Goal: Transaction & Acquisition: Purchase product/service

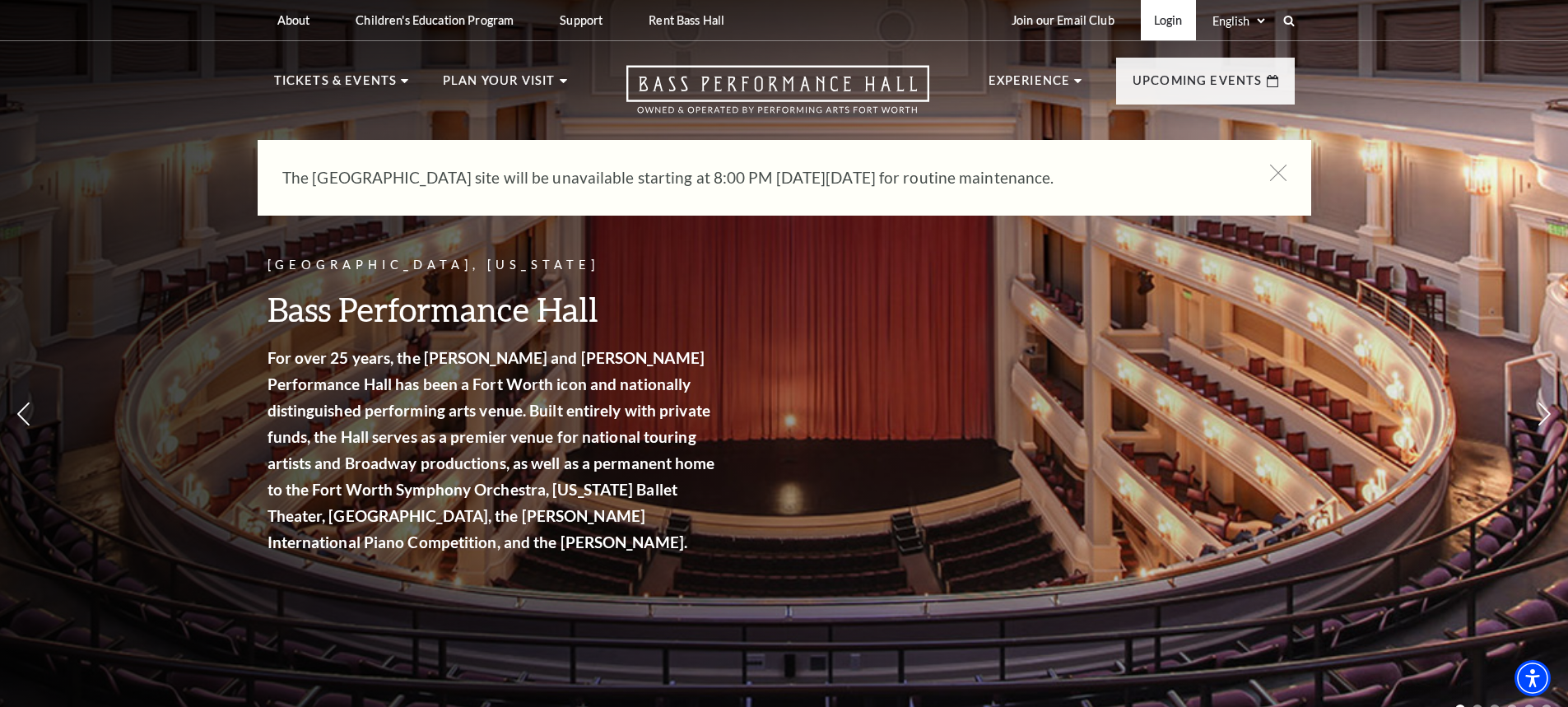
click at [1166, 21] on link "Login" at bounding box center [1168, 20] width 55 height 40
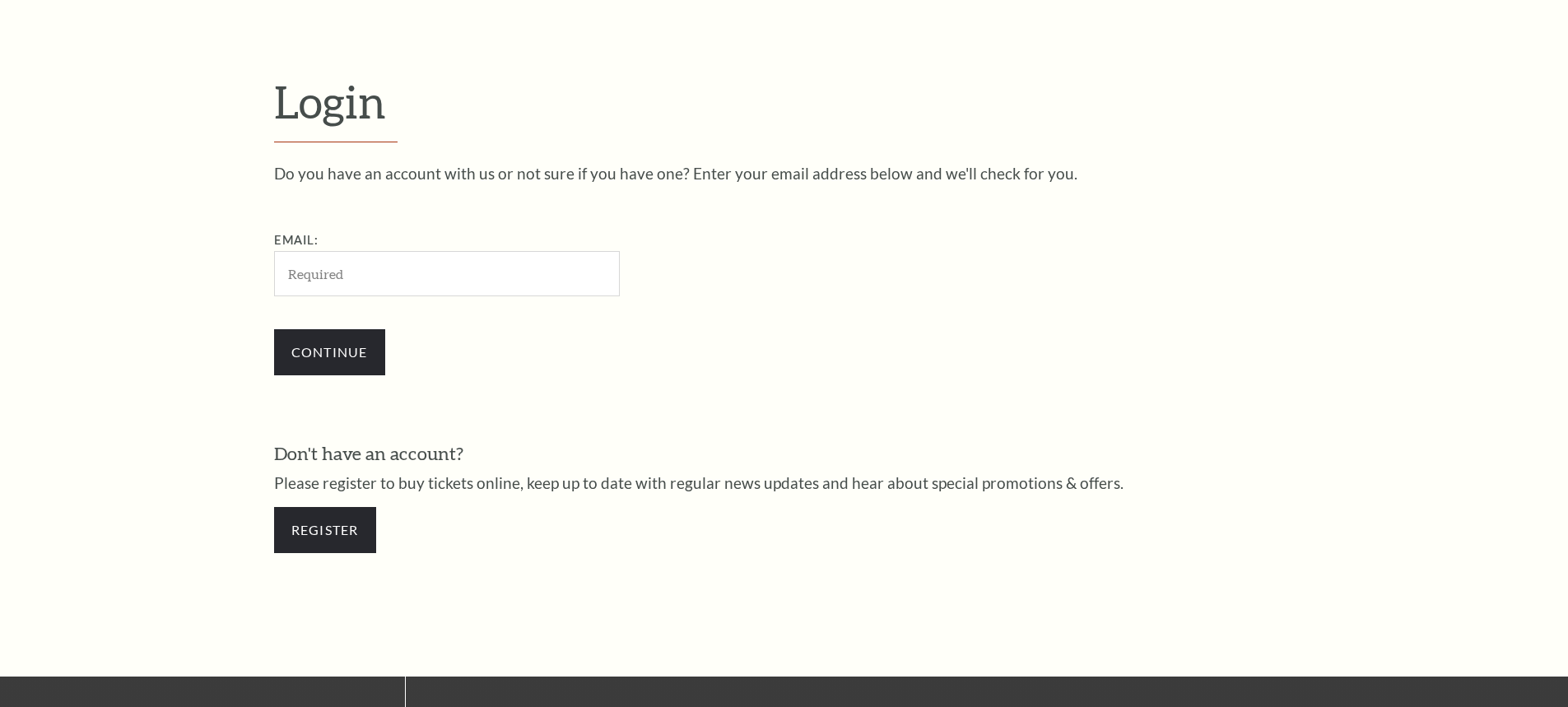
scroll to position [550, 0]
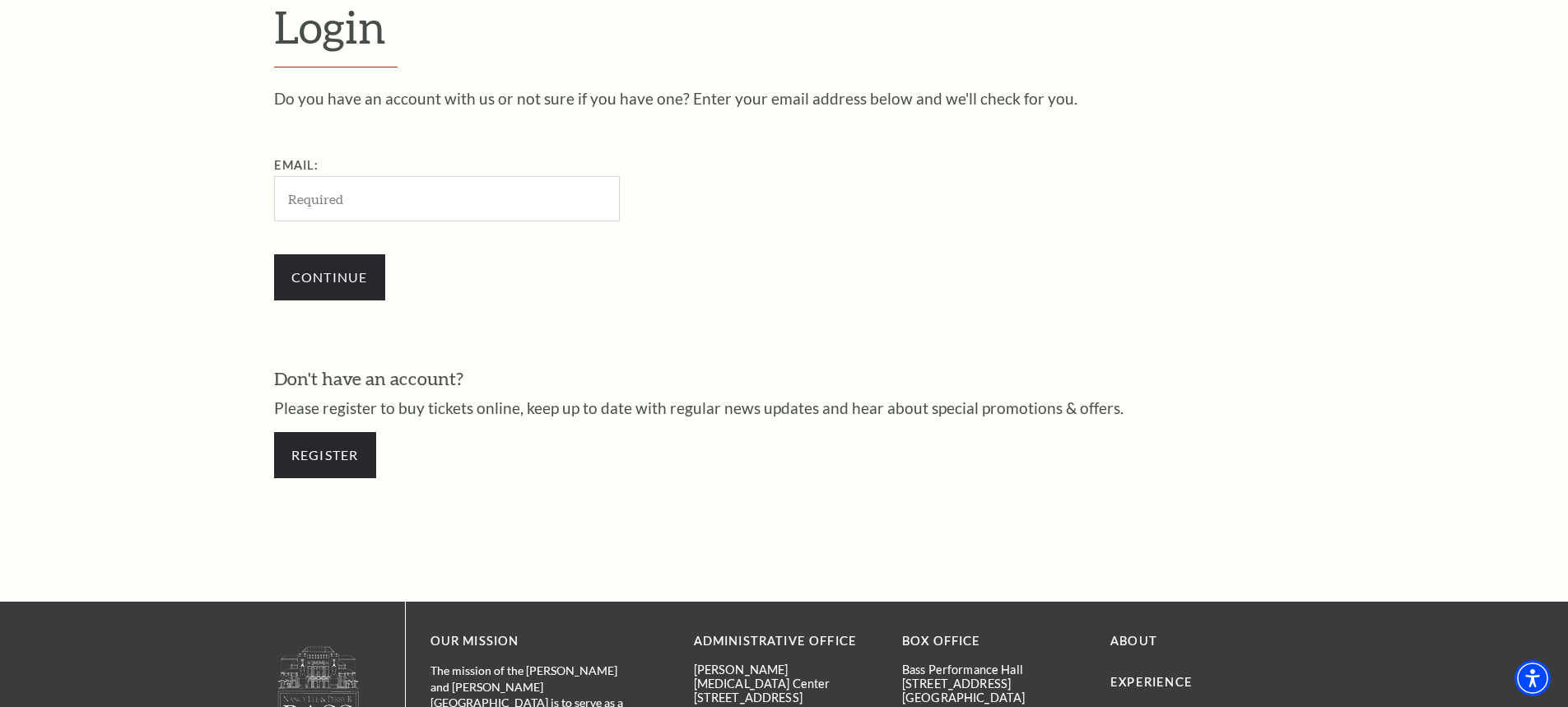
click at [368, 201] on input "Email:" at bounding box center [446, 198] width 346 height 45
type input "[EMAIL_ADDRESS][DOMAIN_NAME]"
click at [351, 277] on input "Continue" at bounding box center [329, 278] width 111 height 46
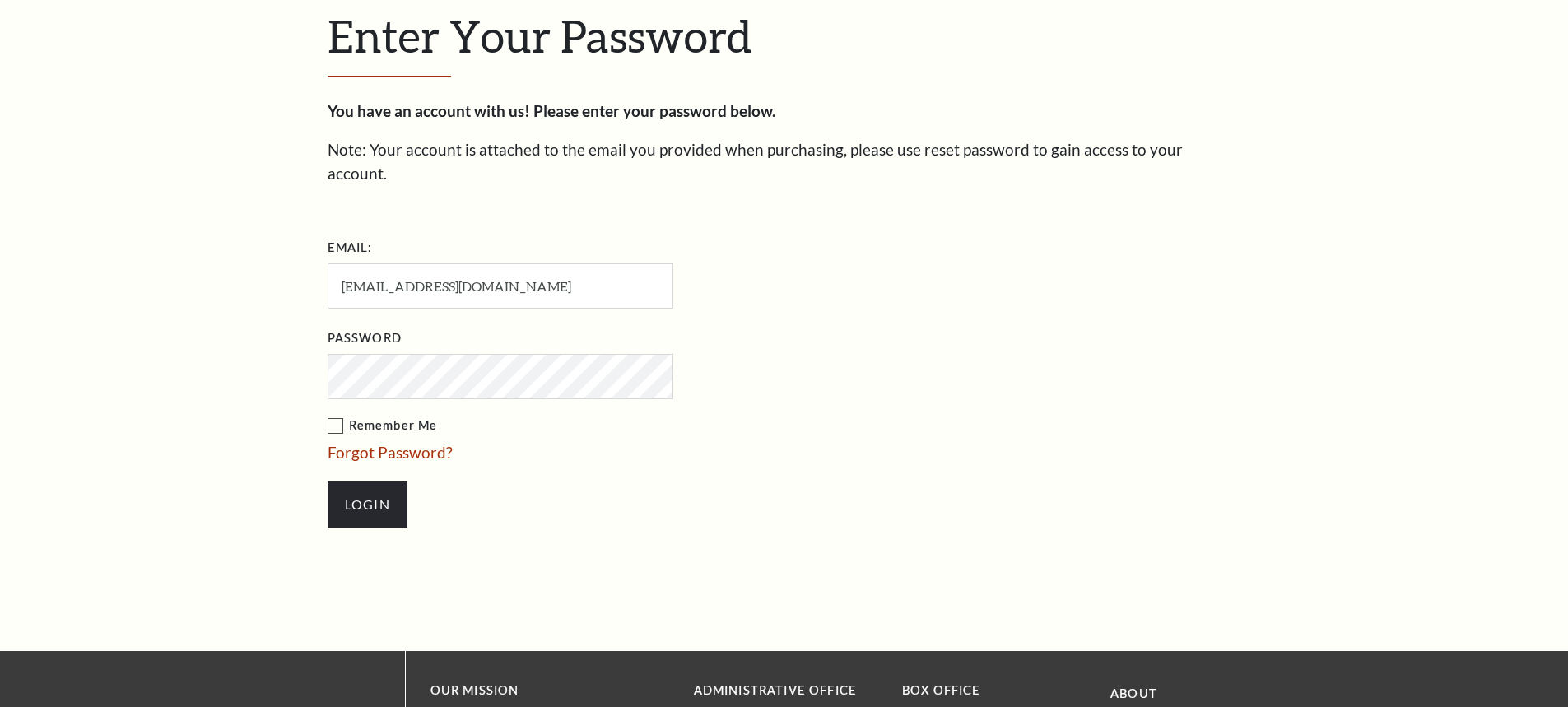
scroll to position [567, 0]
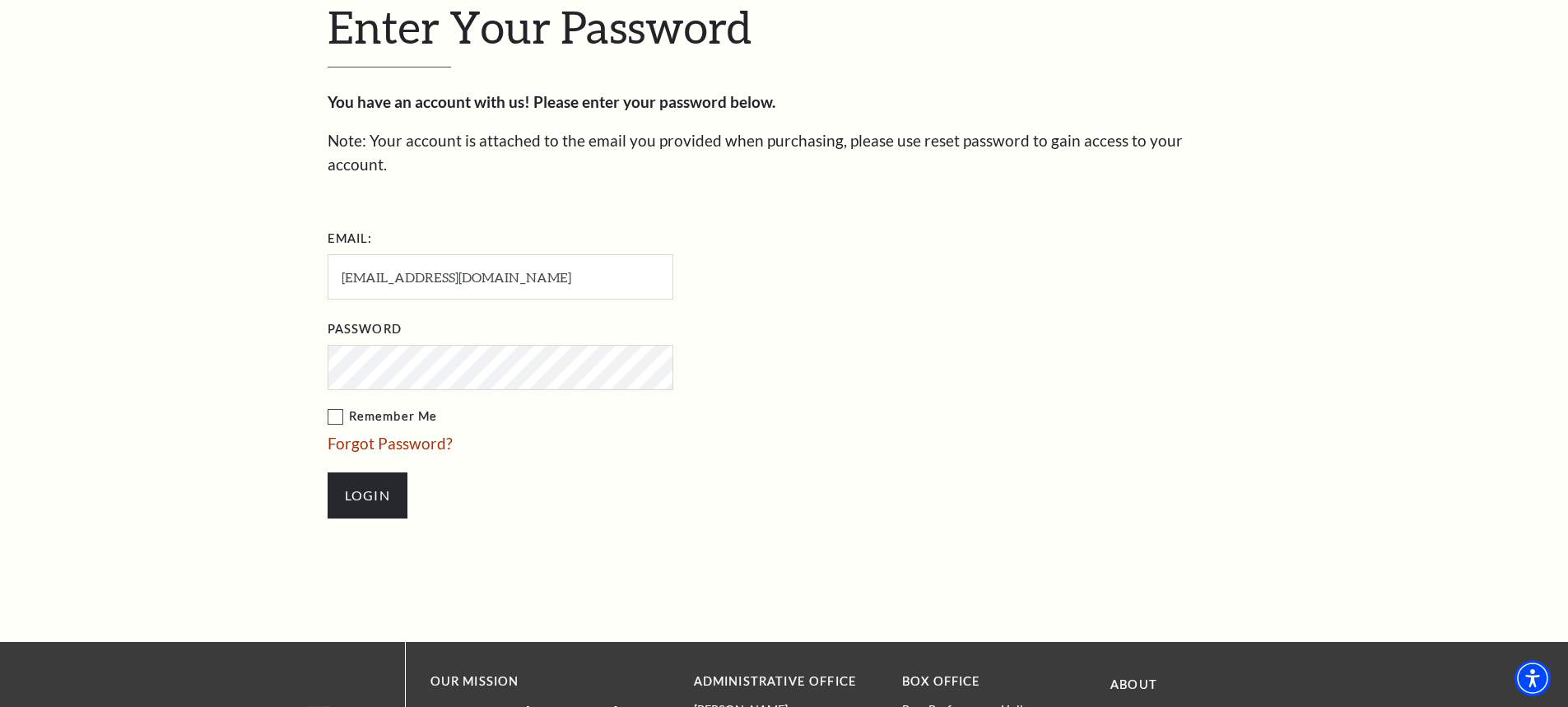
click at [327, 473] on input "Login" at bounding box center [367, 496] width 80 height 46
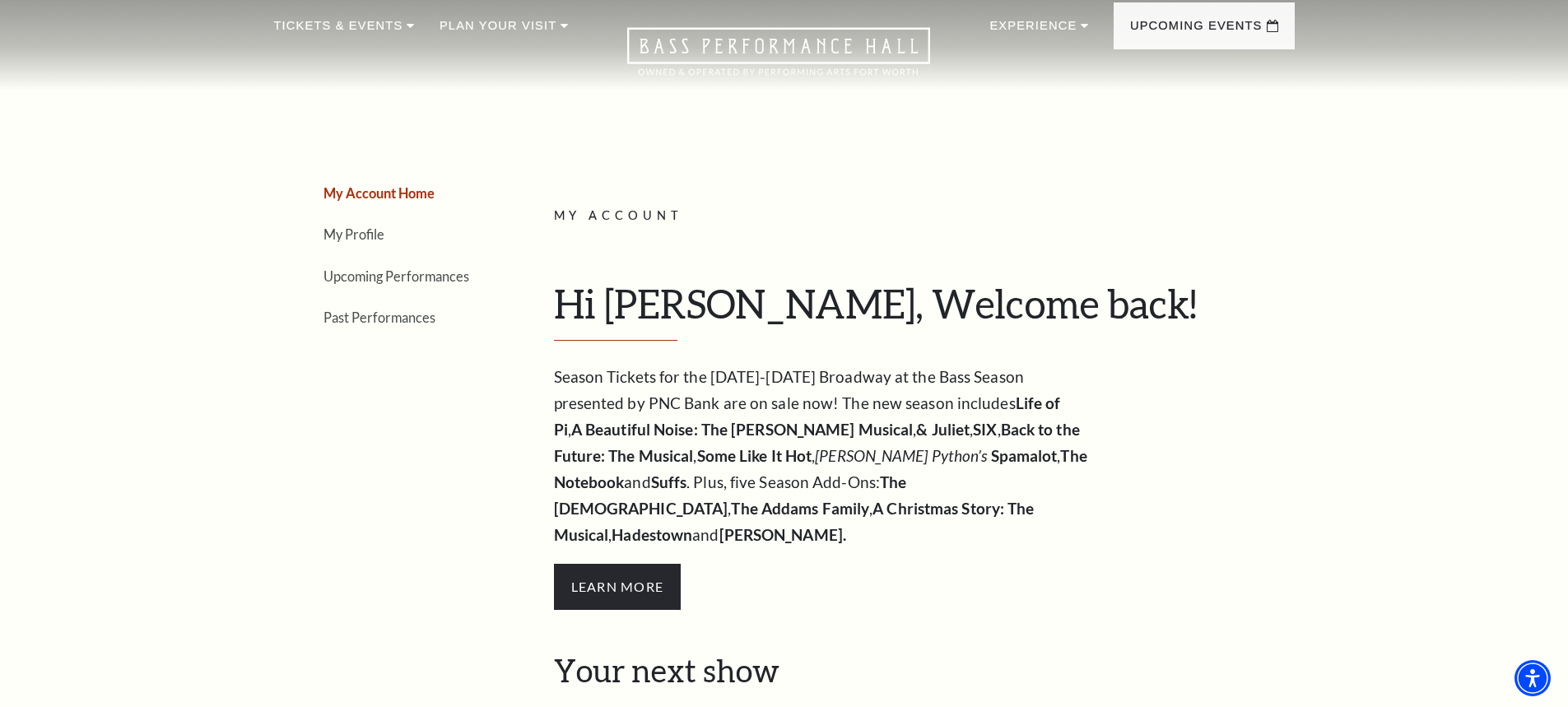
scroll to position [83, 0]
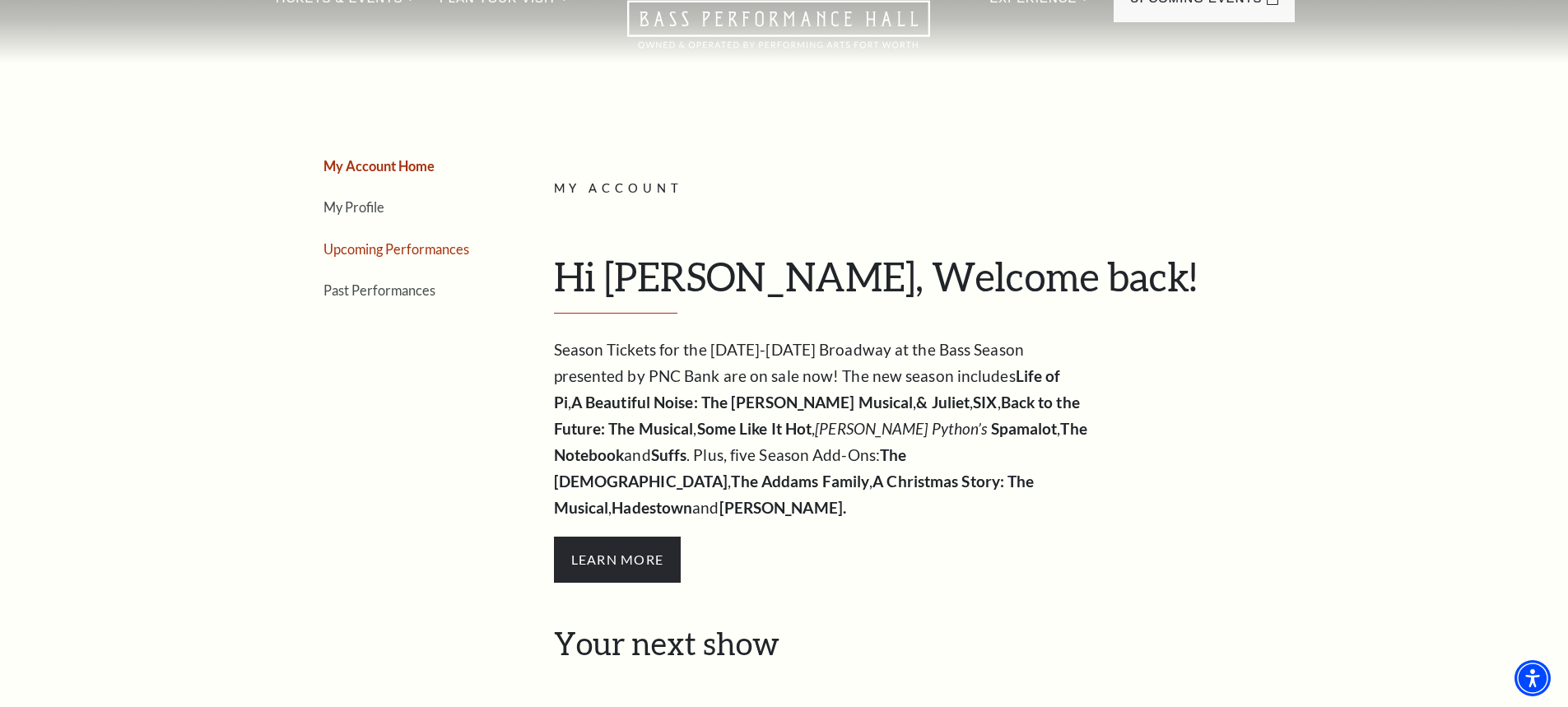
click at [395, 251] on link "Upcoming Performances" at bounding box center [397, 249] width 146 height 15
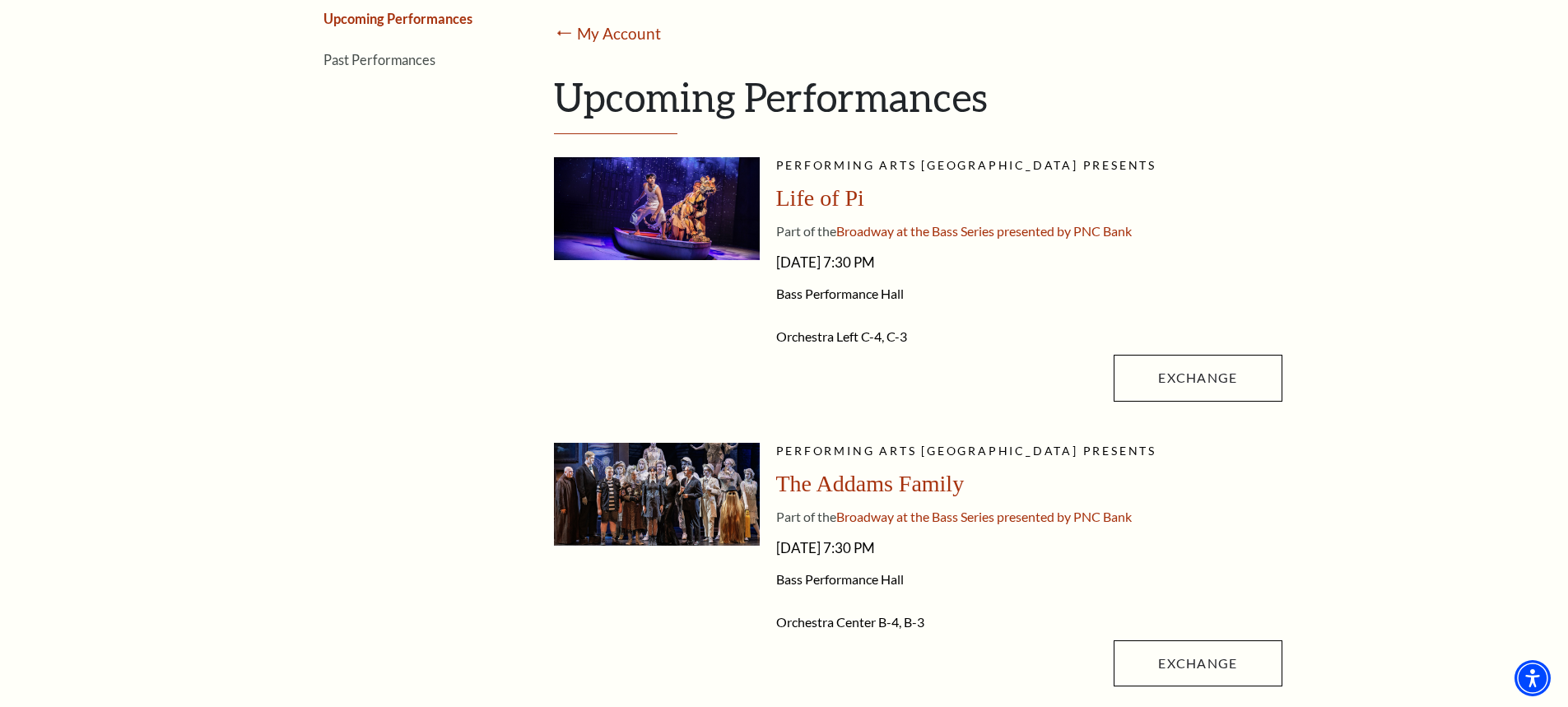
scroll to position [329, 0]
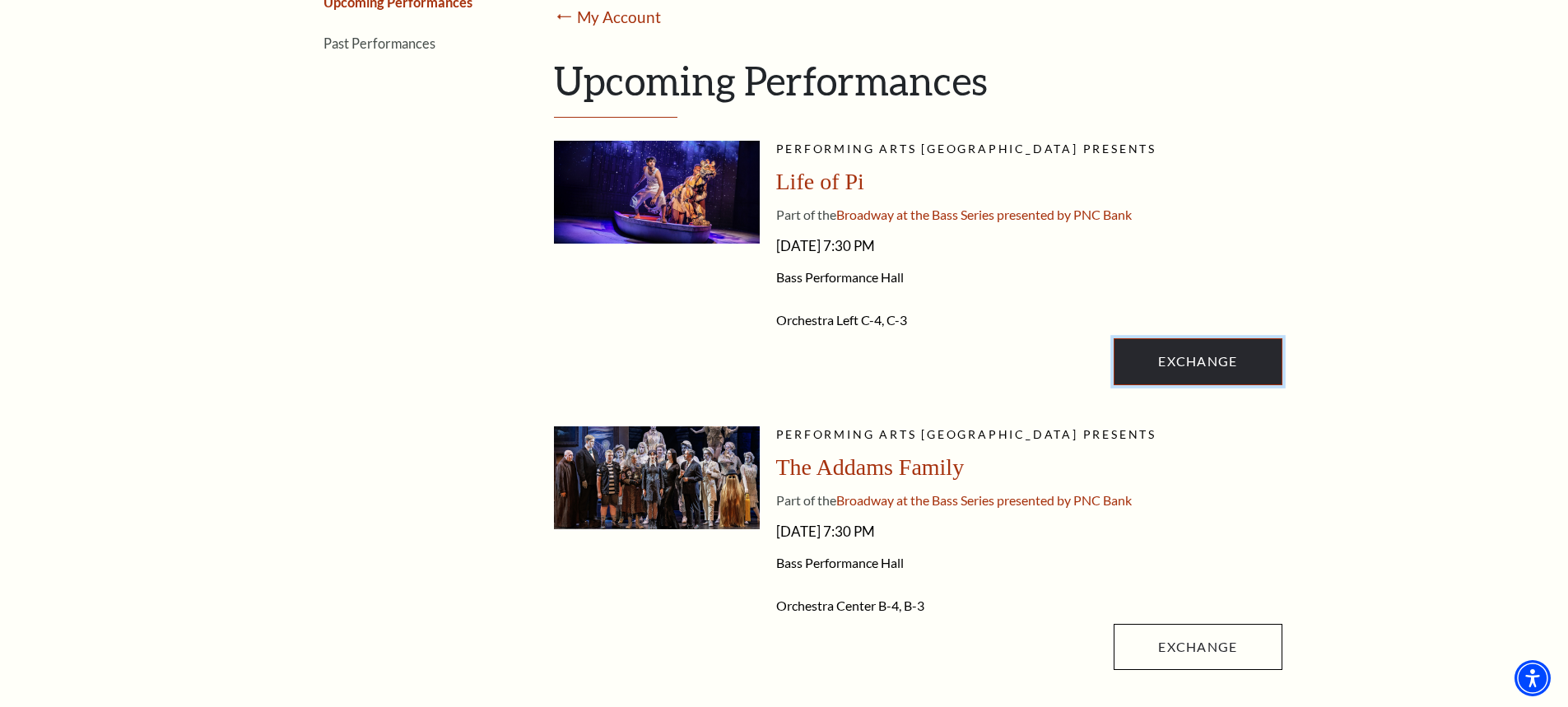
click at [1194, 354] on link "Exchange" at bounding box center [1197, 361] width 168 height 46
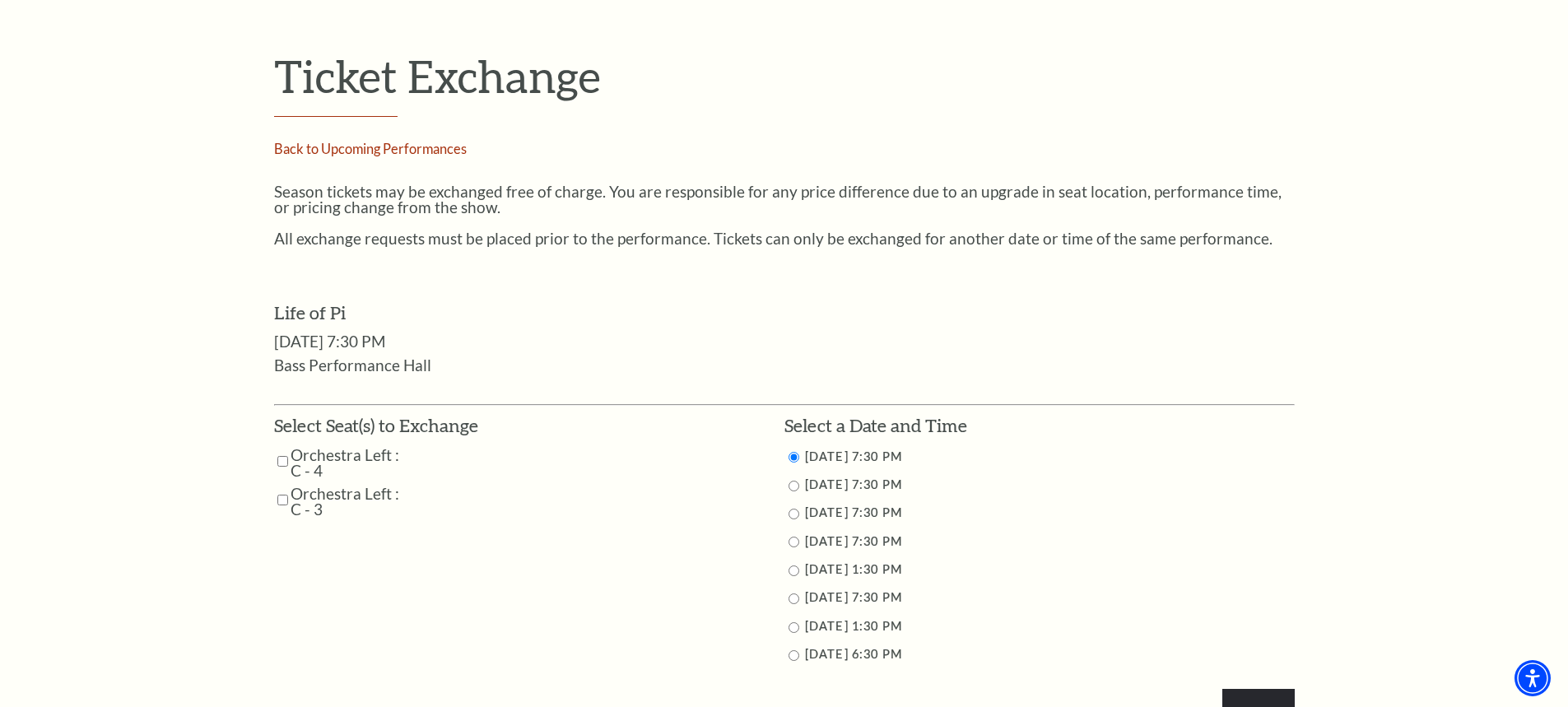
scroll to position [576, 0]
click at [281, 460] on input "Orchestra Left : C - 4" at bounding box center [282, 461] width 11 height 29
checkbox input "true"
click at [284, 500] on input "Orchestra Left : C - 3" at bounding box center [282, 500] width 11 height 29
checkbox input "true"
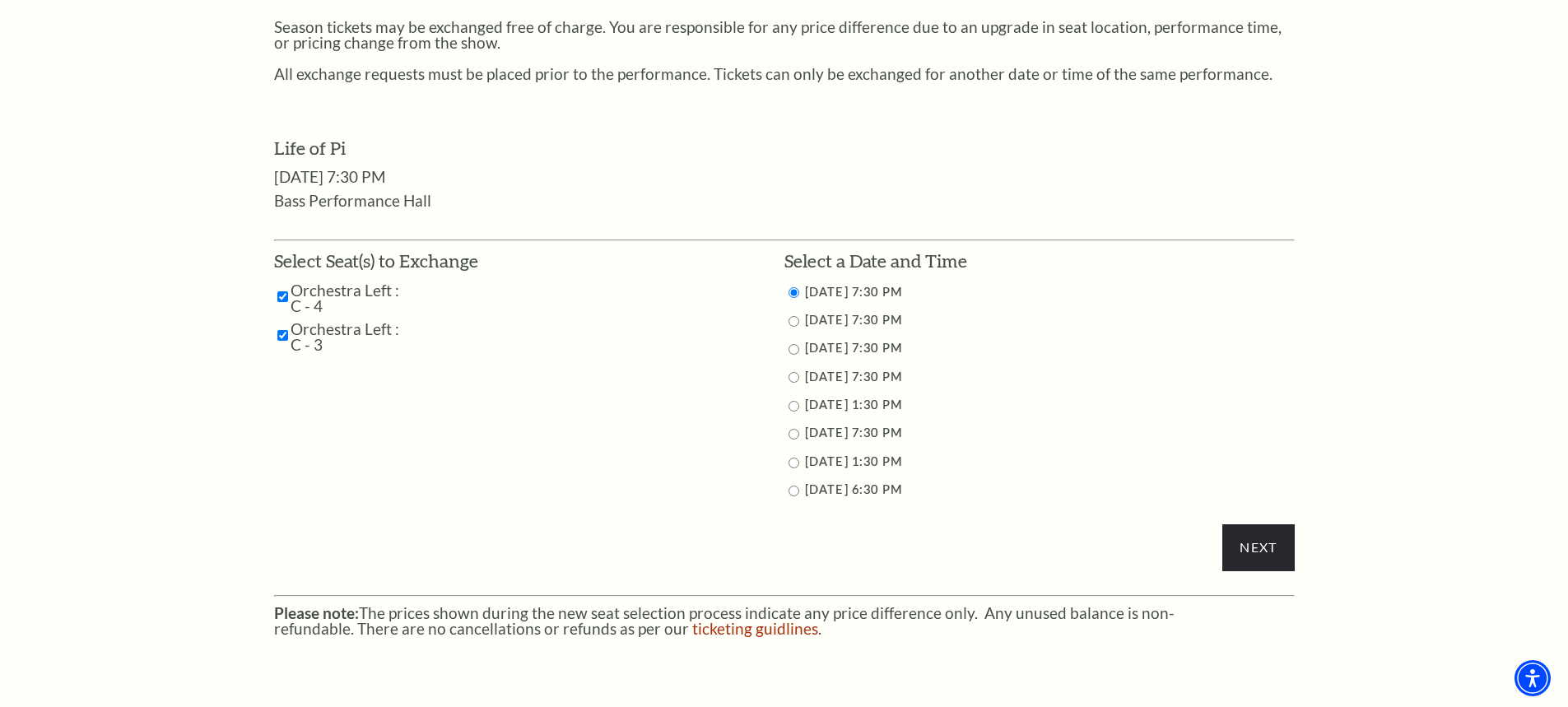
scroll to position [741, 0]
click at [796, 465] on input "9/28/2025 1:30 PM" at bounding box center [793, 462] width 11 height 11
radio input "true"
click at [1257, 545] on input "Next" at bounding box center [1258, 547] width 72 height 46
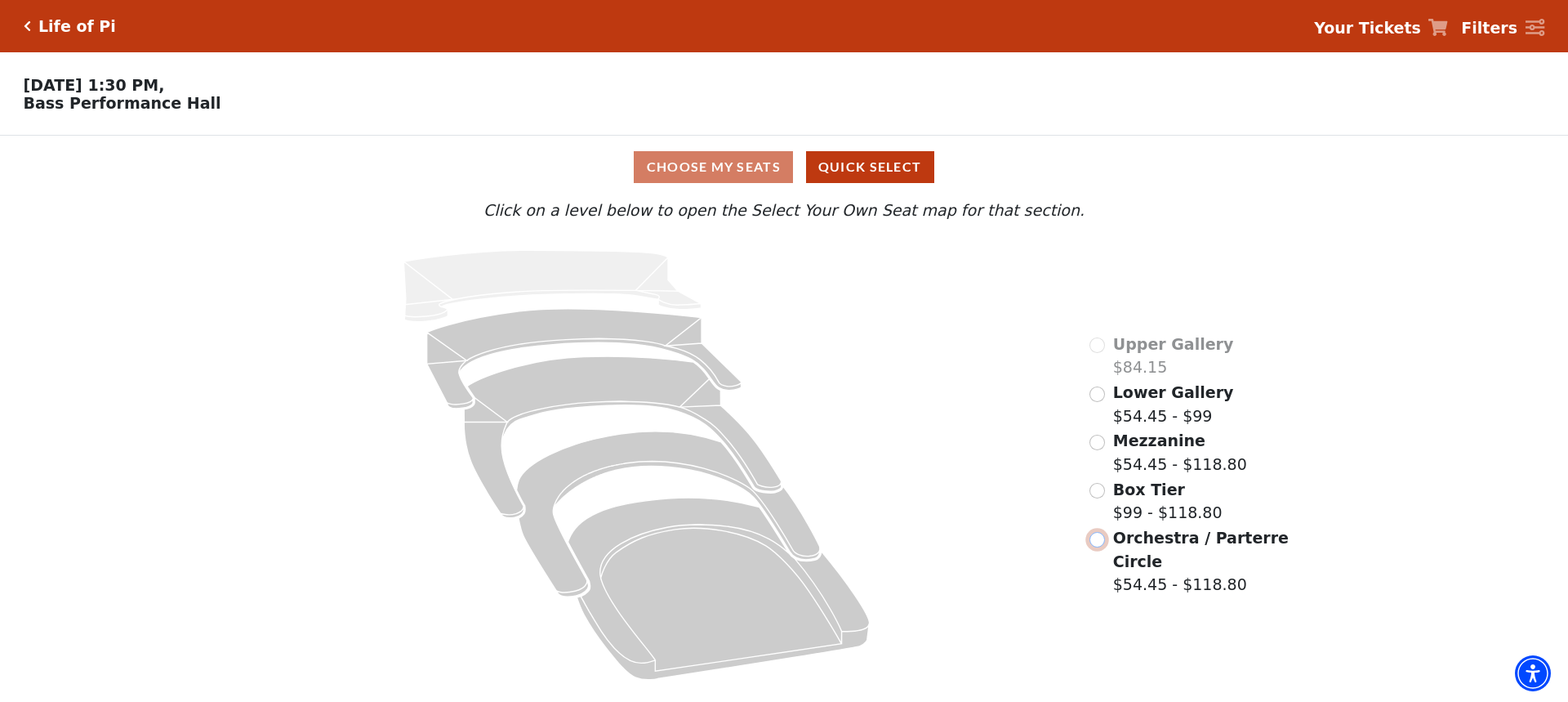
click at [1097, 546] on input "Orchestra / Parterre Circle$54.45 - $118.80\a" at bounding box center [1097, 540] width 15 height 15
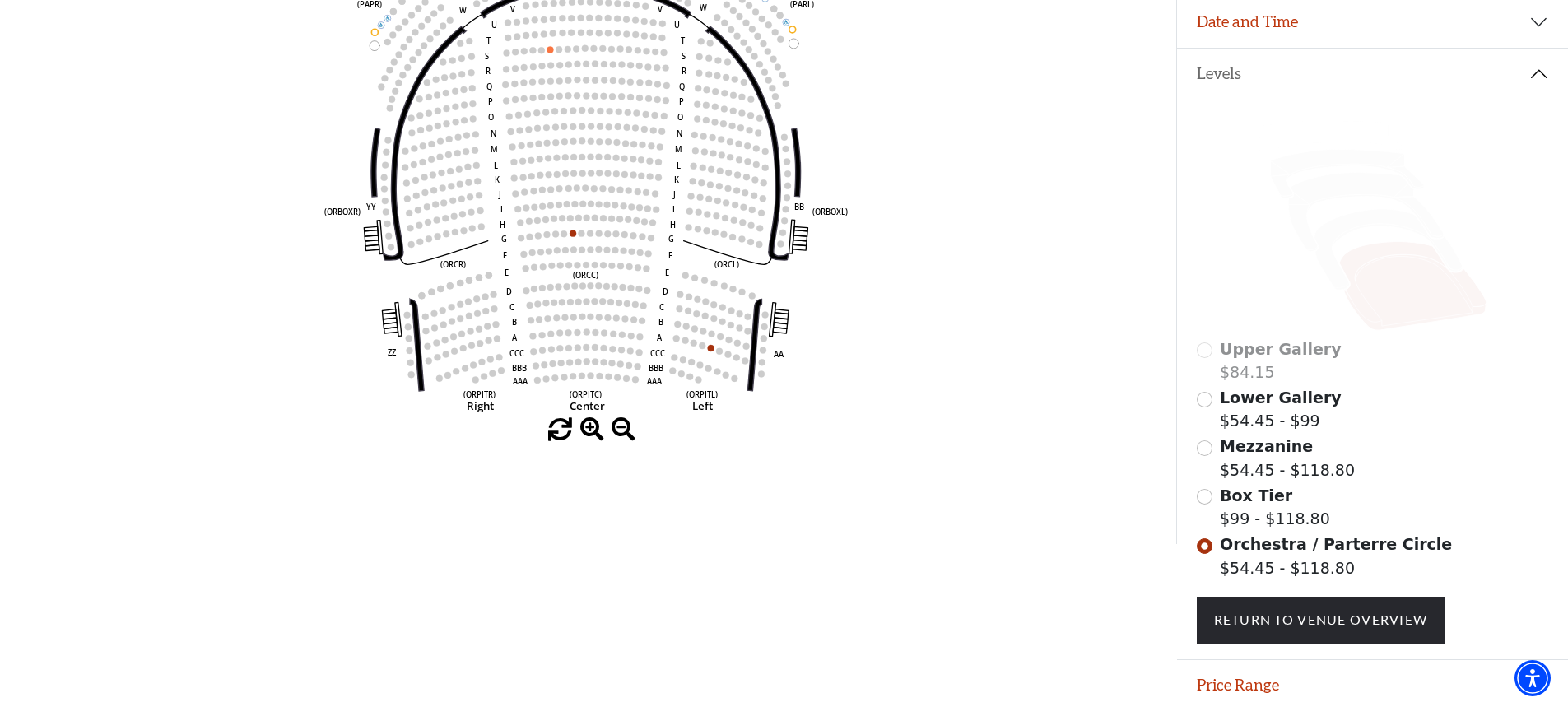
scroll to position [324, 0]
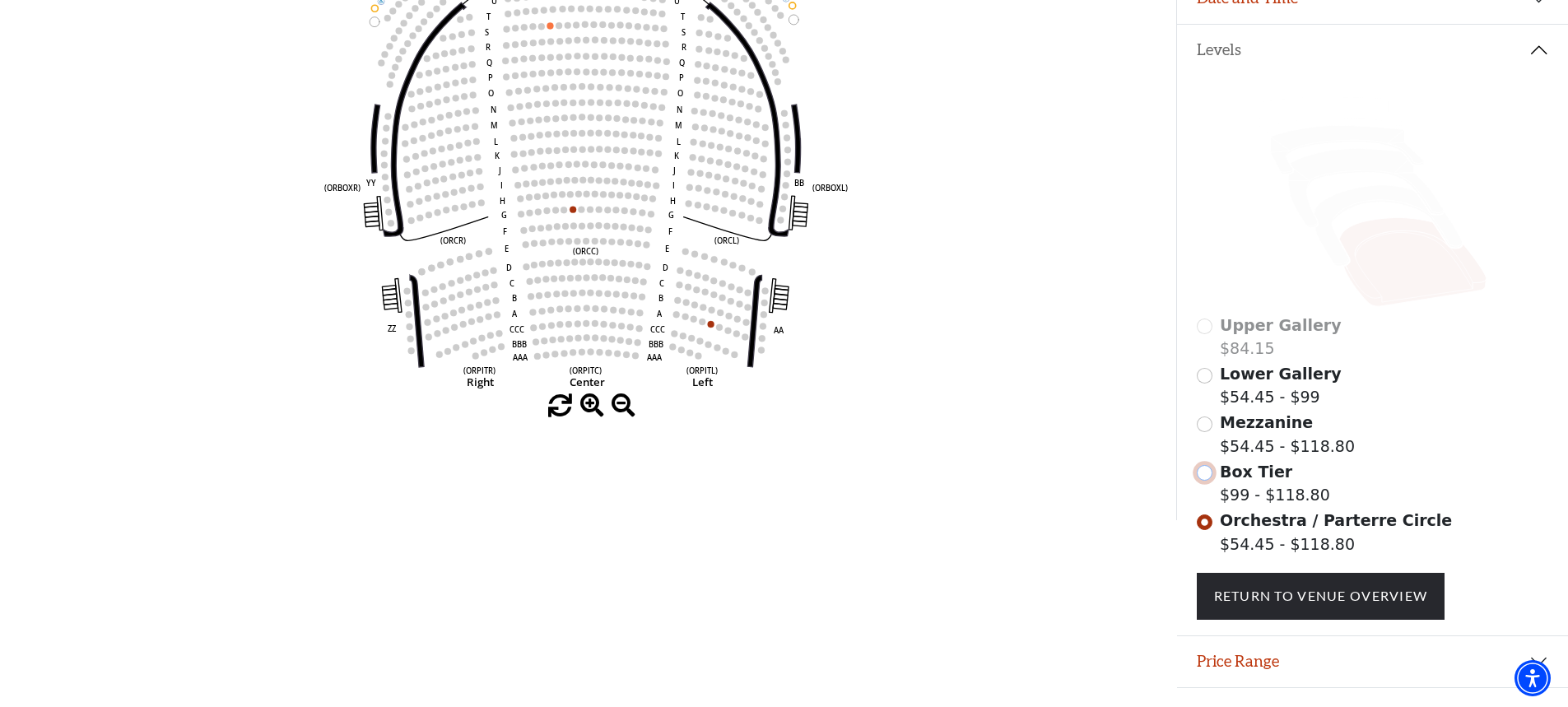
click at [1207, 481] on input "Box Tier$99 - $118.80\a" at bounding box center [1204, 473] width 15 height 15
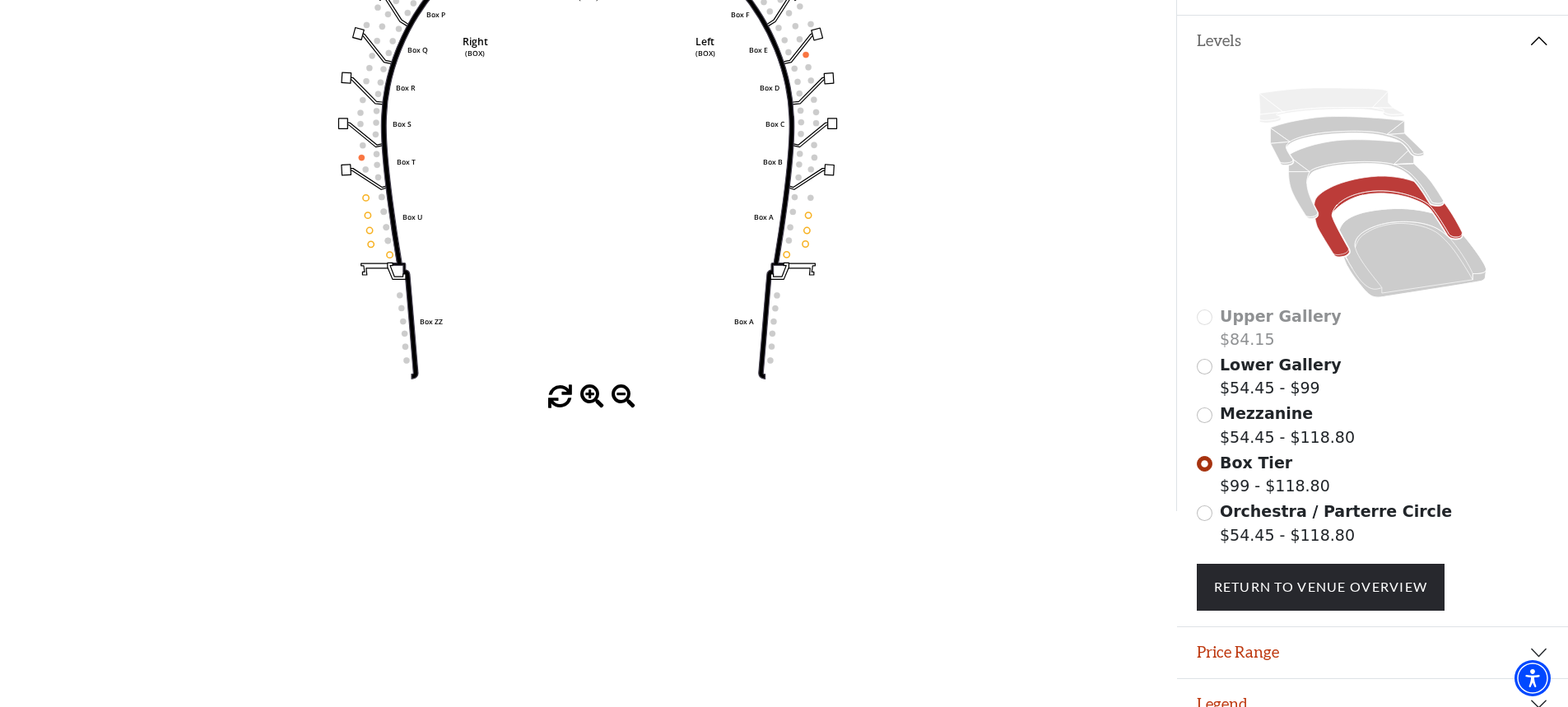
scroll to position [366, 0]
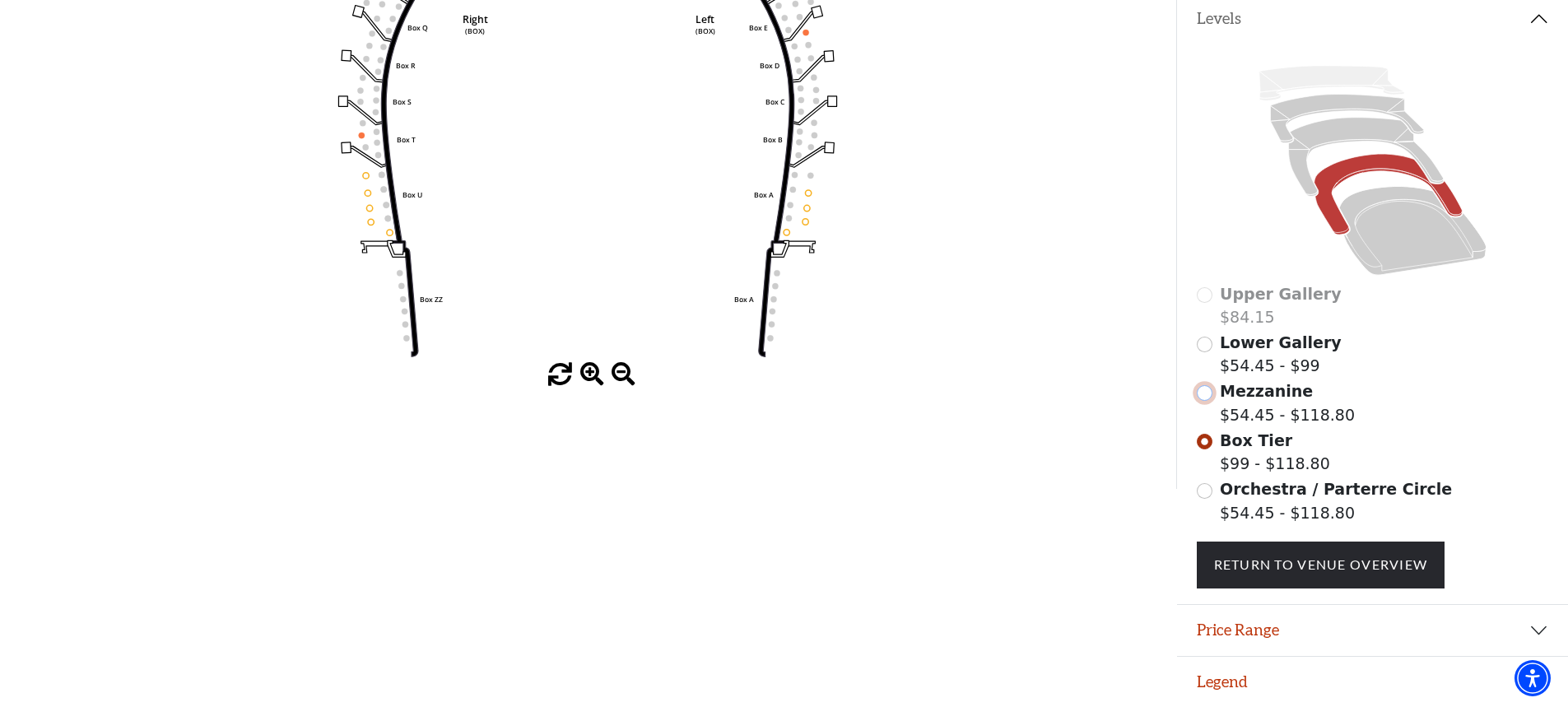
click at [1206, 395] on input "Mezzanine$54.45 - $118.80\a" at bounding box center [1204, 393] width 15 height 15
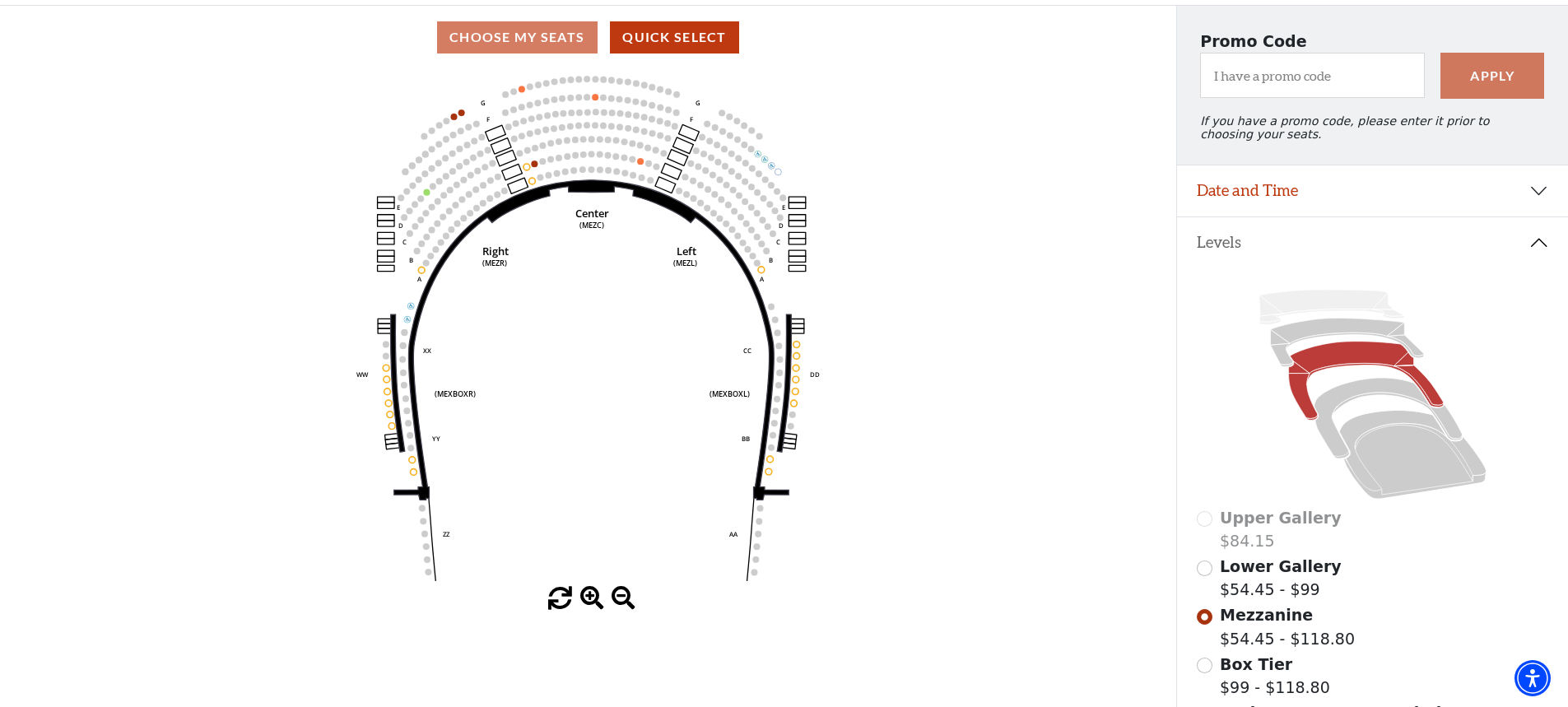
scroll to position [158, 0]
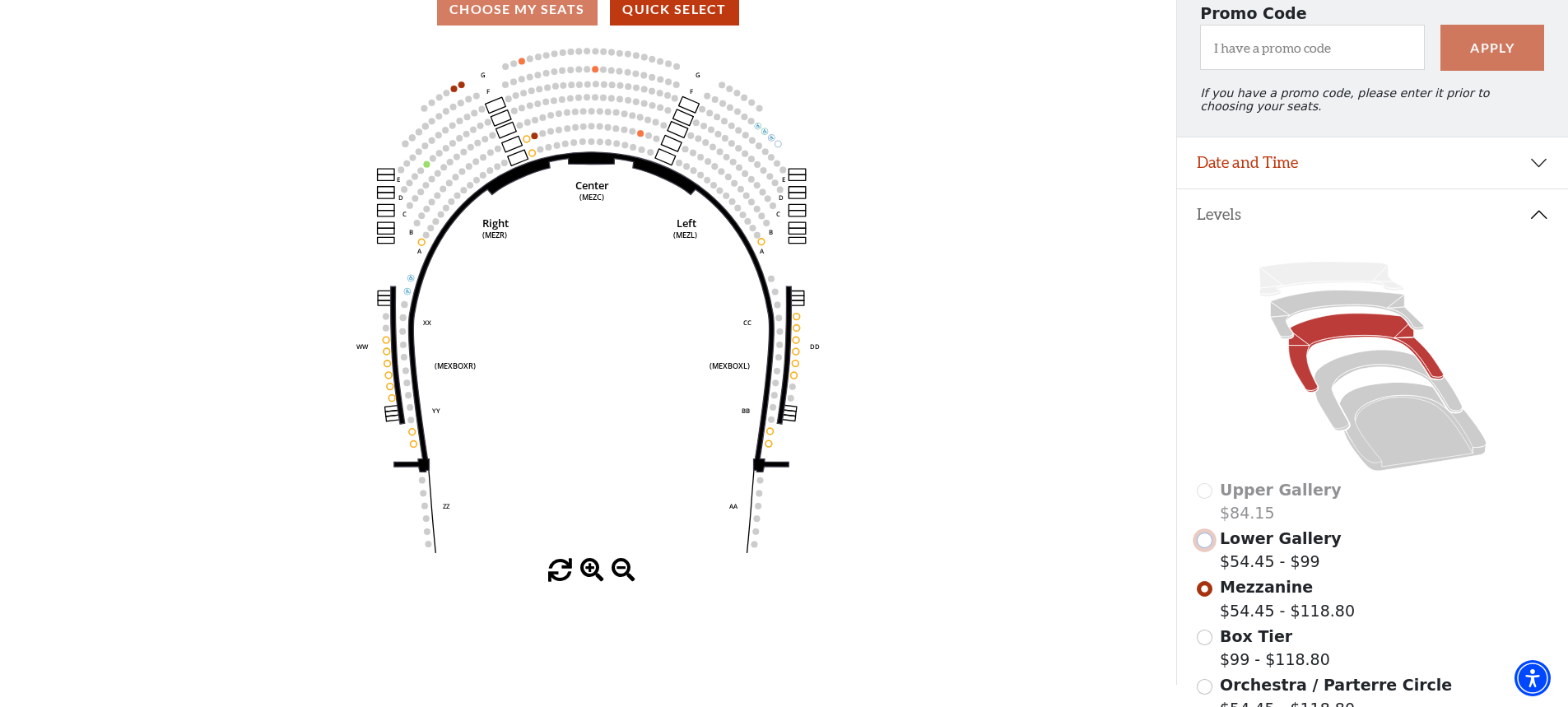
click at [1204, 549] on input "Lower Gallery$54.45 - $99\a" at bounding box center [1204, 540] width 15 height 15
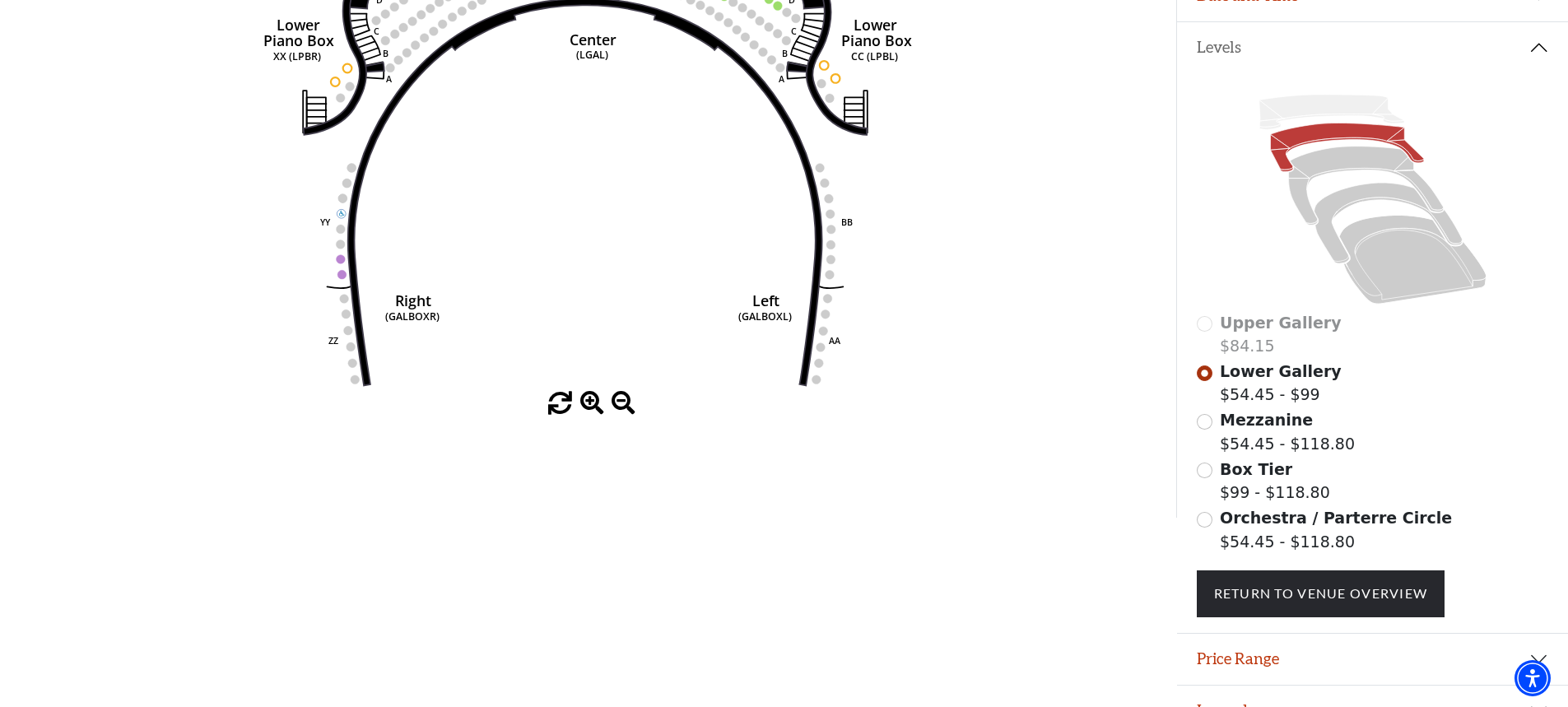
scroll to position [329, 0]
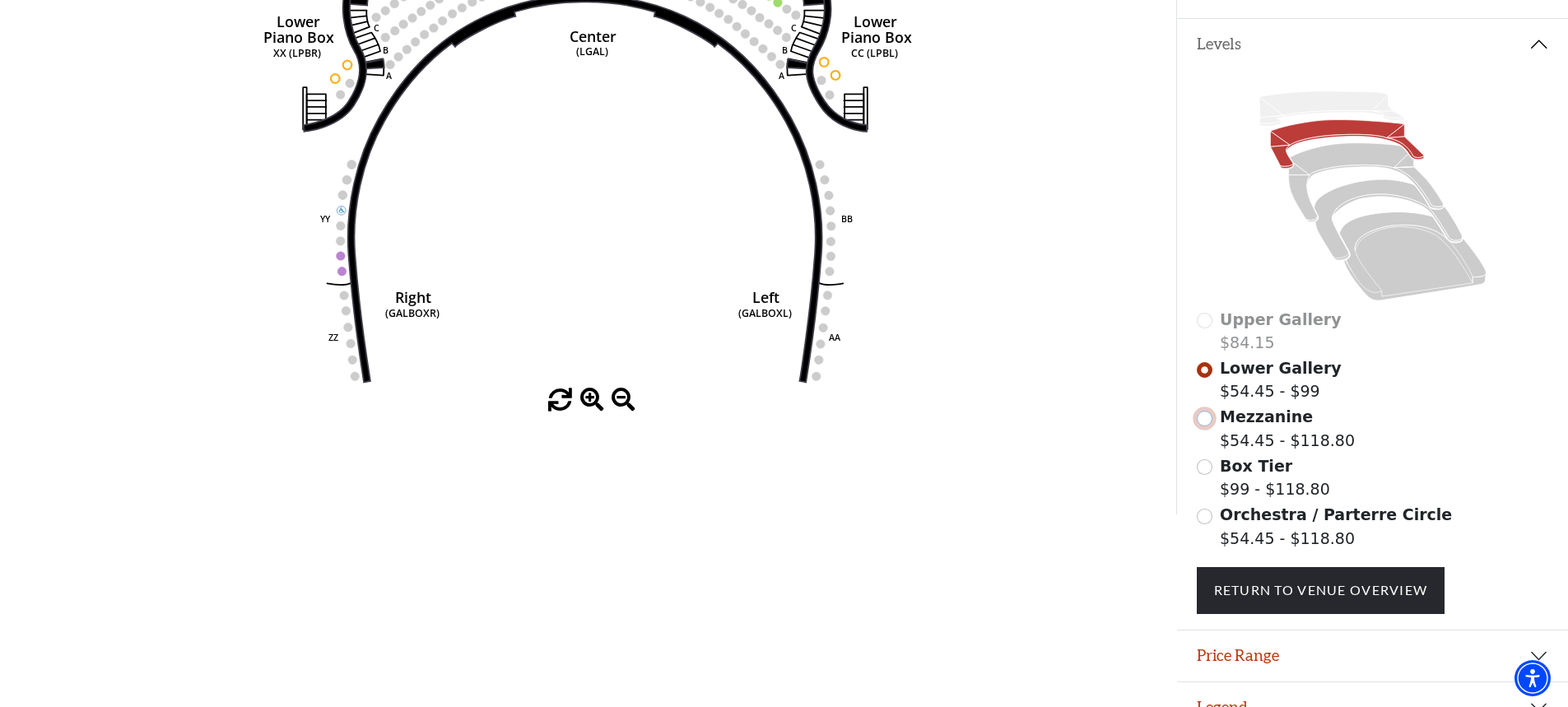
click at [1205, 427] on input "Mezzanine$54.45 - $118.80\a" at bounding box center [1204, 419] width 15 height 15
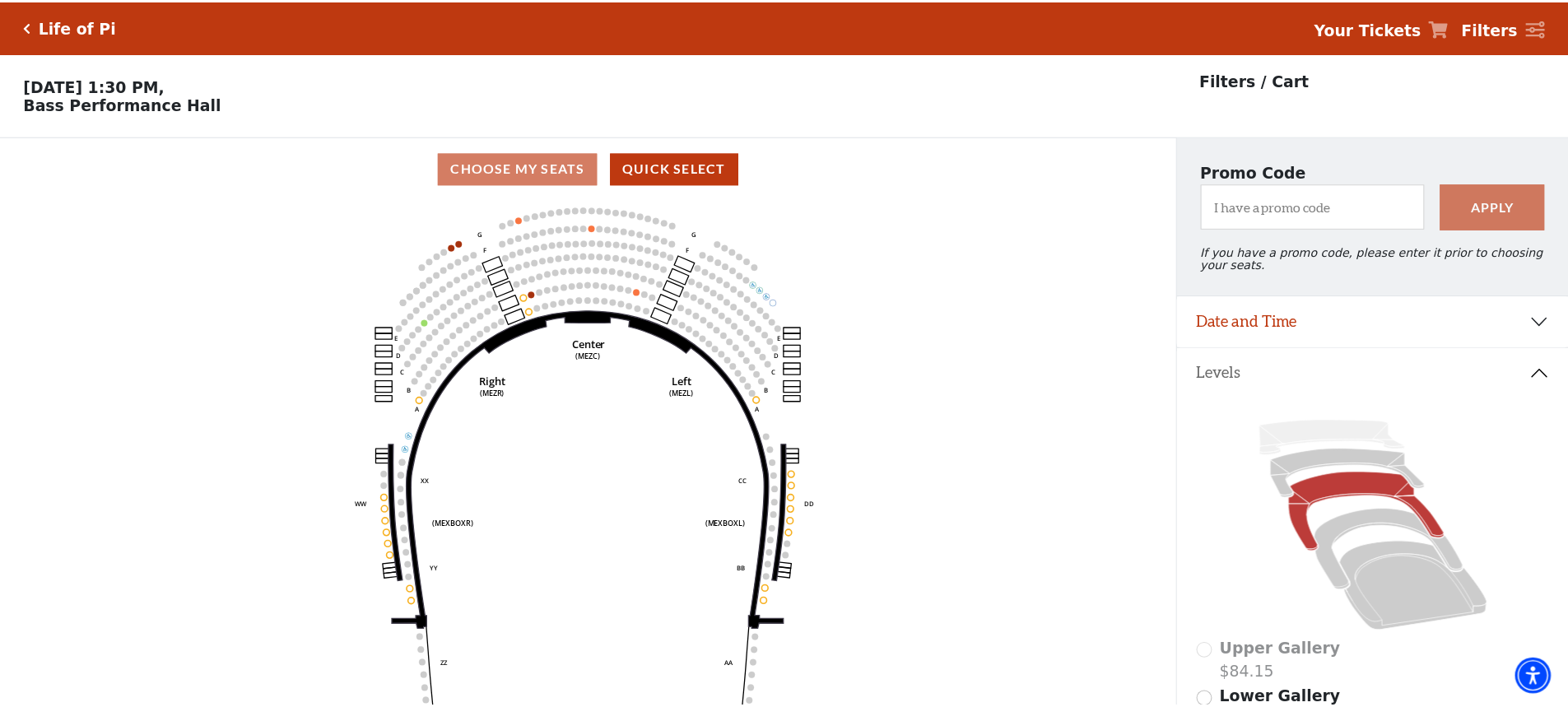
scroll to position [77, 0]
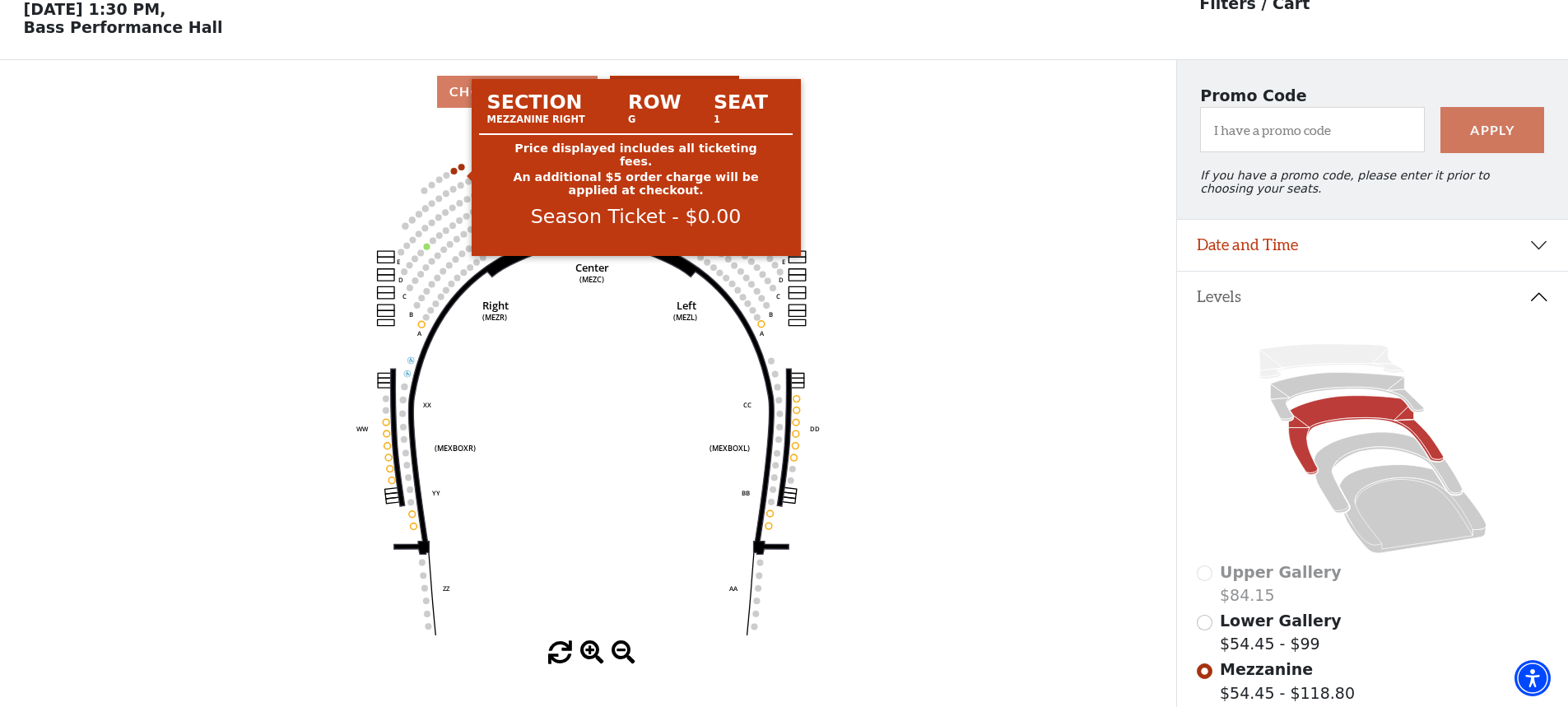
click at [462, 170] on circle at bounding box center [461, 167] width 7 height 7
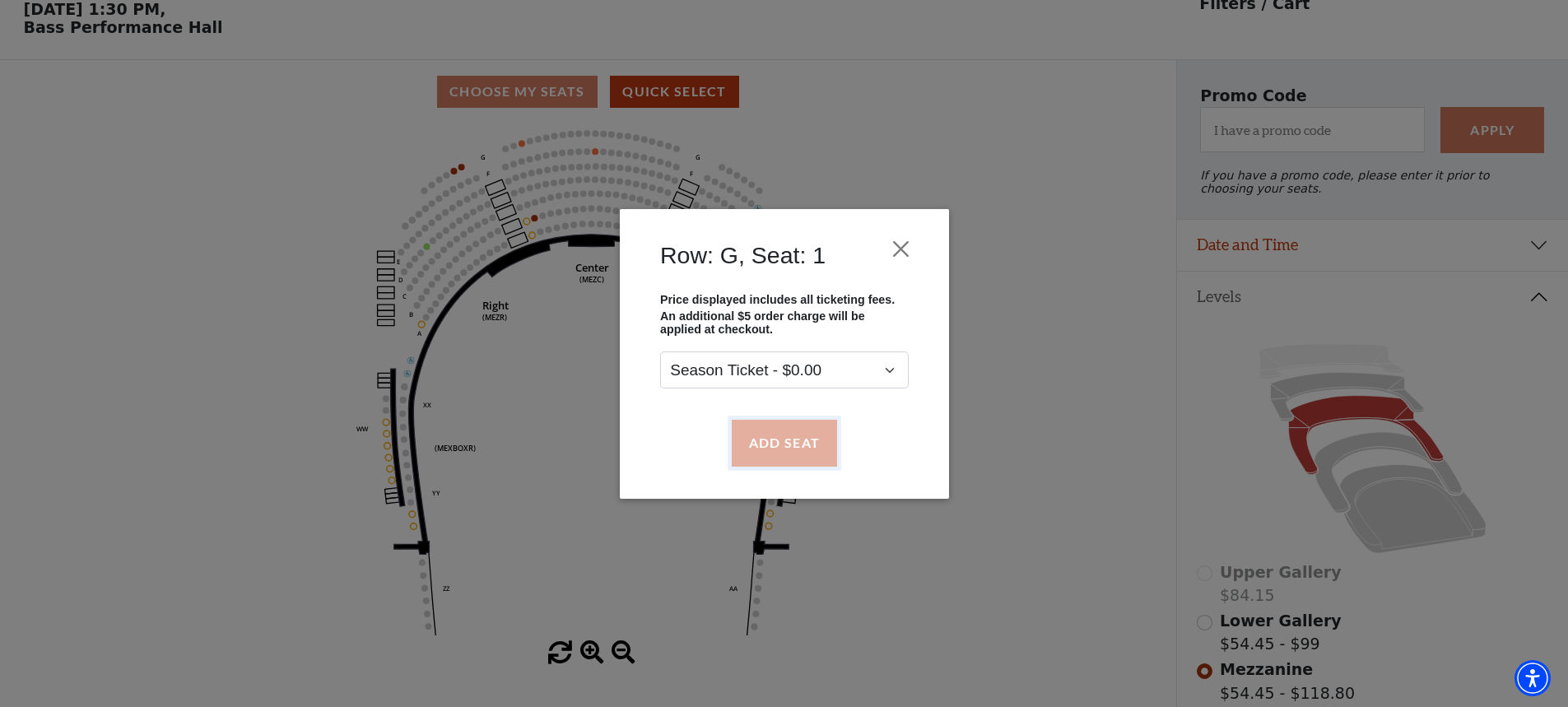
click at [801, 451] on button "Add Seat" at bounding box center [784, 443] width 106 height 46
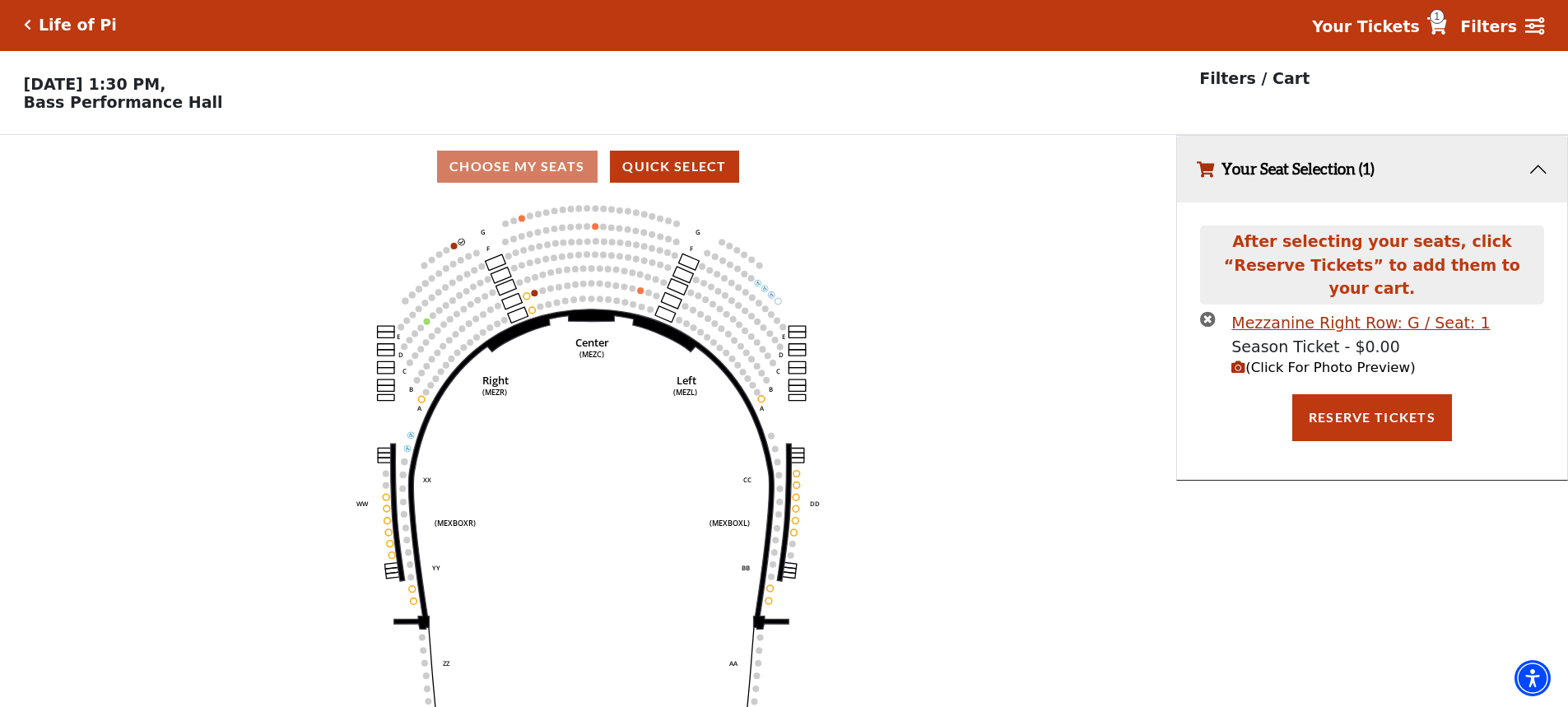
scroll to position [0, 0]
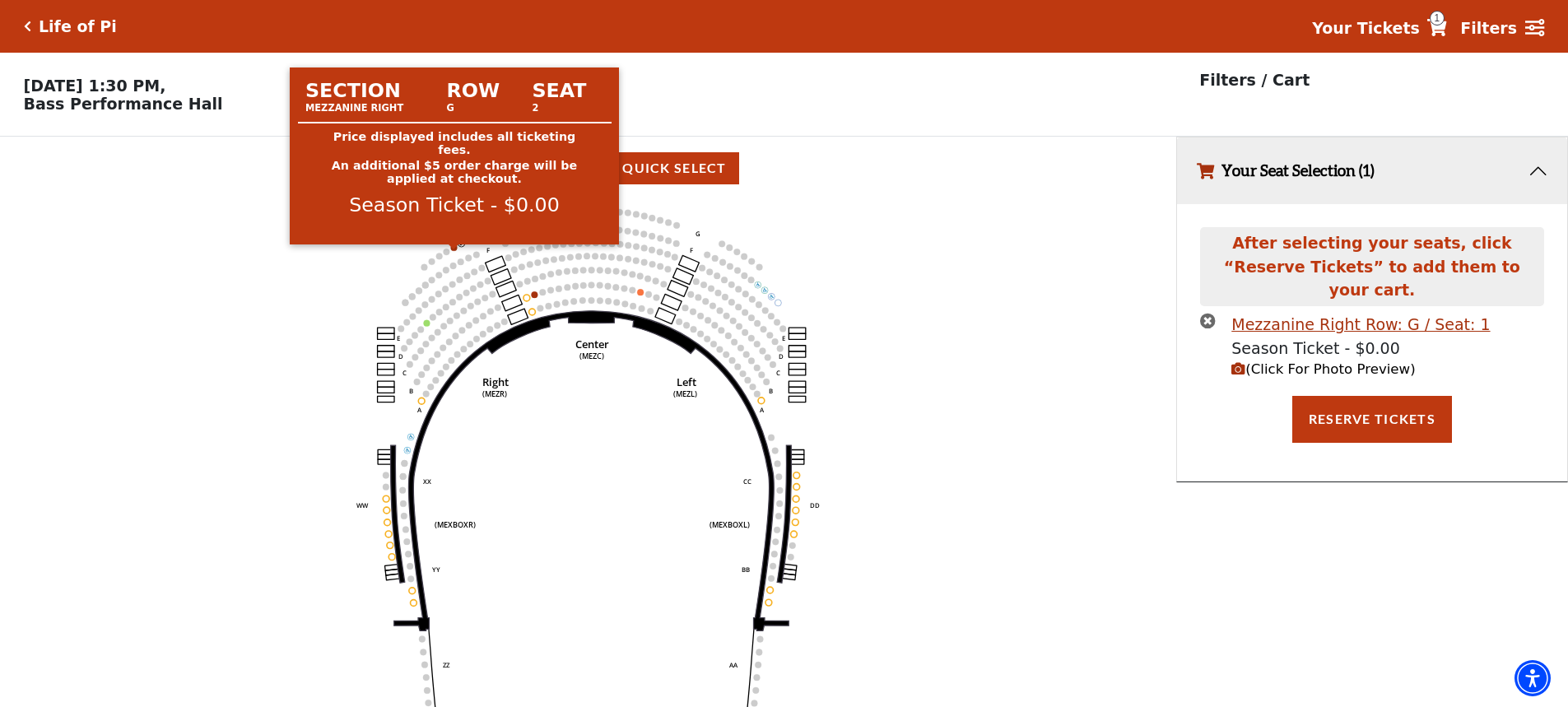
click at [453, 251] on circle at bounding box center [454, 248] width 7 height 7
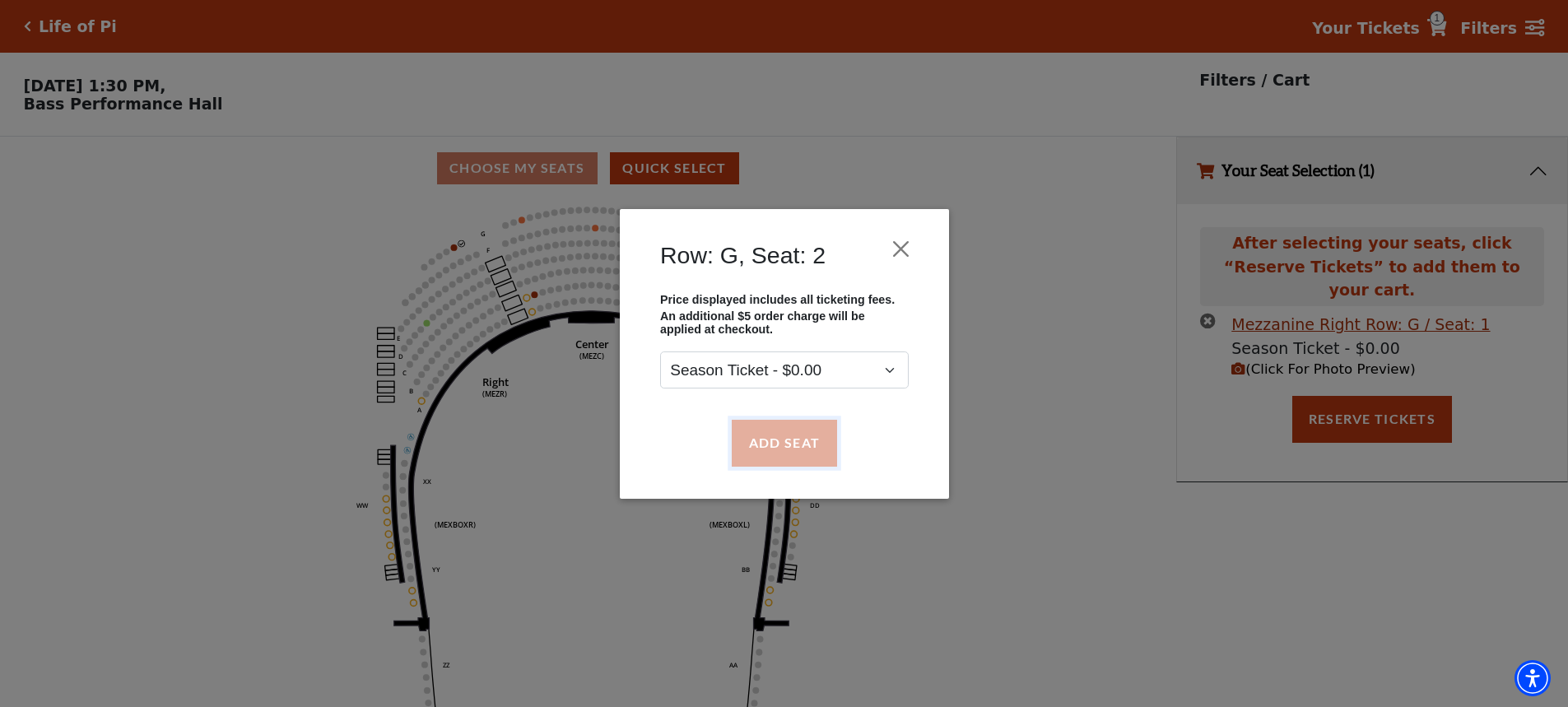
click at [780, 433] on button "Add Seat" at bounding box center [784, 443] width 106 height 46
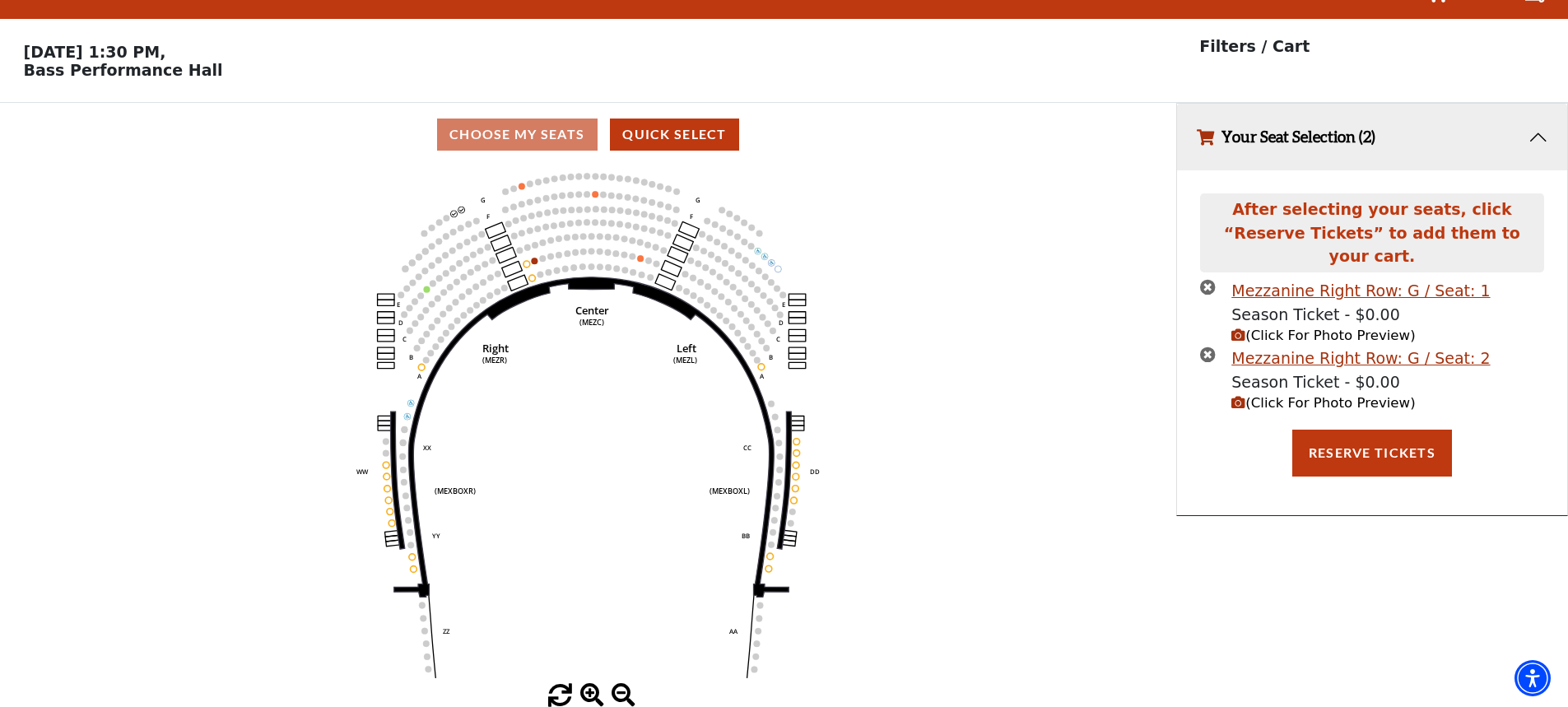
scroll to position [40, 0]
click at [1357, 429] on button "Reserve Tickets" at bounding box center [1372, 452] width 159 height 46
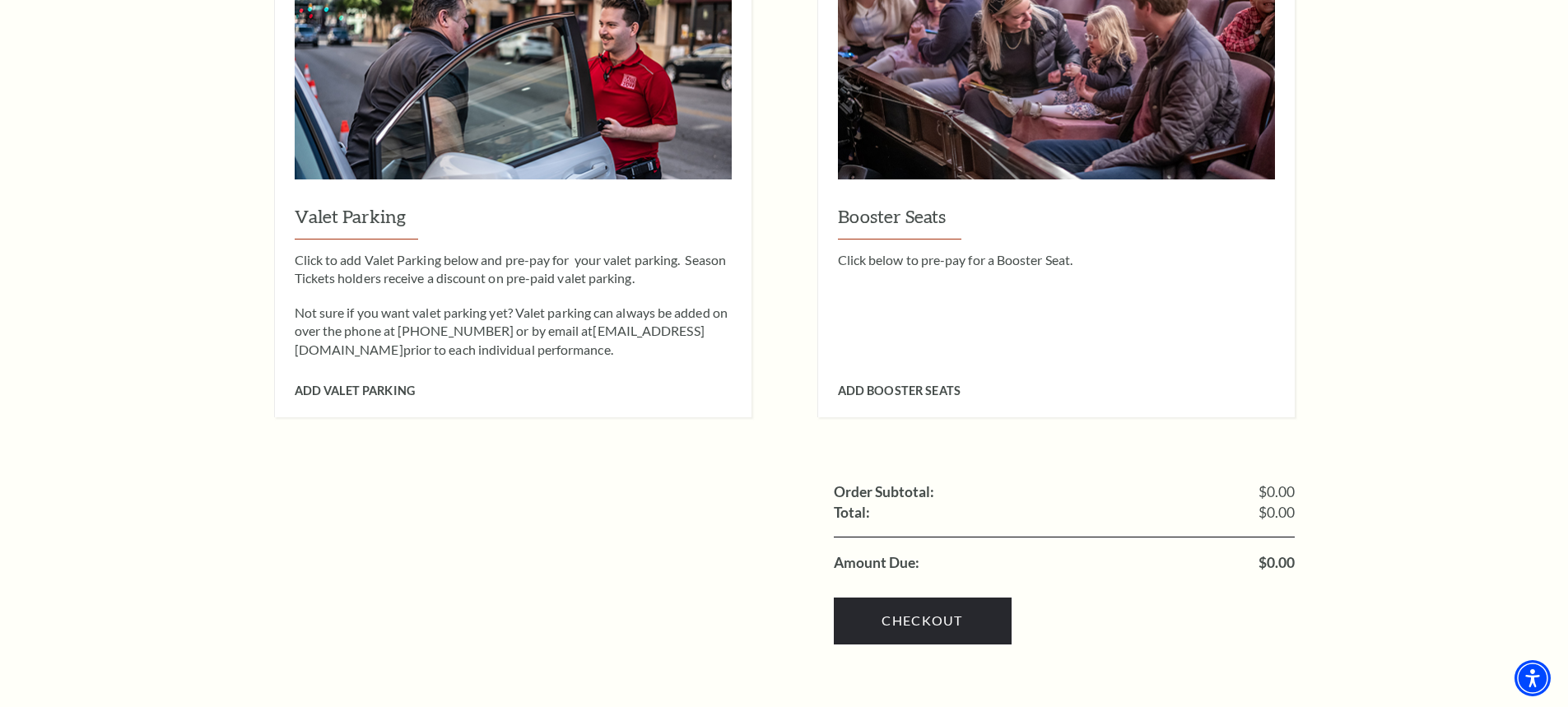
scroll to position [1564, 0]
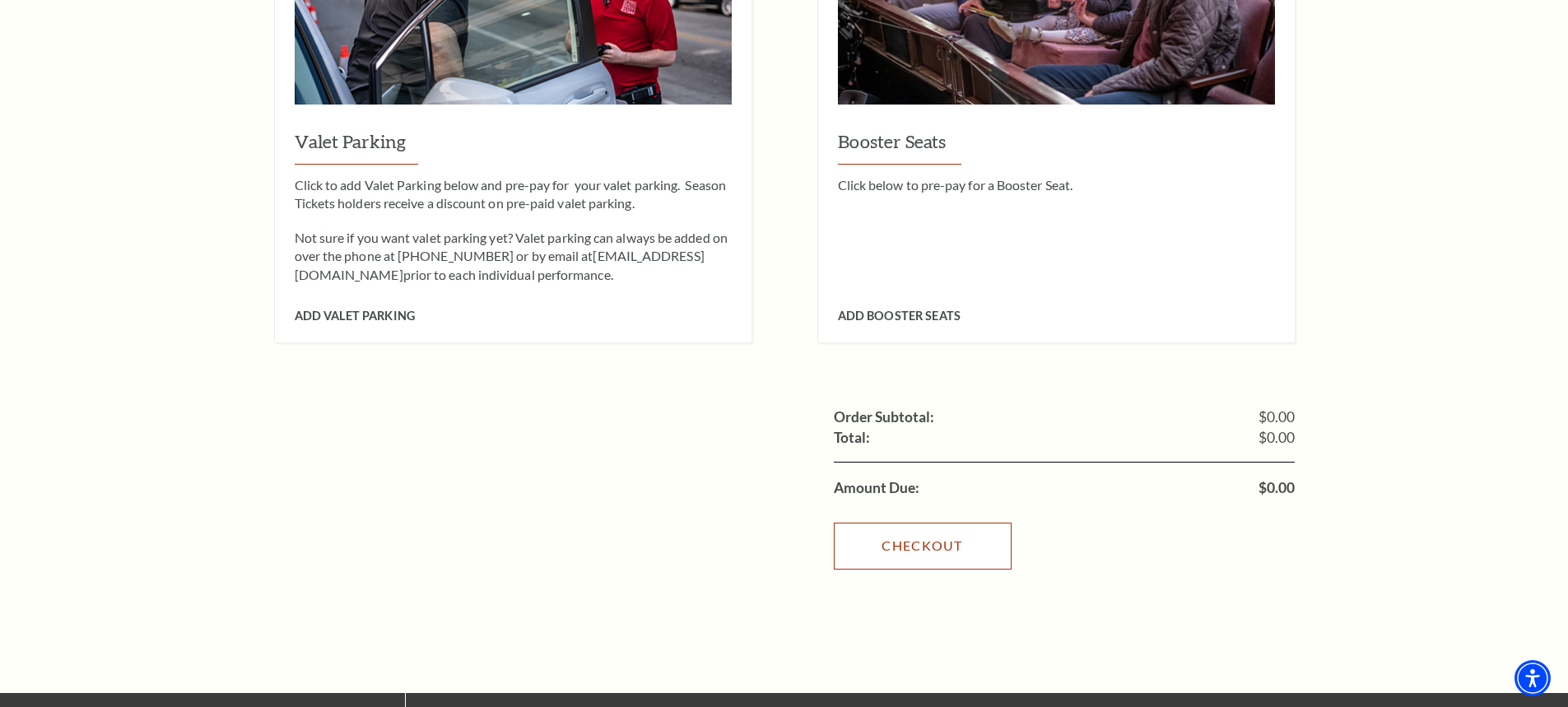
click at [927, 525] on link "Checkout" at bounding box center [922, 546] width 178 height 46
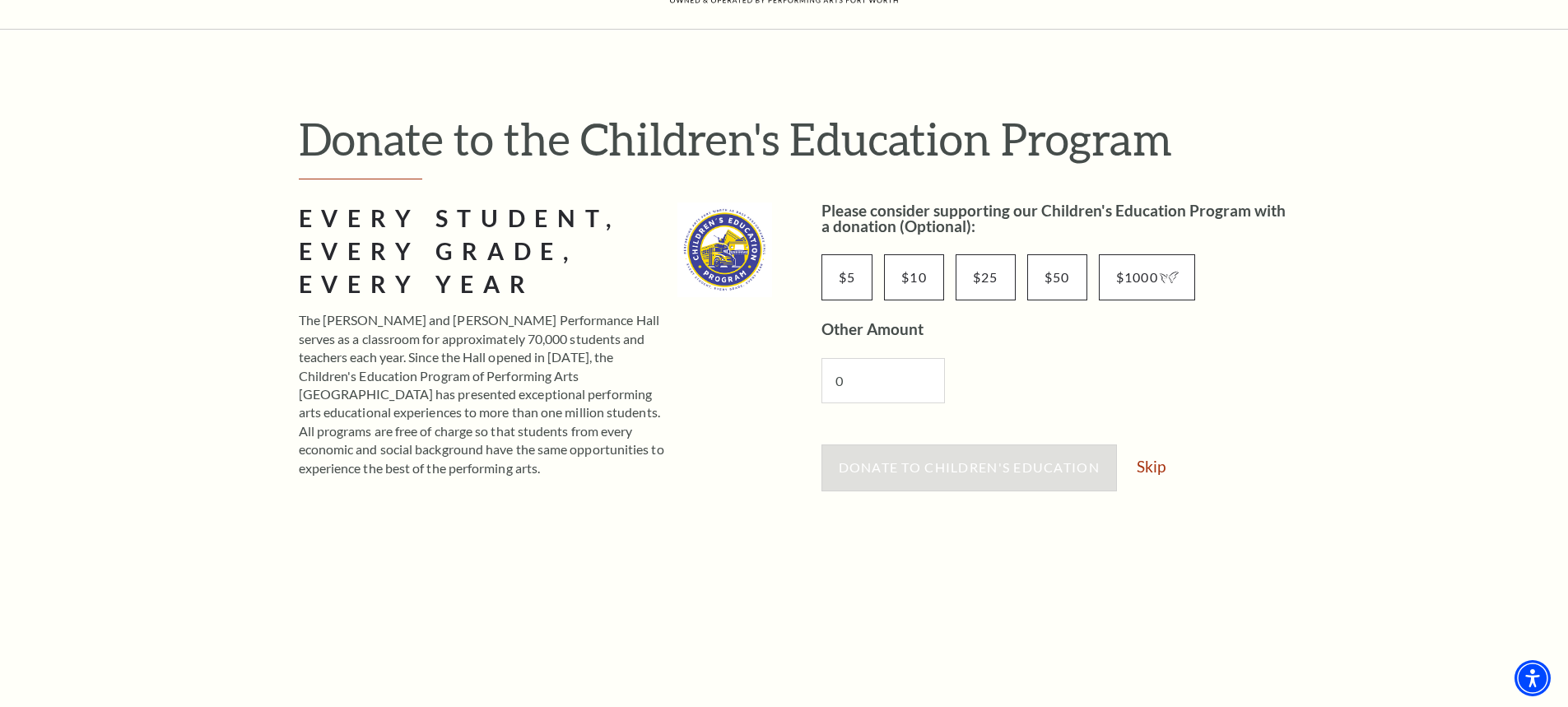
scroll to position [83, 0]
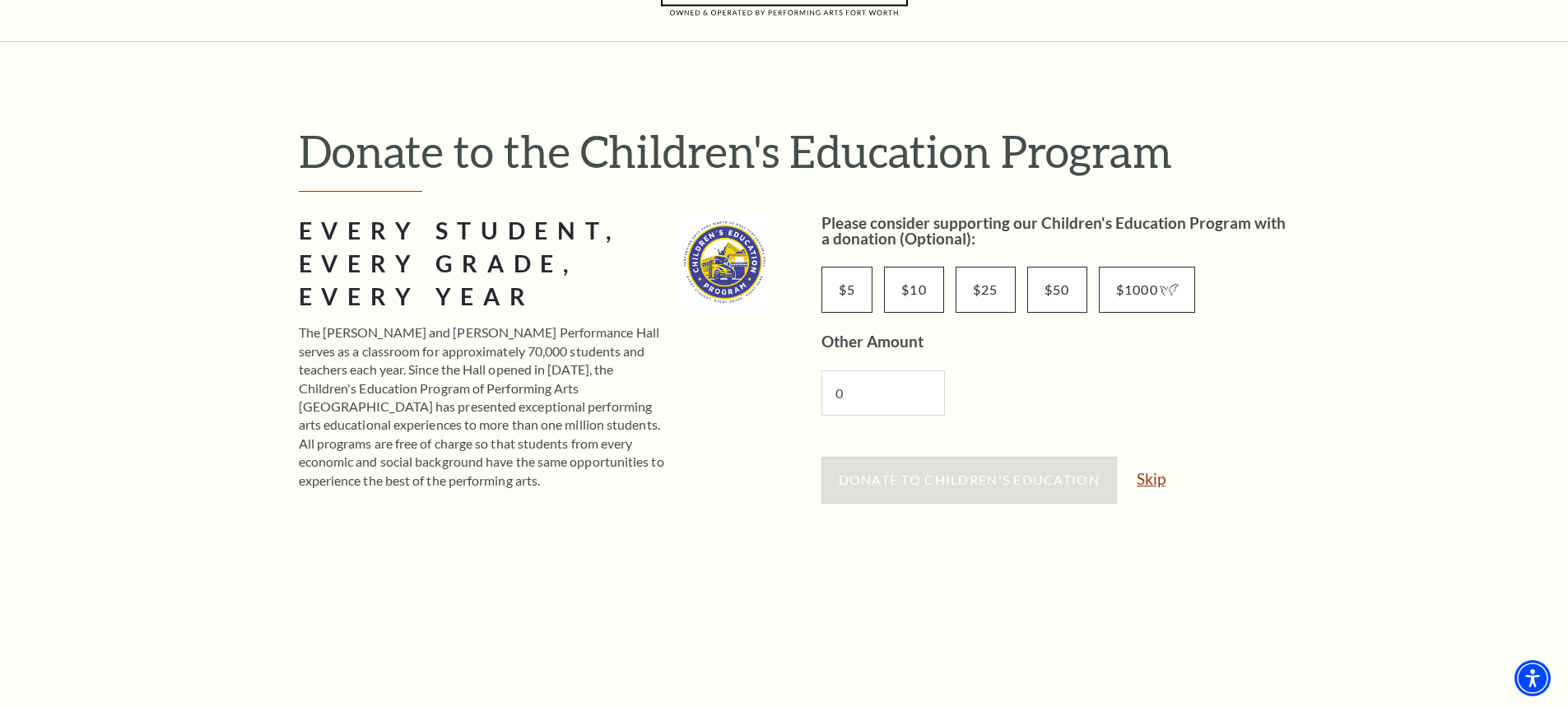
click at [1149, 475] on link "Skip" at bounding box center [1151, 478] width 29 height 15
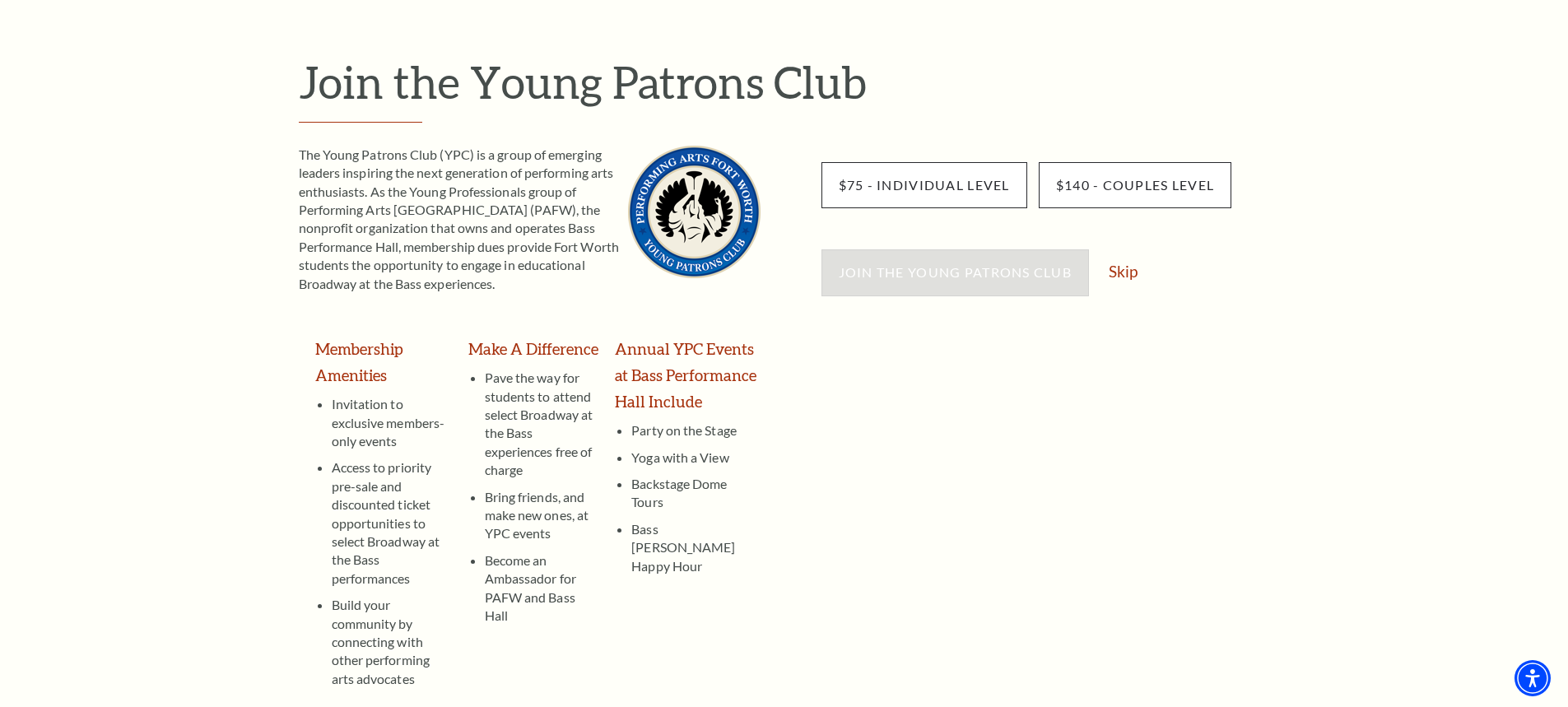
scroll to position [164, 0]
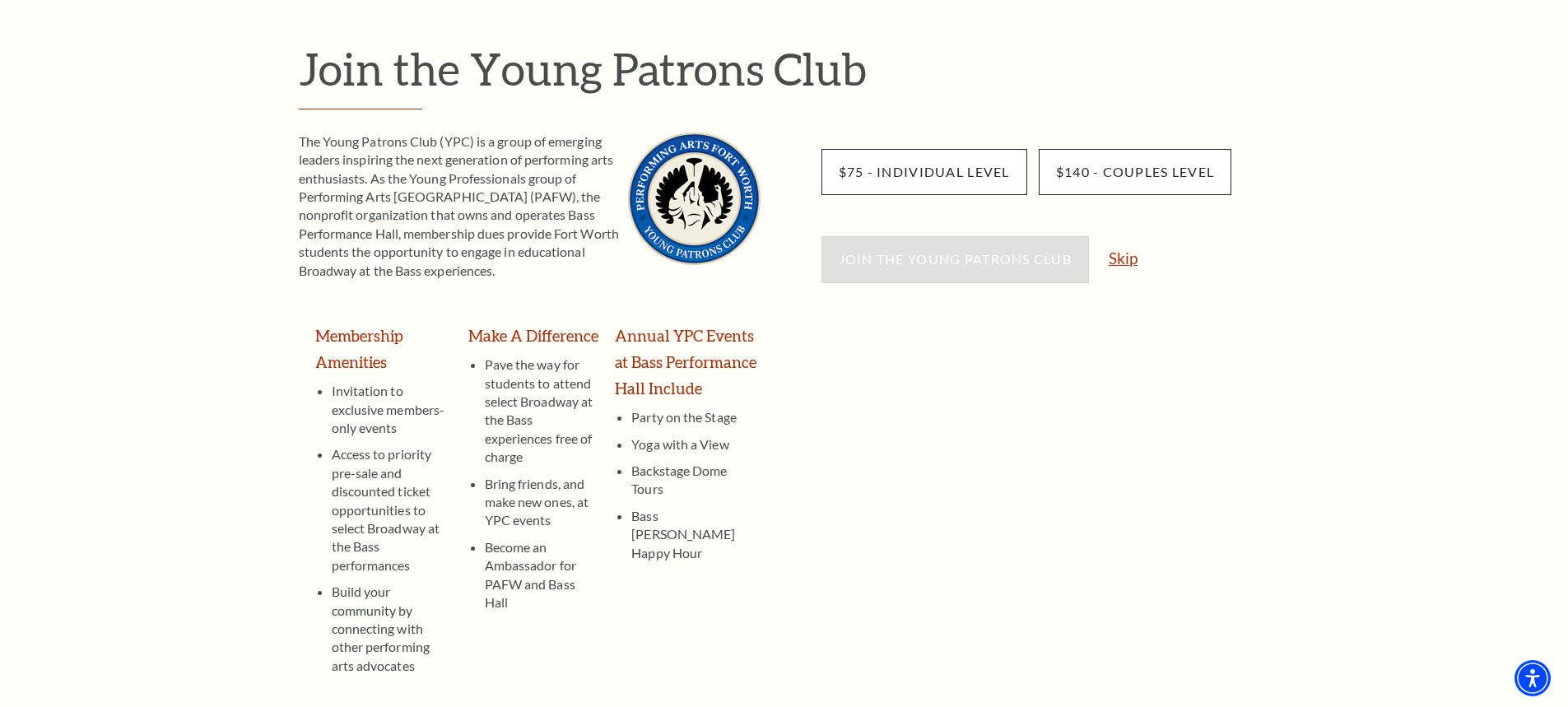
click at [1124, 262] on link "Skip" at bounding box center [1122, 258] width 29 height 15
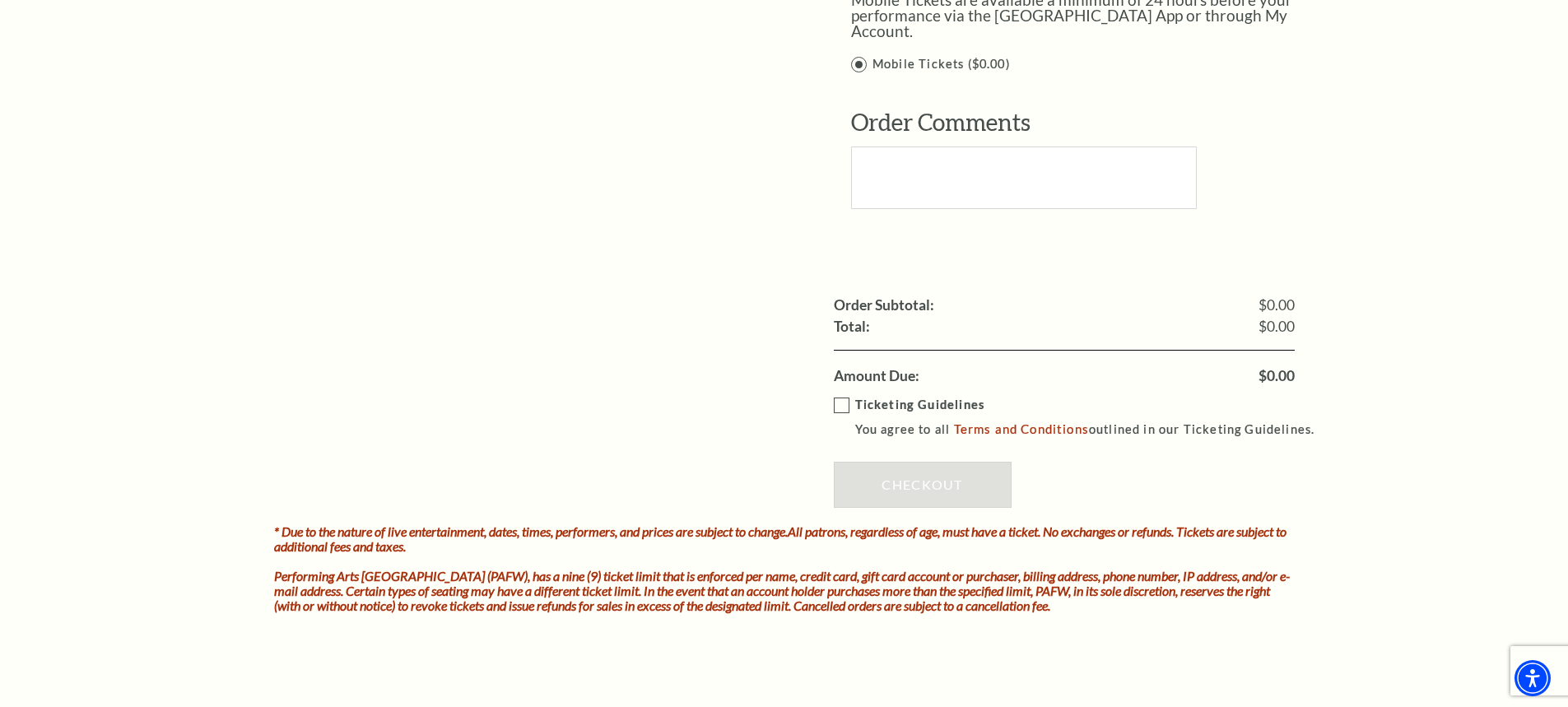
scroll to position [1482, 0]
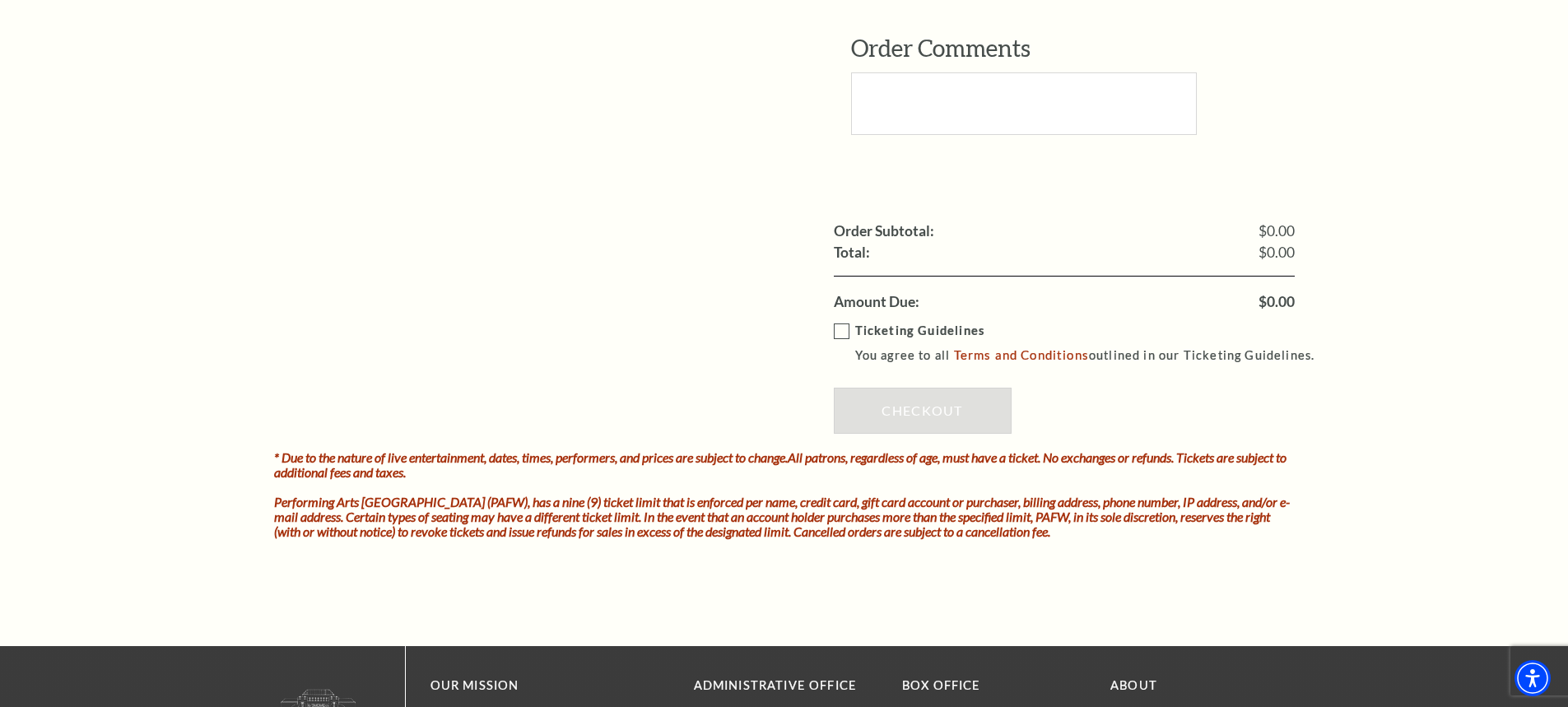
click at [843, 321] on label "Ticketing Guidelines You agree to all Terms and Conditions outlined in our Tick…" at bounding box center [1081, 343] width 496 height 45
click at [0, 0] on input "Ticketing Guidelines You agree to all Terms and Conditions outlined in our Tick…" at bounding box center [0, 0] width 0 height 0
click at [929, 393] on link "Checkout" at bounding box center [922, 411] width 178 height 46
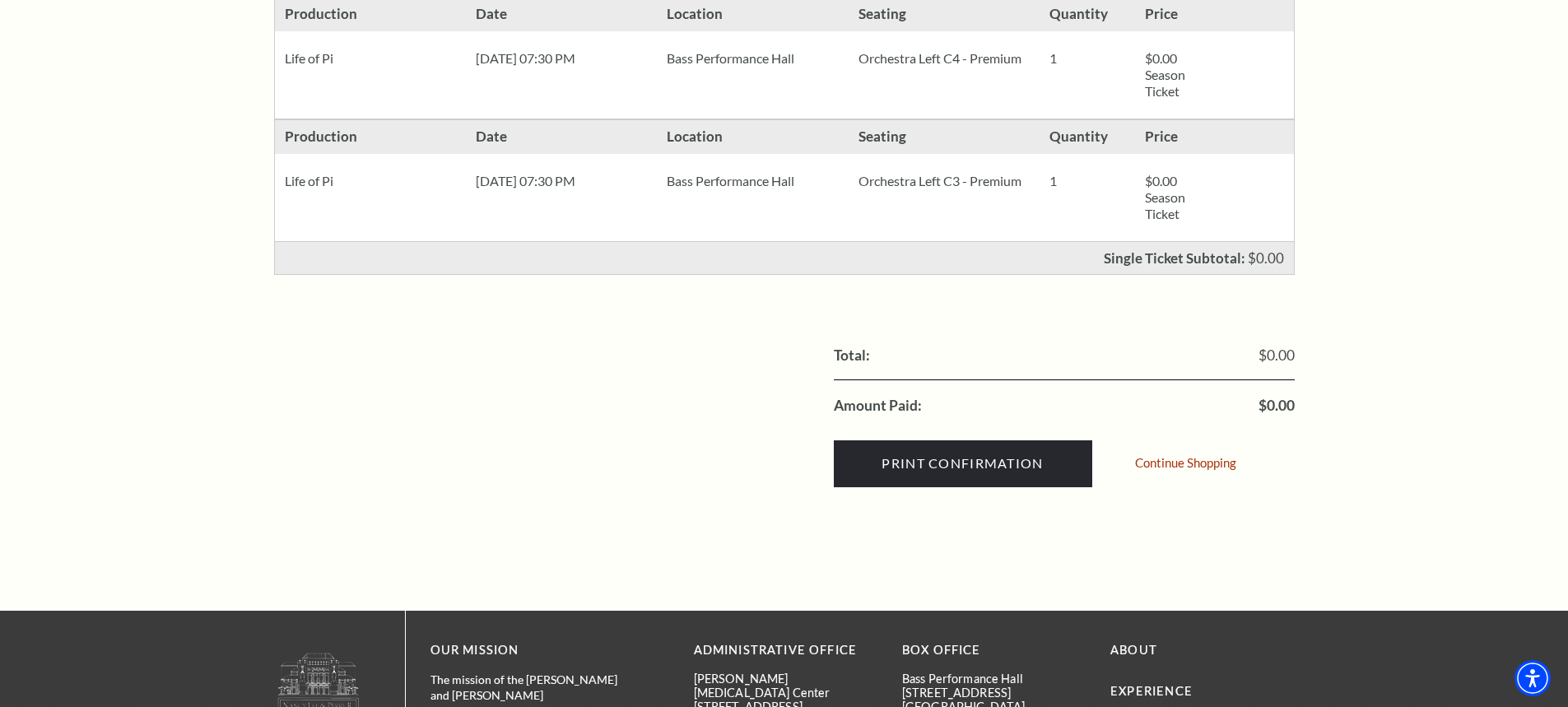
scroll to position [659, 0]
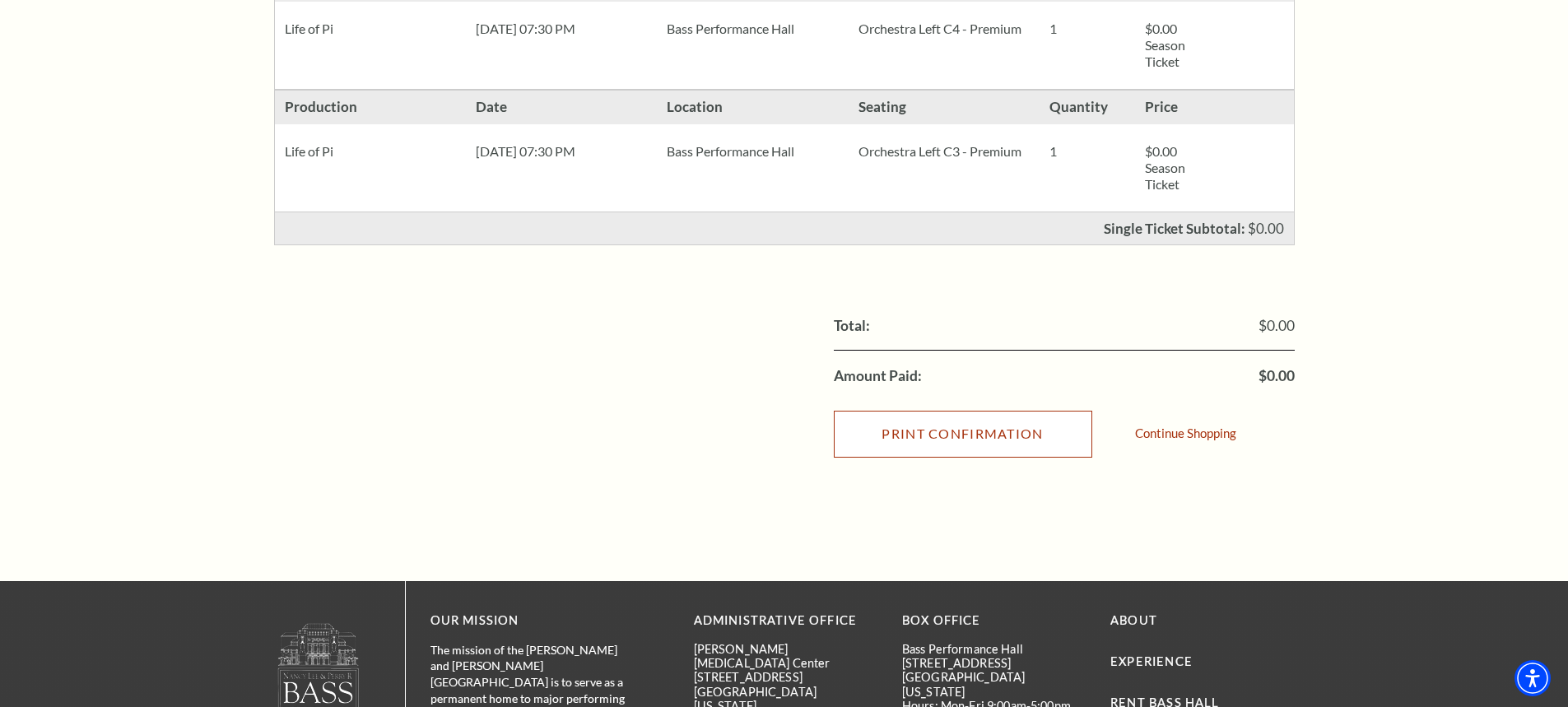
click at [929, 433] on input "Print Confirmation" at bounding box center [962, 434] width 258 height 46
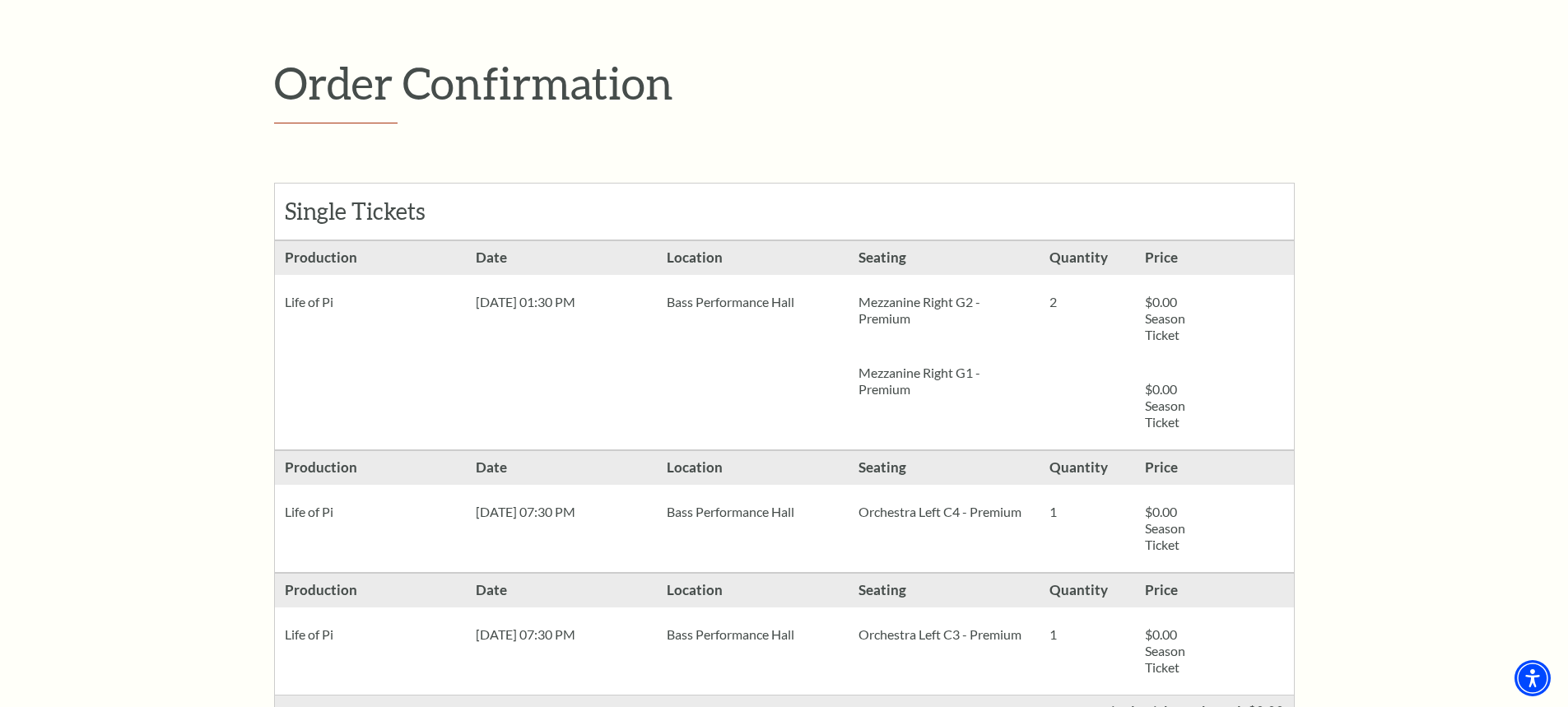
scroll to position [0, 0]
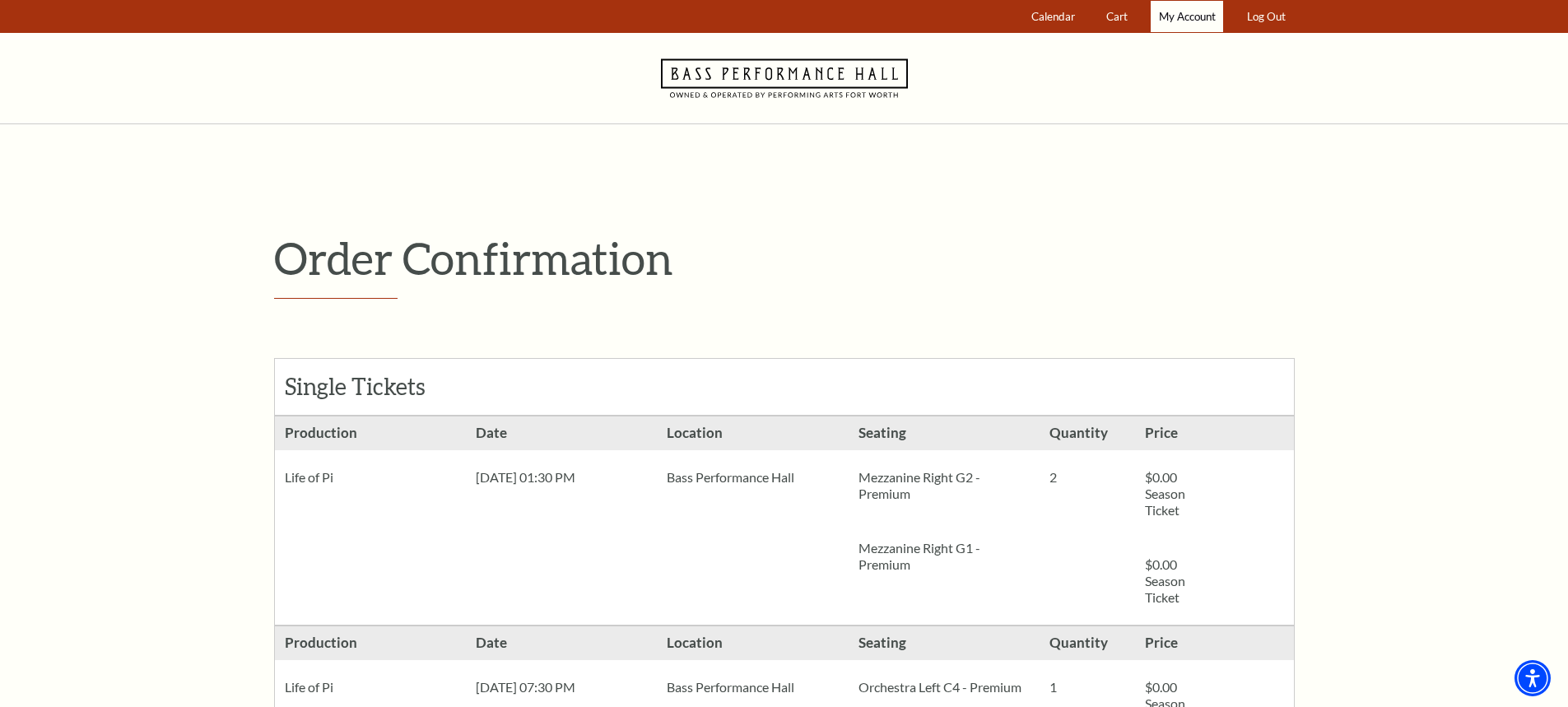
click at [1177, 17] on span "My Account" at bounding box center [1187, 16] width 57 height 13
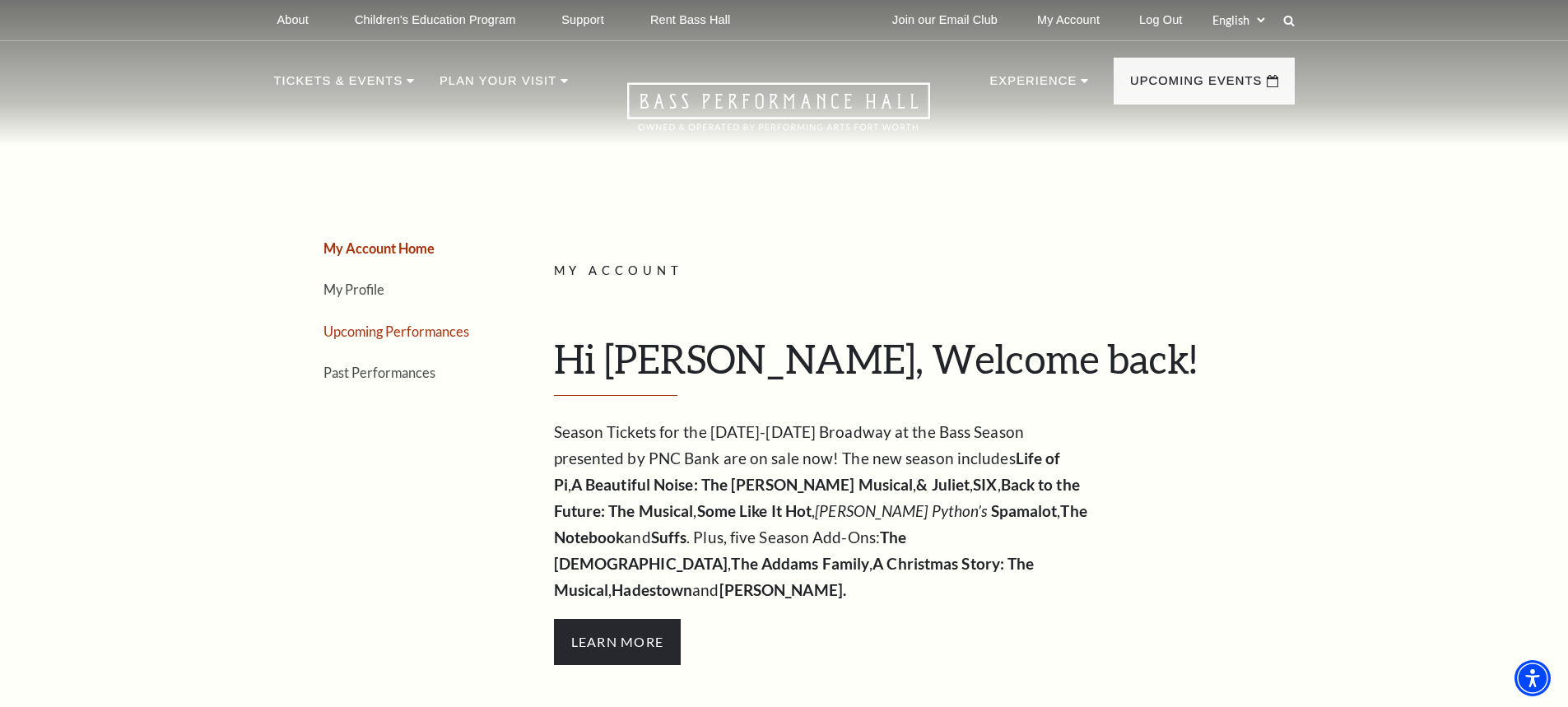
click at [392, 335] on link "Upcoming Performances" at bounding box center [397, 331] width 146 height 15
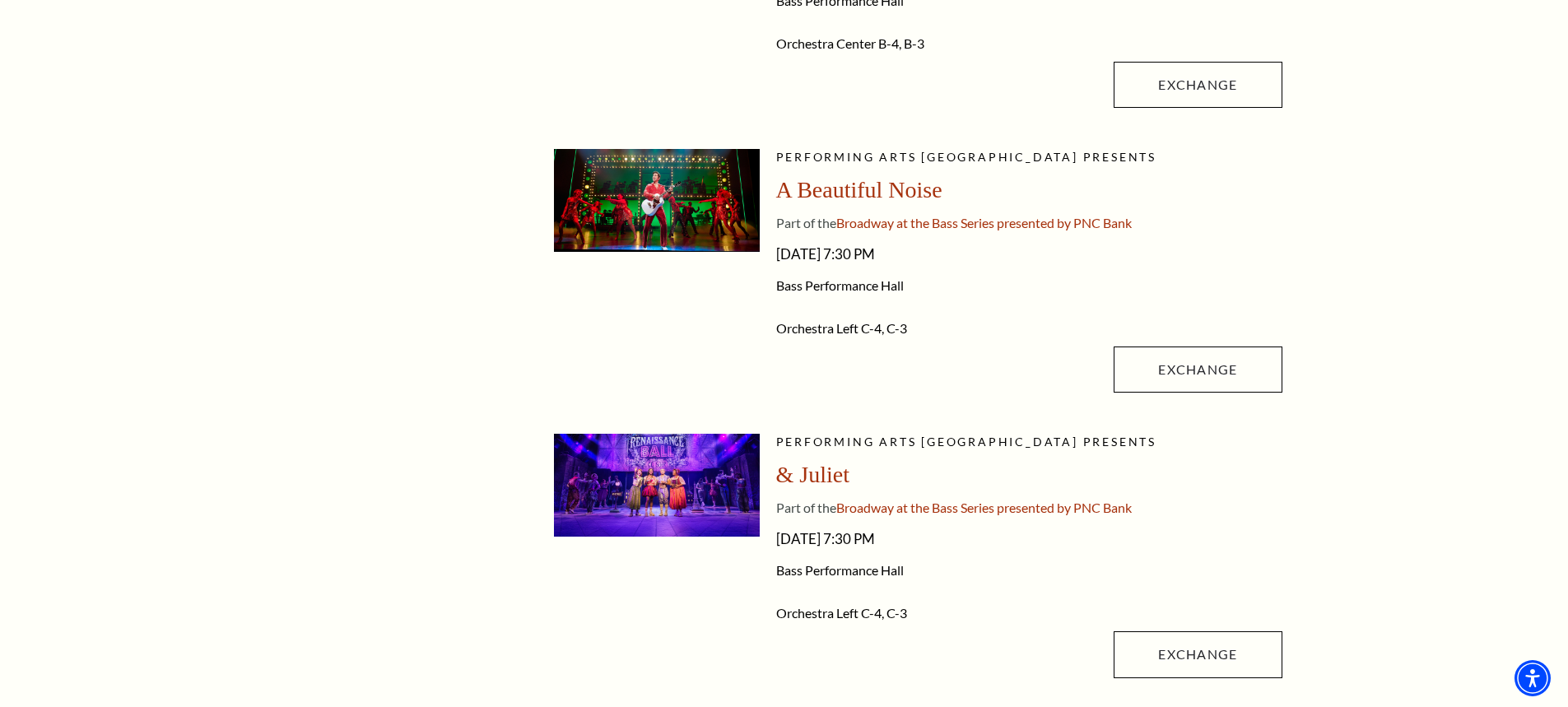
scroll to position [906, 0]
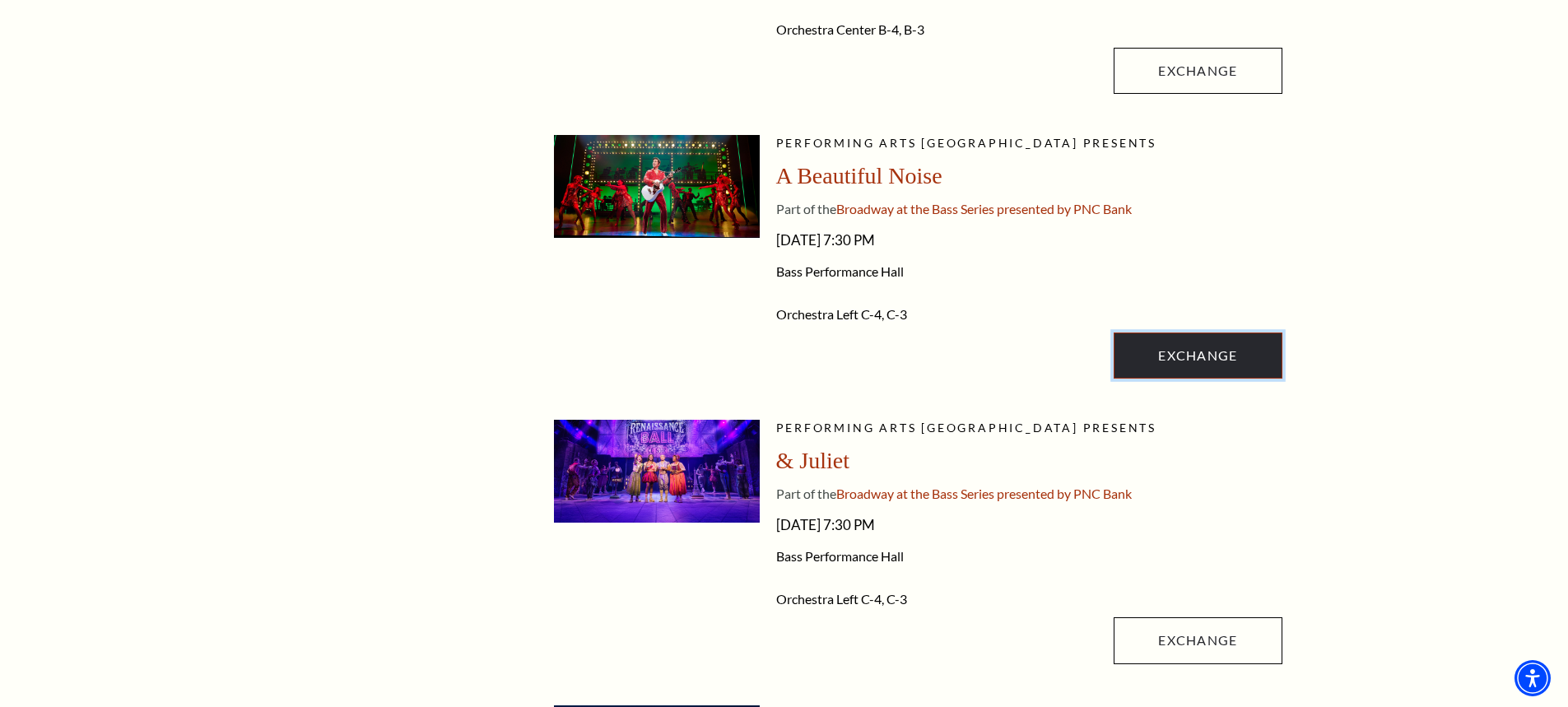
click at [1183, 357] on link "Exchange" at bounding box center [1197, 355] width 168 height 46
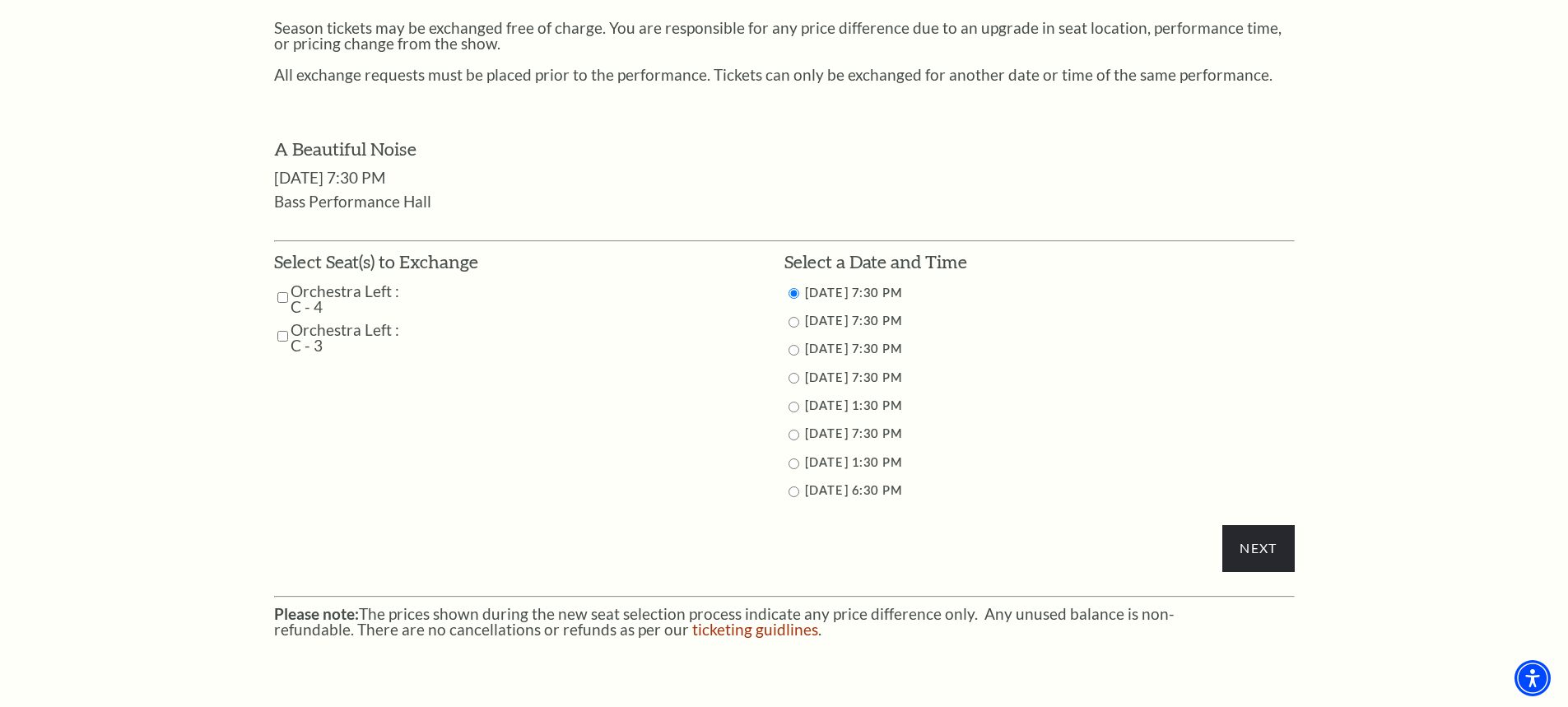
scroll to position [741, 0]
click at [277, 301] on input "Orchestra Left : C - 4" at bounding box center [282, 296] width 11 height 29
checkbox input "true"
click at [285, 332] on input "Orchestra Left : C - 3" at bounding box center [282, 334] width 11 height 29
checkbox input "true"
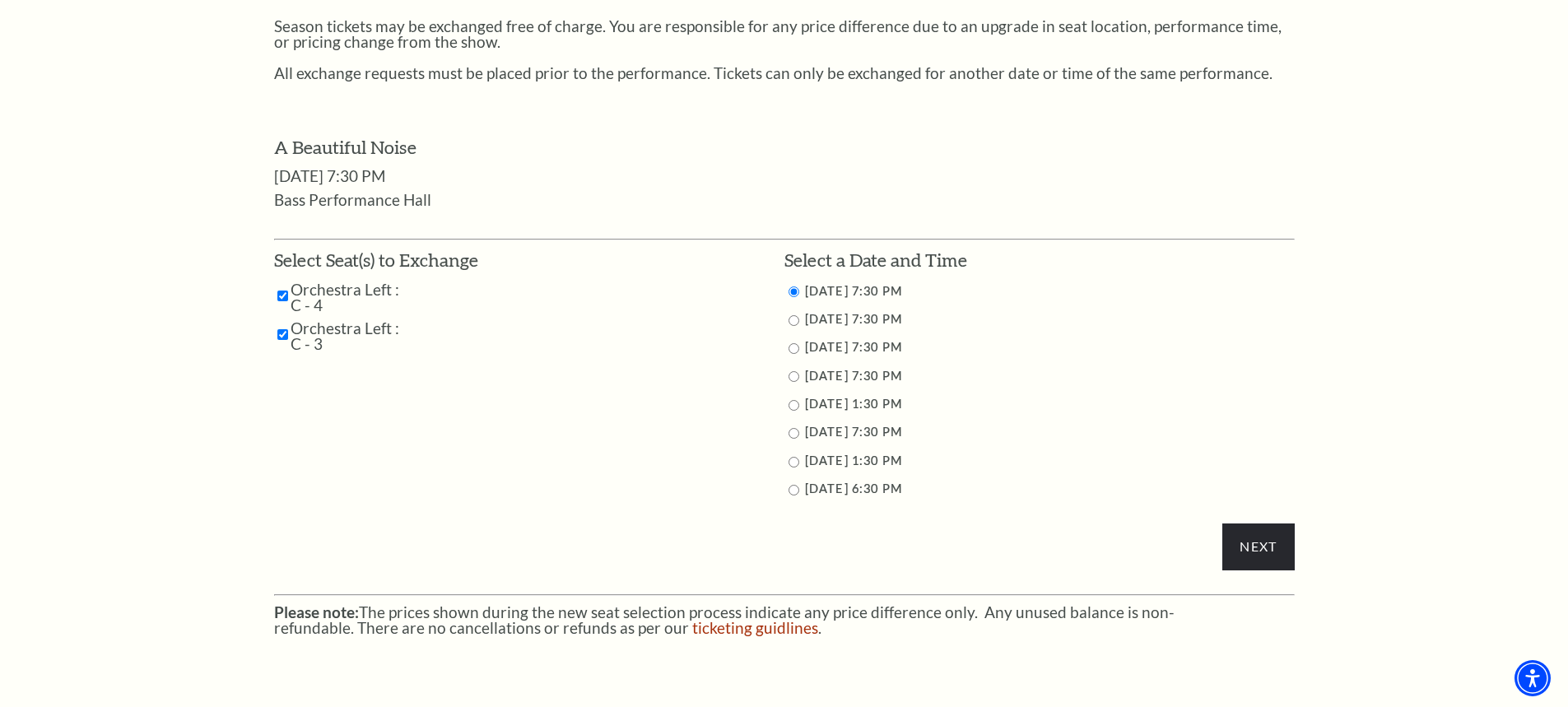
click at [791, 351] on input "10/30/2025 7:30 PM" at bounding box center [793, 348] width 11 height 11
radio input "true"
click at [1264, 542] on input "Next" at bounding box center [1258, 547] width 72 height 46
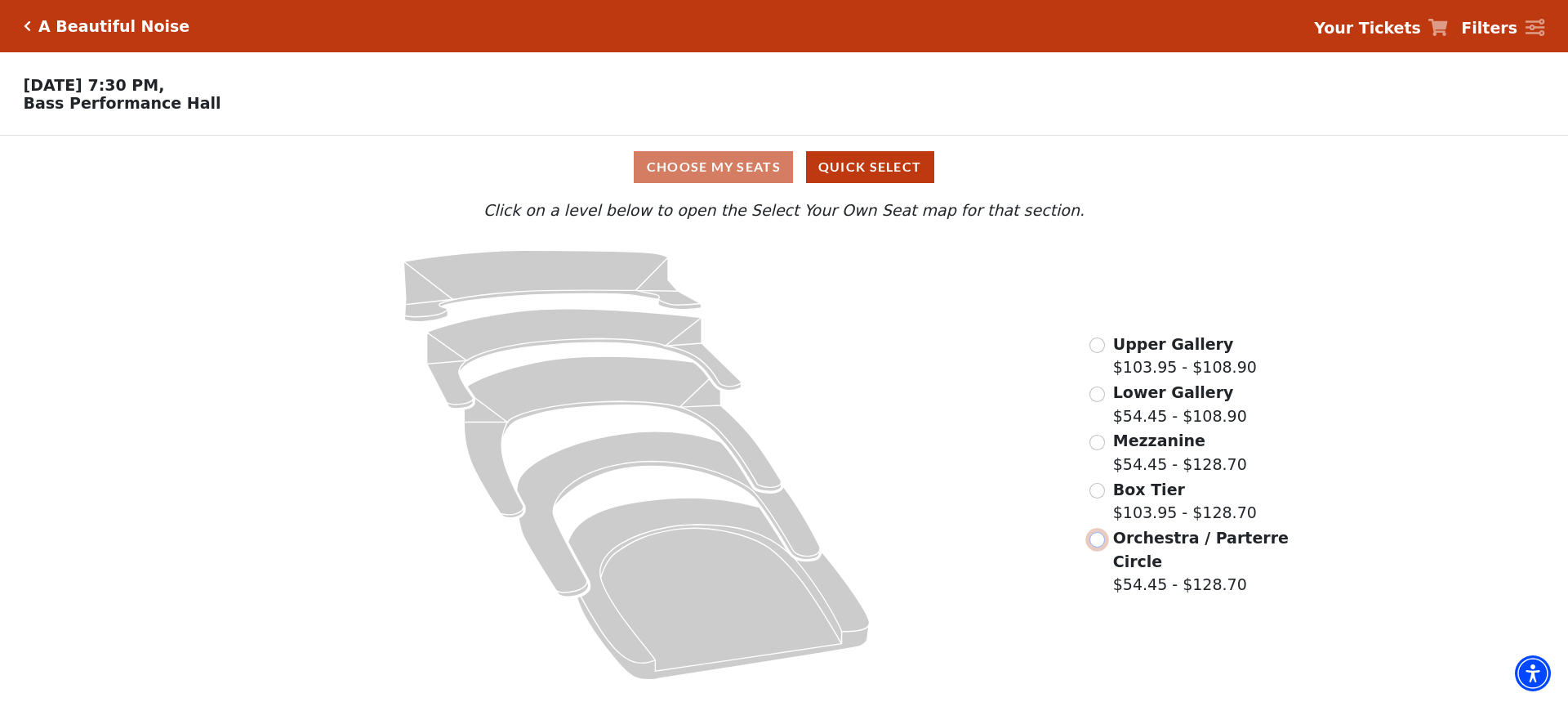
click at [1099, 542] on input "Orchestra / Parterre Circle$54.45 - $128.70\a" at bounding box center [1097, 540] width 15 height 15
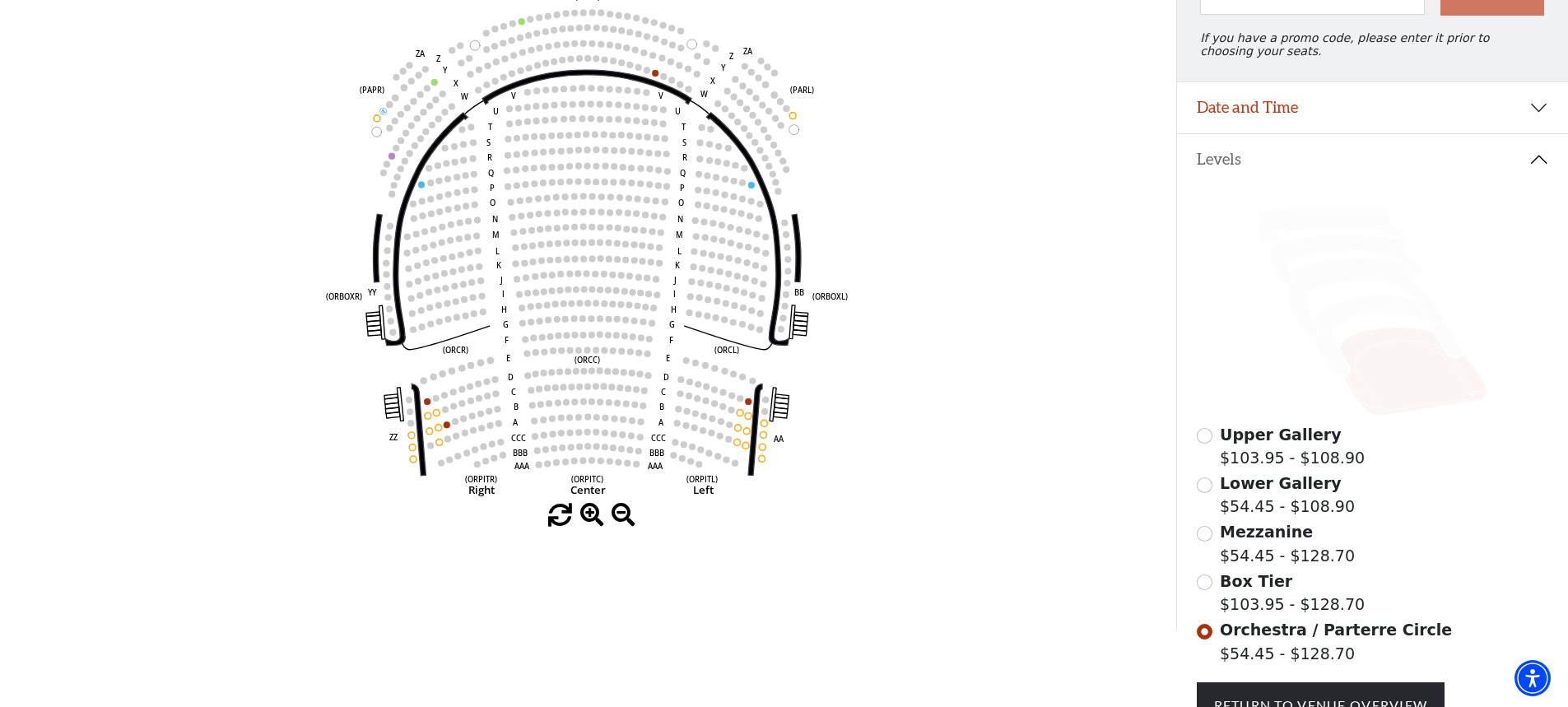
scroll to position [202, 0]
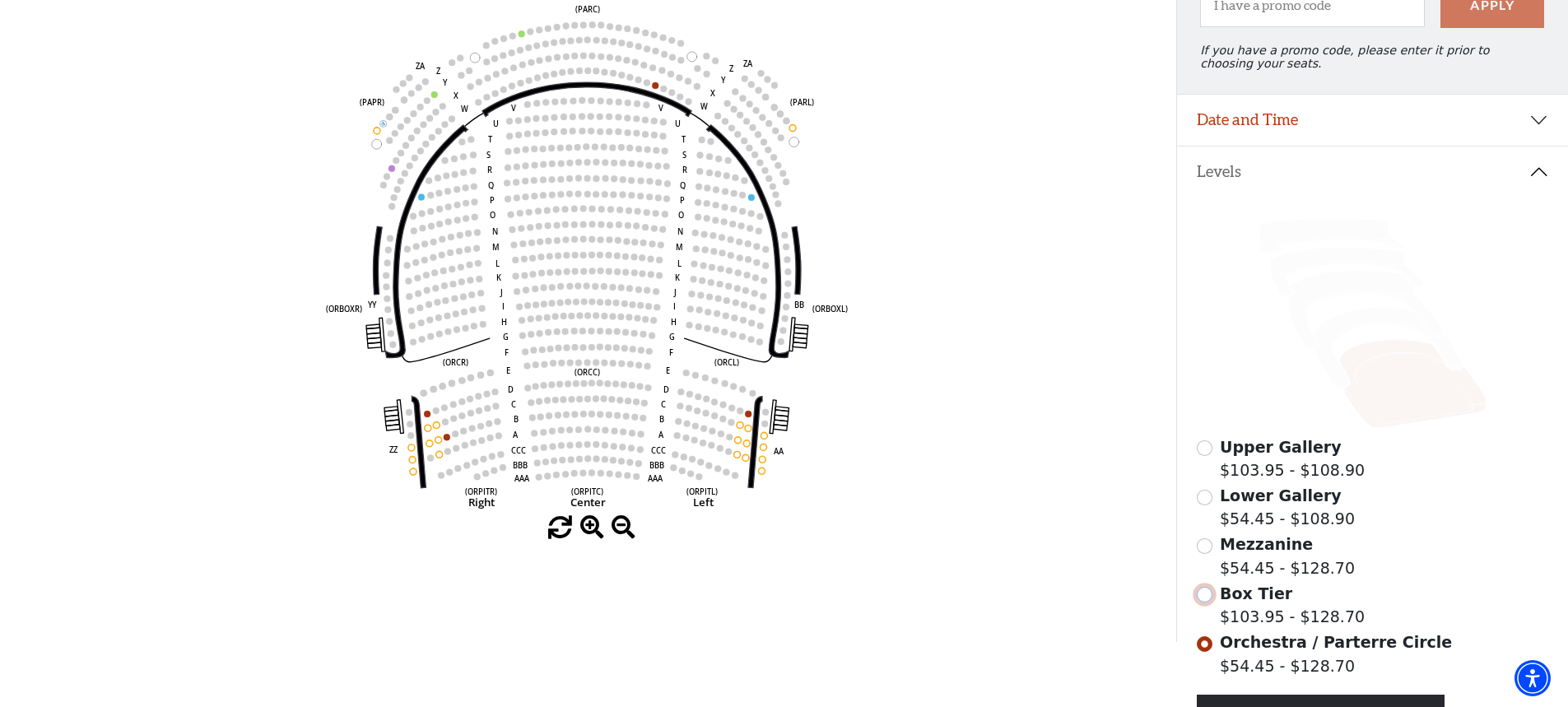
click at [1209, 602] on input "Box Tier$103.95 - $128.70\a" at bounding box center [1204, 595] width 15 height 15
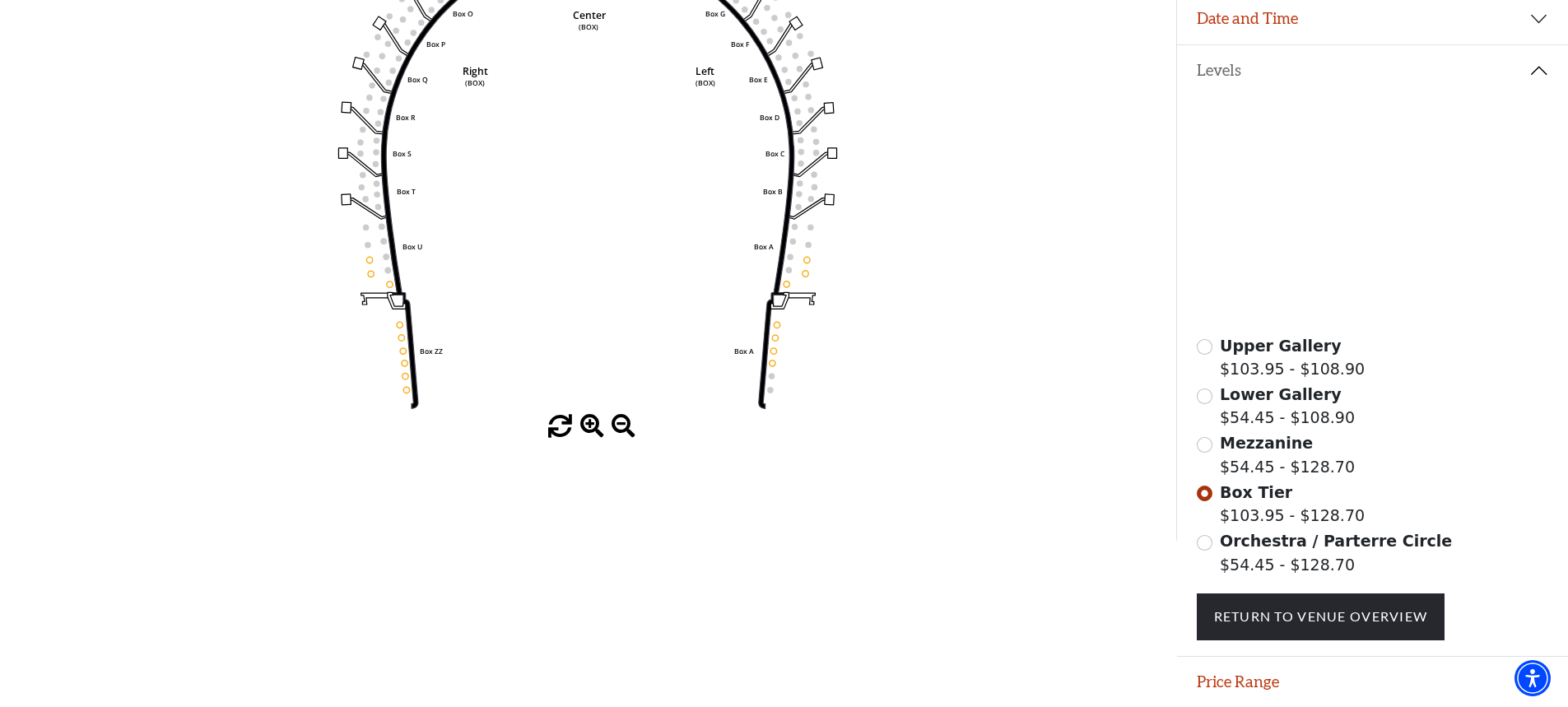
scroll to position [324, 0]
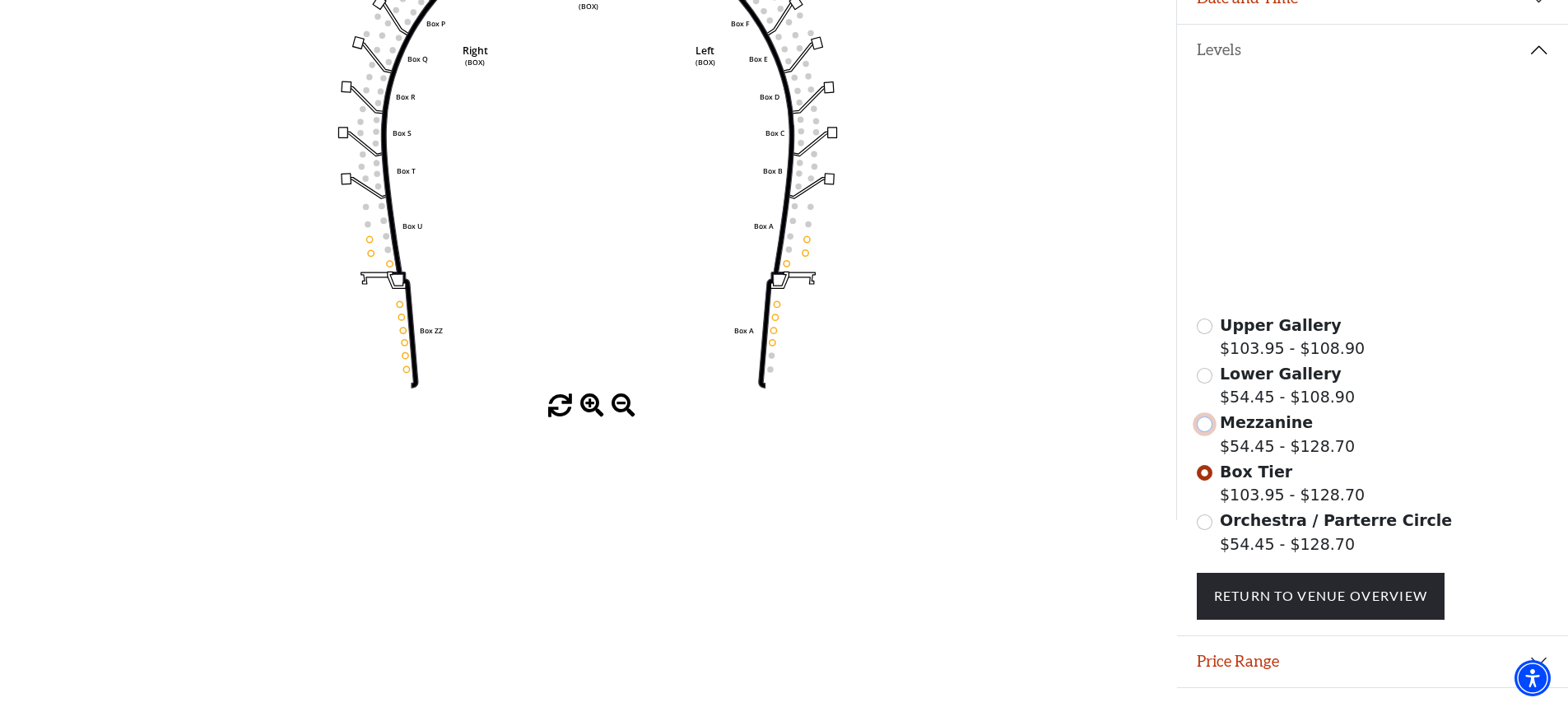
click at [1200, 432] on input "Mezzanine$54.45 - $128.70\a" at bounding box center [1204, 425] width 15 height 15
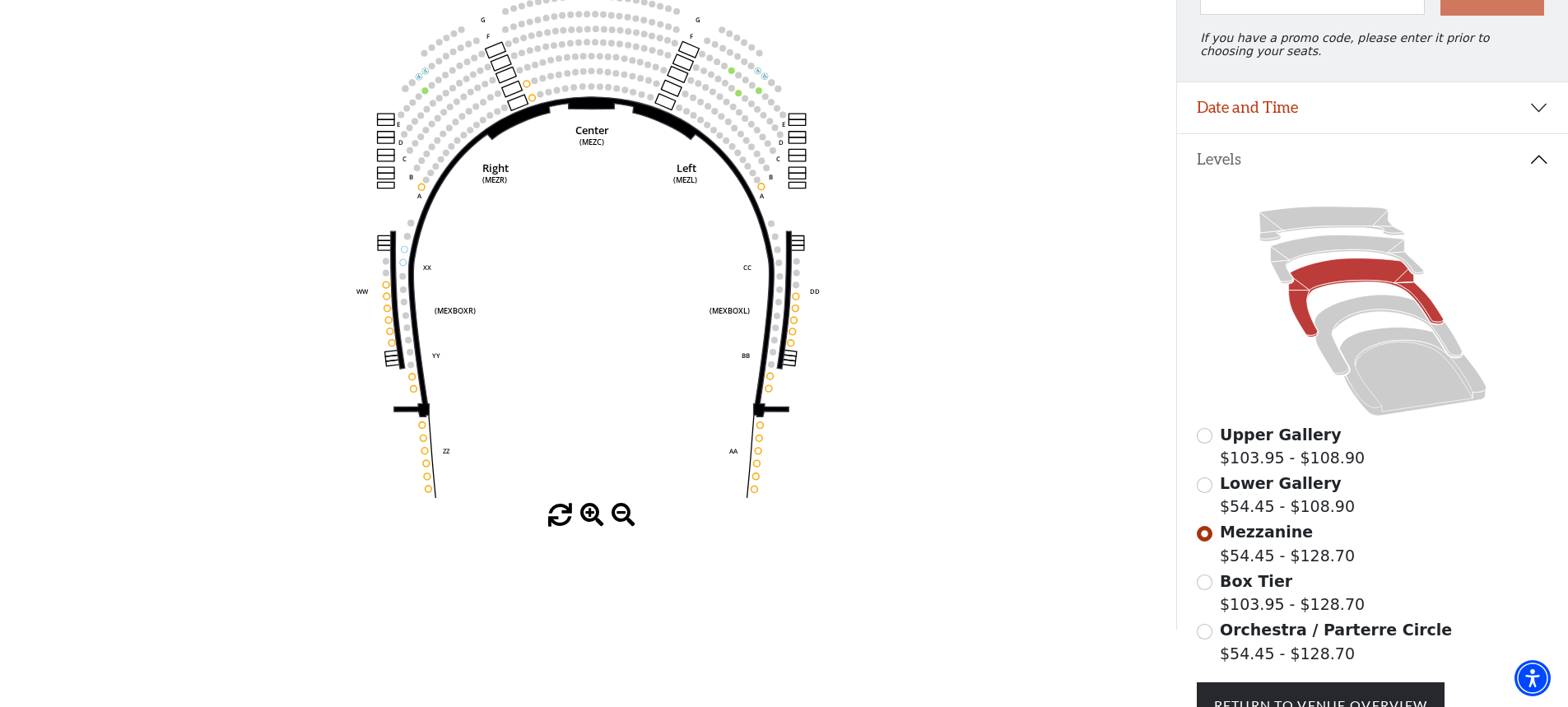
scroll to position [241, 0]
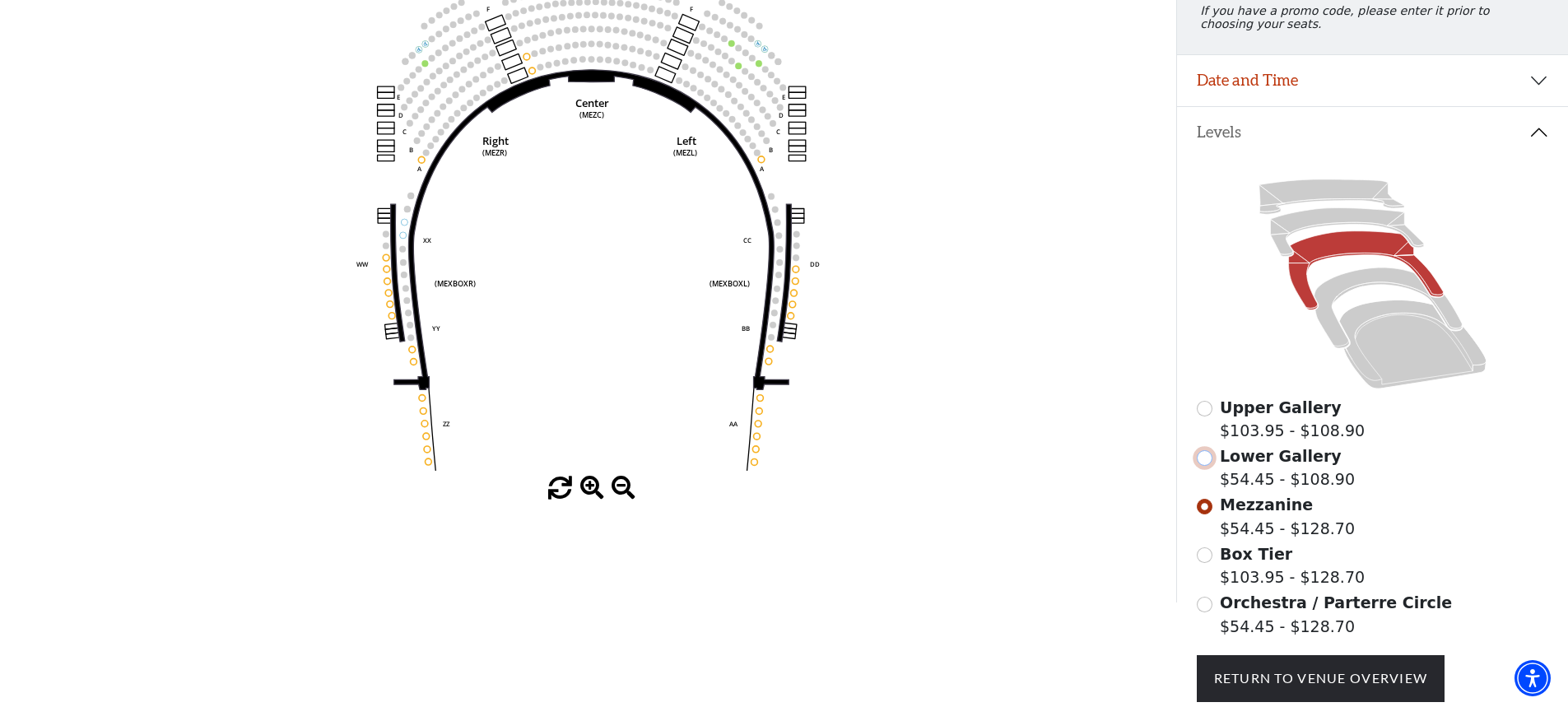
click at [1204, 464] on input "Lower Gallery$54.45 - $108.90\a" at bounding box center [1204, 458] width 15 height 15
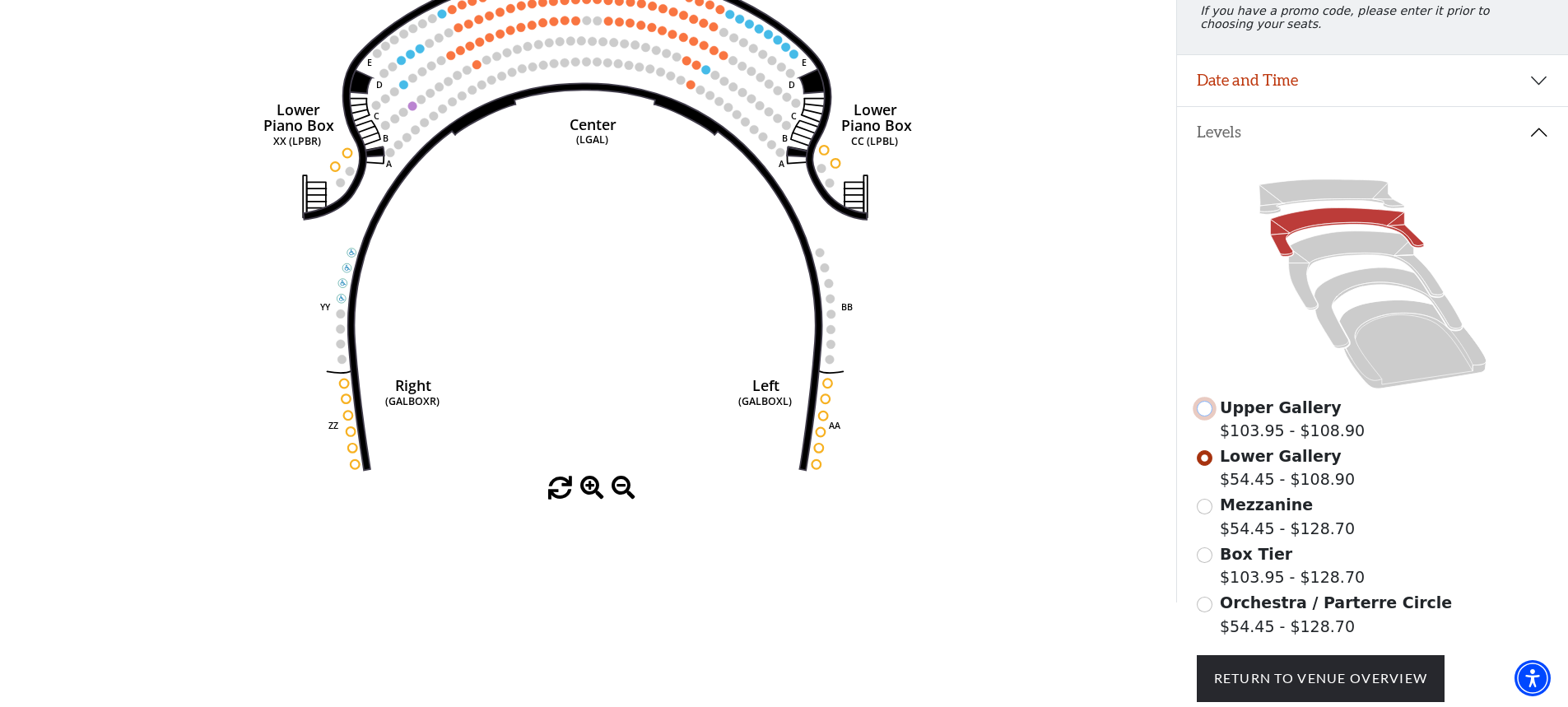
click at [1205, 417] on input "Upper Gallery$103.95 - $108.90\a" at bounding box center [1204, 408] width 15 height 15
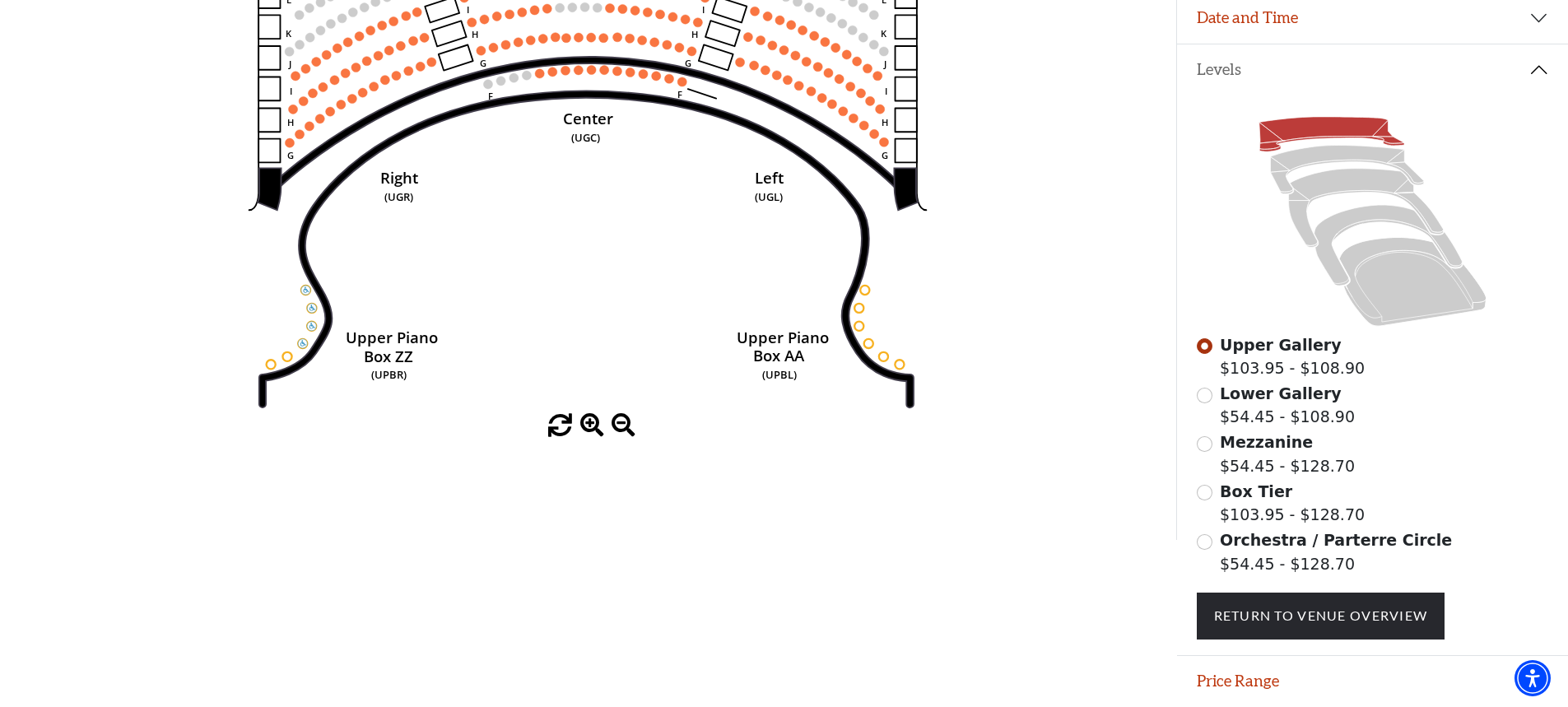
scroll to position [366, 0]
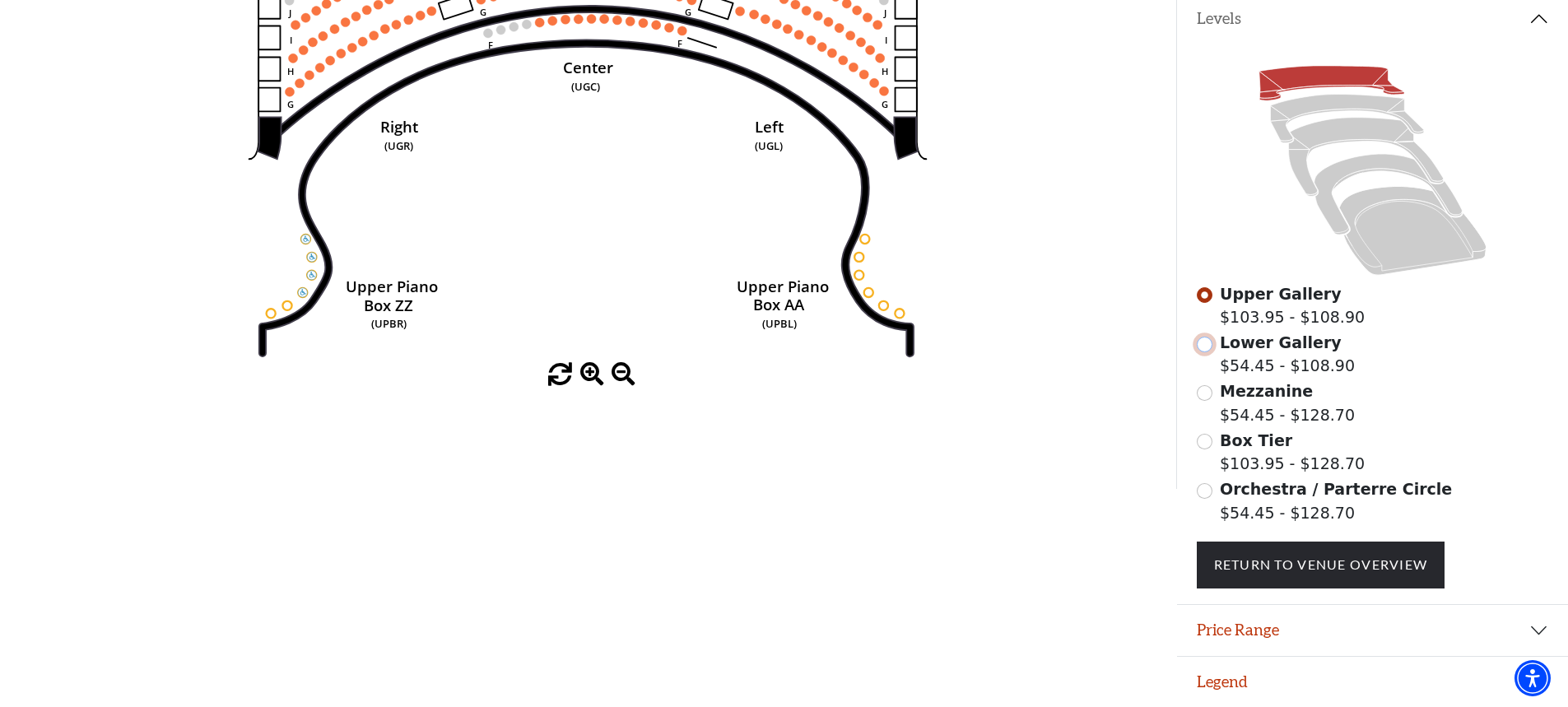
click at [1205, 347] on input "Lower Gallery$54.45 - $108.90\a" at bounding box center [1204, 345] width 15 height 15
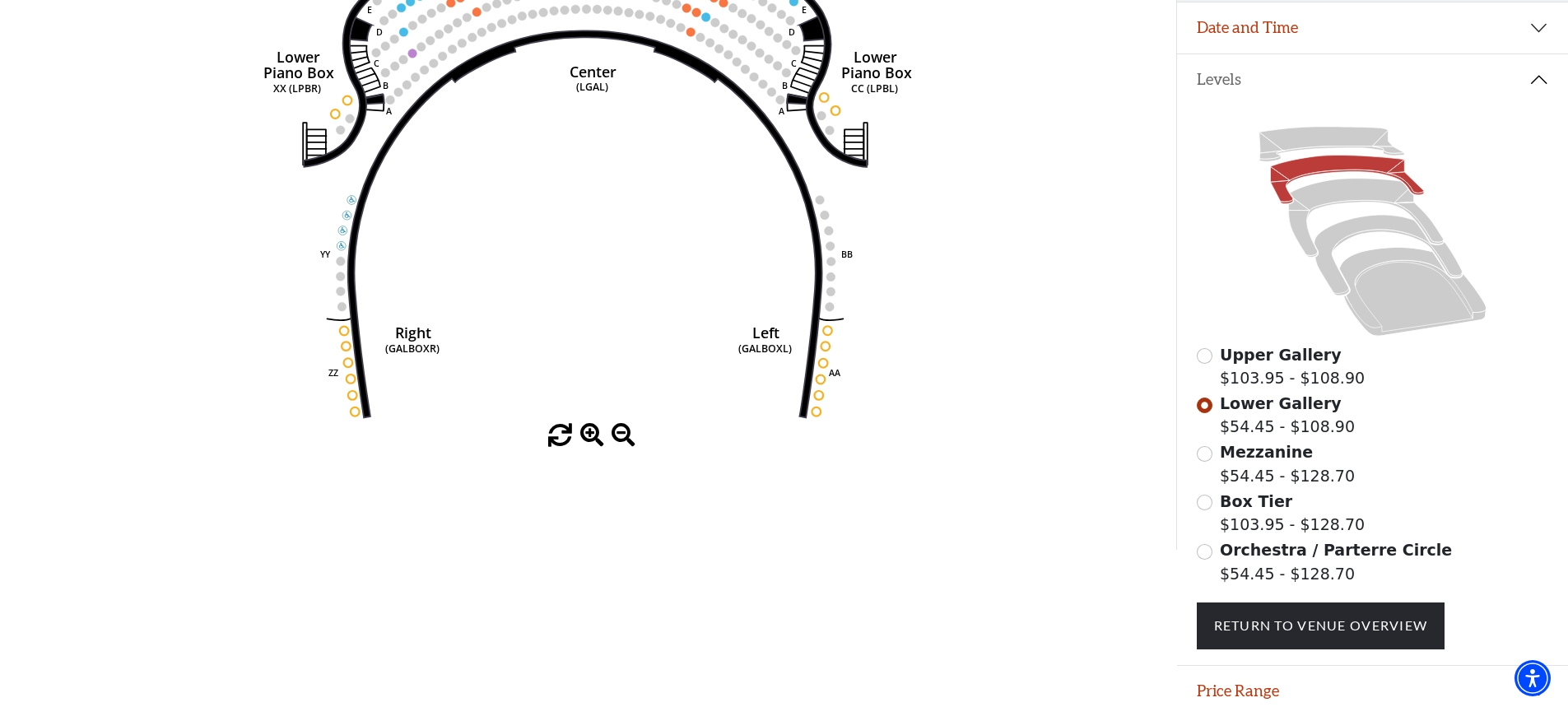
scroll to position [324, 0]
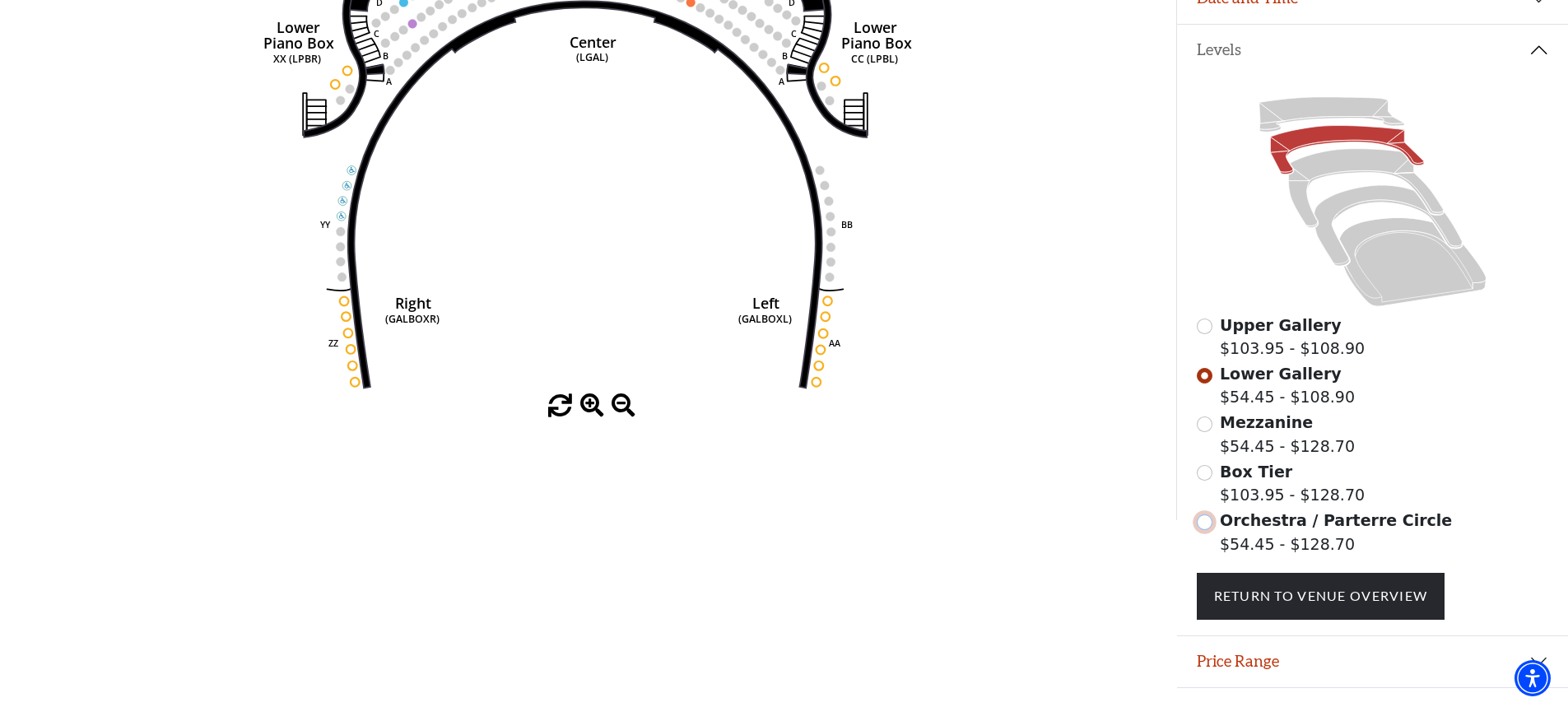
click at [1206, 530] on input "Orchestra / Parterre Circle$54.45 - $128.70\a" at bounding box center [1204, 523] width 15 height 15
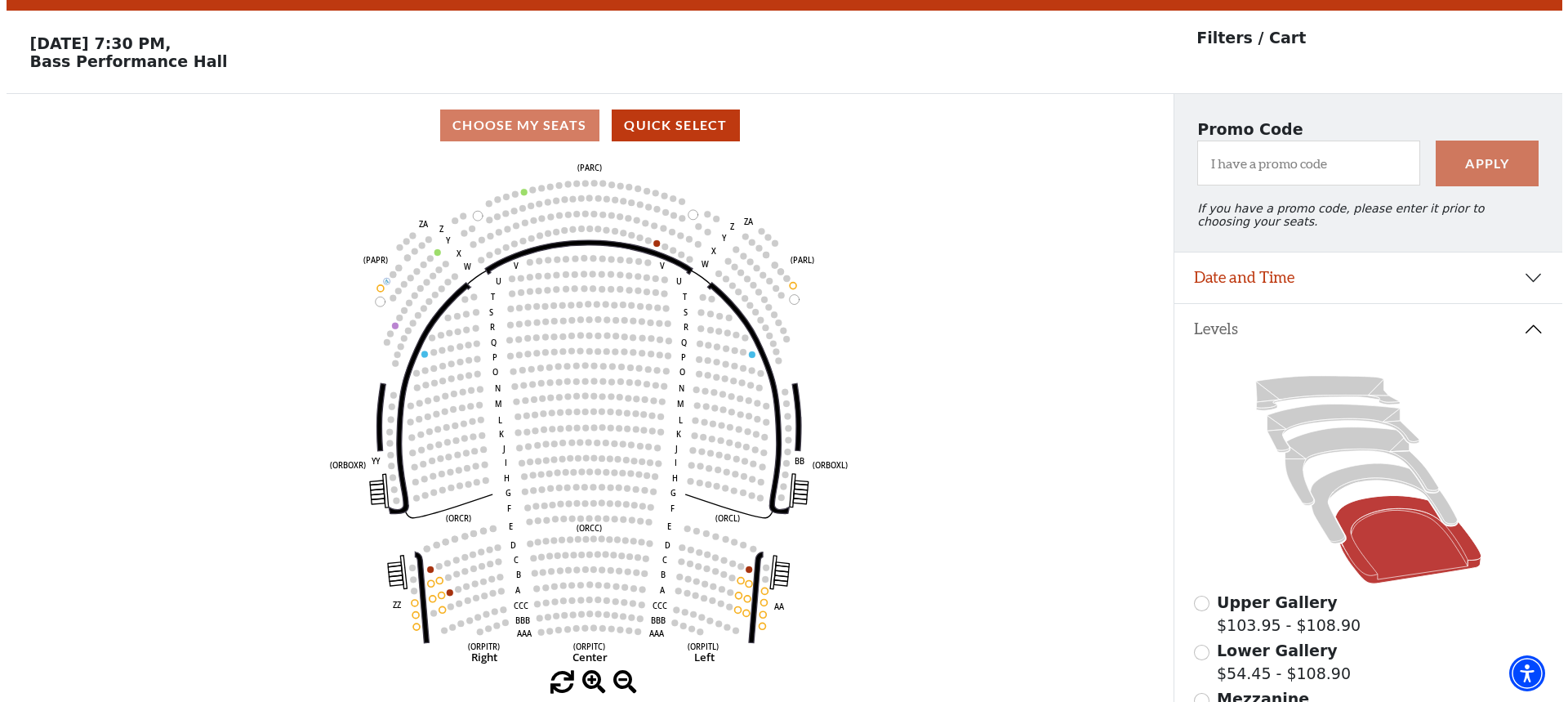
scroll to position [0, 0]
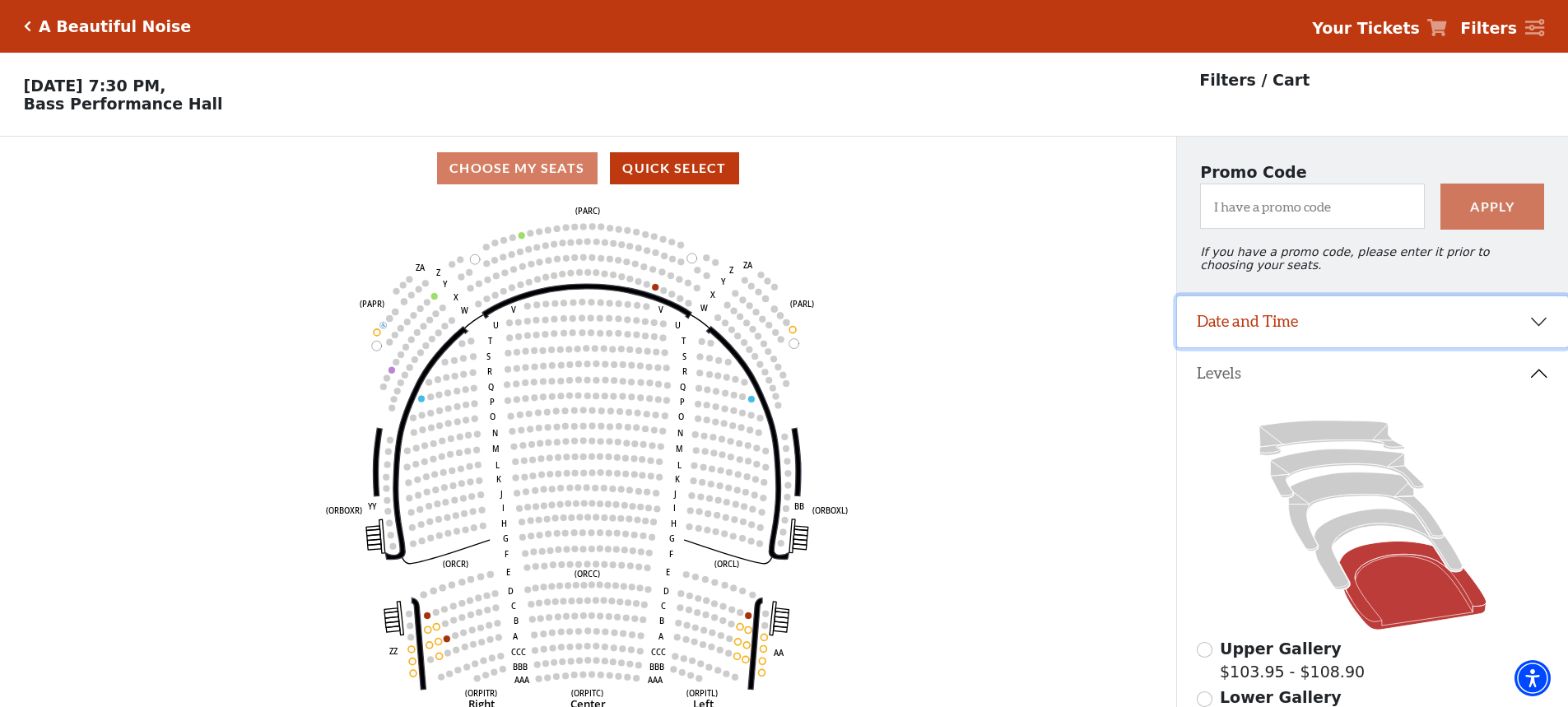
click at [1249, 335] on button "Date and Time" at bounding box center [1372, 322] width 391 height 51
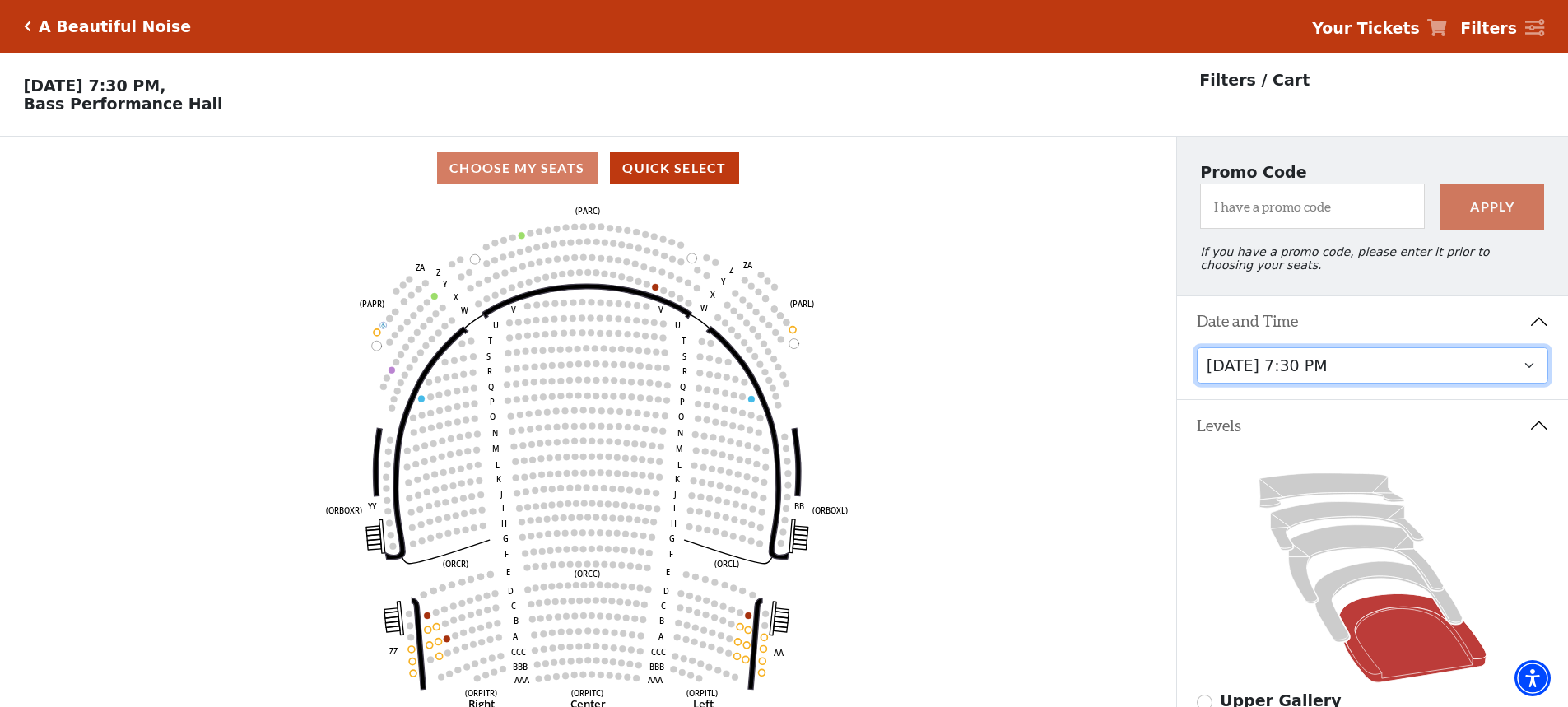
click at [1523, 376] on select "Tuesday, October 28 at 7:30 PM Wednesday, October 29 at 7:30 PM Thursday, Octob…" at bounding box center [1372, 366] width 352 height 37
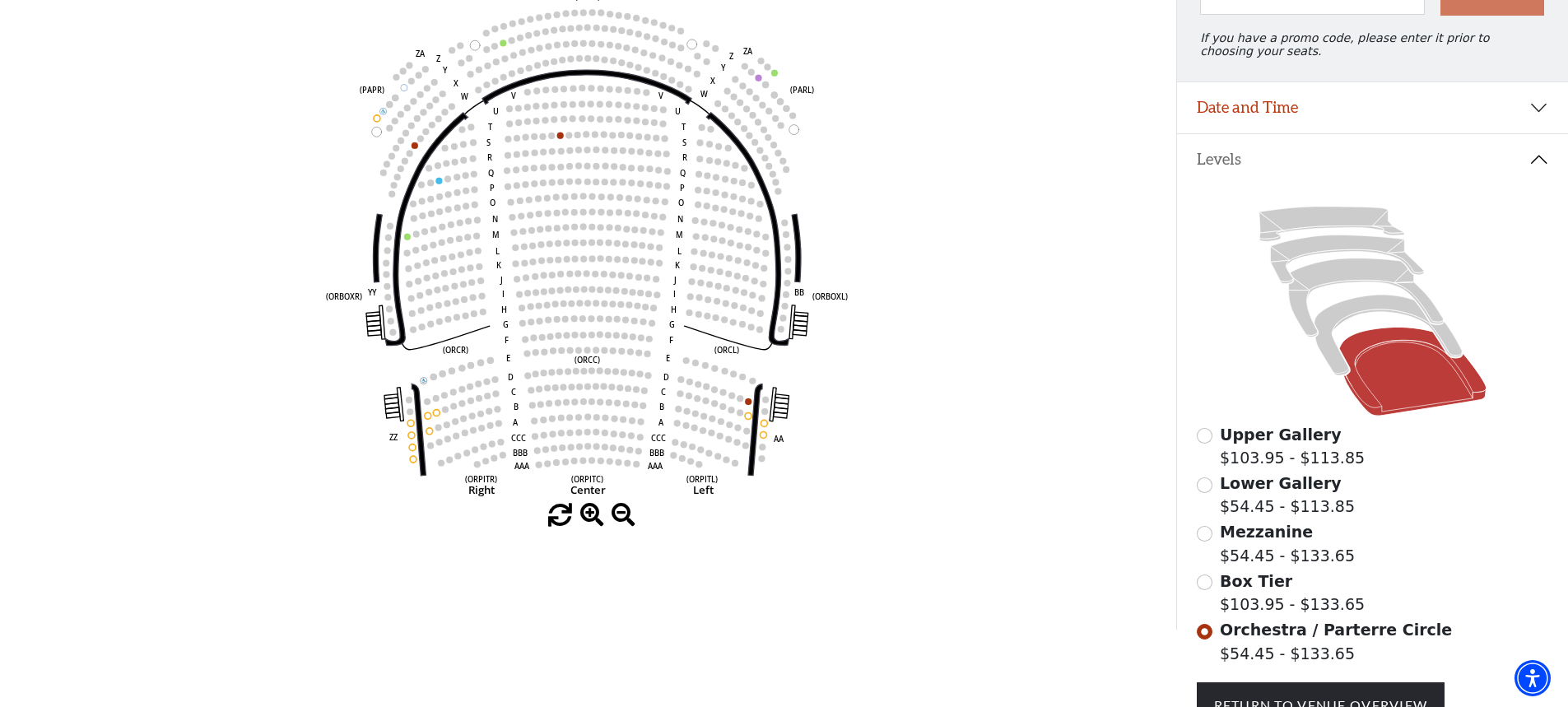
scroll to position [241, 0]
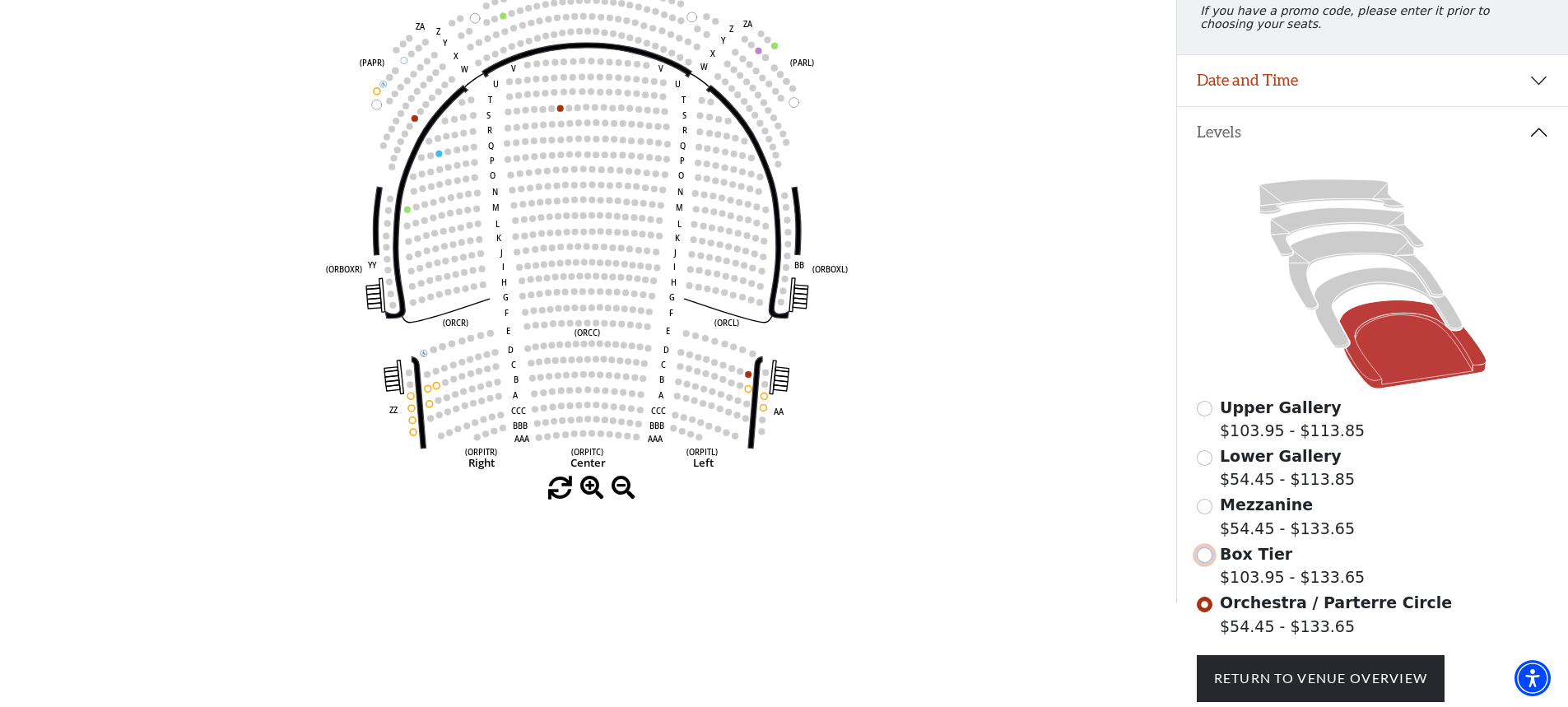
click at [1206, 563] on input "Box Tier$103.95 - $133.65\a" at bounding box center [1204, 555] width 15 height 15
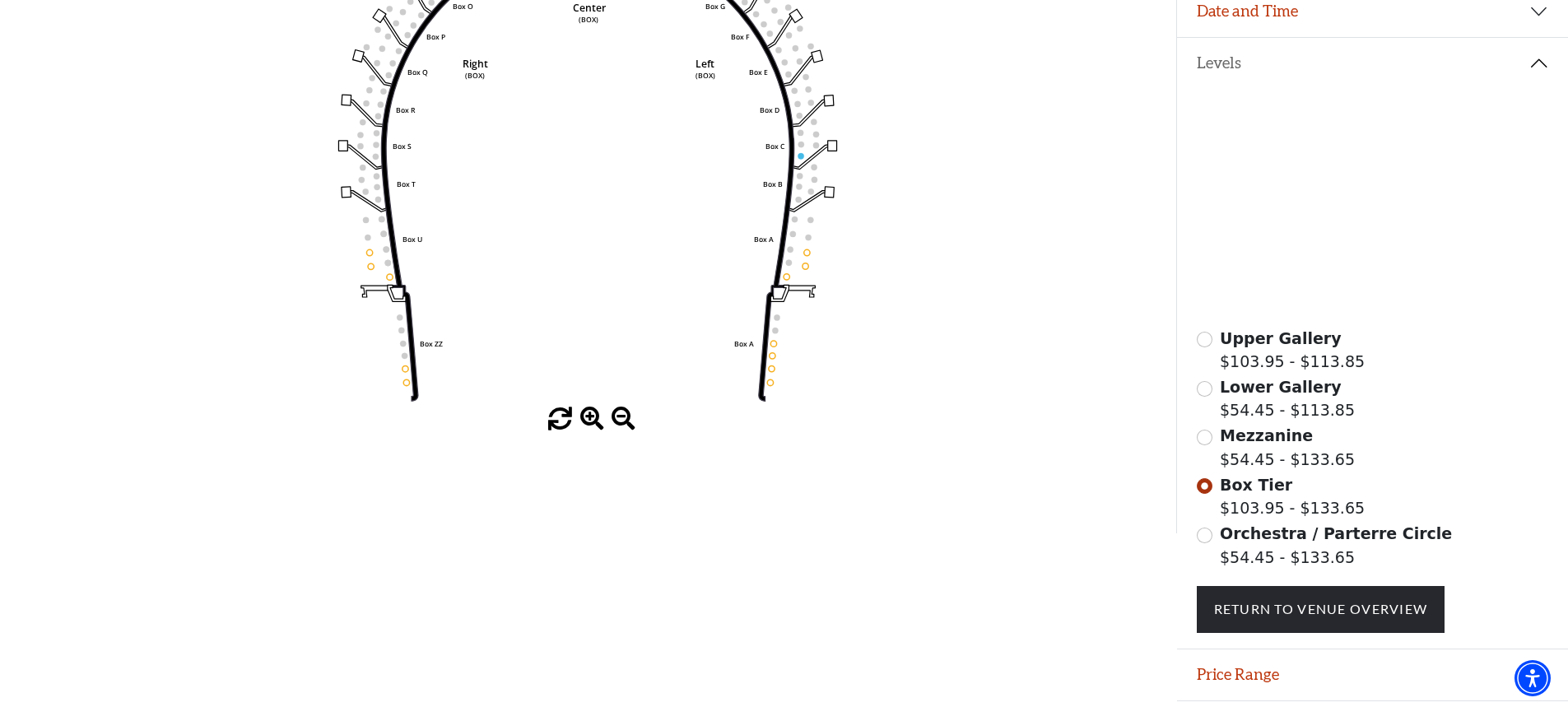
scroll to position [324, 0]
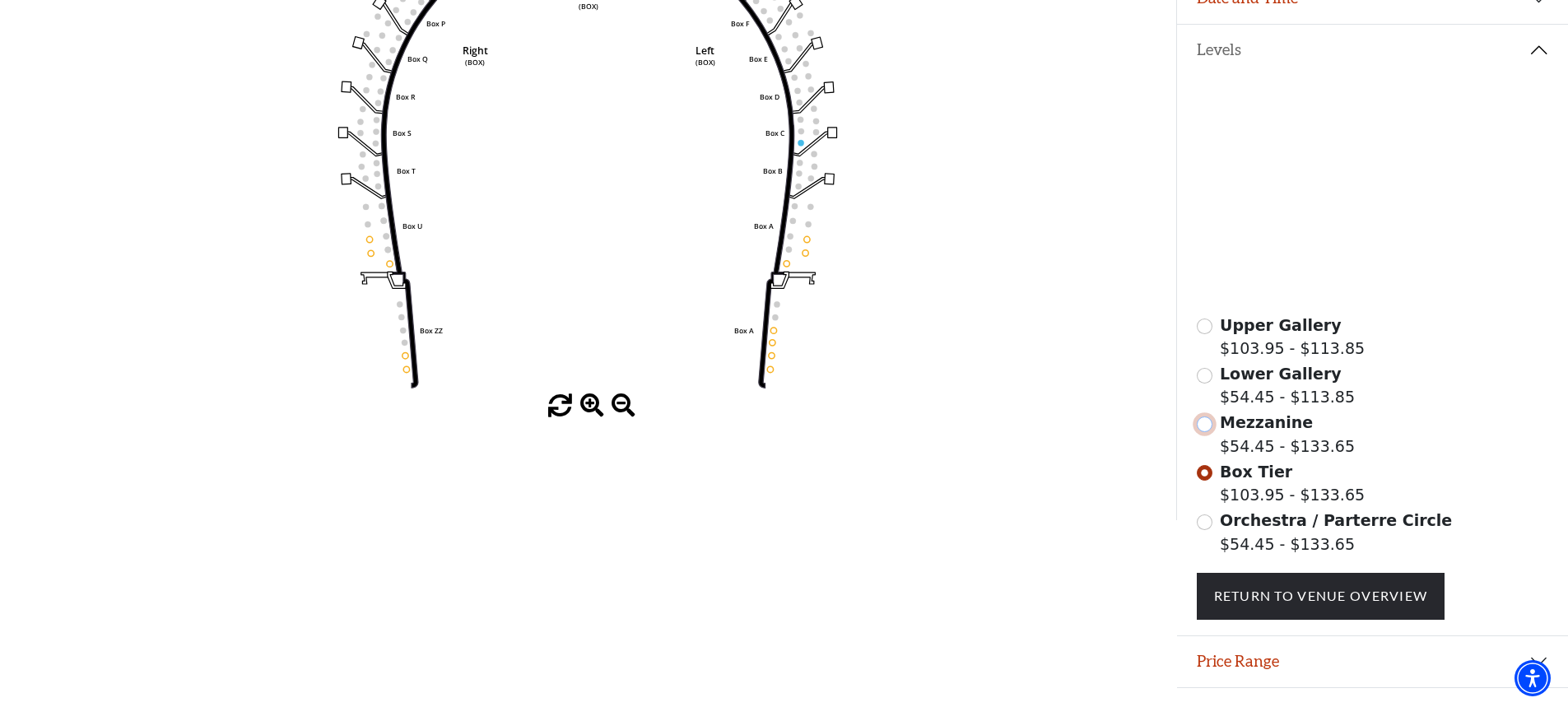
click at [1206, 432] on input "Mezzanine$54.45 - $133.65\a" at bounding box center [1204, 425] width 15 height 15
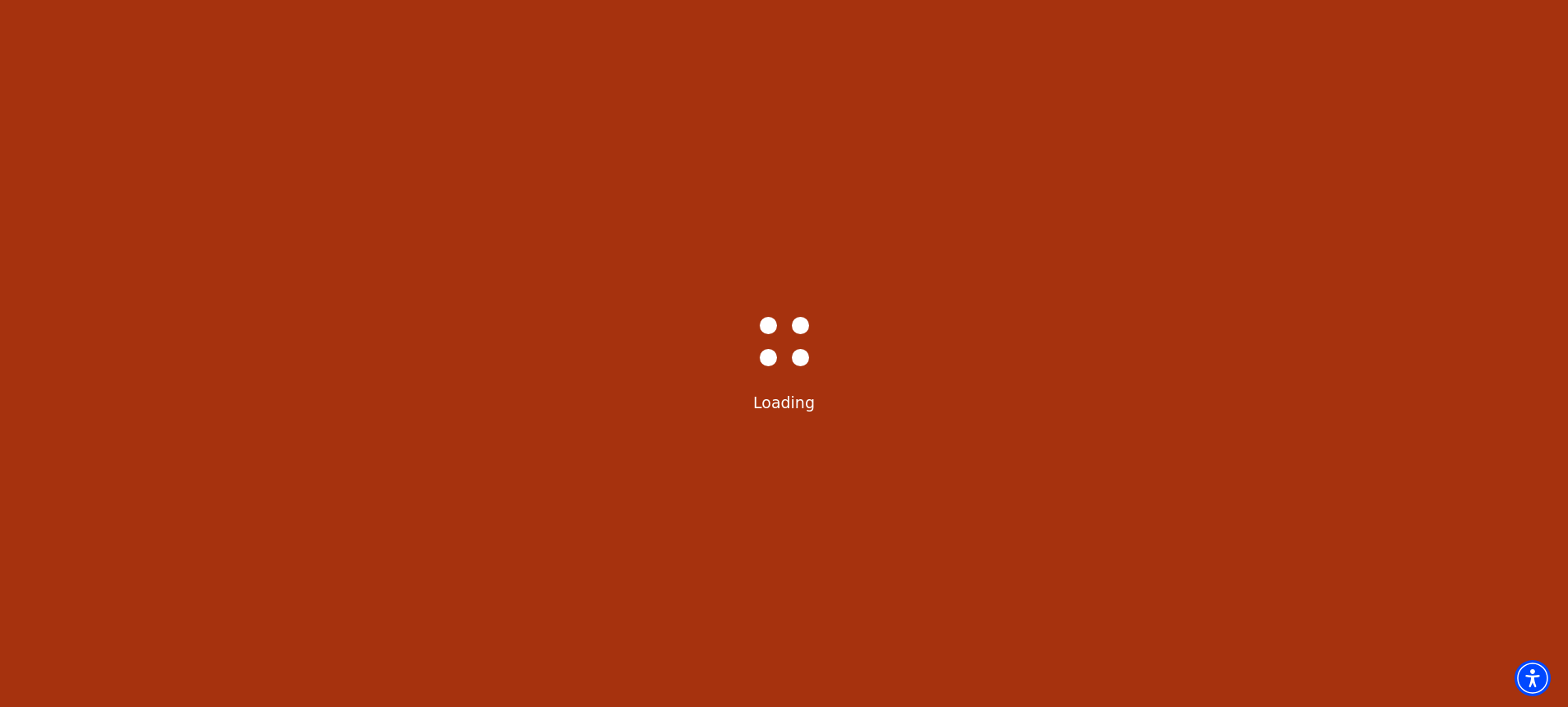
select select "6225"
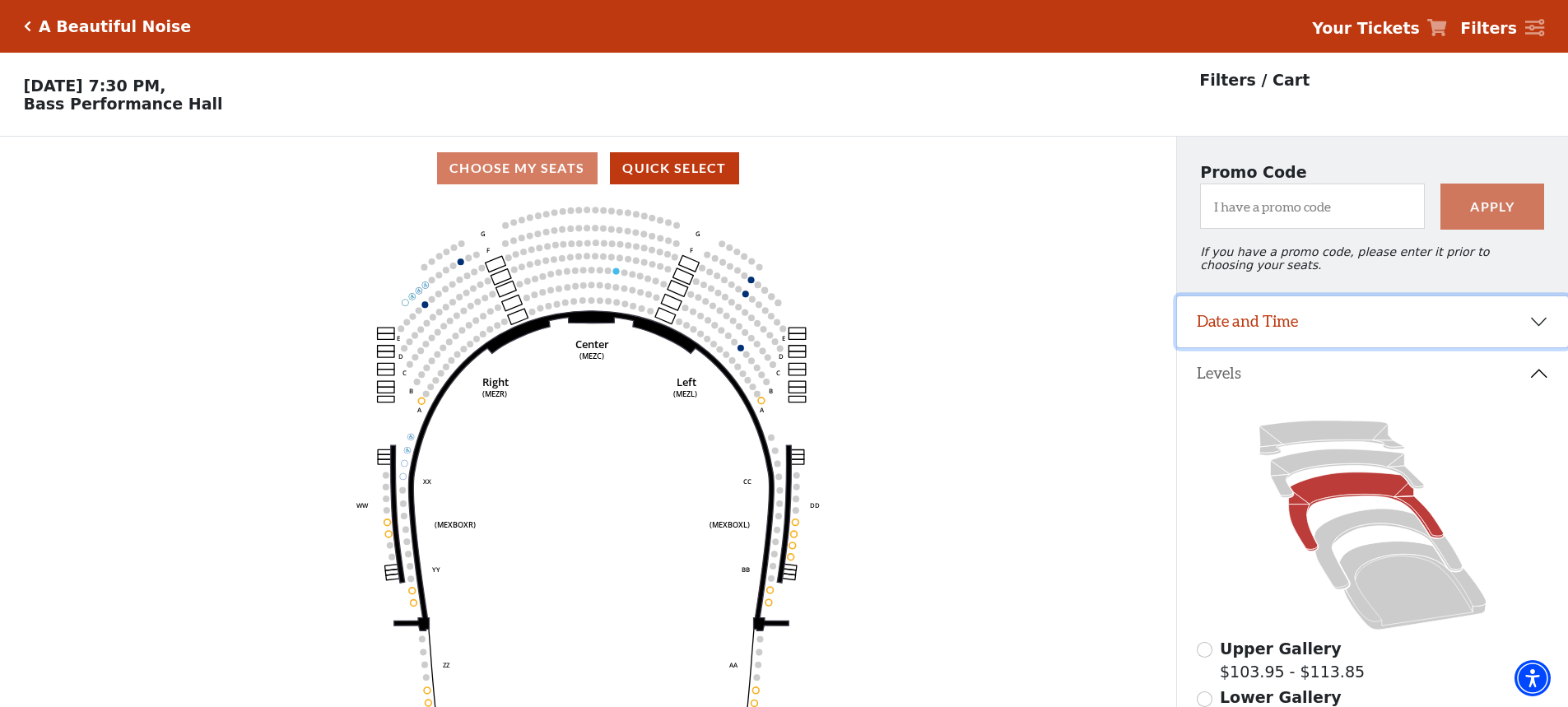
click at [1245, 329] on button "Date and Time" at bounding box center [1372, 322] width 391 height 51
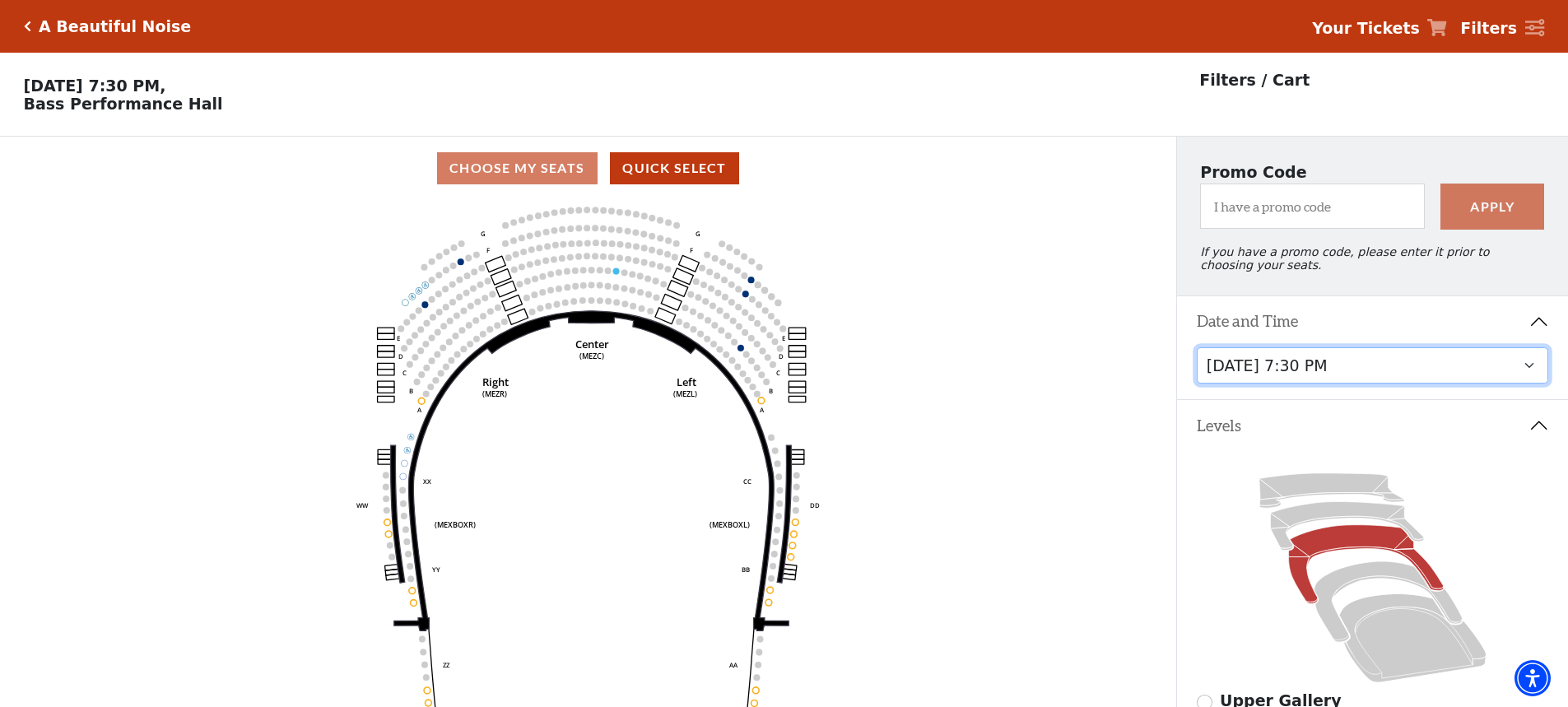
click at [1519, 375] on select "Tuesday, October 28 at 7:30 PM Wednesday, October 29 at 7:30 PM Thursday, Octob…" at bounding box center [1372, 366] width 352 height 37
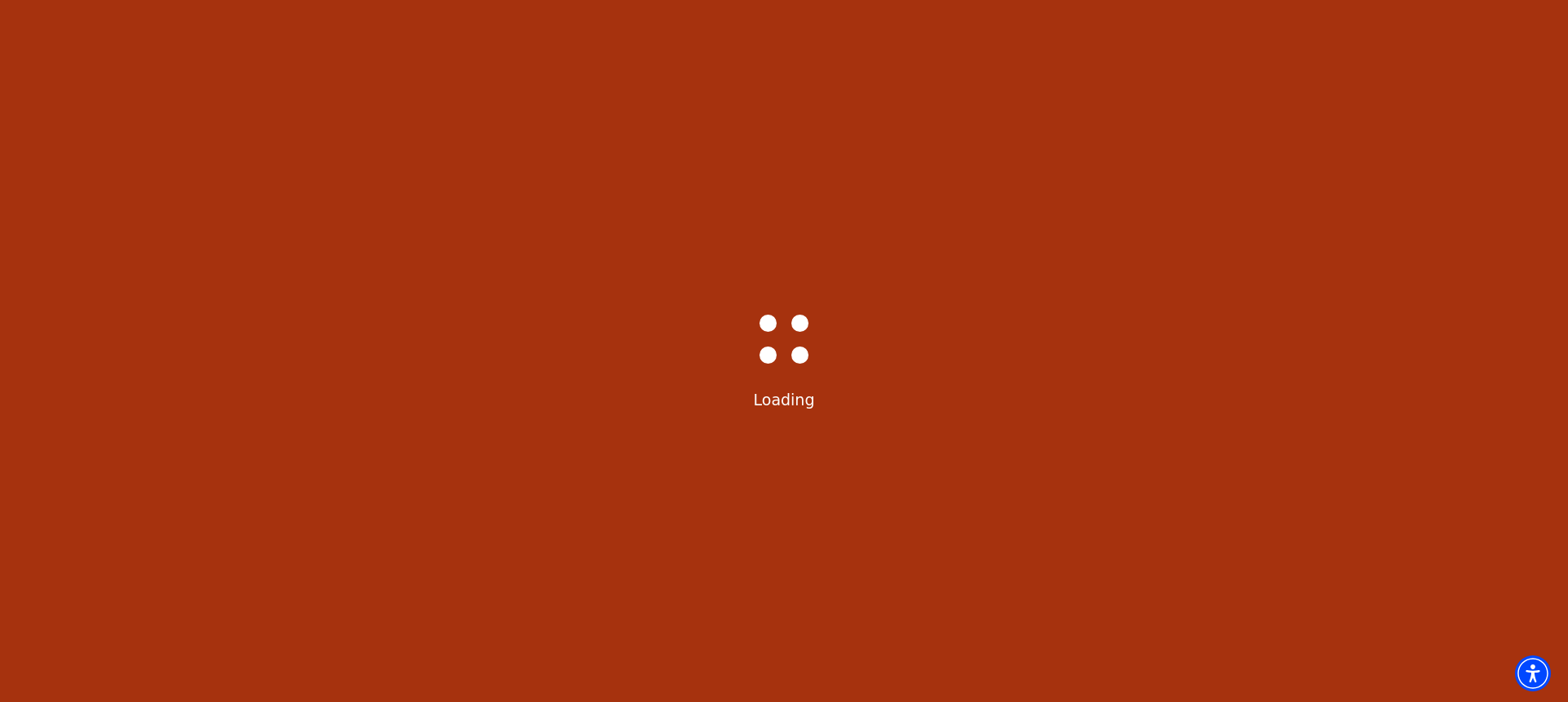
select select "6226"
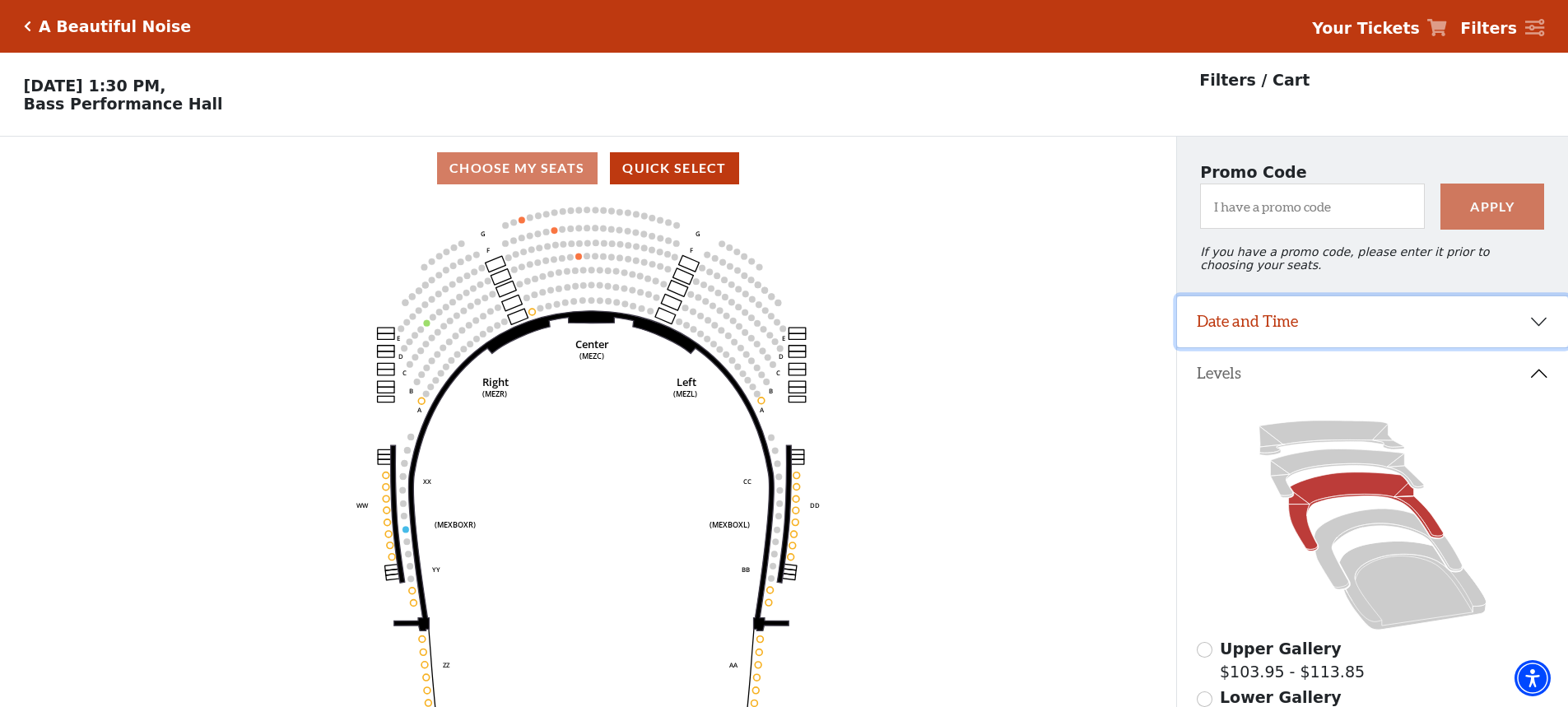
click at [1280, 330] on button "Date and Time" at bounding box center [1372, 322] width 391 height 51
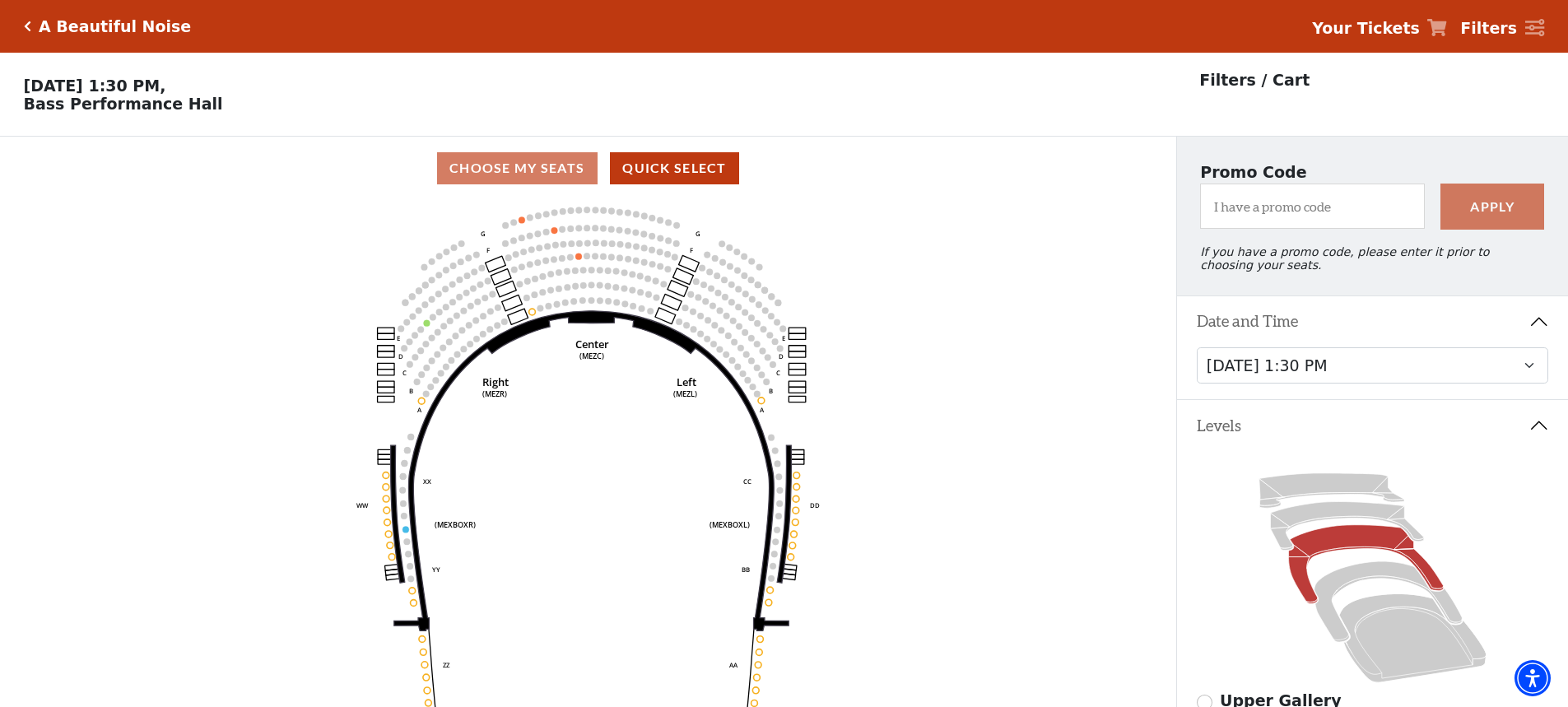
click at [1030, 365] on icon "Center (MEZC) Right (MEZR) Left (MEZL) (MEXBOXR) (MEXBOXL) XX WW CC DD YY BB ZZ…" at bounding box center [588, 458] width 1058 height 518
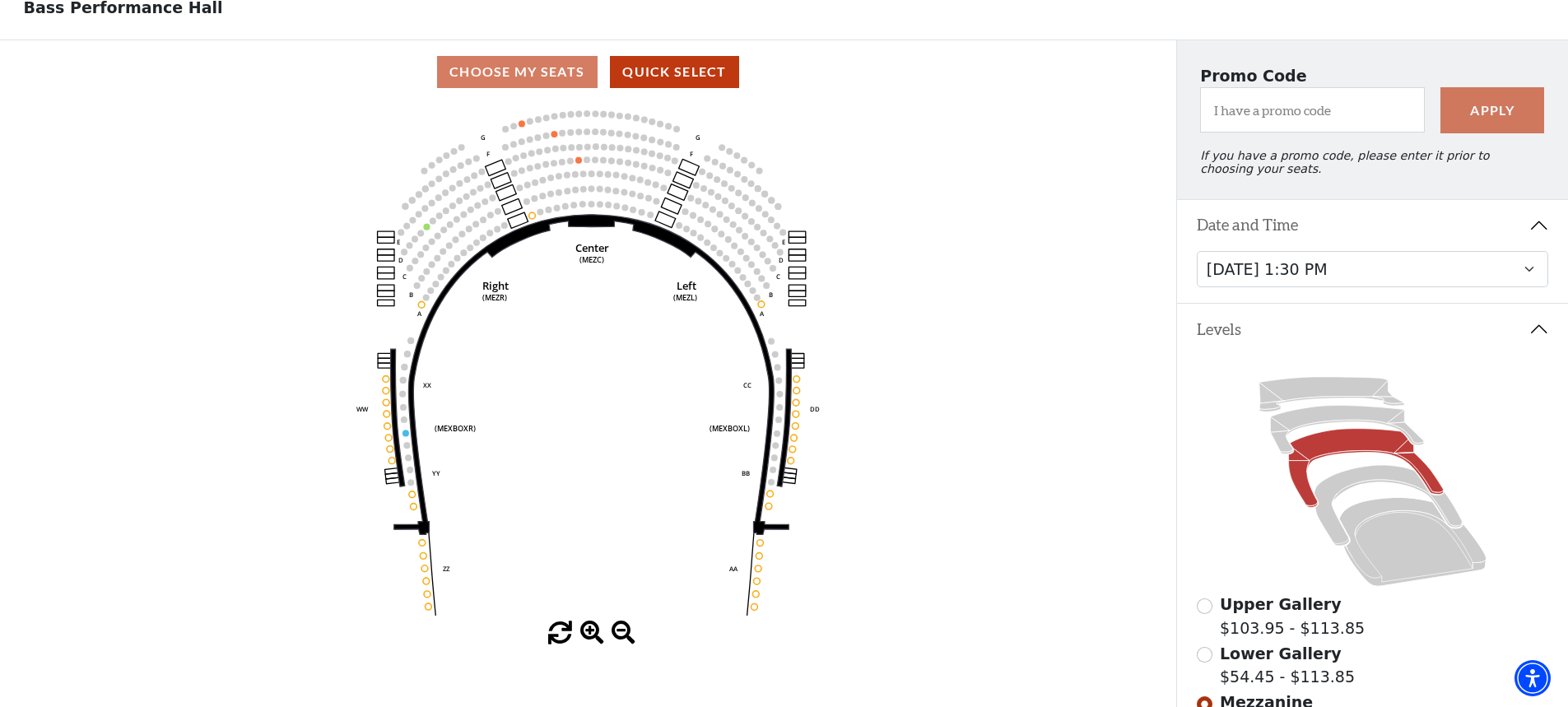
scroll to position [412, 0]
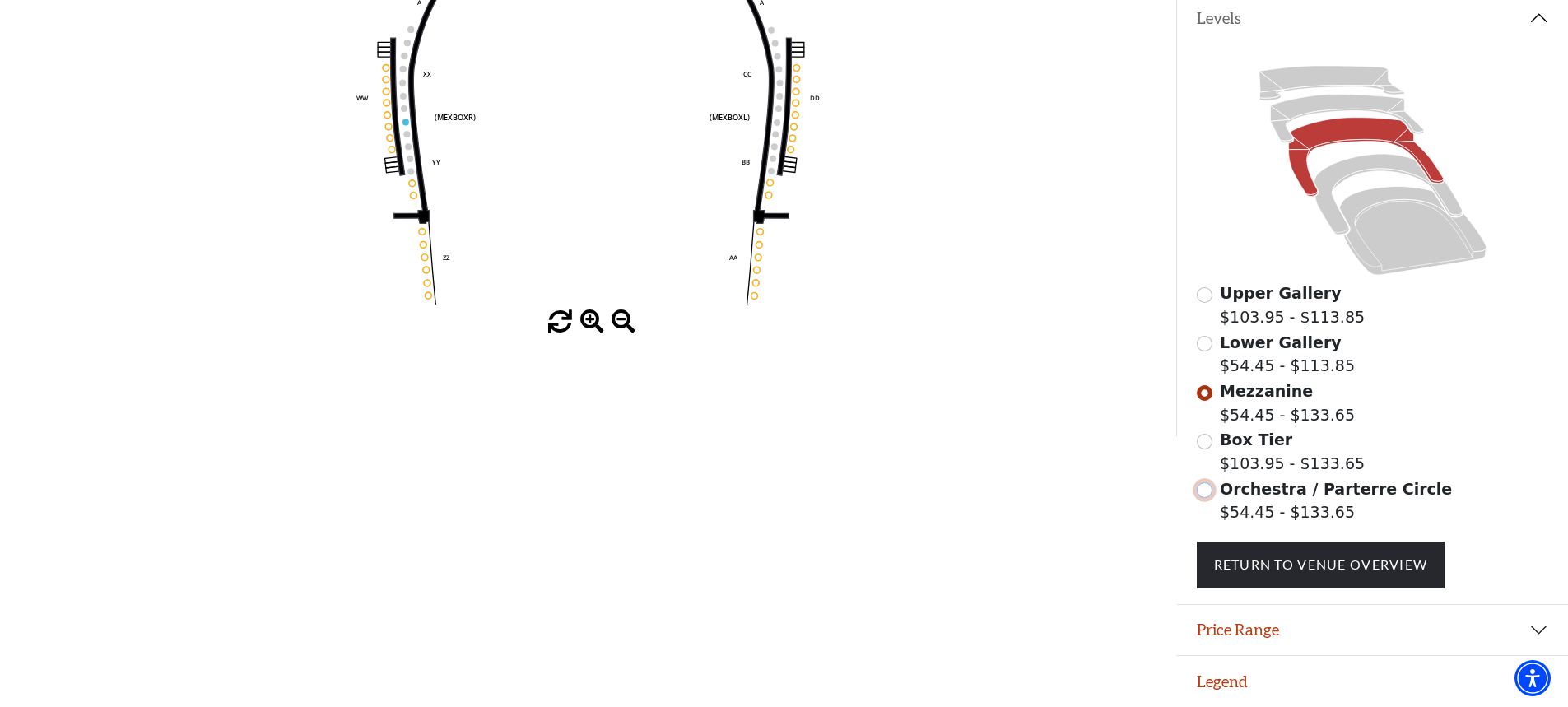
click at [1202, 498] on input "Orchestra / Parterre Circle$54.45 - $133.65\a" at bounding box center [1204, 490] width 15 height 15
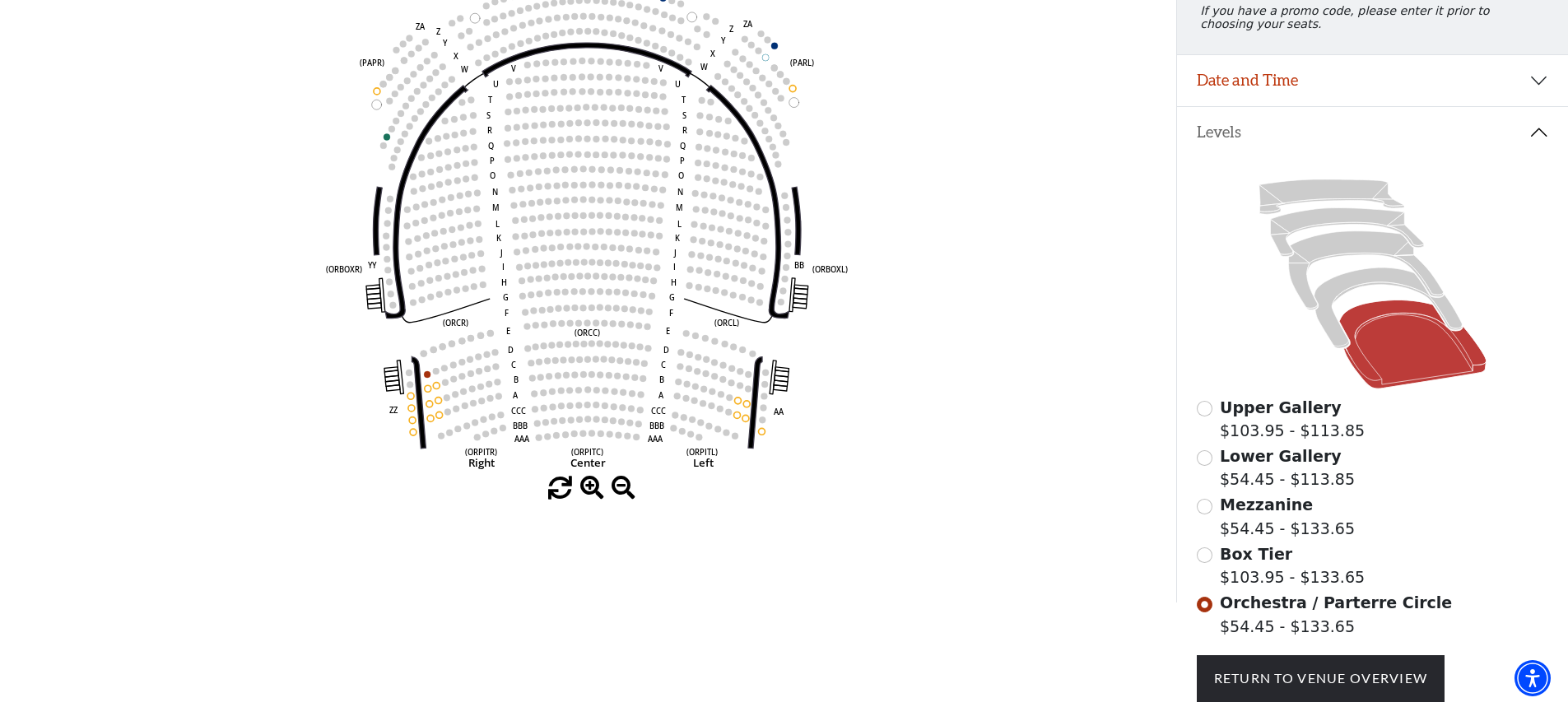
scroll to position [324, 0]
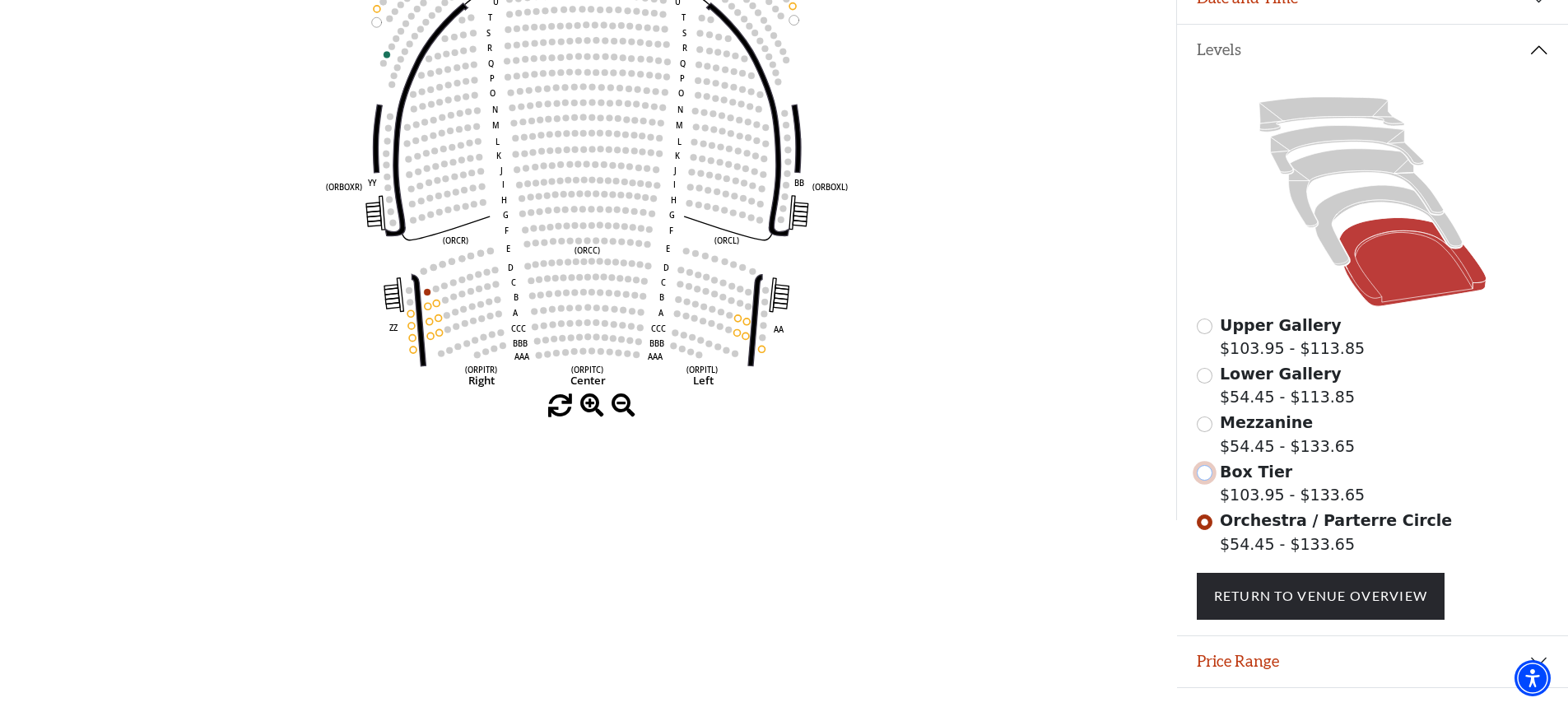
click at [1201, 481] on input "Box Tier$103.95 - $133.65\a" at bounding box center [1204, 473] width 15 height 15
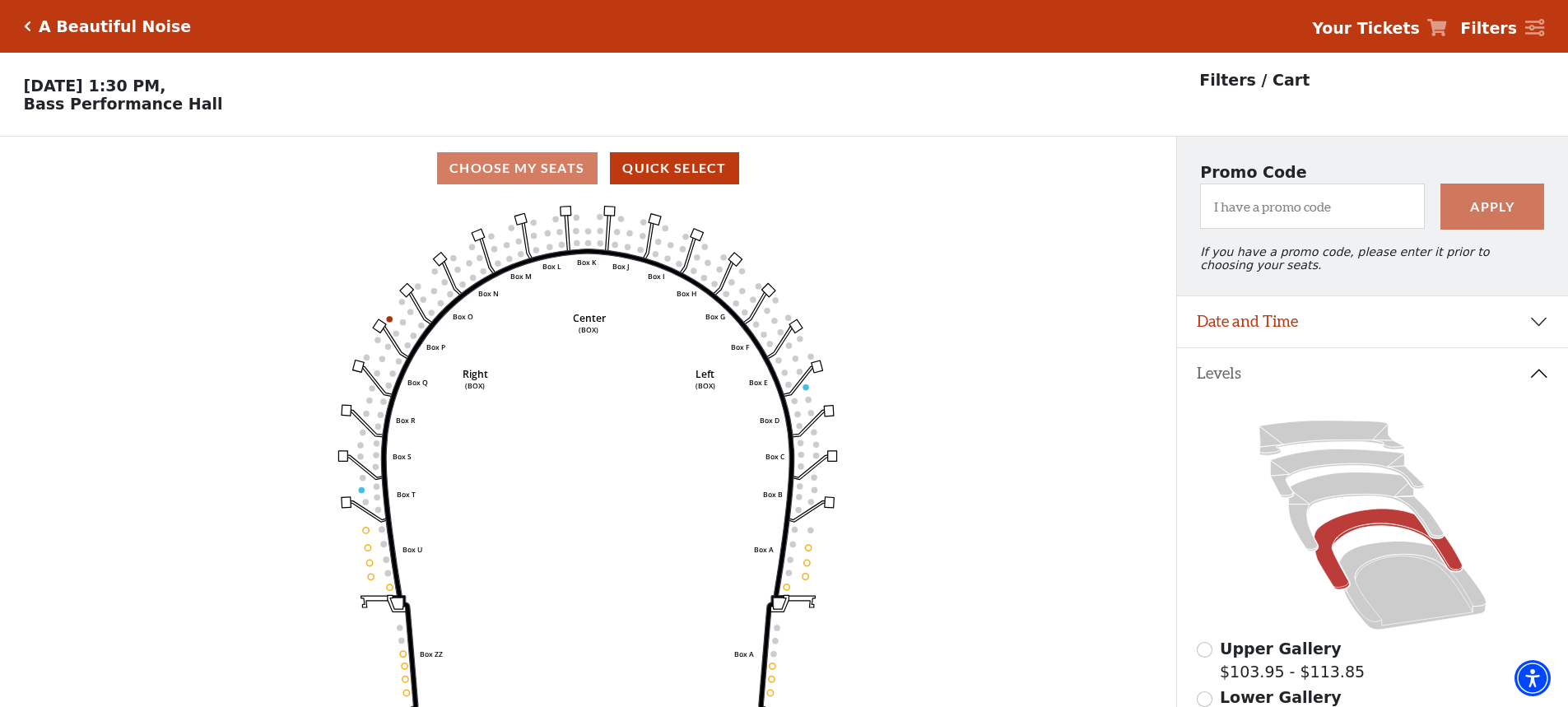
scroll to position [329, 0]
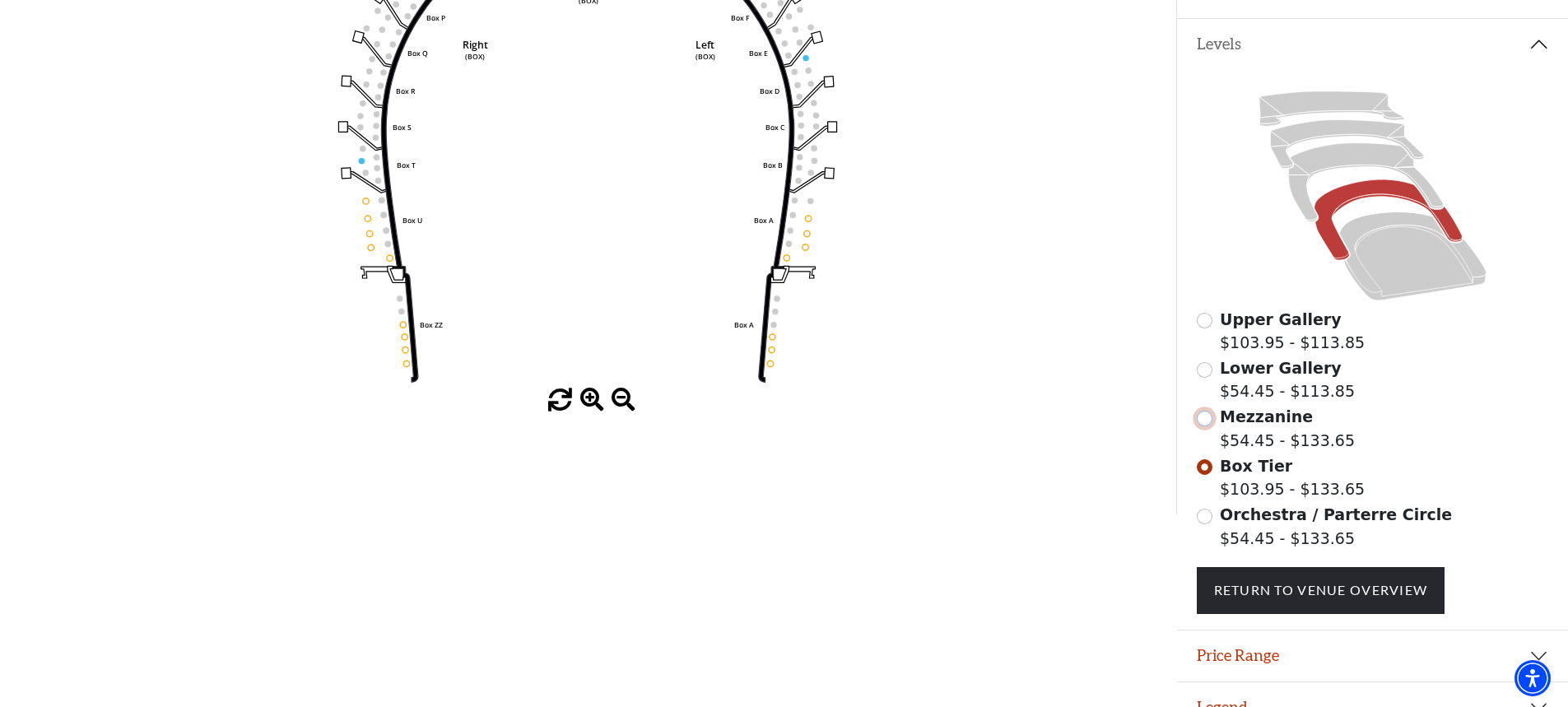
click at [1203, 427] on input "Mezzanine$54.45 - $133.65\a" at bounding box center [1204, 419] width 15 height 15
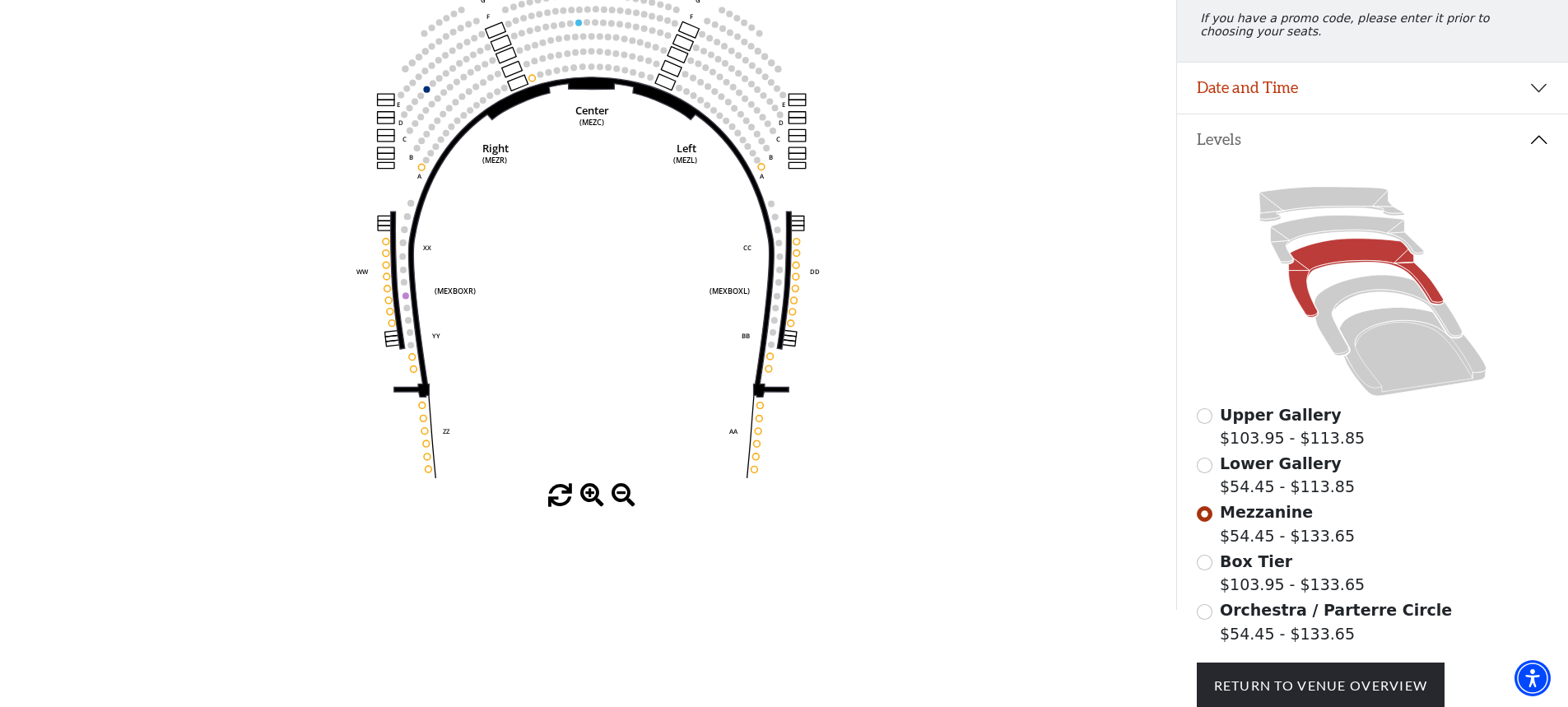
scroll to position [241, 0]
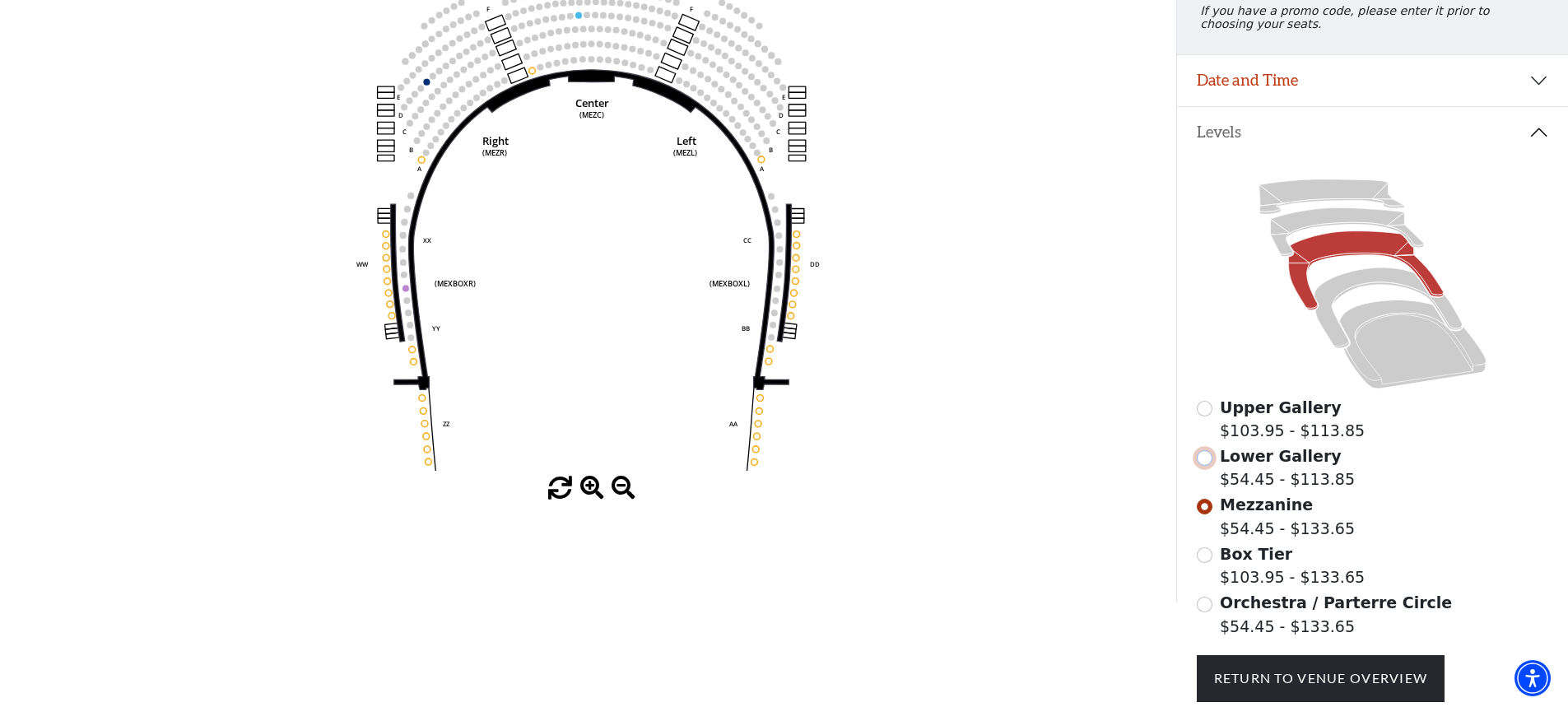
click at [1204, 466] on input "Lower Gallery$54.45 - $113.85\a" at bounding box center [1204, 458] width 15 height 15
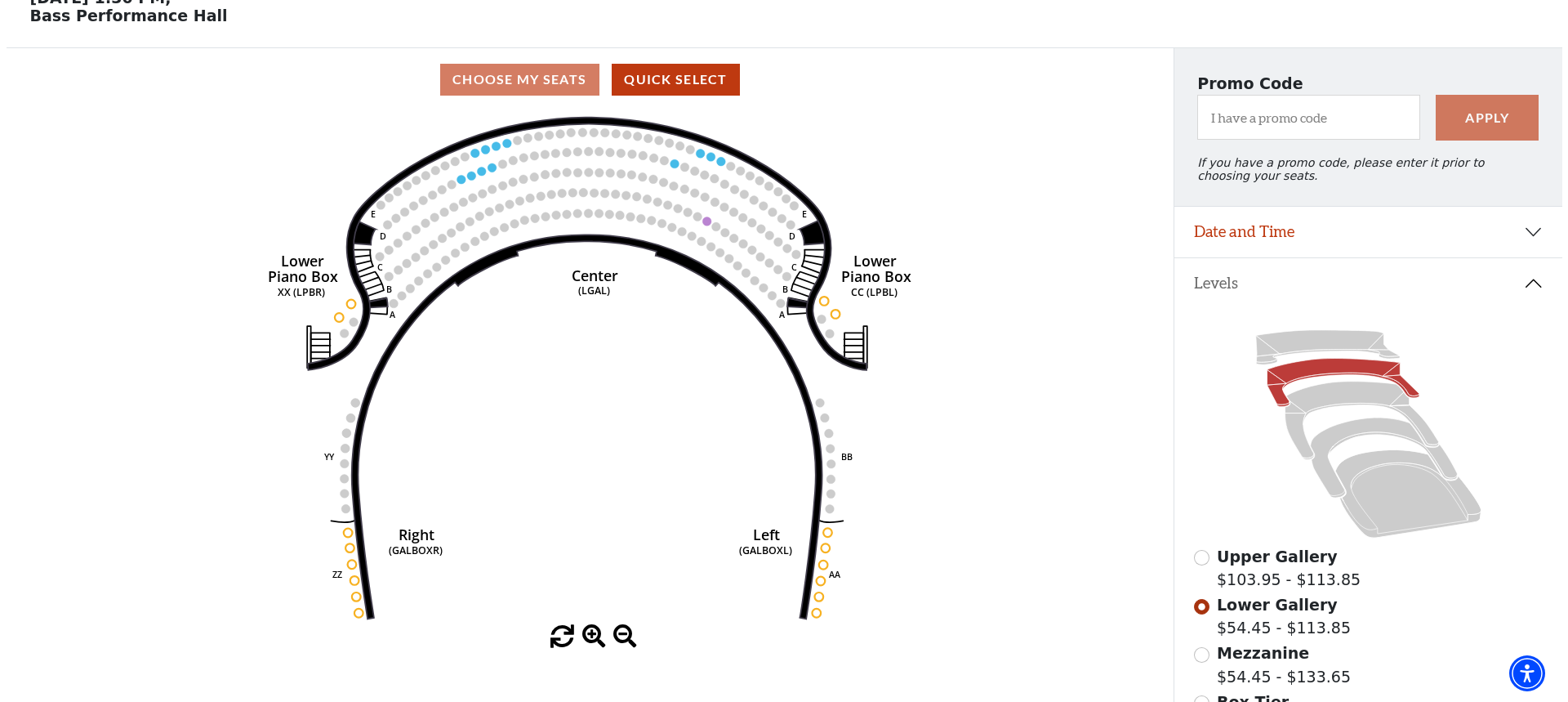
scroll to position [0, 0]
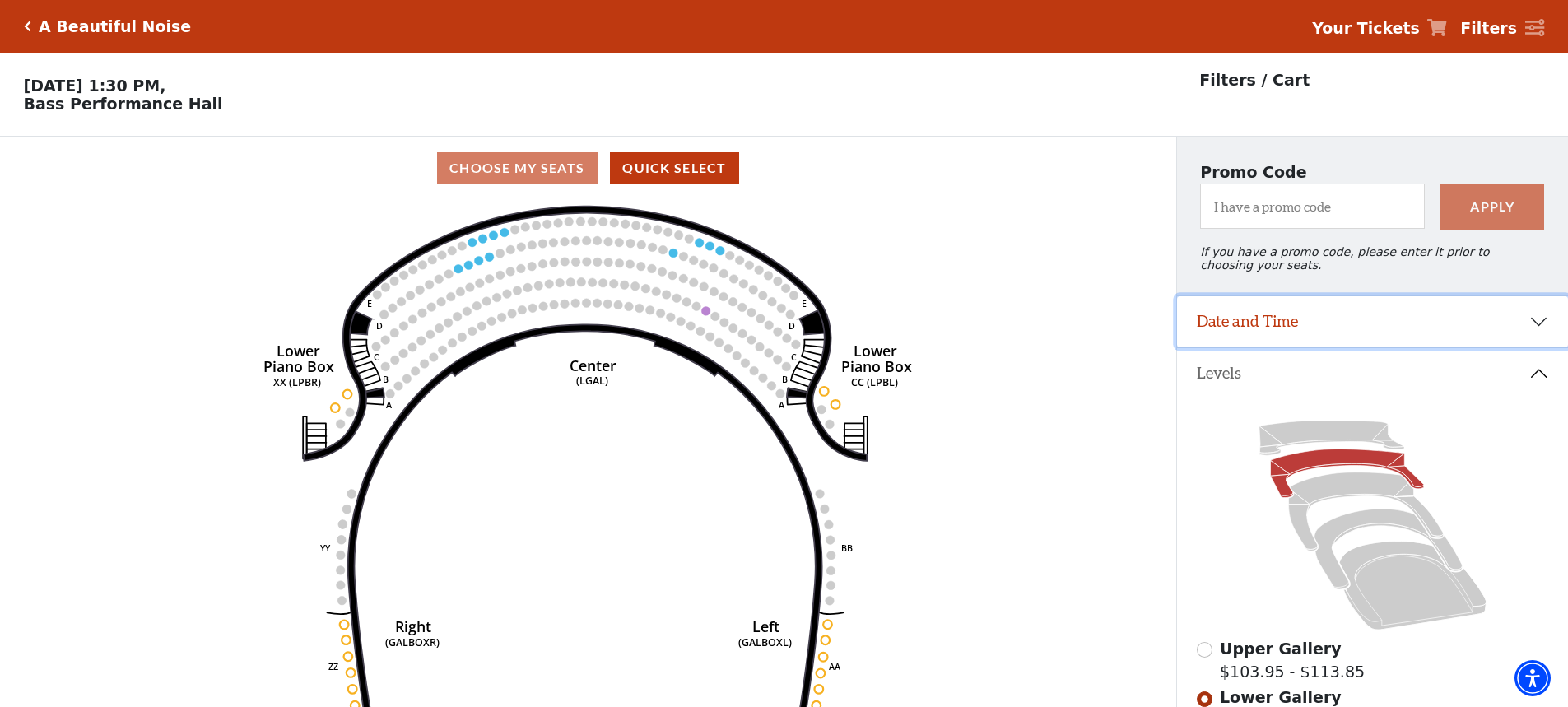
click at [1247, 334] on button "Date and Time" at bounding box center [1372, 322] width 391 height 51
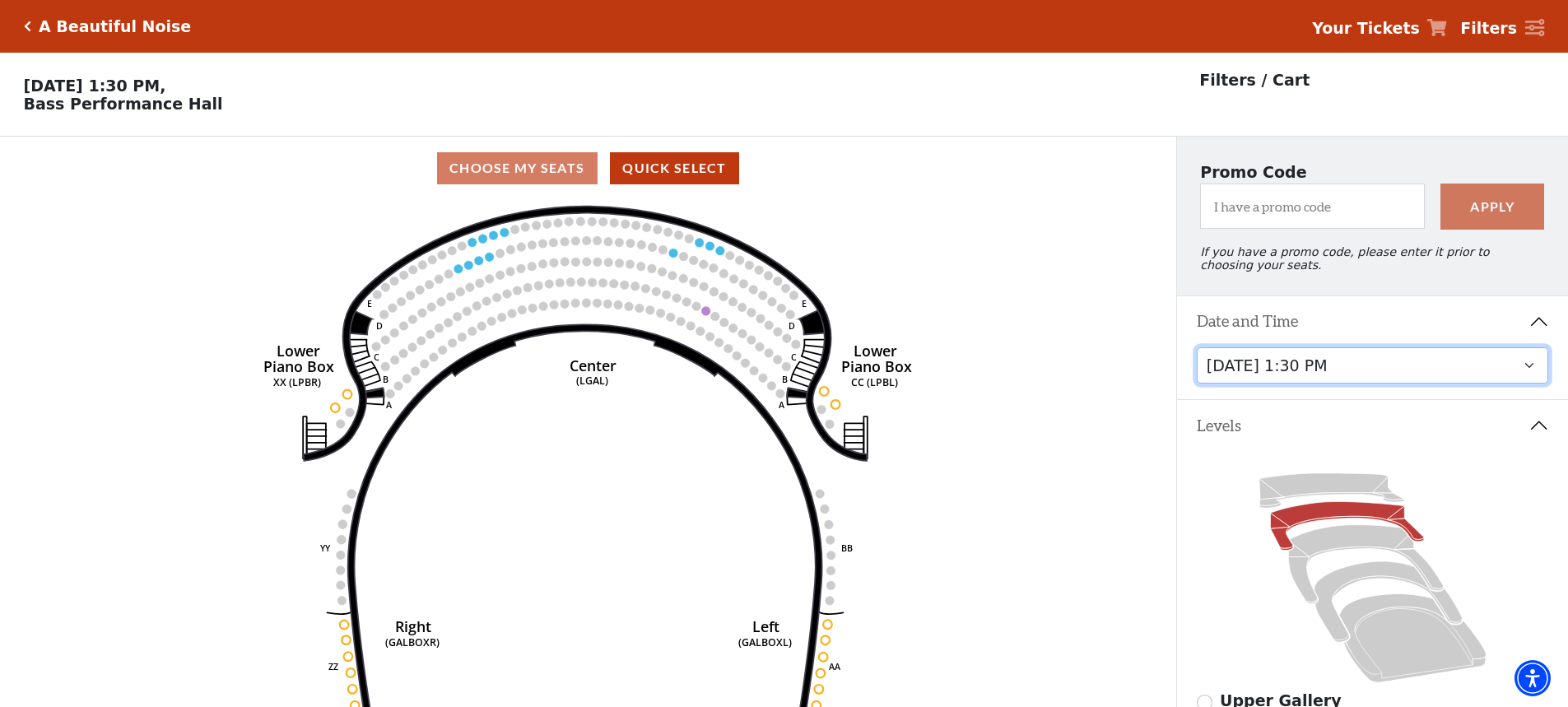
click at [1331, 374] on select "Tuesday, October 28 at 7:30 PM Wednesday, October 29 at 7:30 PM Thursday, Octob…" at bounding box center [1372, 366] width 352 height 37
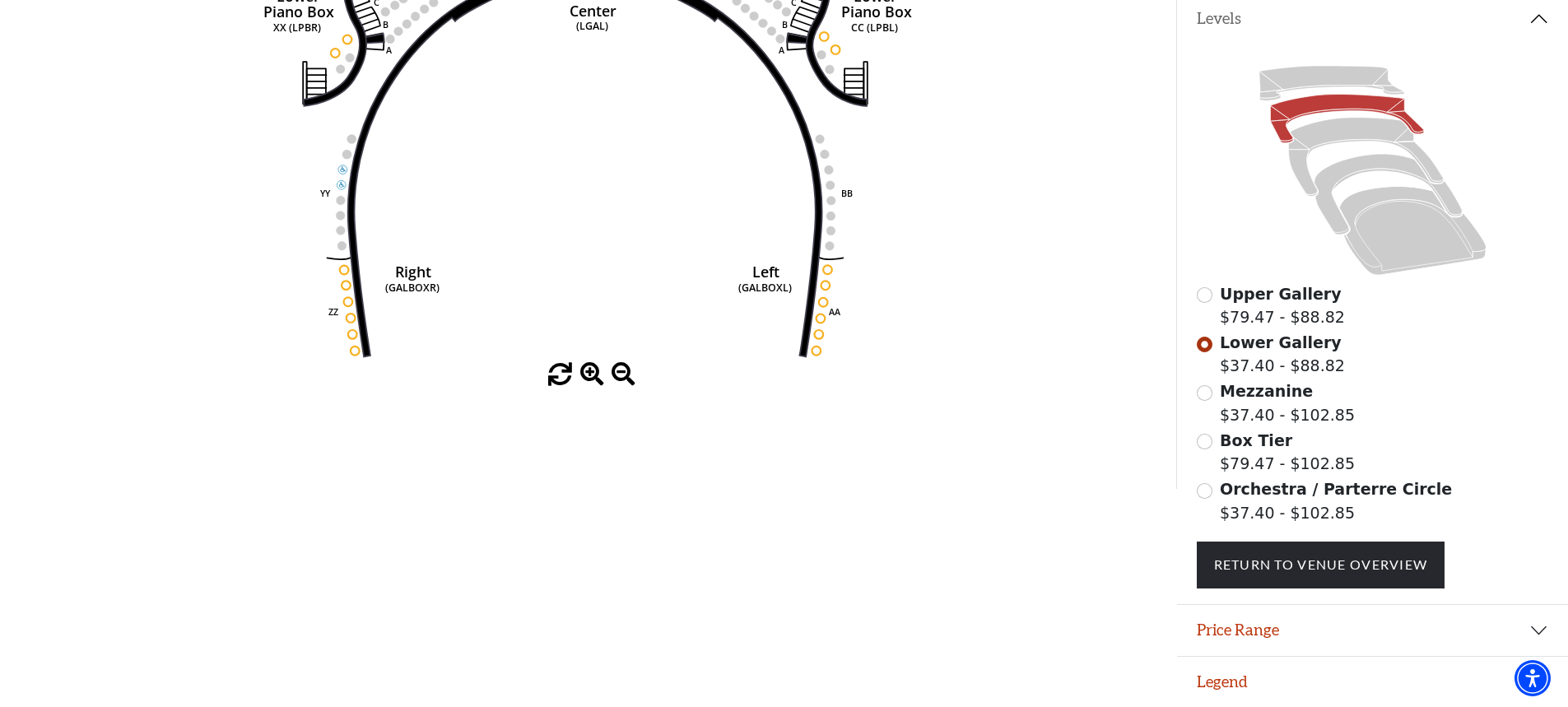
scroll to position [366, 0]
click at [1210, 493] on input "Orchestra / Parterre Circle$37.40 - $102.85\a" at bounding box center [1204, 491] width 15 height 15
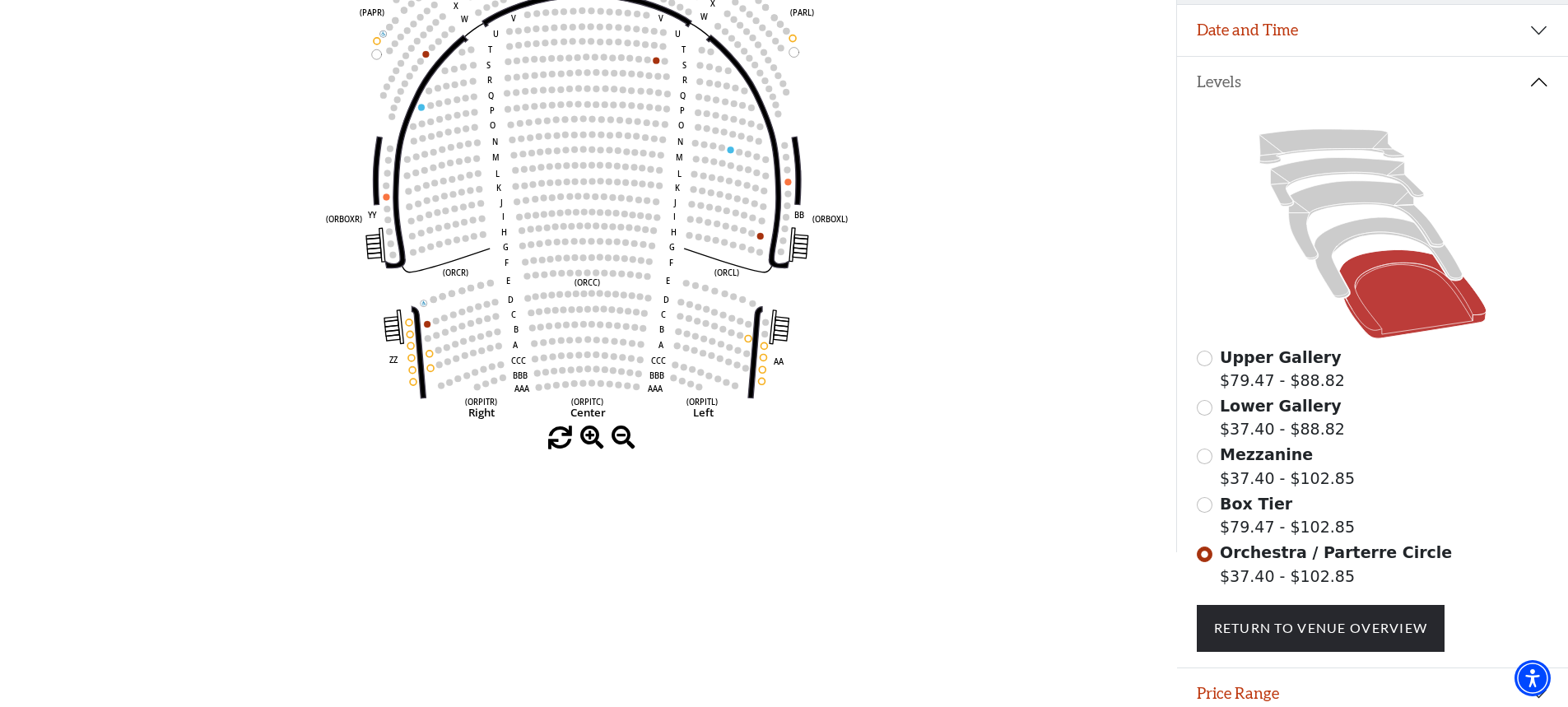
scroll to position [324, 0]
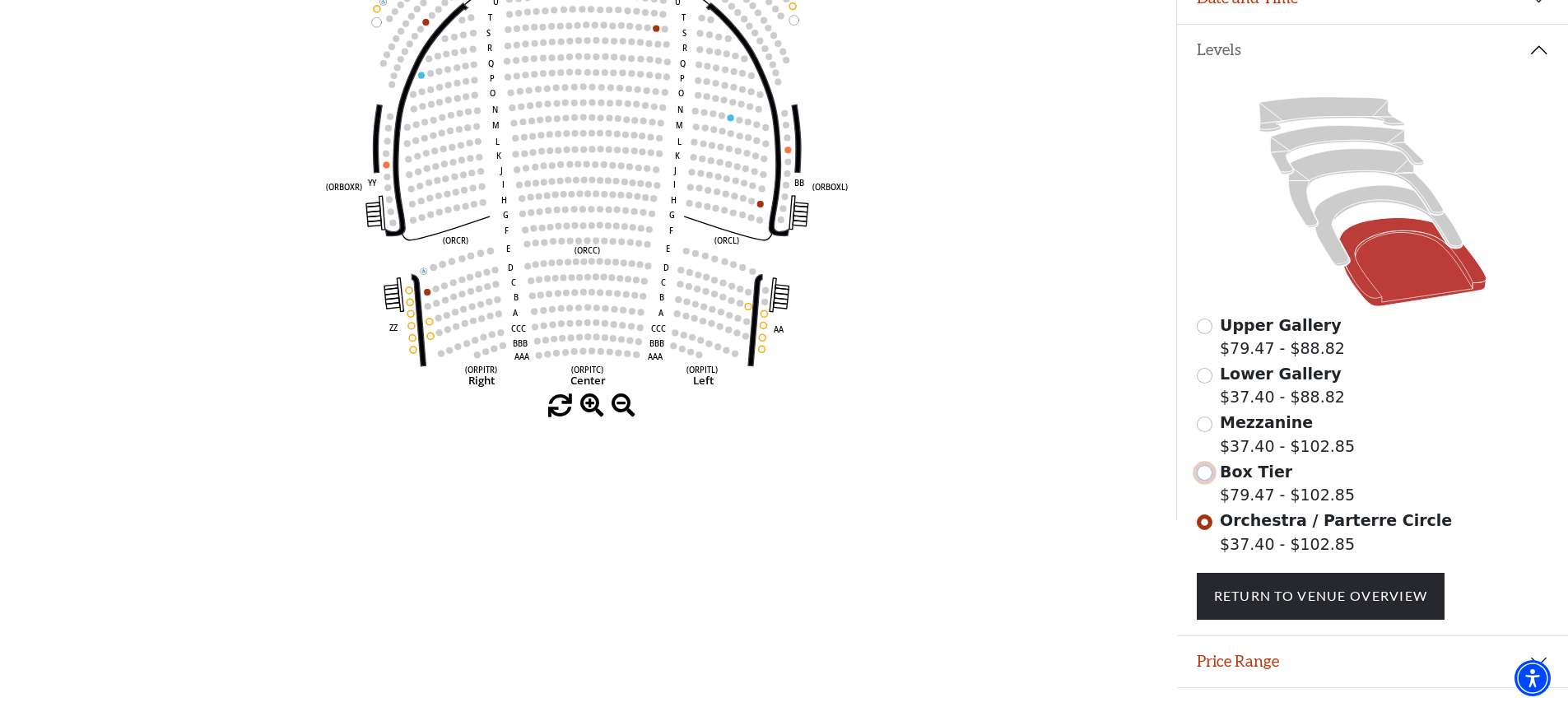
click at [1200, 481] on input "Box Tier$79.47 - $102.85\a" at bounding box center [1204, 473] width 15 height 15
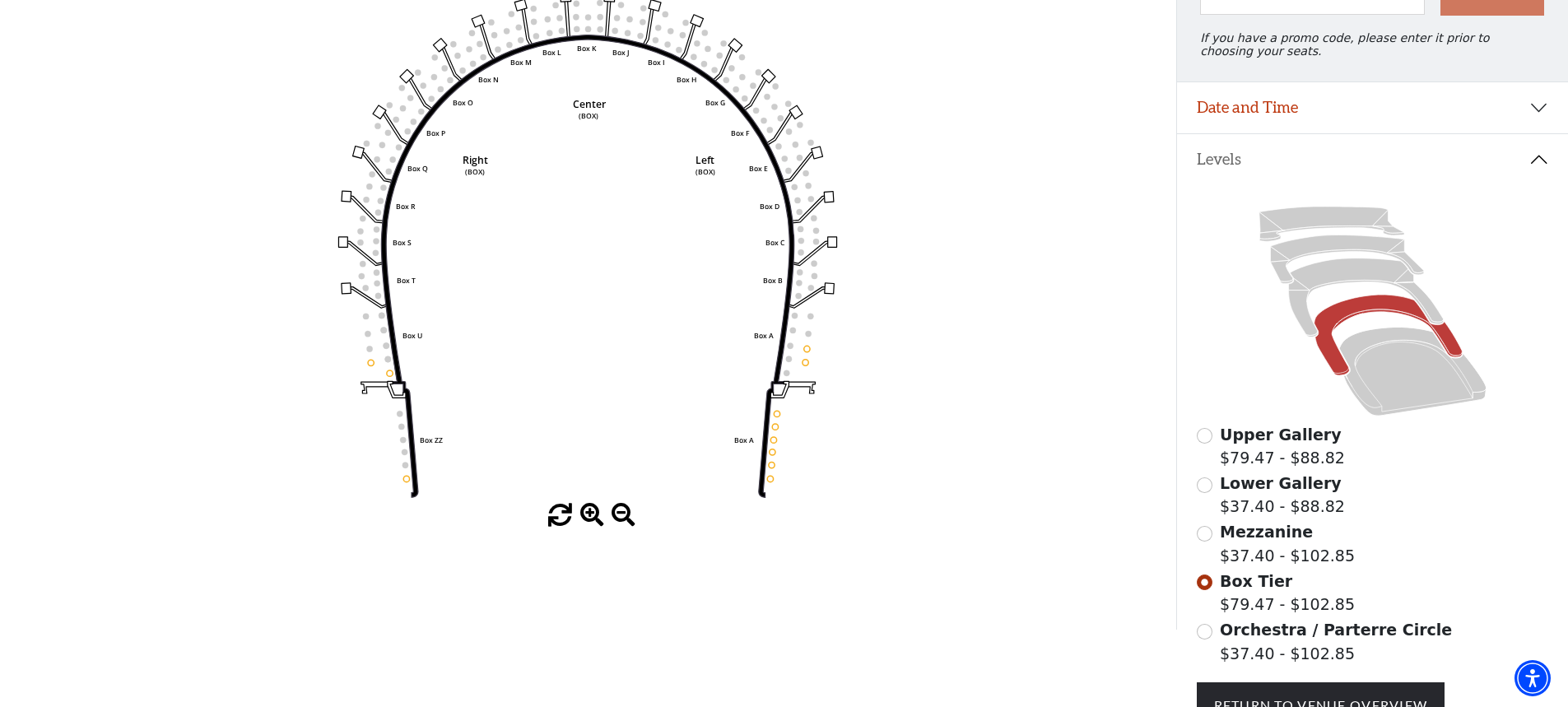
scroll to position [202, 0]
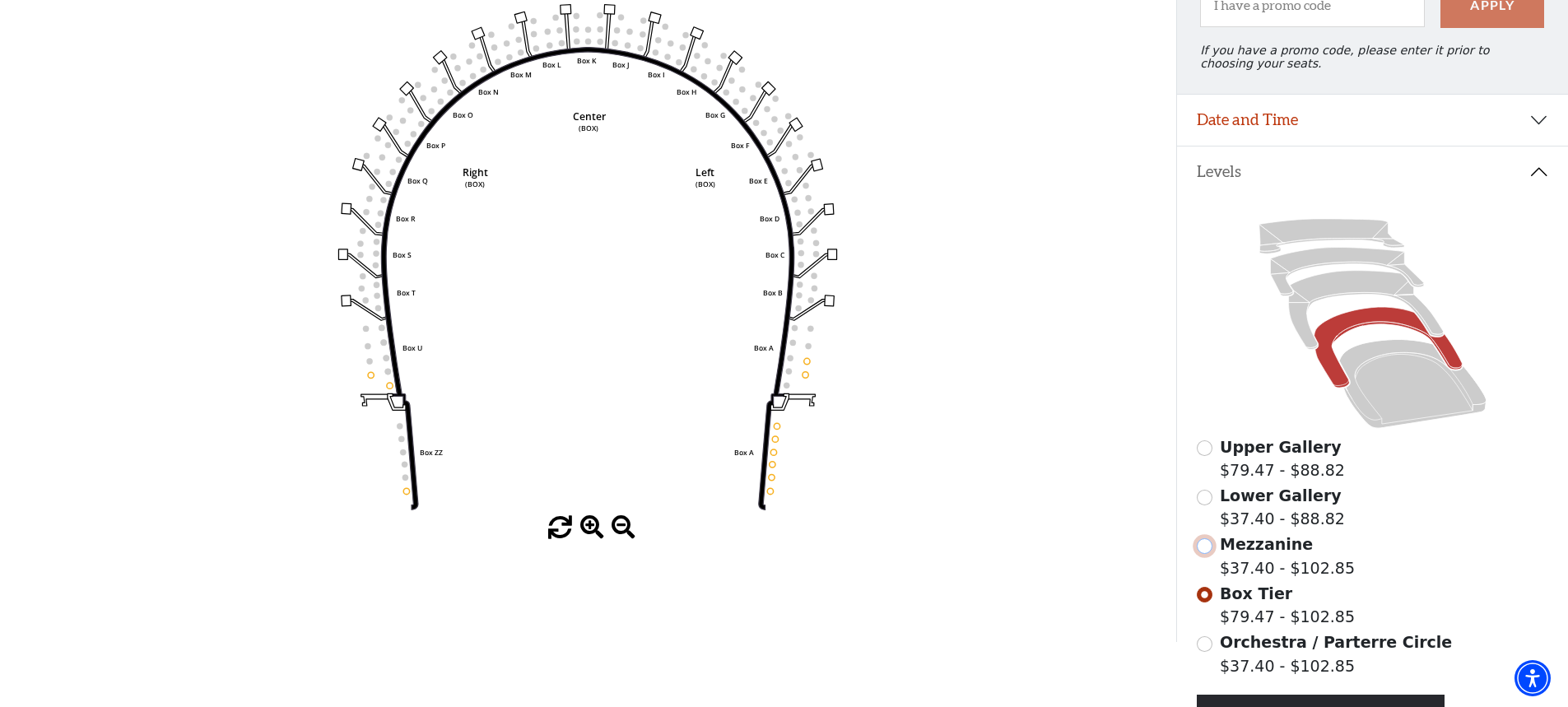
click at [1207, 554] on input "Mezzanine$37.40 - $102.85\a" at bounding box center [1204, 546] width 15 height 15
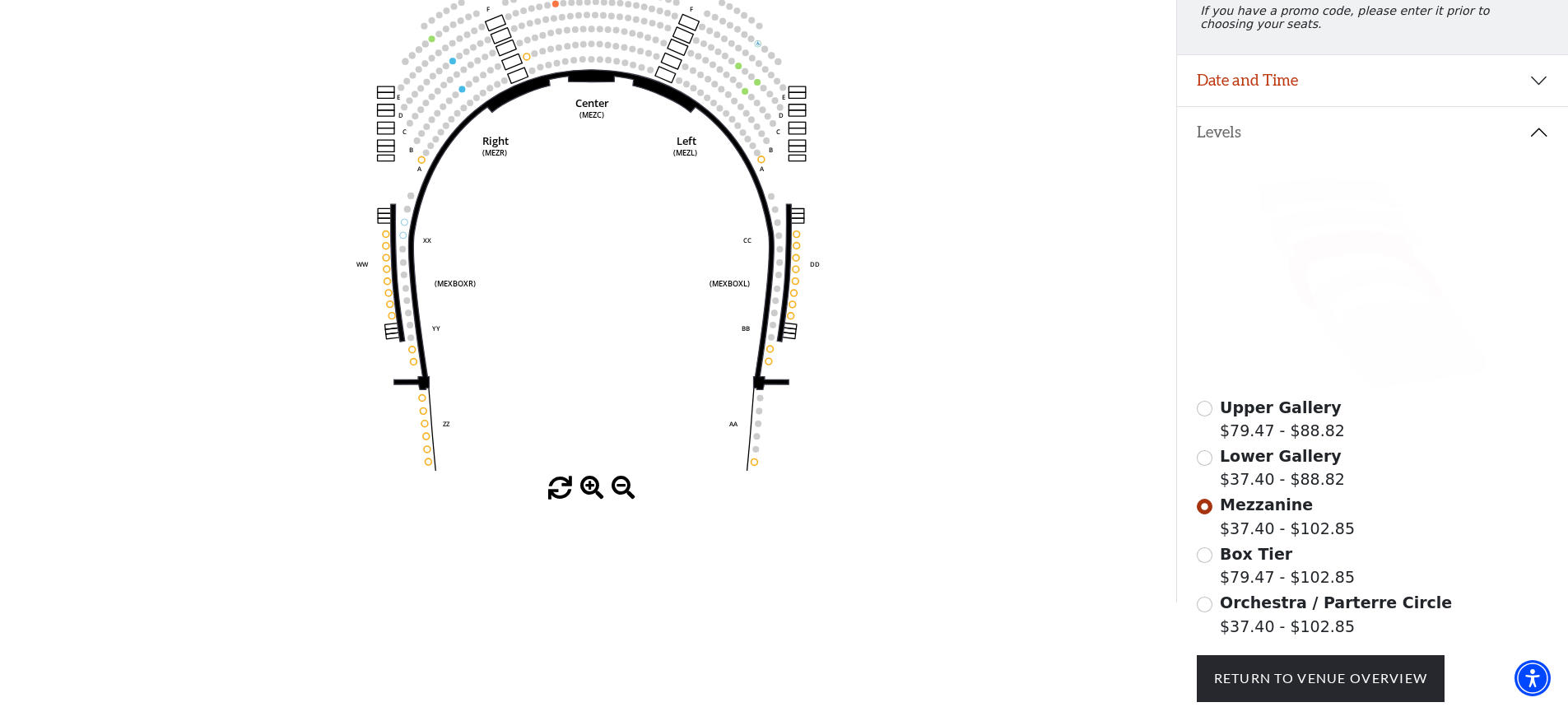
scroll to position [158, 0]
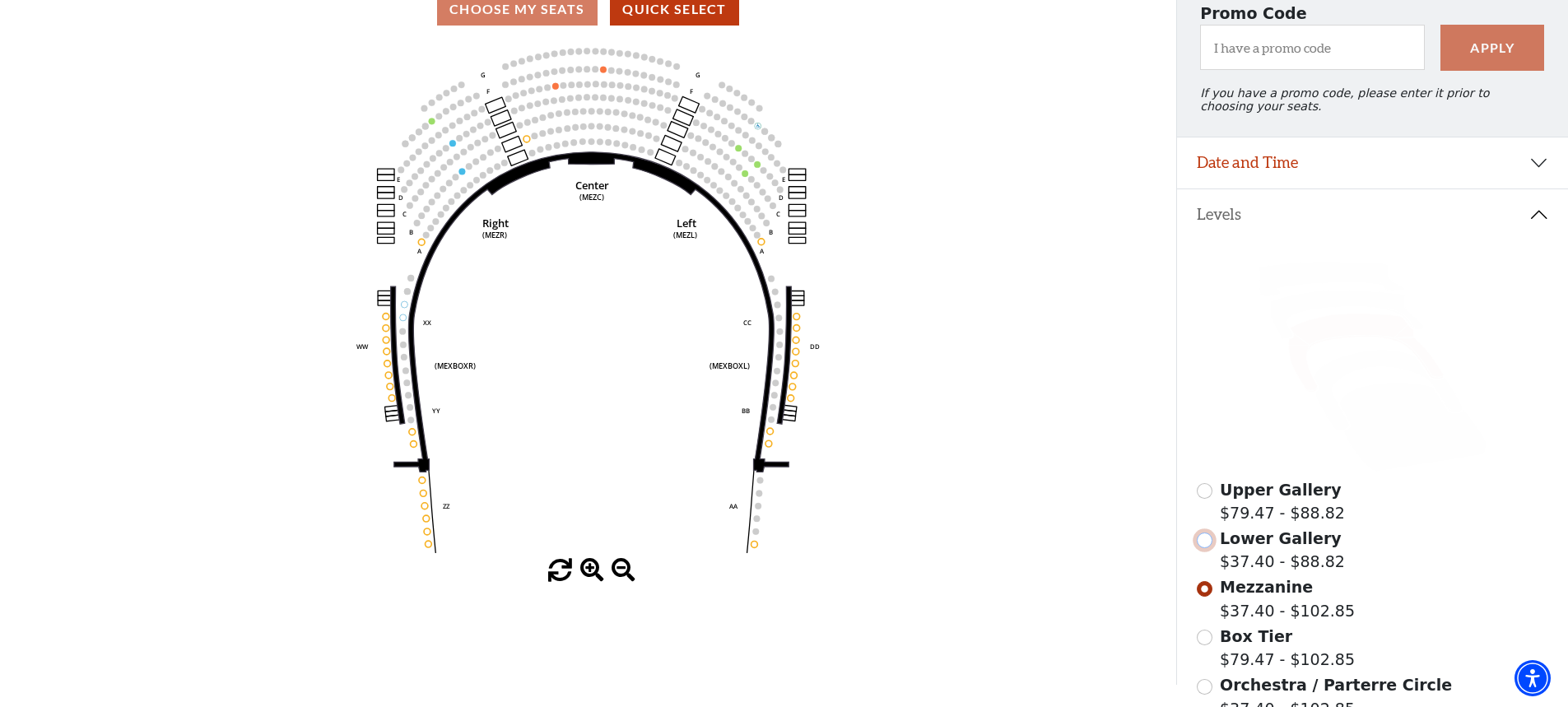
click at [1203, 549] on input "Lower Gallery$37.40 - $88.82\a" at bounding box center [1204, 540] width 15 height 15
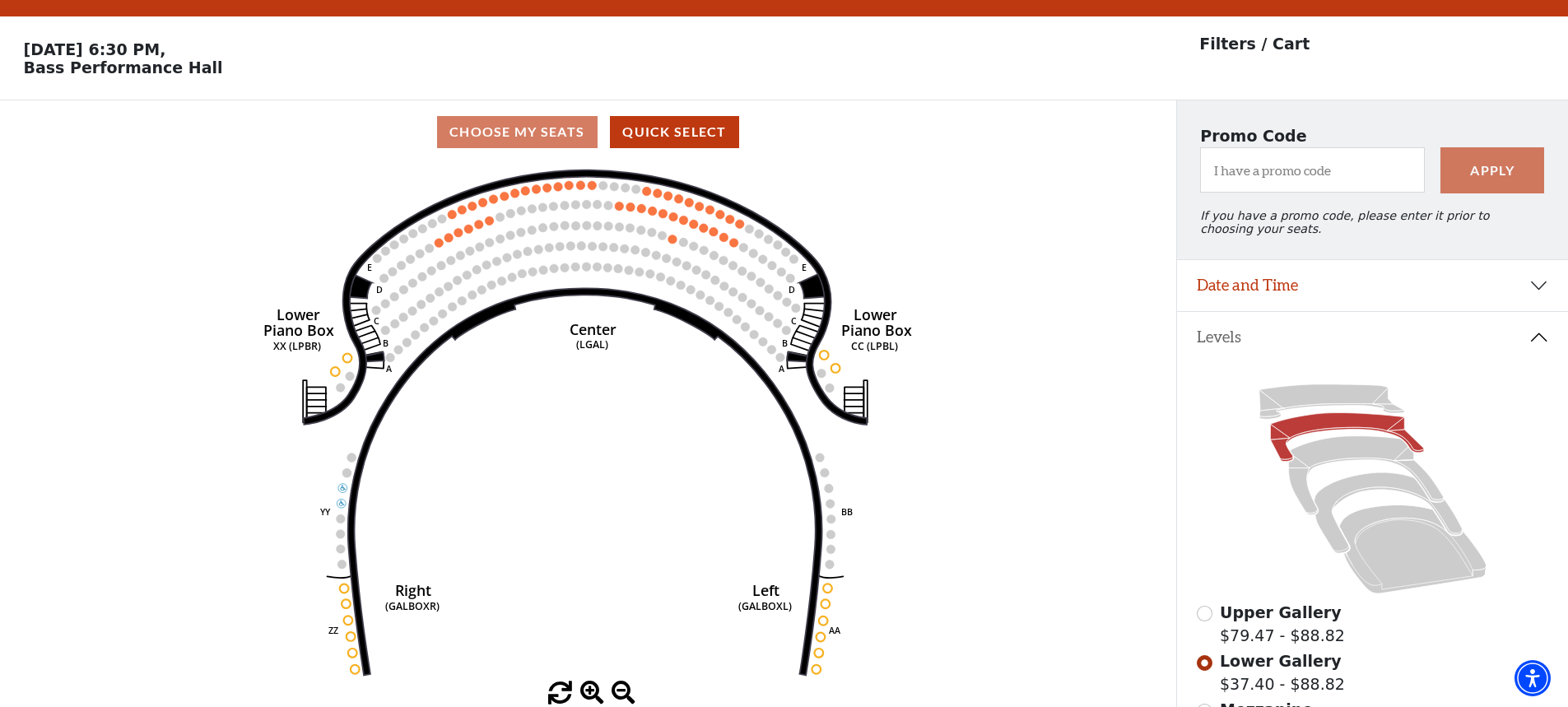
scroll to position [0, 0]
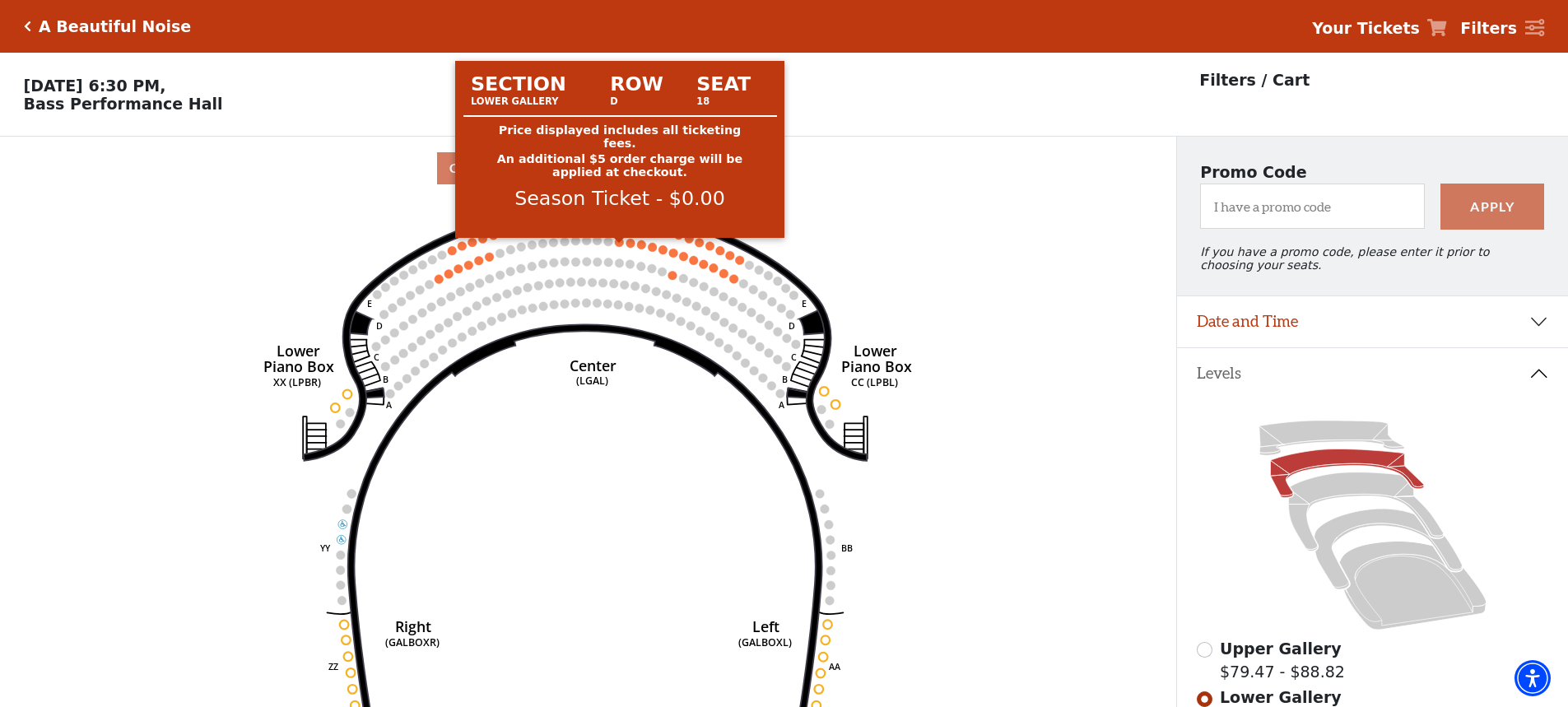
click at [617, 247] on circle at bounding box center [618, 242] width 9 height 9
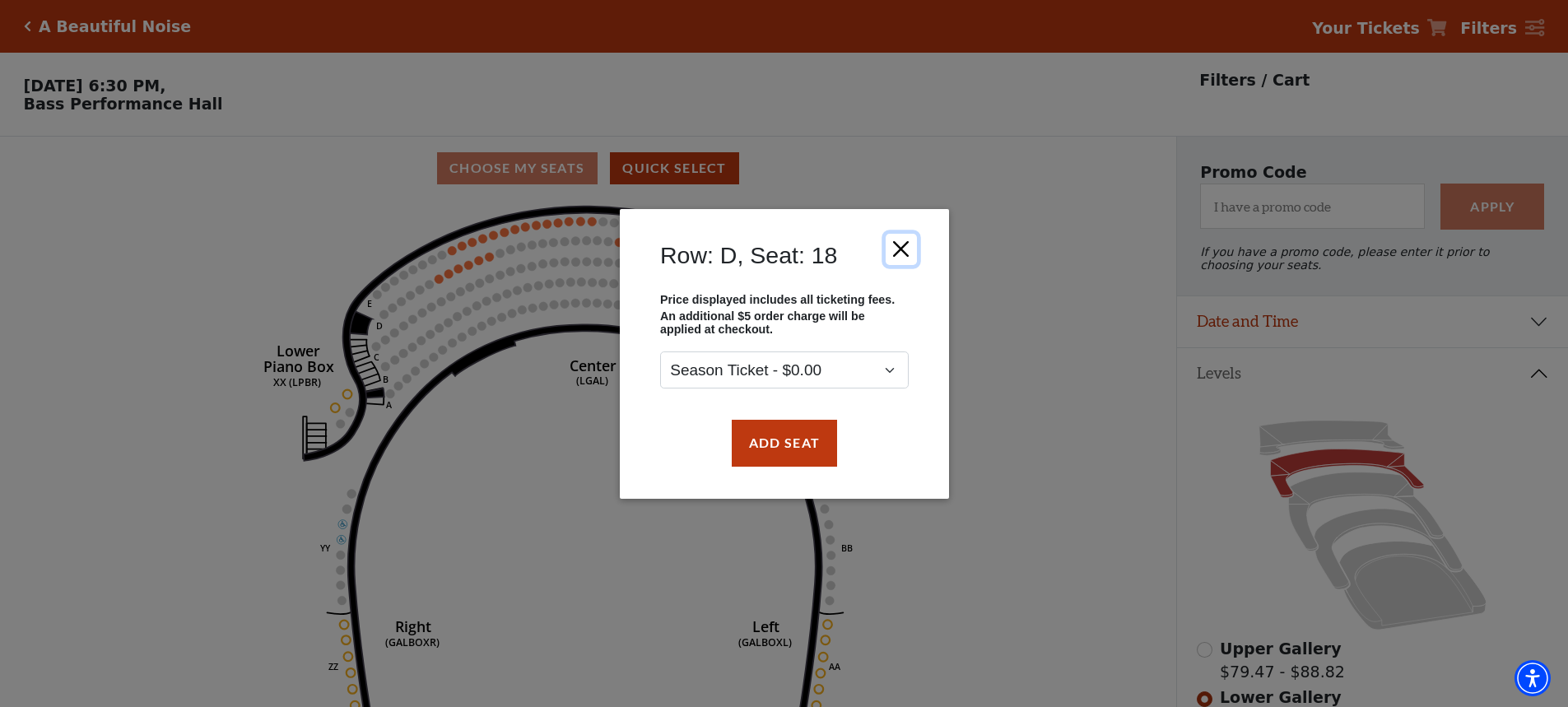
click at [896, 247] on button "Close" at bounding box center [900, 249] width 32 height 32
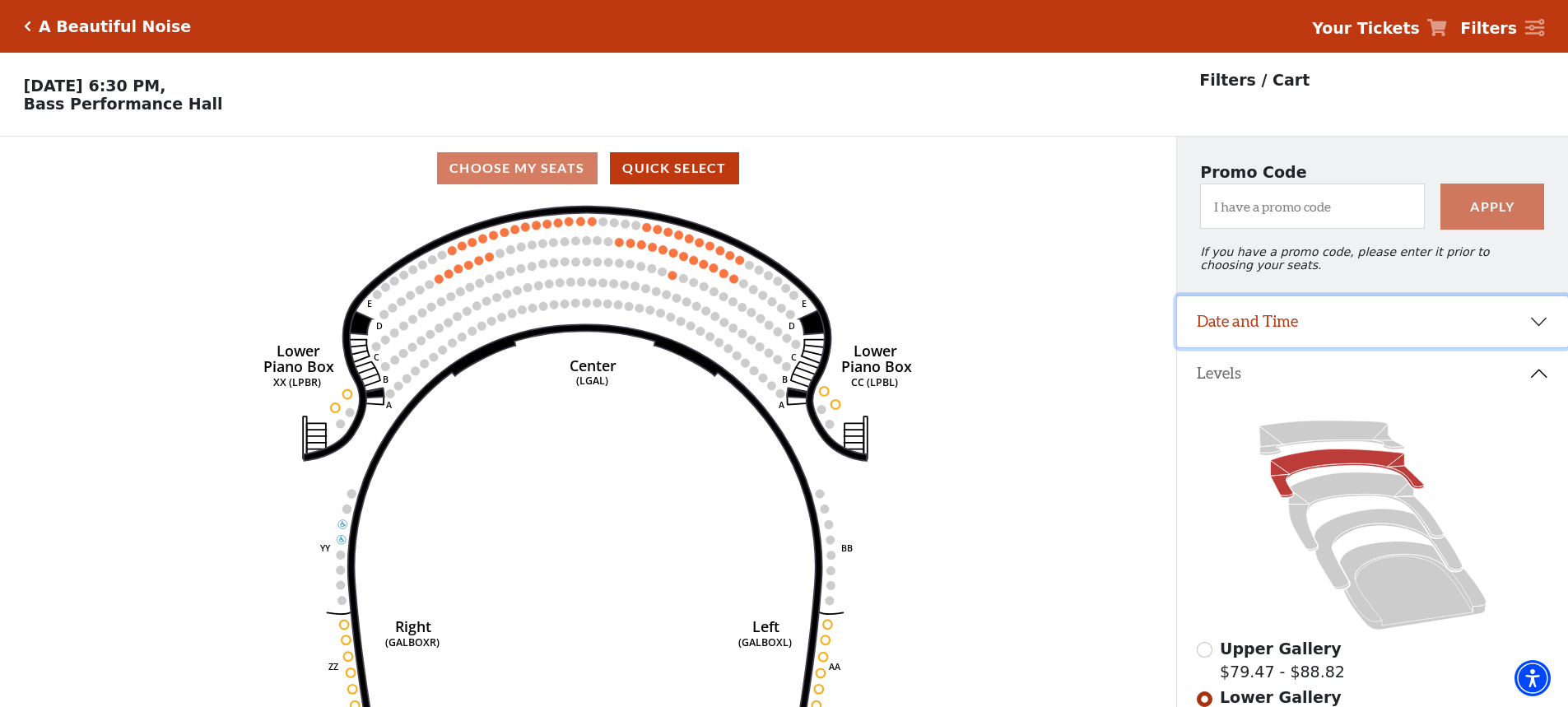
click at [1258, 334] on button "Date and Time" at bounding box center [1372, 322] width 391 height 51
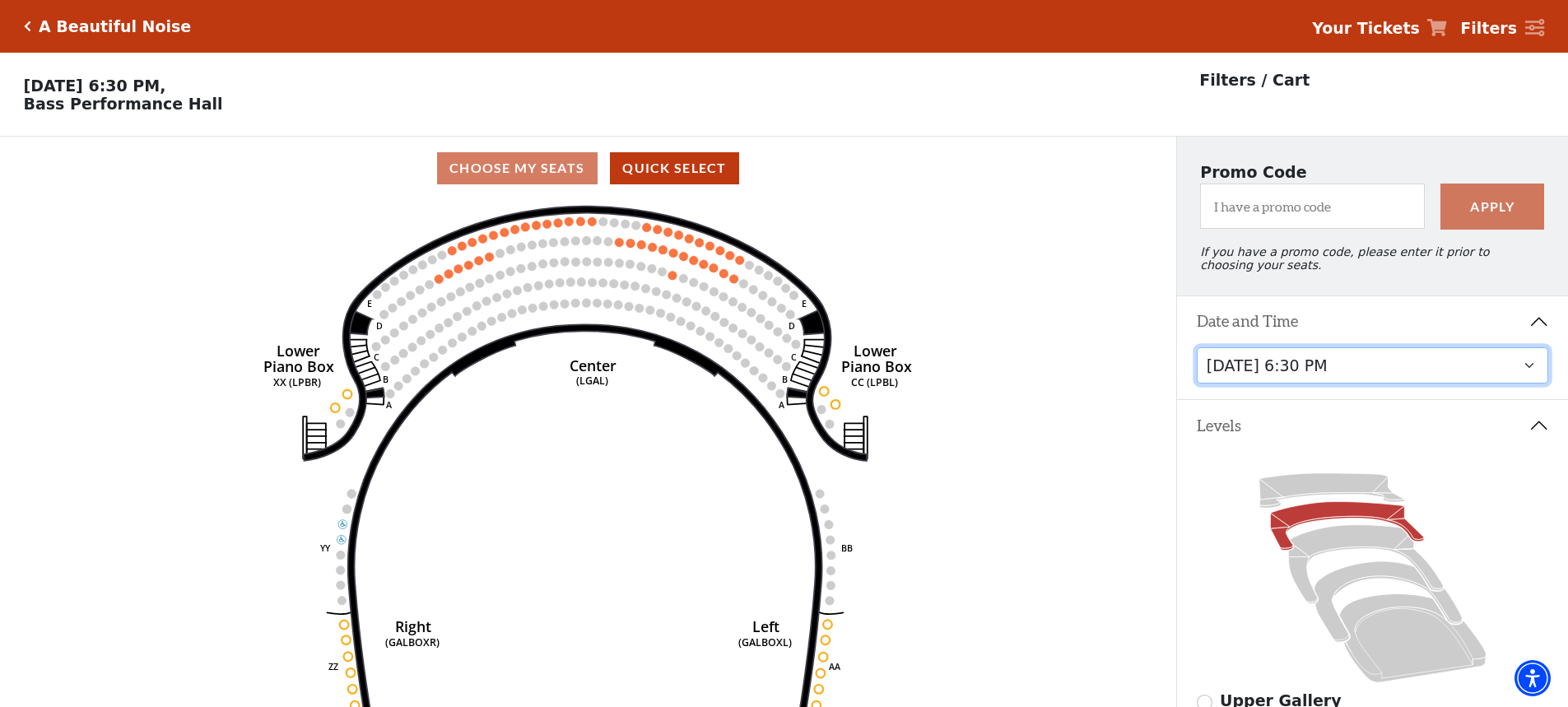
click at [1299, 379] on select "Tuesday, October 28 at 7:30 PM Wednesday, October 29 at 7:30 PM Thursday, Octob…" at bounding box center [1372, 366] width 352 height 37
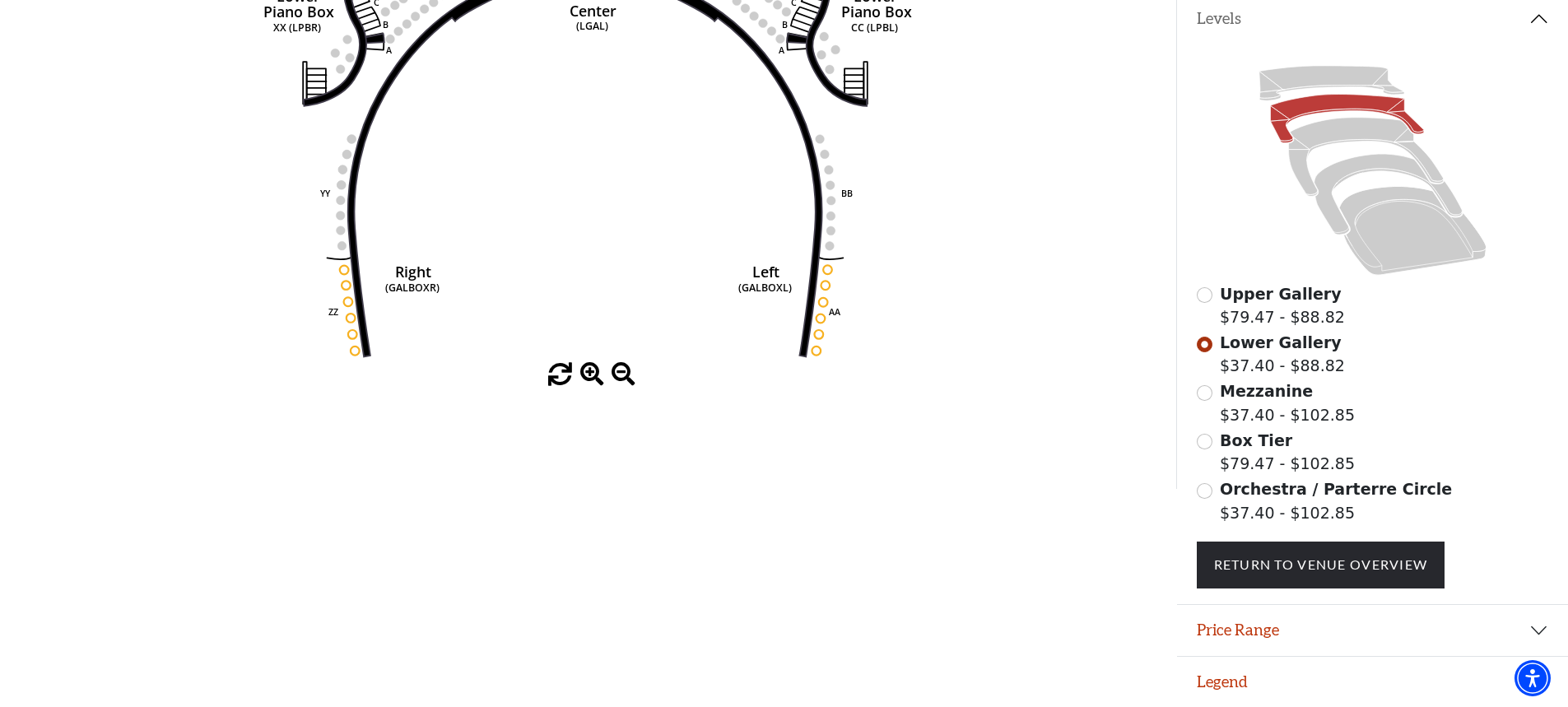
scroll to position [366, 0]
click at [1211, 494] on input "Orchestra / Parterre Circle$37.40 - $102.85\a" at bounding box center [1204, 491] width 15 height 15
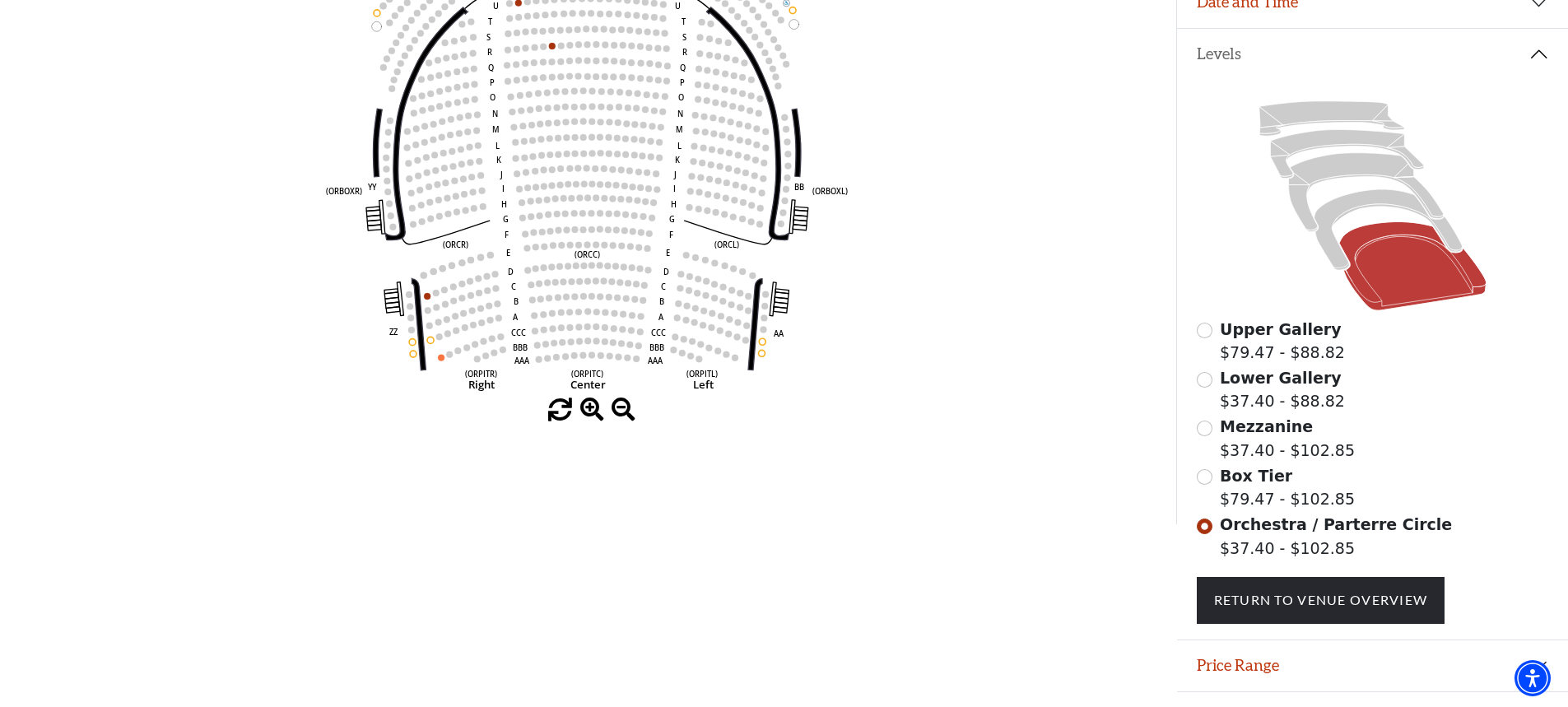
scroll to position [324, 0]
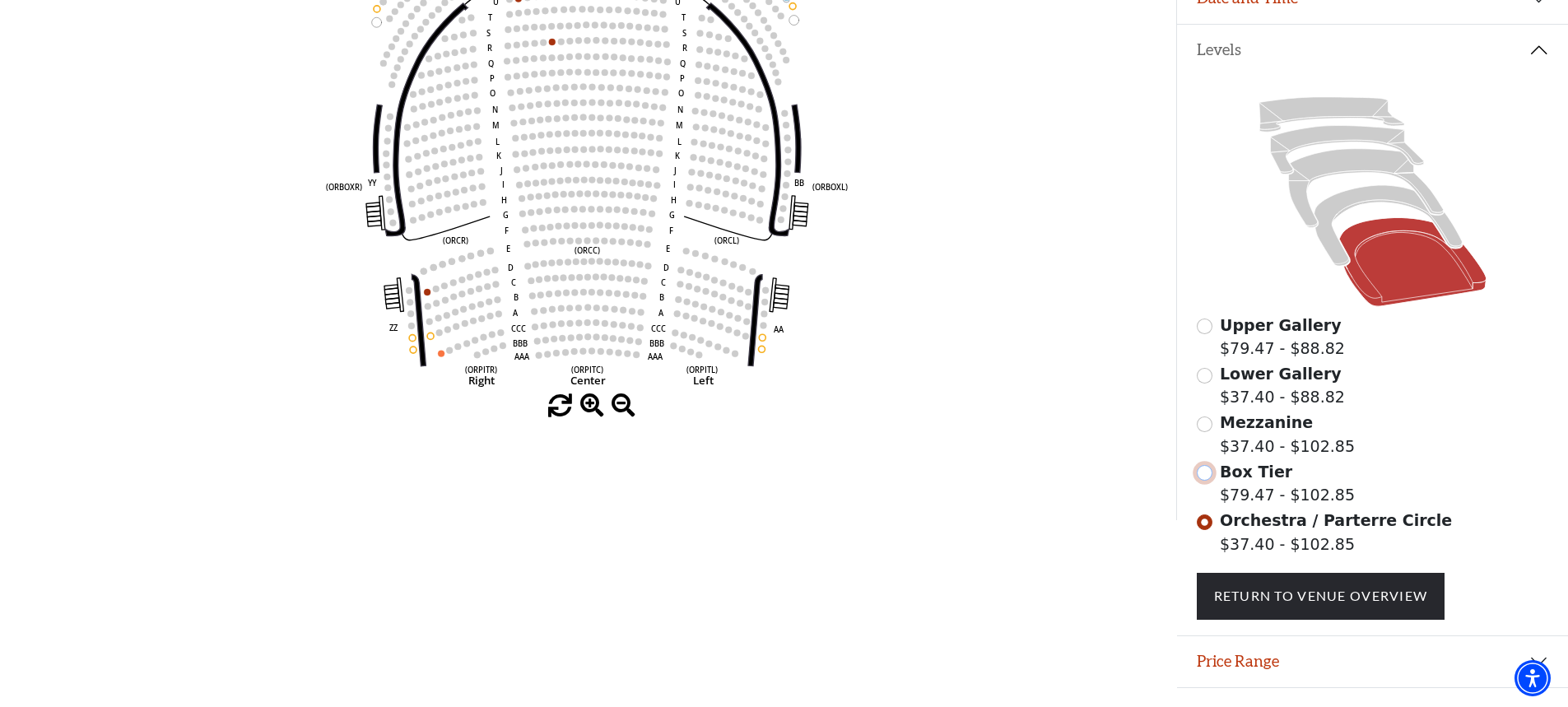
click at [1201, 481] on input "Box Tier$79.47 - $102.85\a" at bounding box center [1204, 473] width 15 height 15
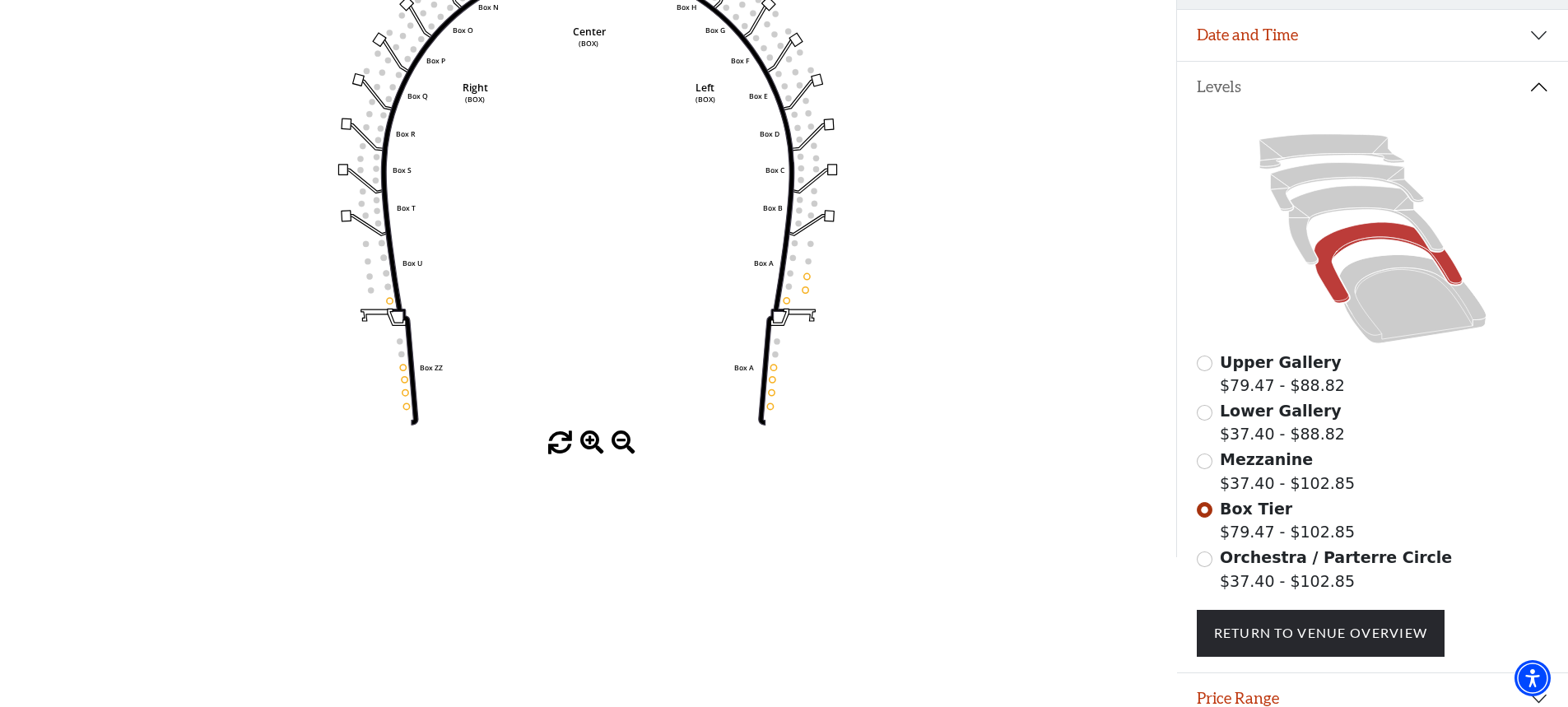
scroll to position [366, 0]
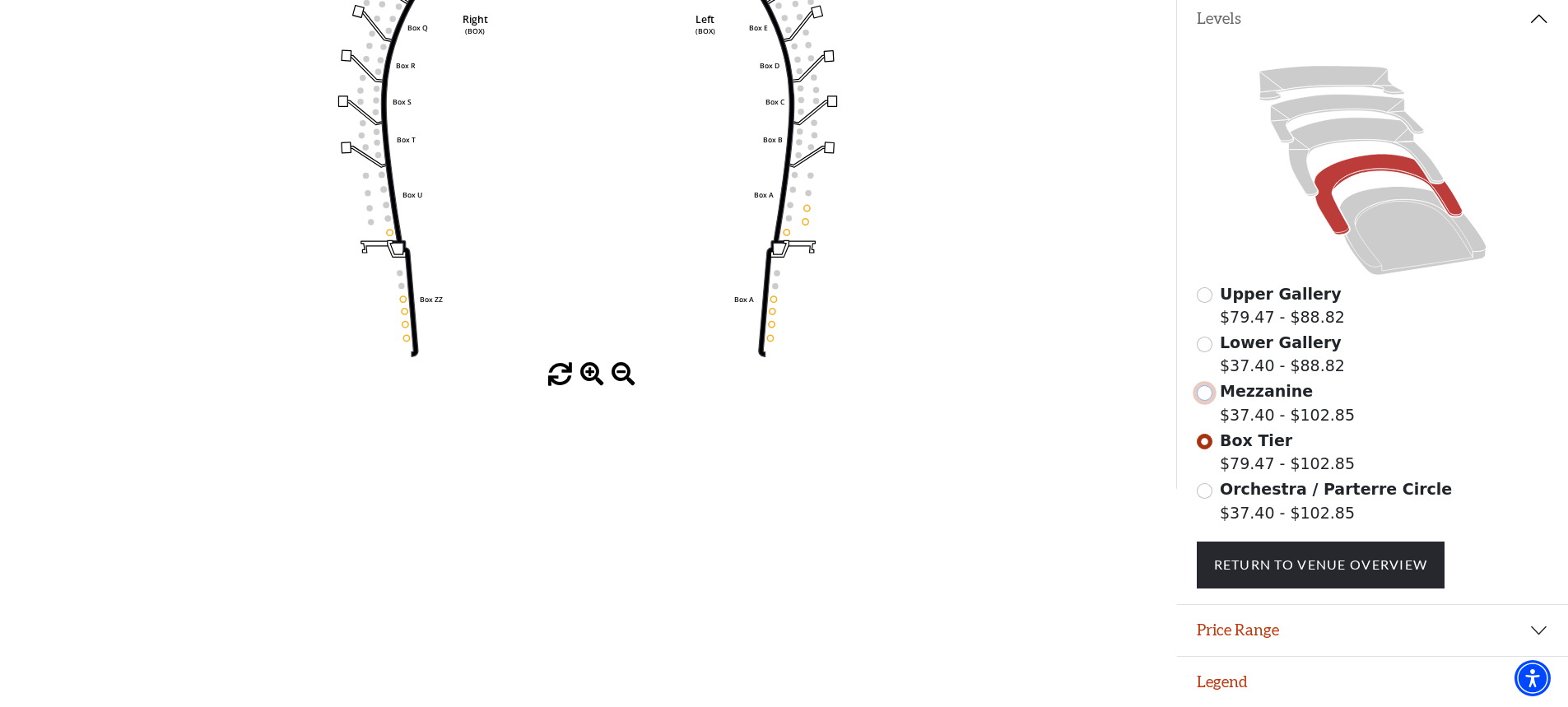
click at [1199, 389] on input "Mezzanine$37.40 - $102.85\a" at bounding box center [1204, 393] width 15 height 15
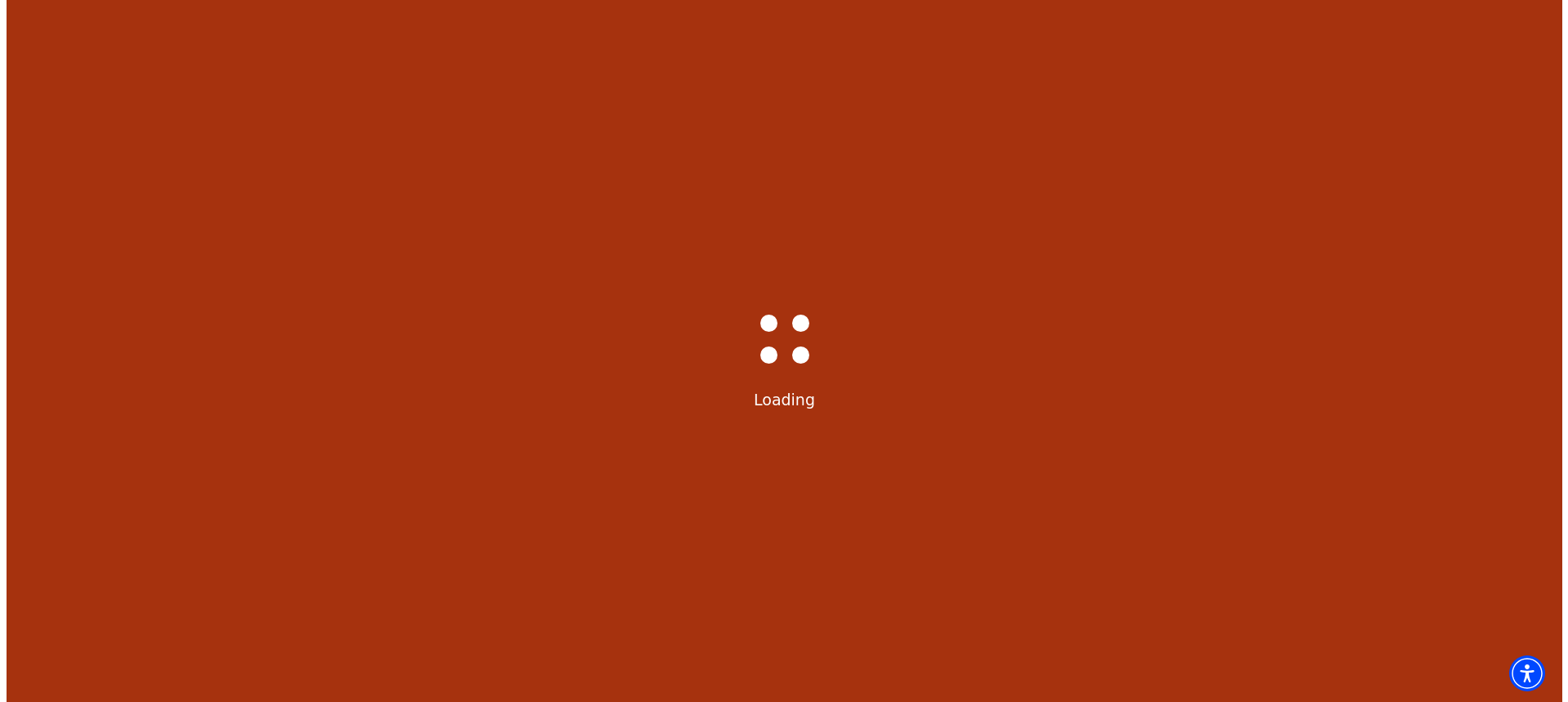
scroll to position [0, 0]
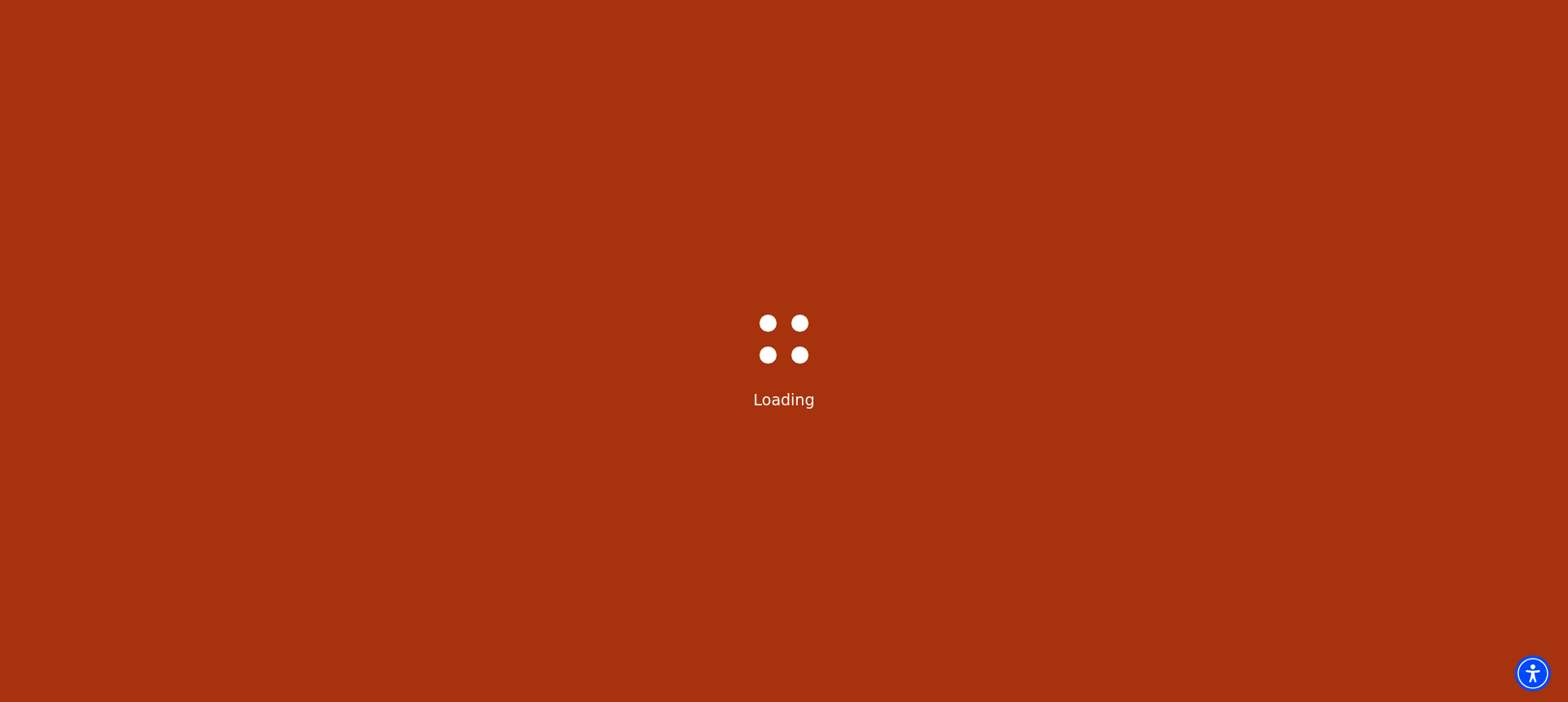
select select "6221"
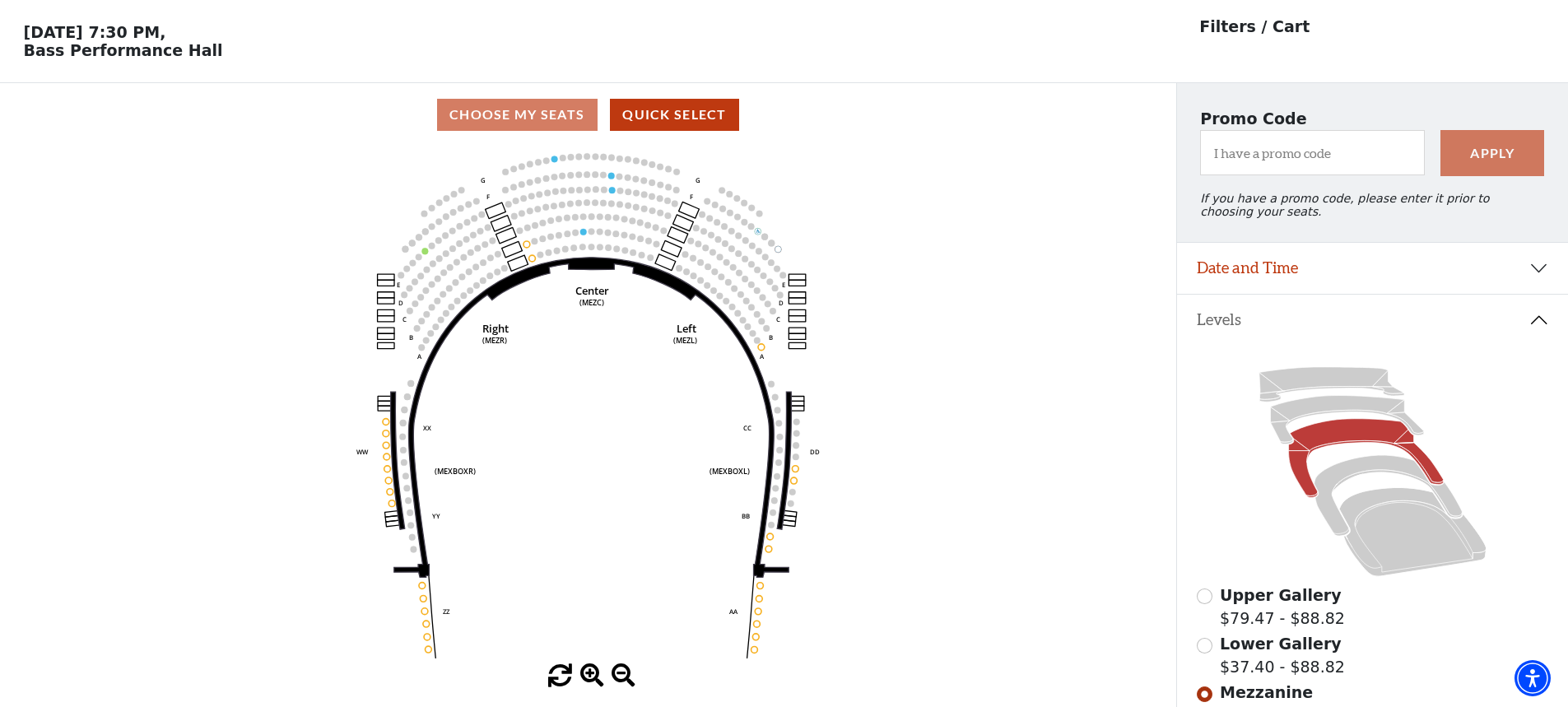
scroll to position [77, 0]
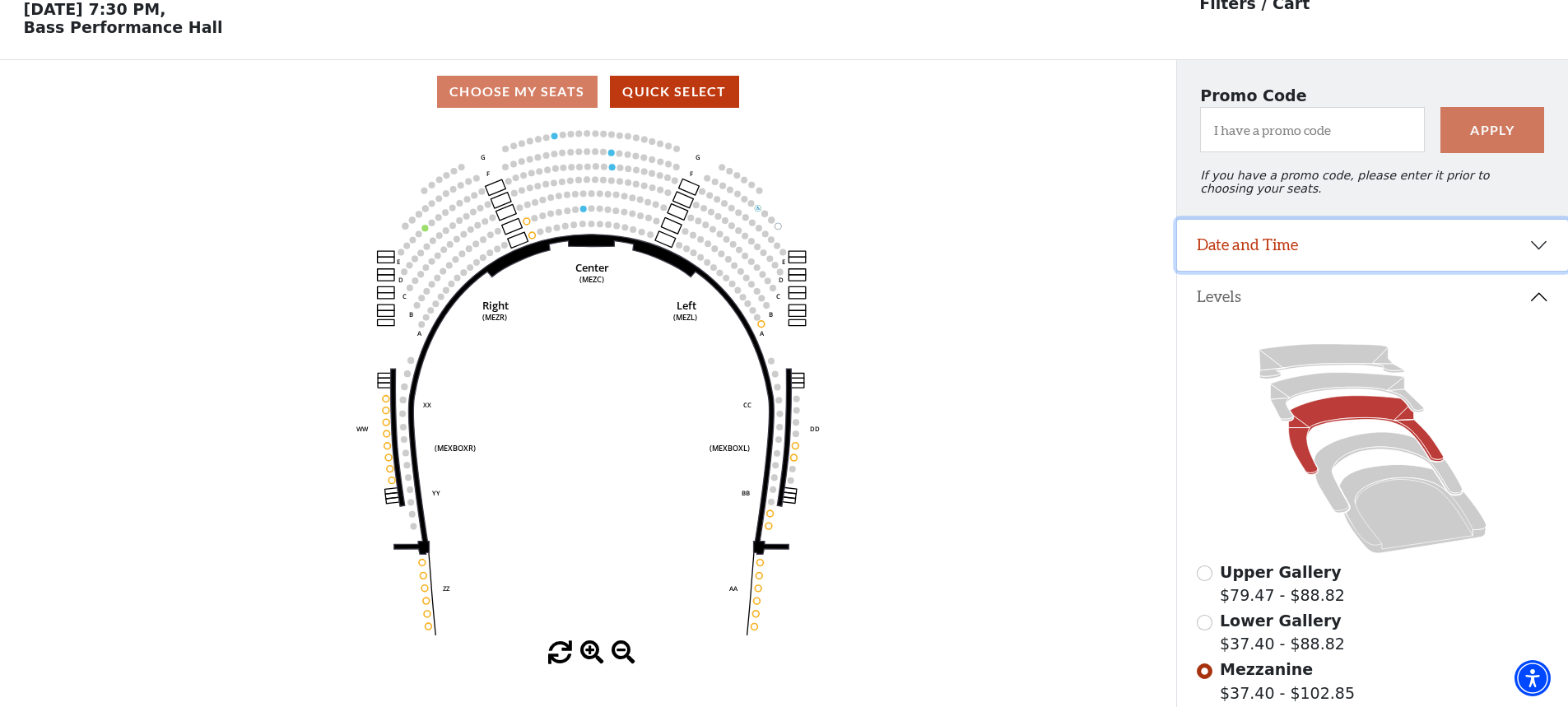
click at [1252, 258] on button "Date and Time" at bounding box center [1372, 245] width 391 height 51
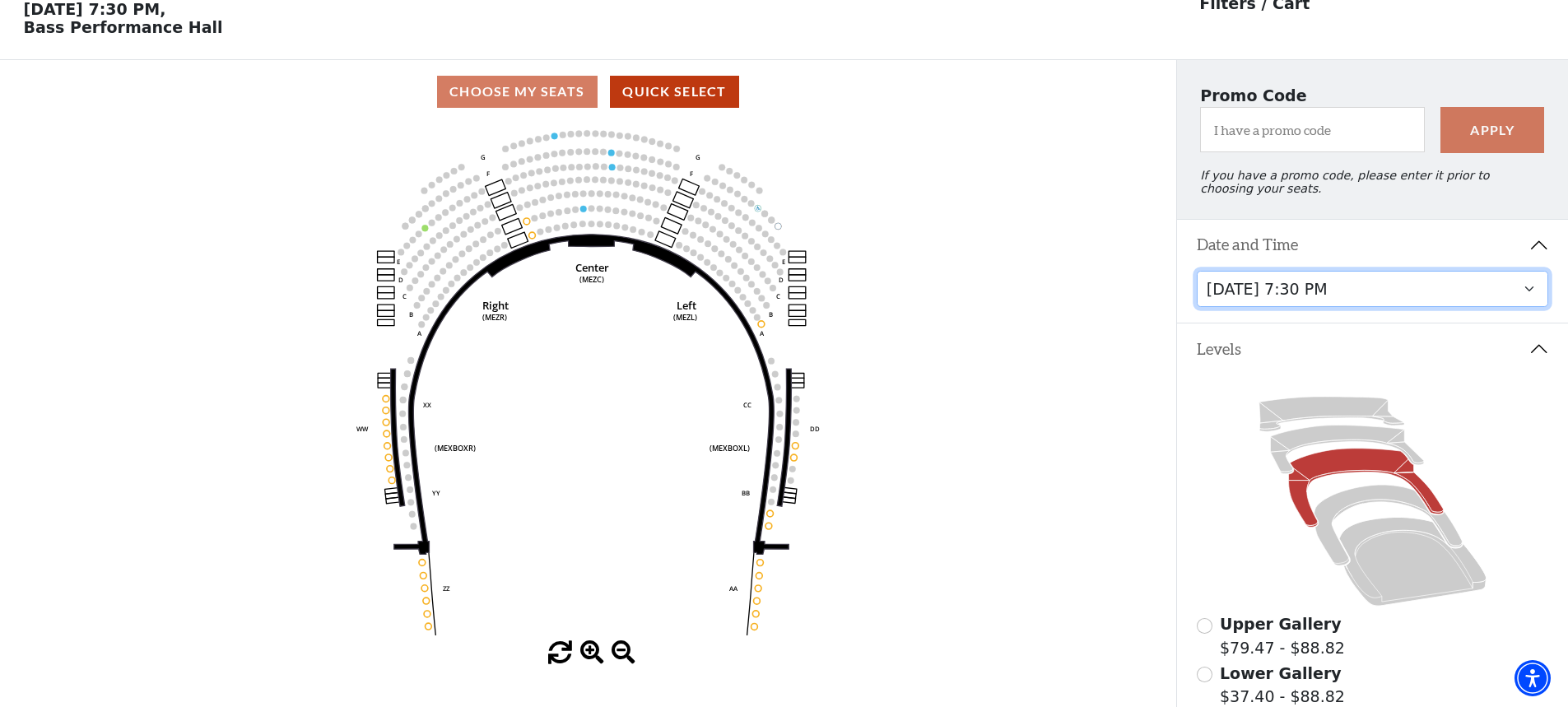
click at [1402, 307] on select "Tuesday, October 28 at 7:30 PM Wednesday, October 29 at 7:30 PM Thursday, Octob…" at bounding box center [1372, 289] width 352 height 37
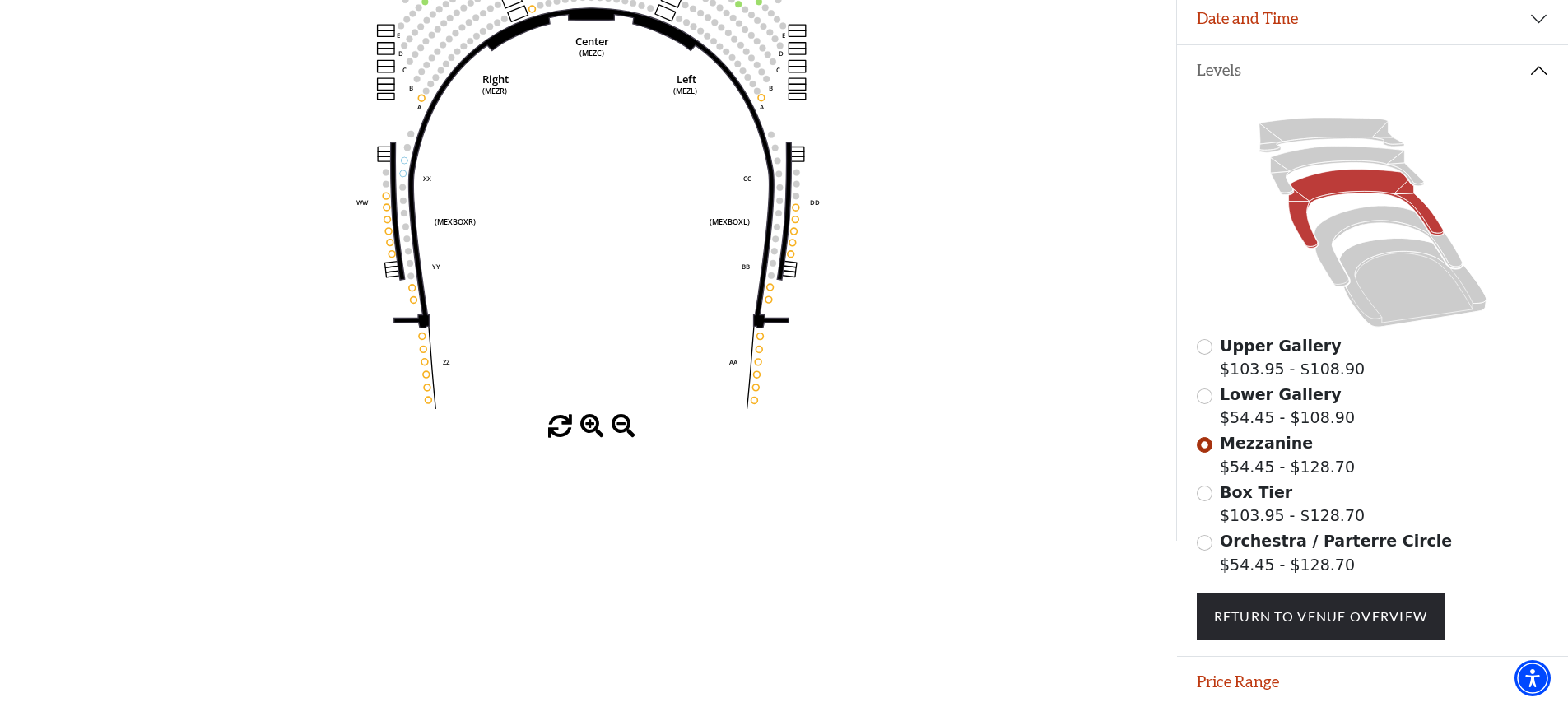
scroll to position [366, 0]
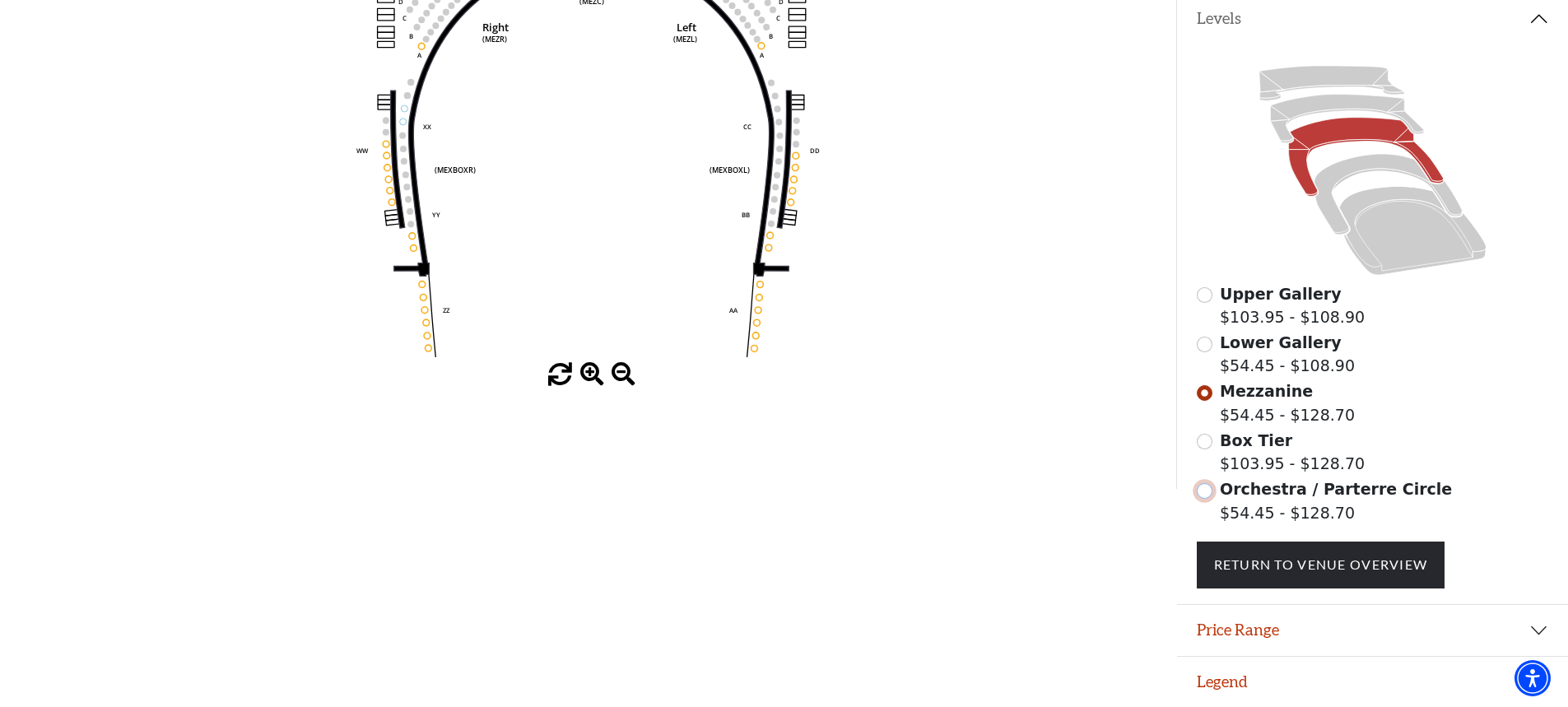
click at [1208, 487] on input "Orchestra / Parterre Circle$54.45 - $128.70\a" at bounding box center [1204, 491] width 15 height 15
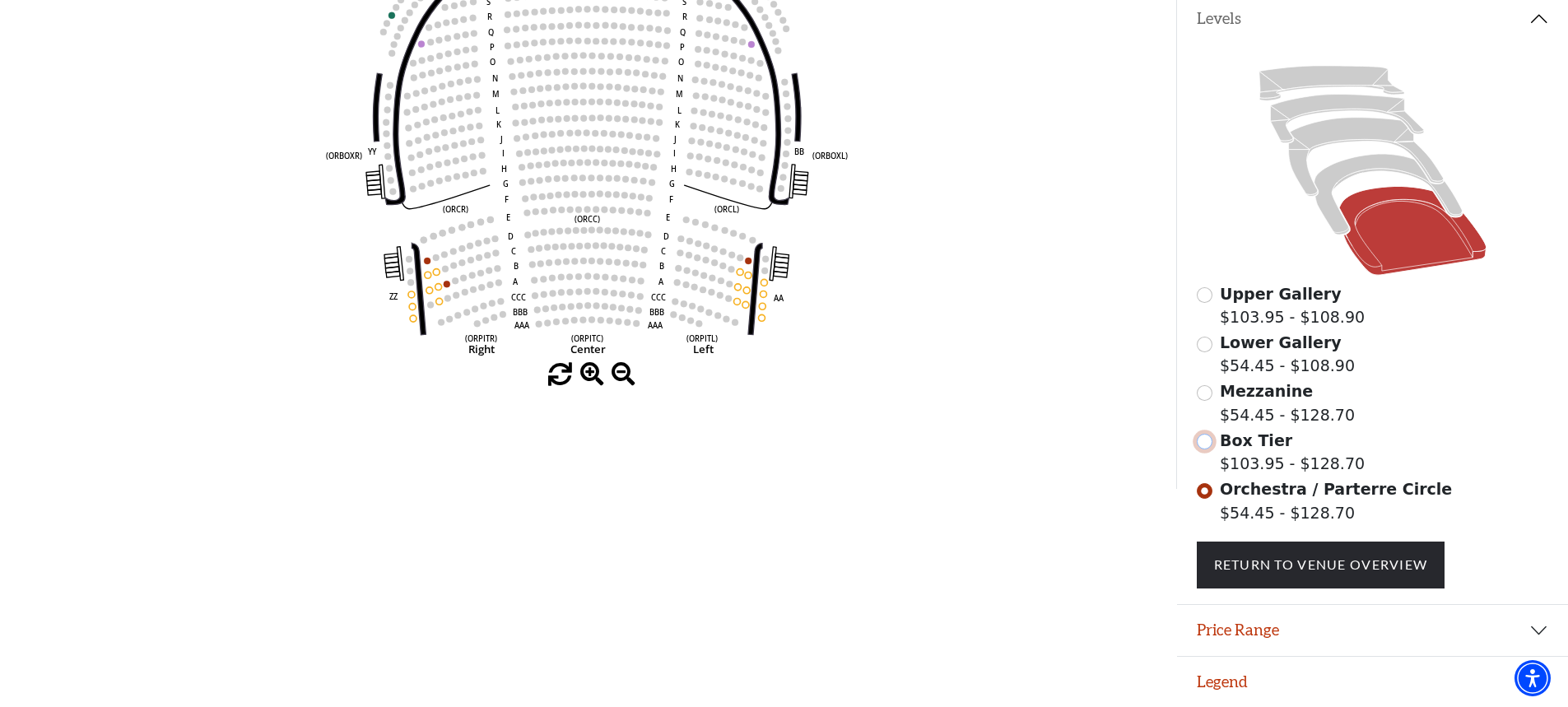
click at [1211, 443] on input "Box Tier$103.95 - $128.70\a" at bounding box center [1204, 442] width 15 height 15
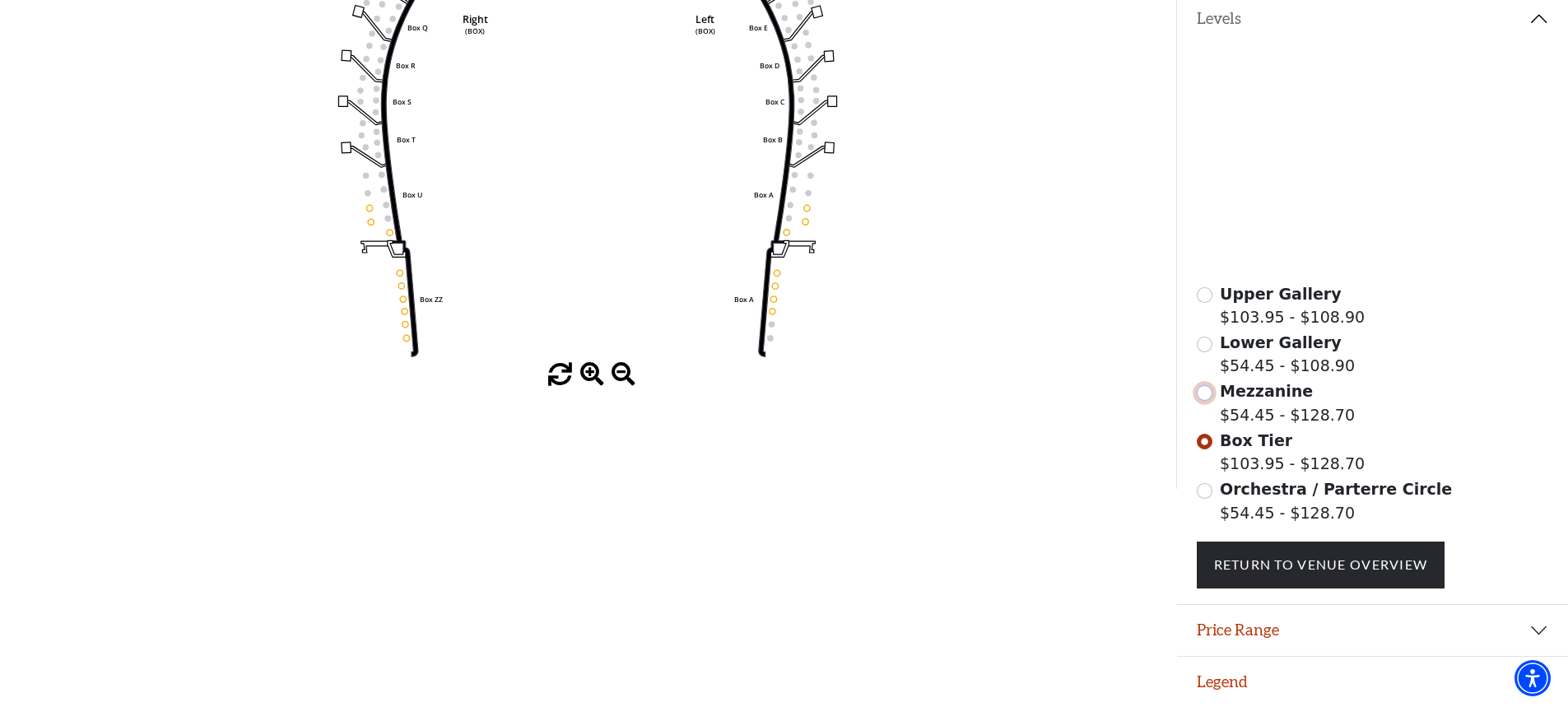
click at [1205, 393] on input "Mezzanine$54.45 - $128.70\a" at bounding box center [1204, 393] width 15 height 15
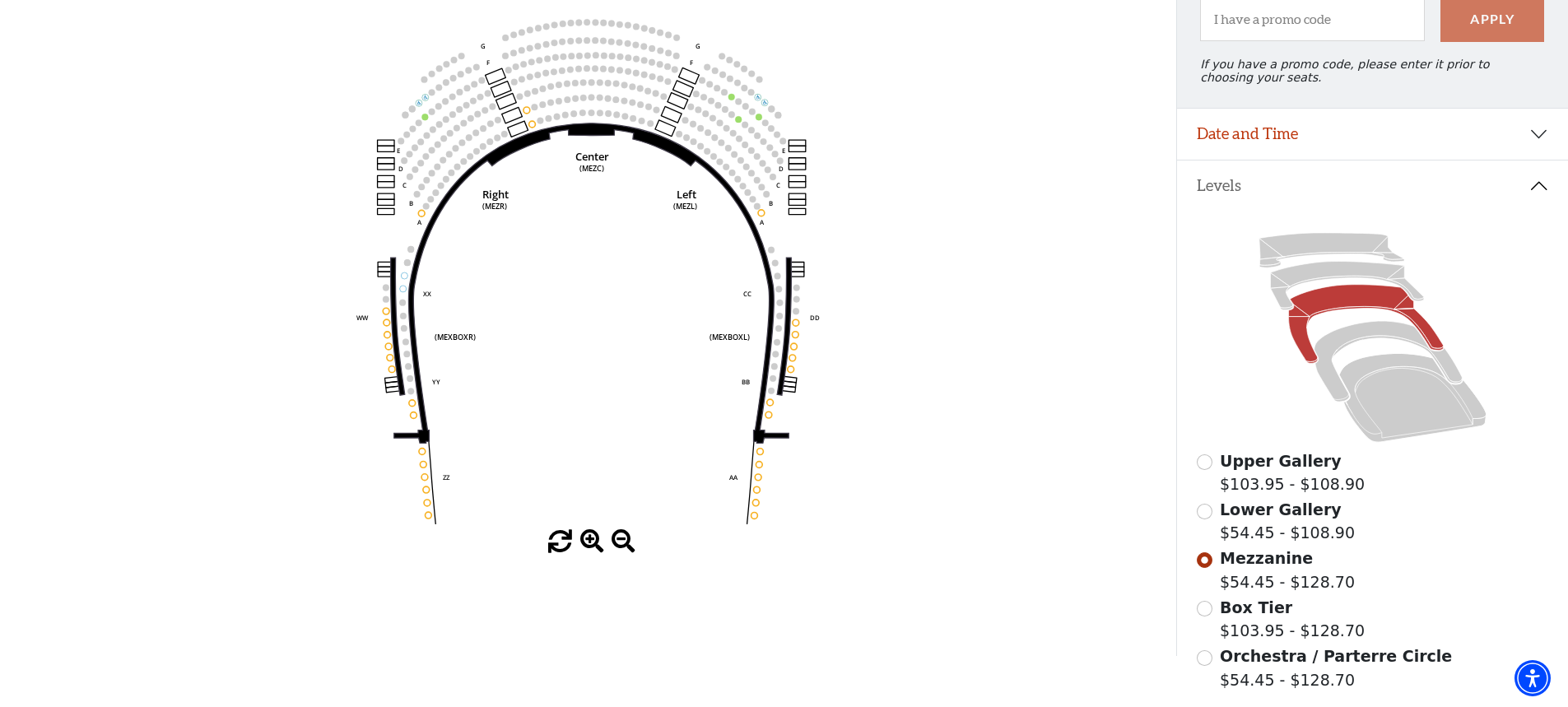
scroll to position [158, 0]
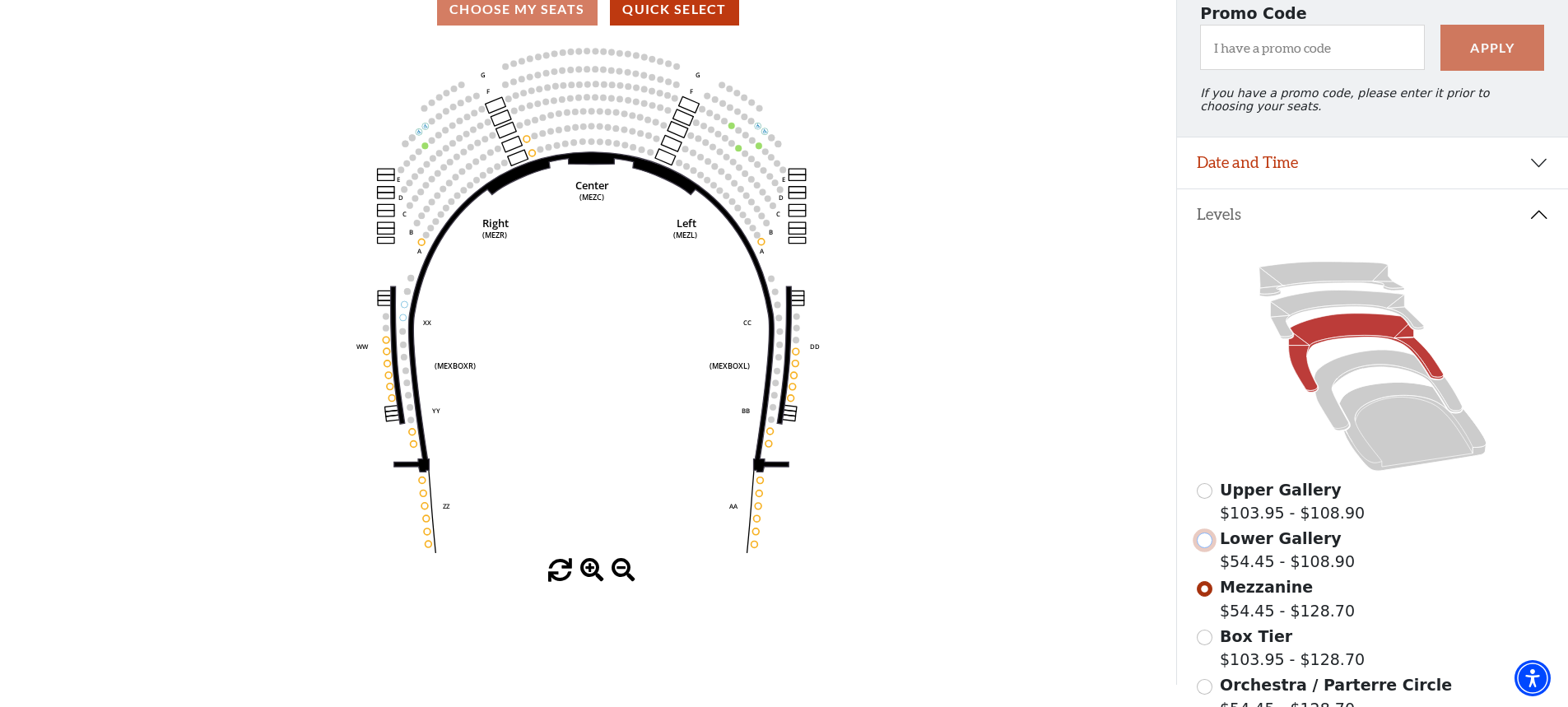
click at [1199, 549] on input "Lower Gallery$54.45 - $108.90\a" at bounding box center [1204, 540] width 15 height 15
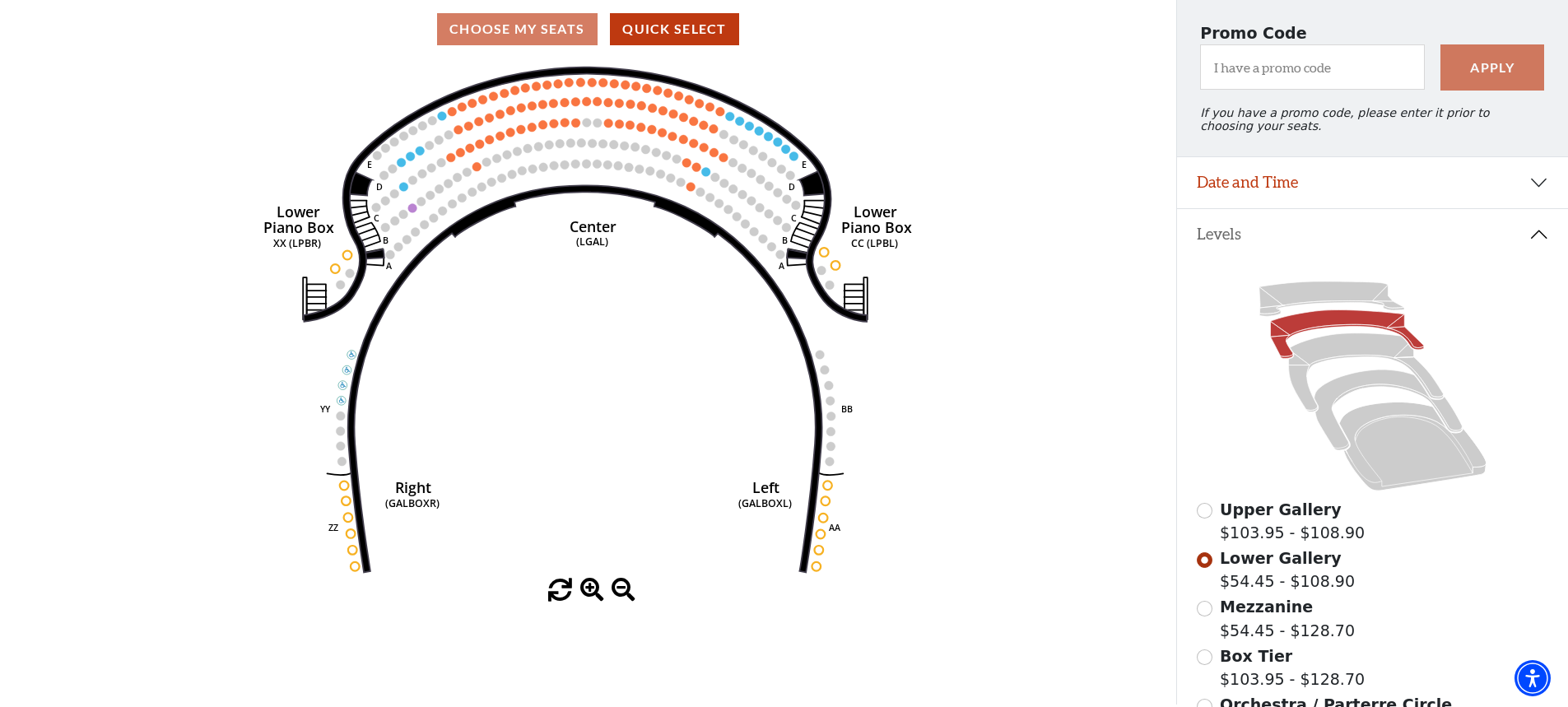
scroll to position [119, 0]
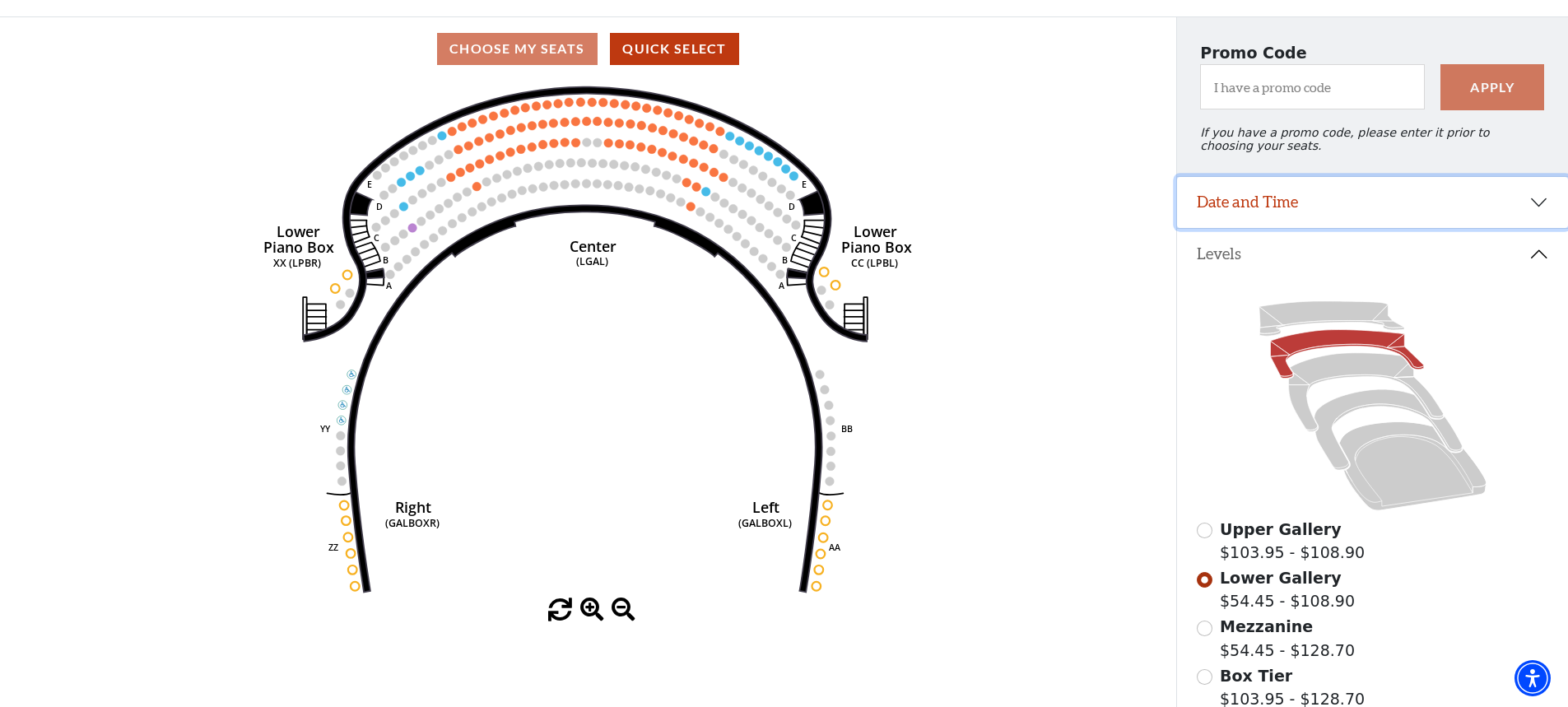
click at [1263, 217] on button "Date and Time" at bounding box center [1372, 202] width 391 height 51
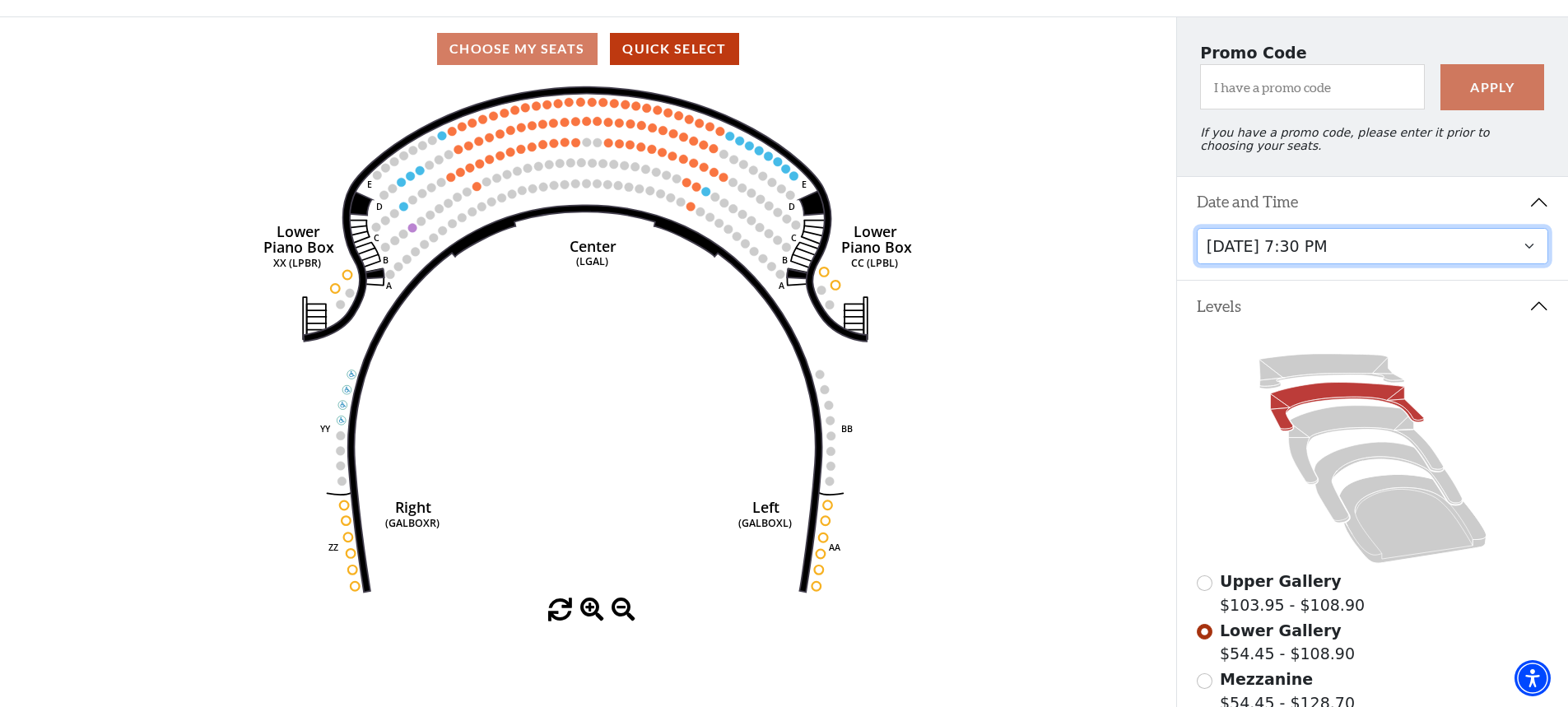
click at [1521, 253] on select "Tuesday, October 28 at 7:30 PM Wednesday, October 29 at 7:30 PM Thursday, Octob…" at bounding box center [1372, 246] width 352 height 37
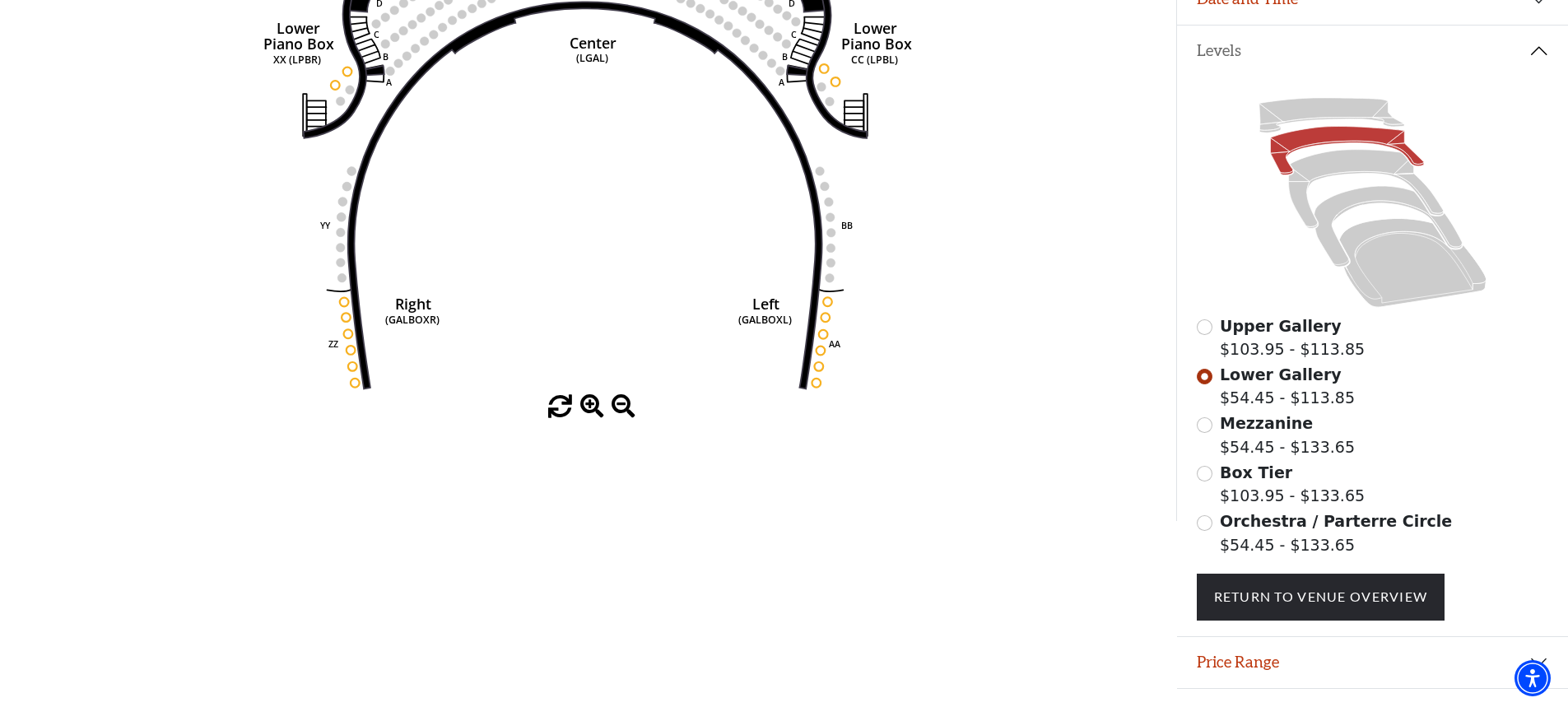
scroll to position [324, 0]
click at [1205, 529] on input "Orchestra / Parterre Circle$54.45 - $133.65\a" at bounding box center [1204, 523] width 15 height 15
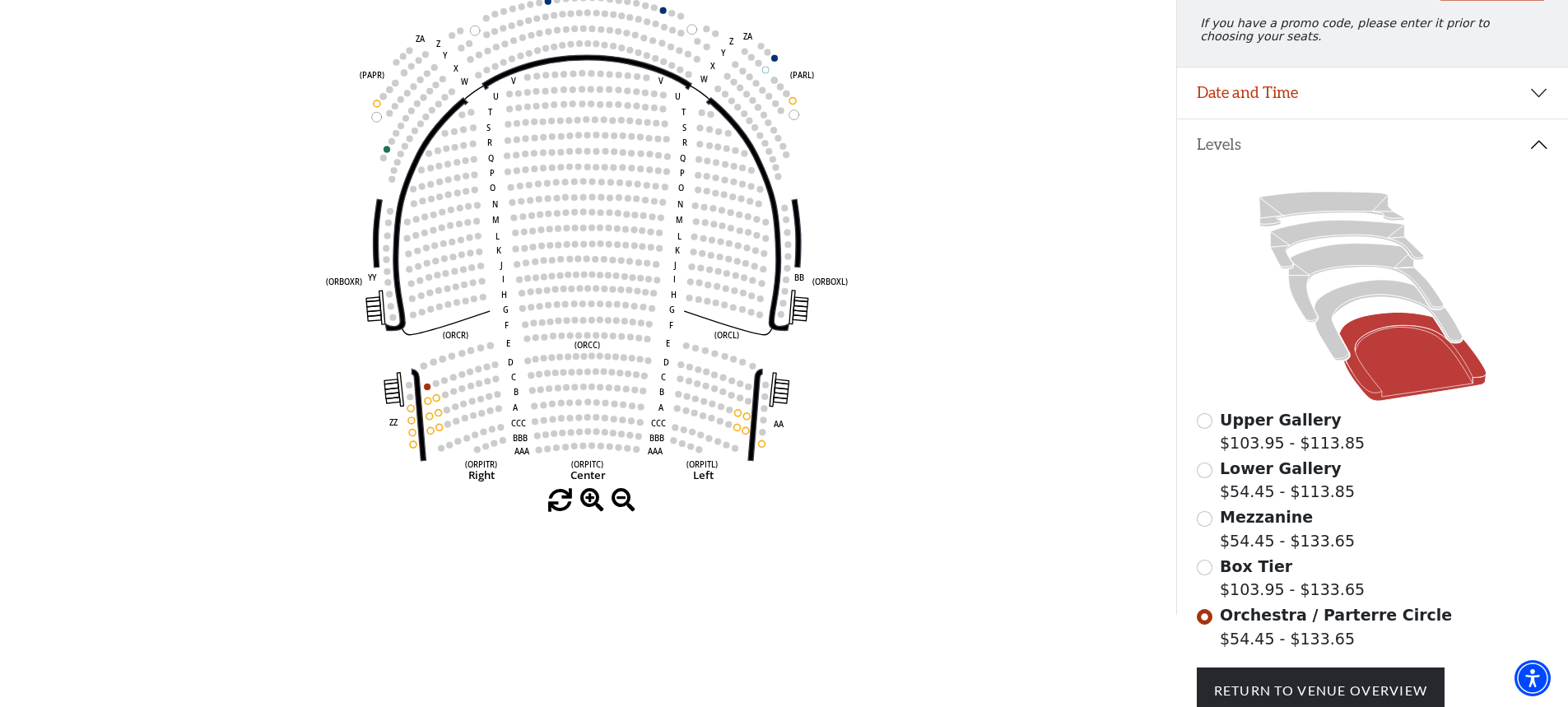
scroll to position [241, 0]
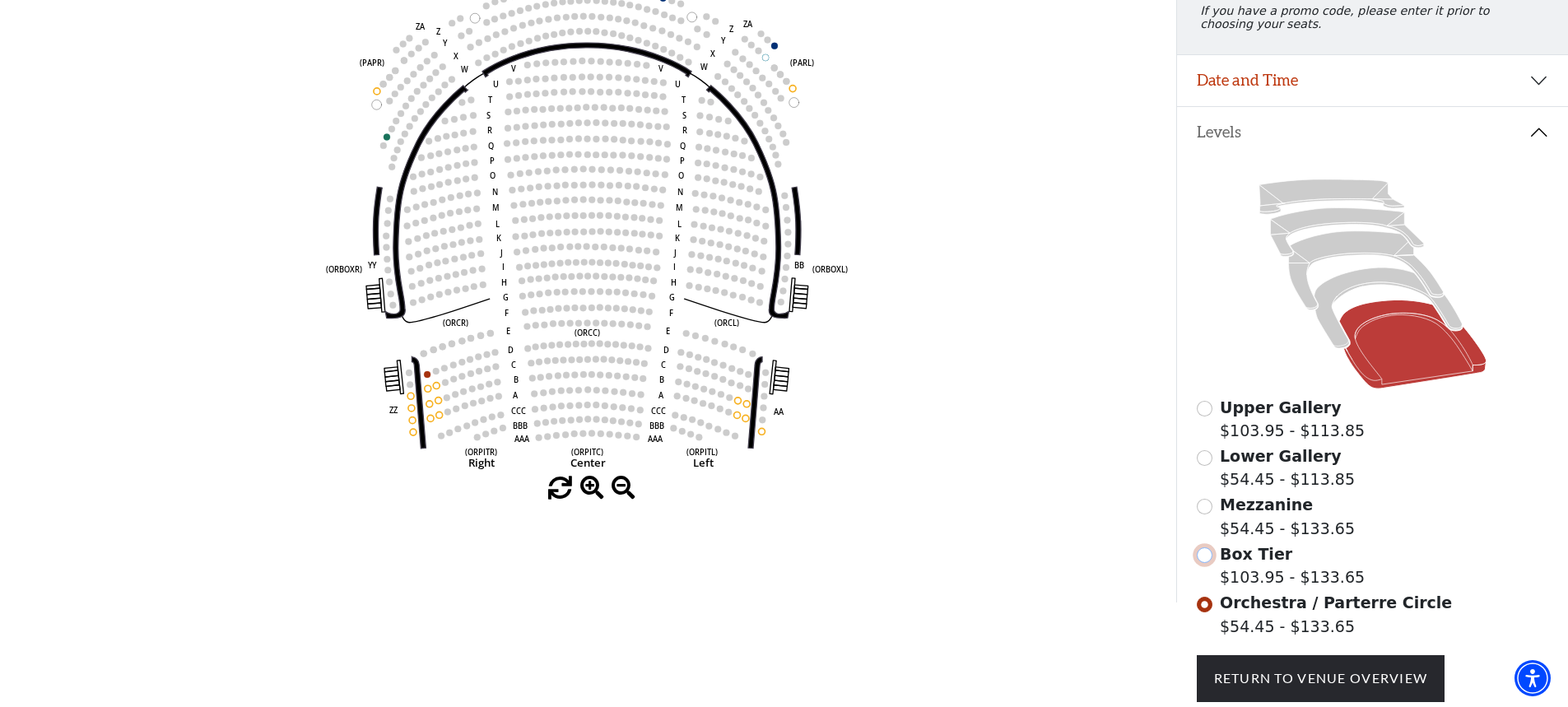
click at [1202, 563] on input "Box Tier$103.95 - $133.65\a" at bounding box center [1204, 555] width 15 height 15
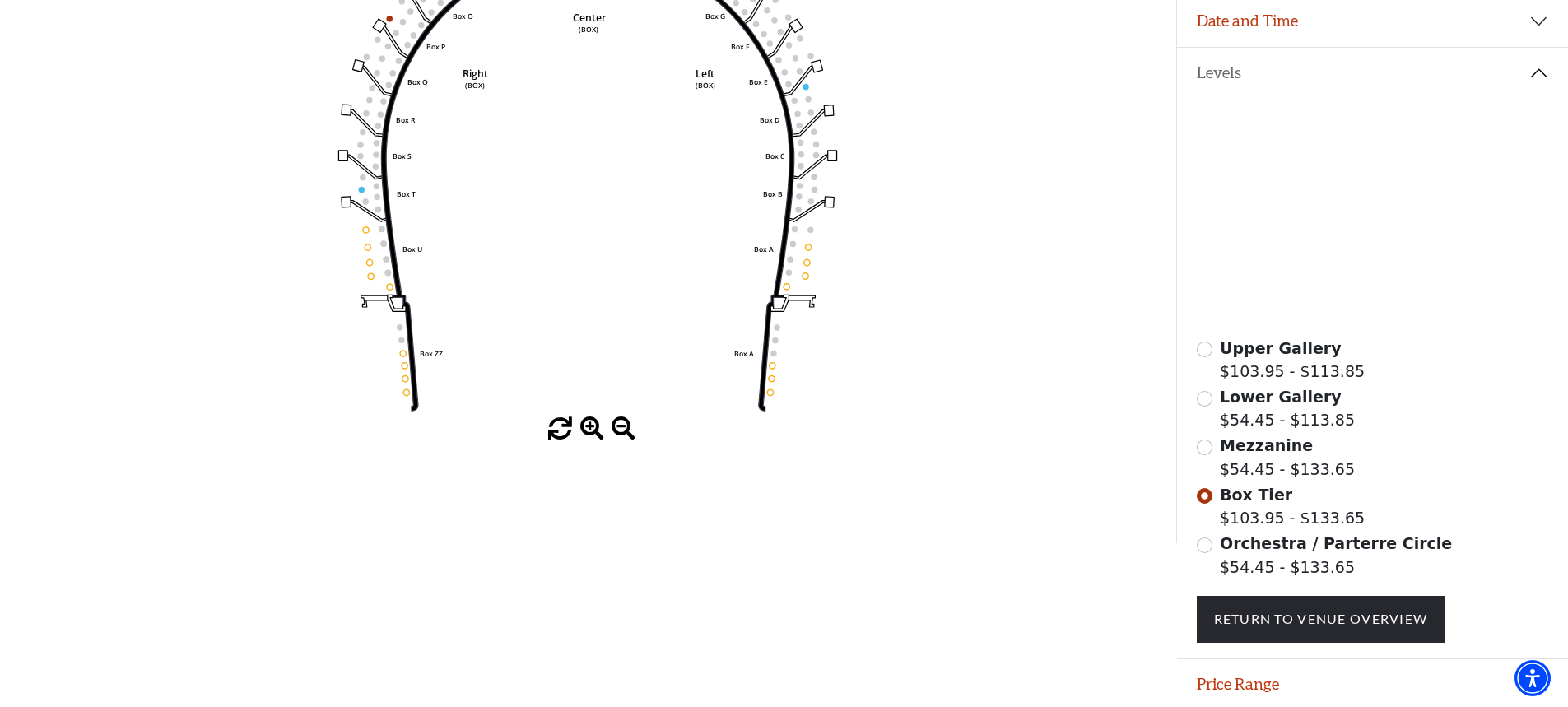
scroll to position [324, 0]
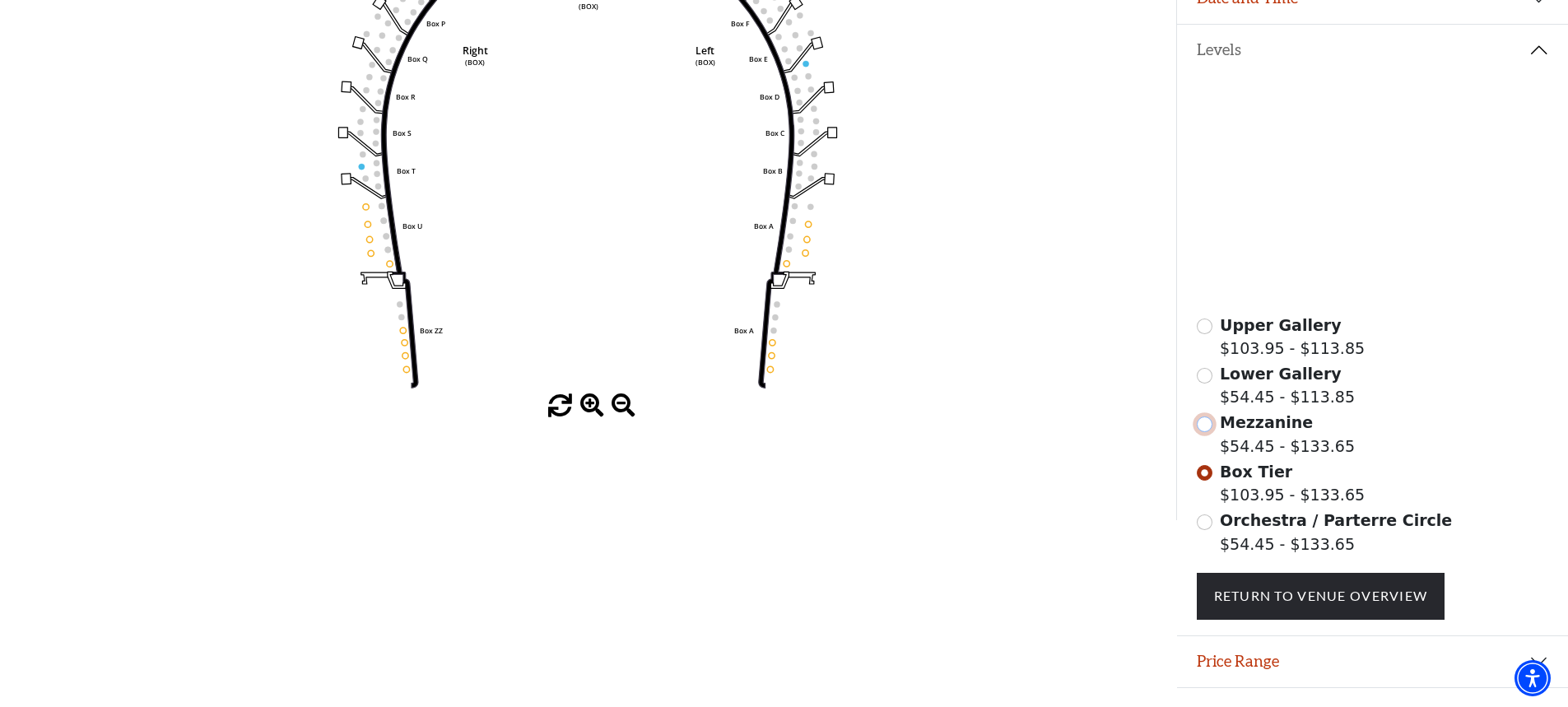
click at [1199, 432] on input "Mezzanine$54.45 - $133.65\a" at bounding box center [1204, 425] width 15 height 15
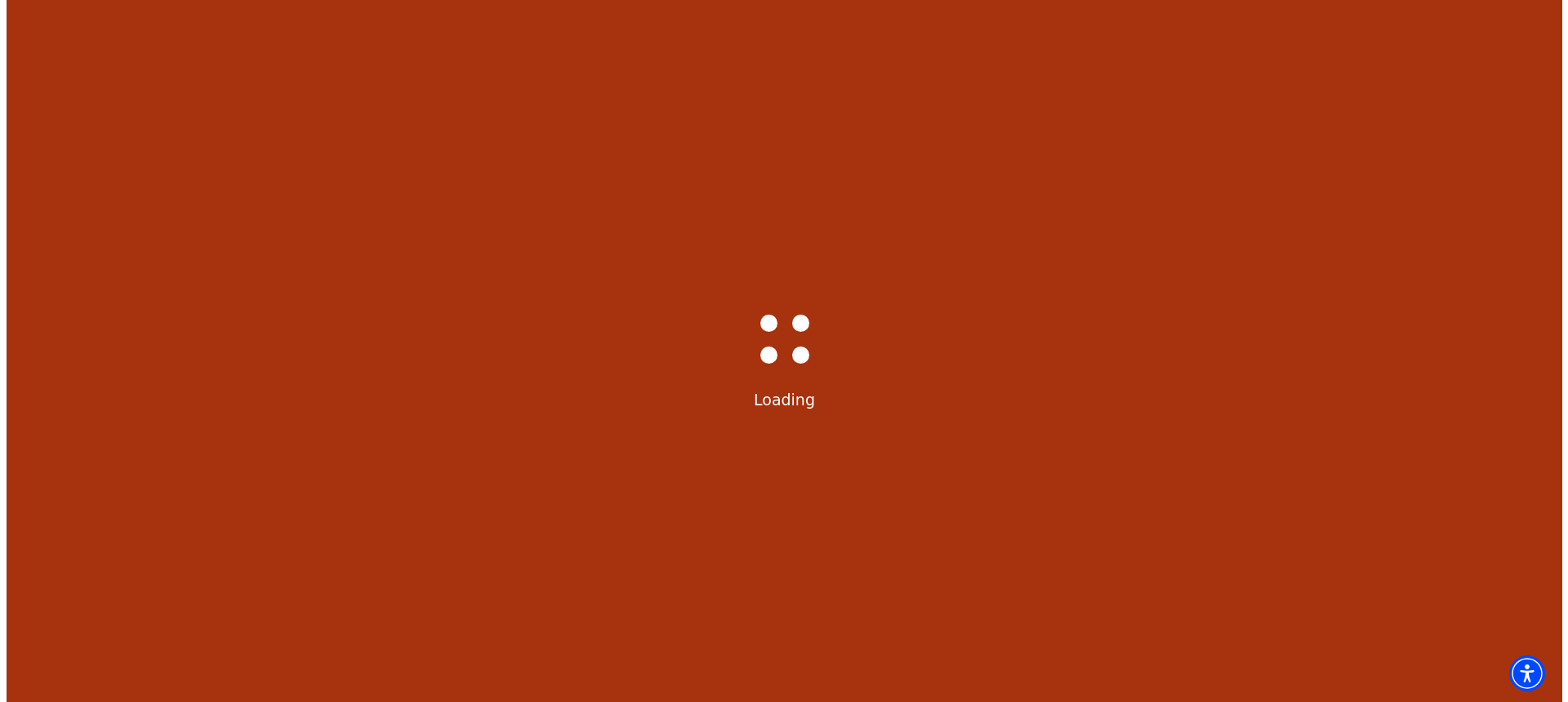
scroll to position [0, 0]
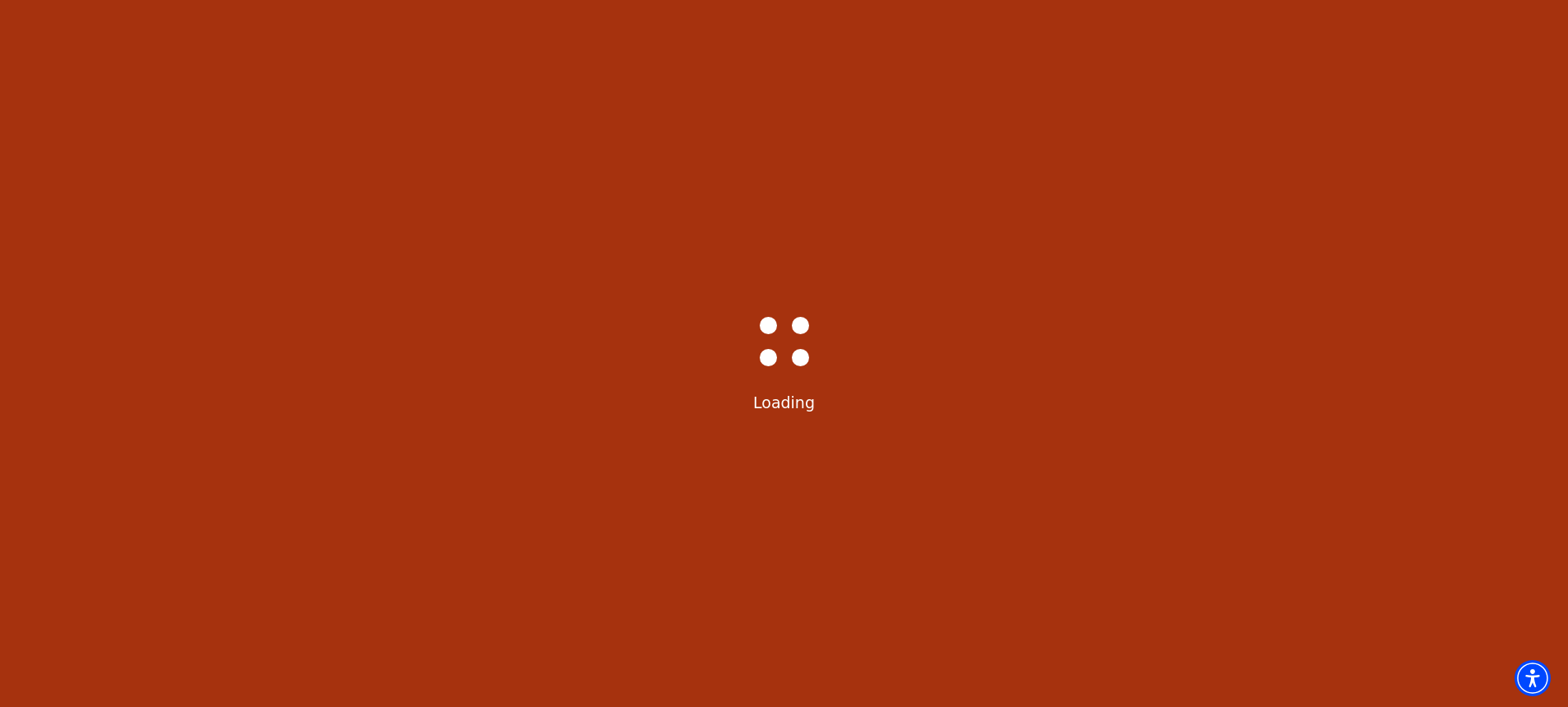
select select "6226"
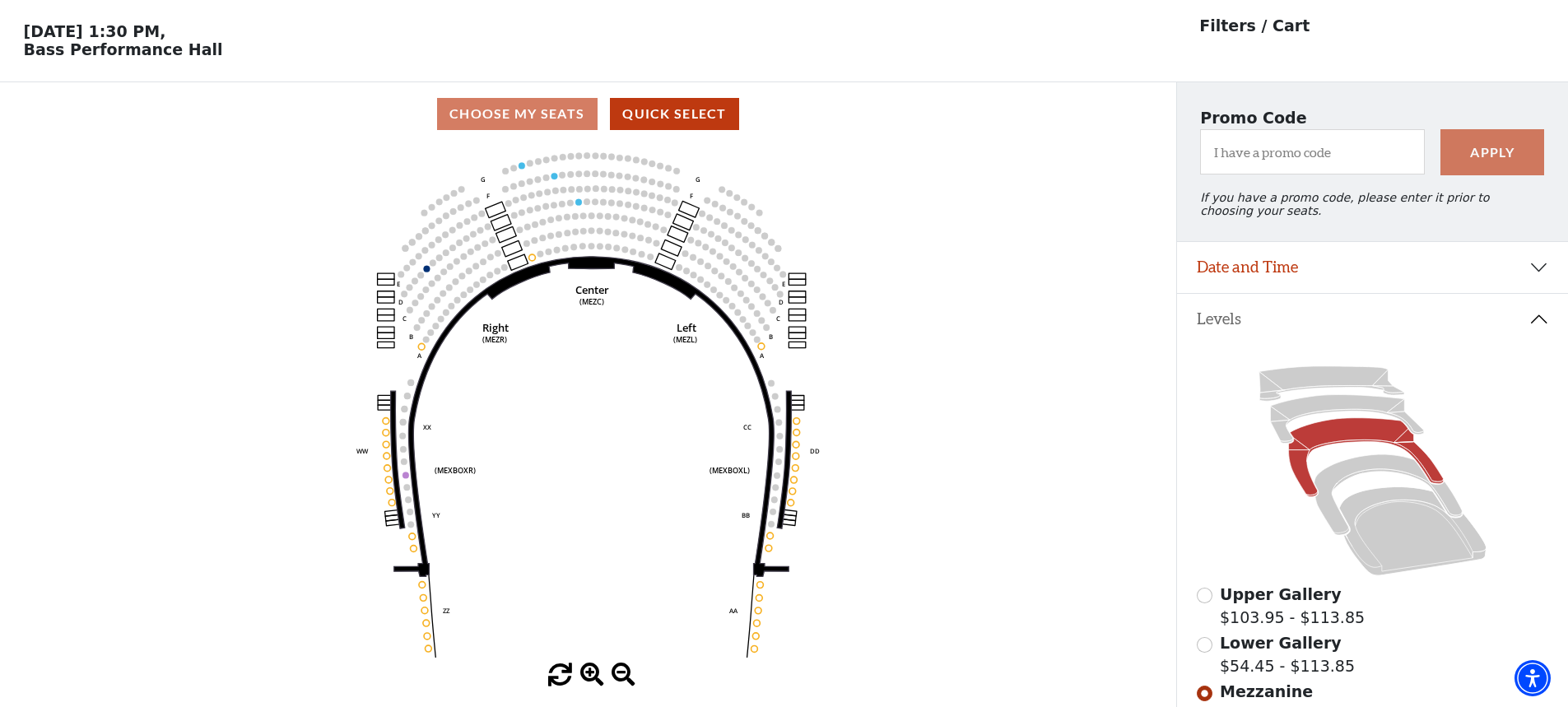
scroll to position [83, 0]
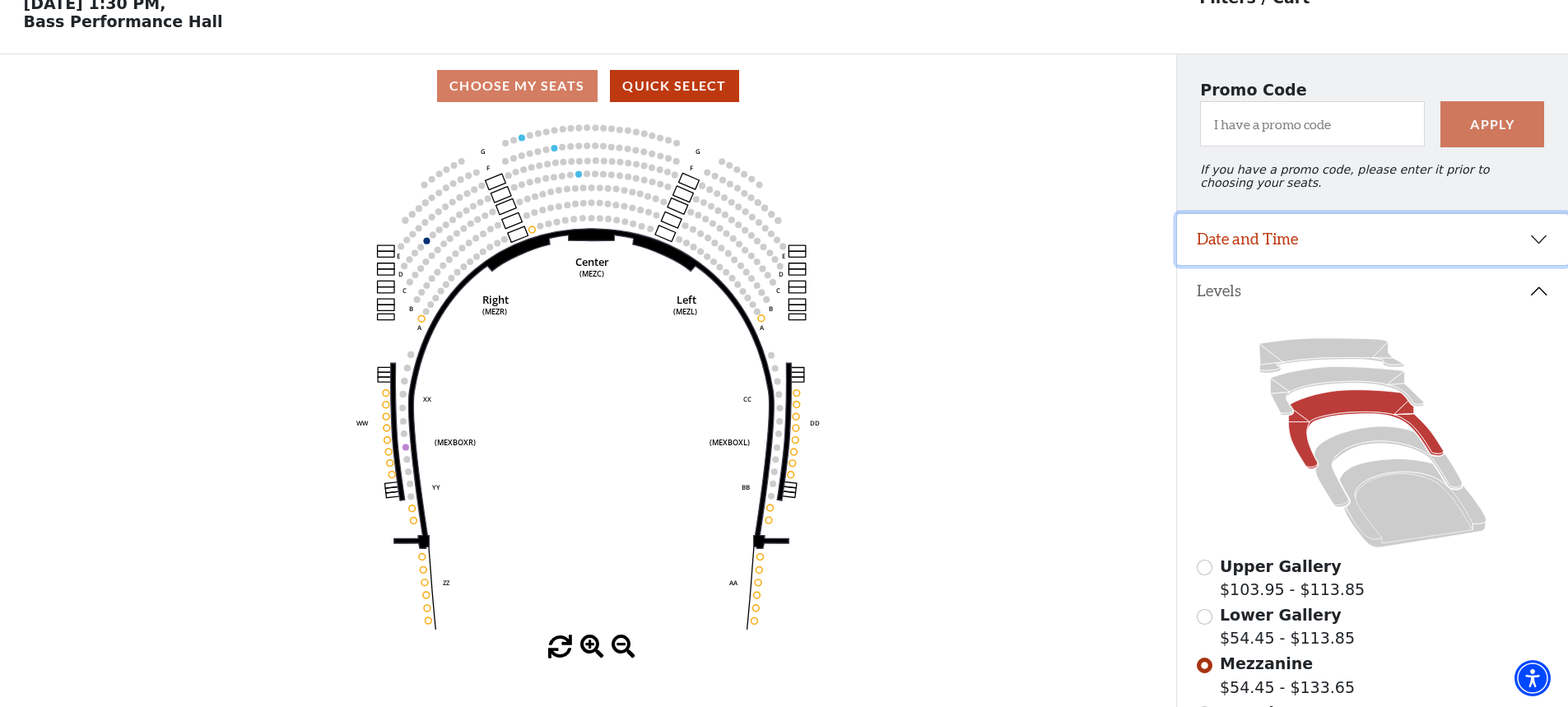
click at [1241, 252] on button "Date and Time" at bounding box center [1372, 239] width 391 height 51
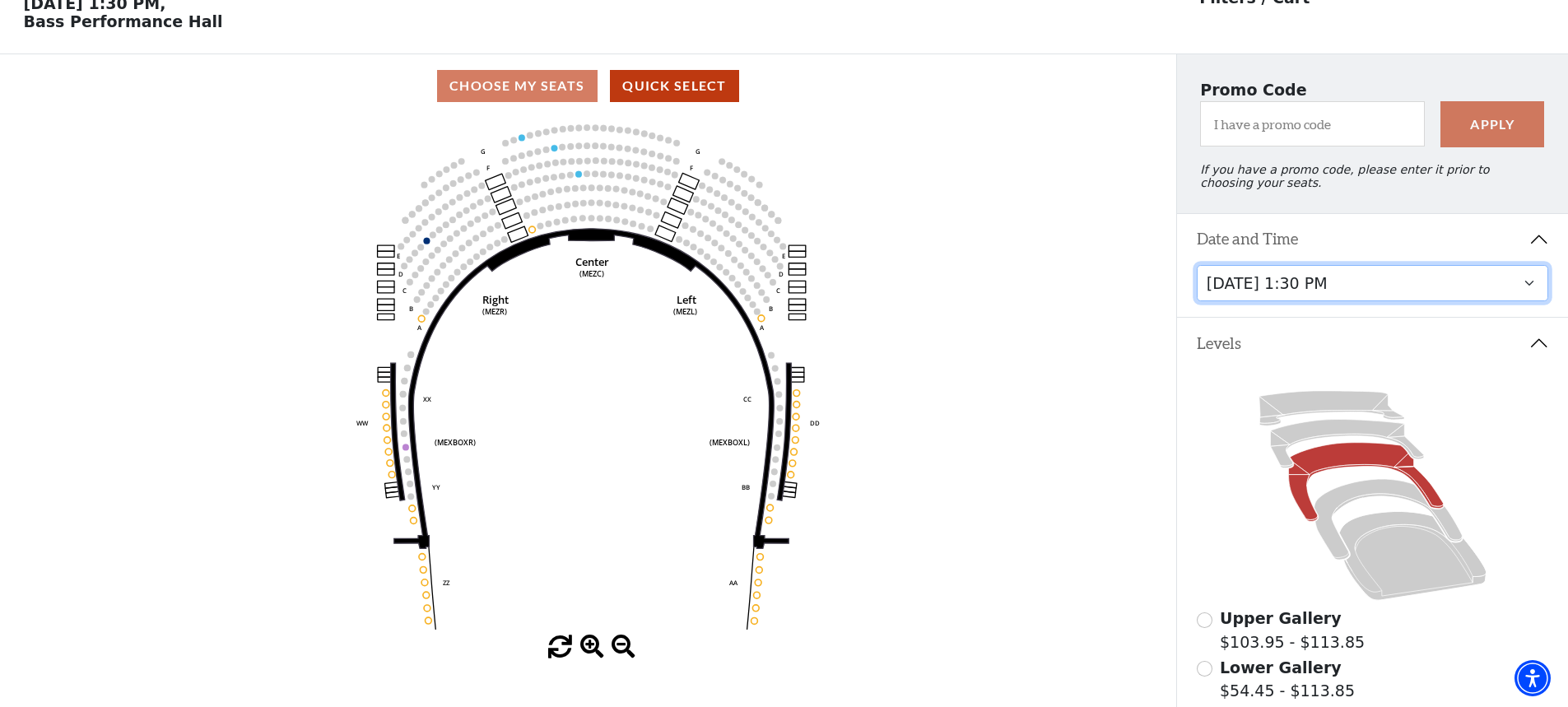
click at [1299, 303] on select "Tuesday, October 28 at 7:30 PM Wednesday, October 29 at 7:30 PM Thursday, Octob…" at bounding box center [1372, 283] width 352 height 37
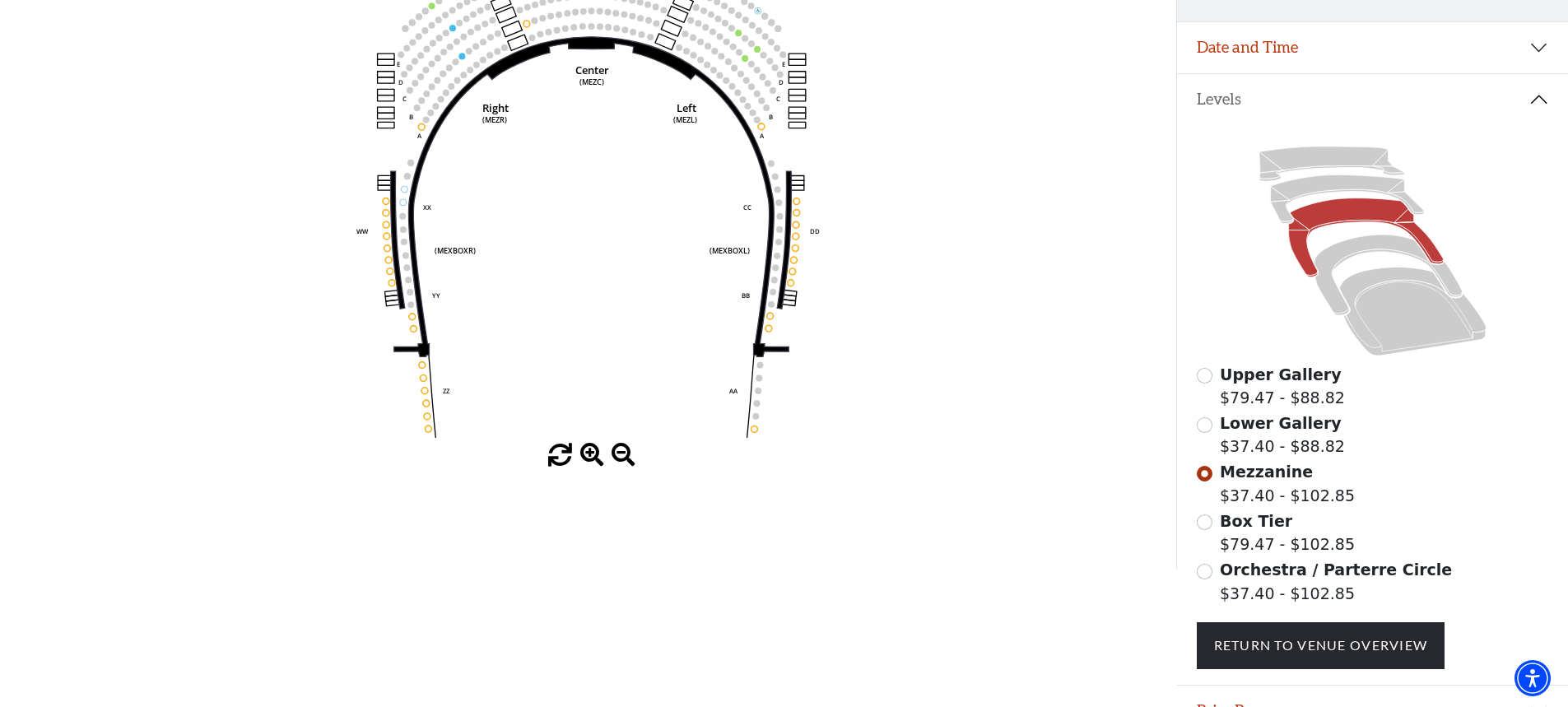
scroll to position [324, 0]
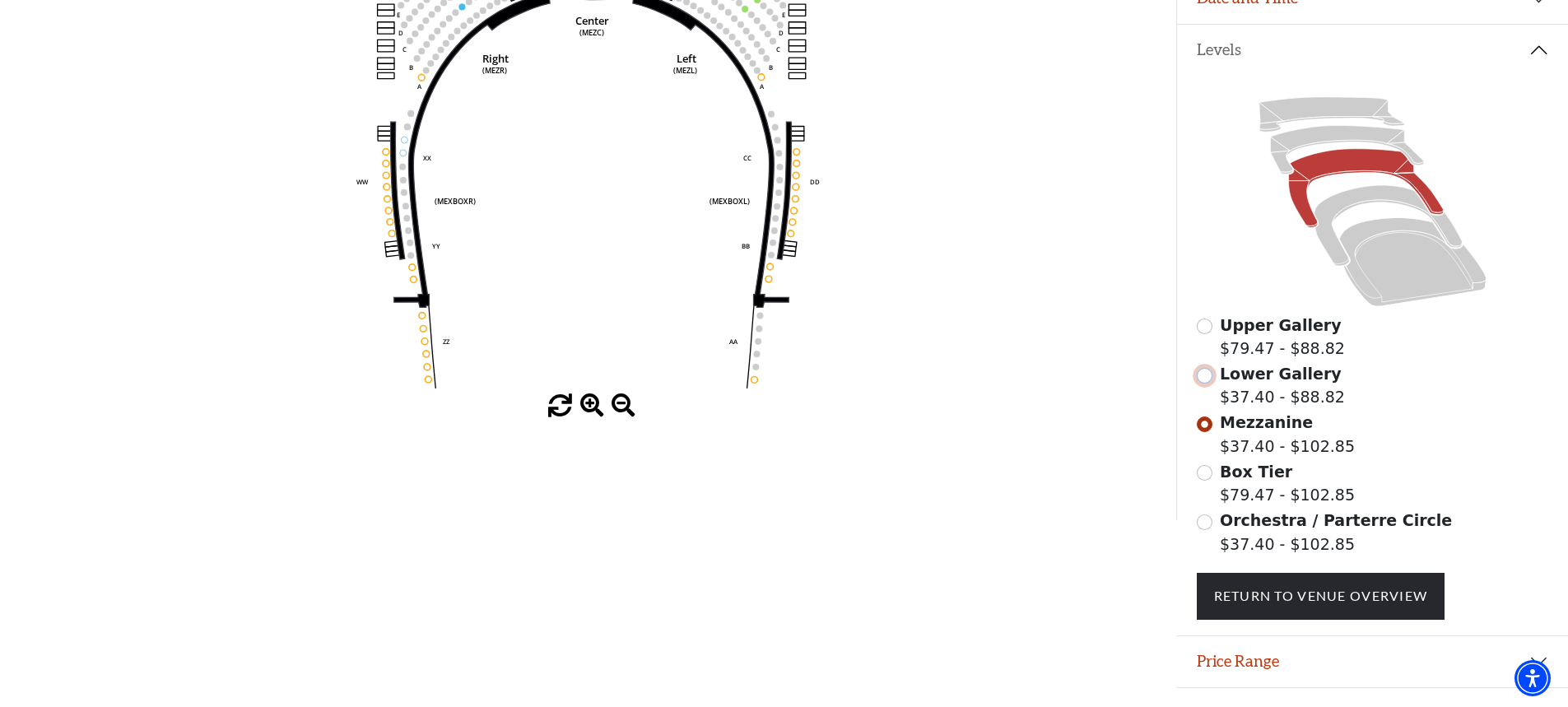
click at [1203, 383] on input "Lower Gallery$37.40 - $88.82\a" at bounding box center [1204, 376] width 15 height 15
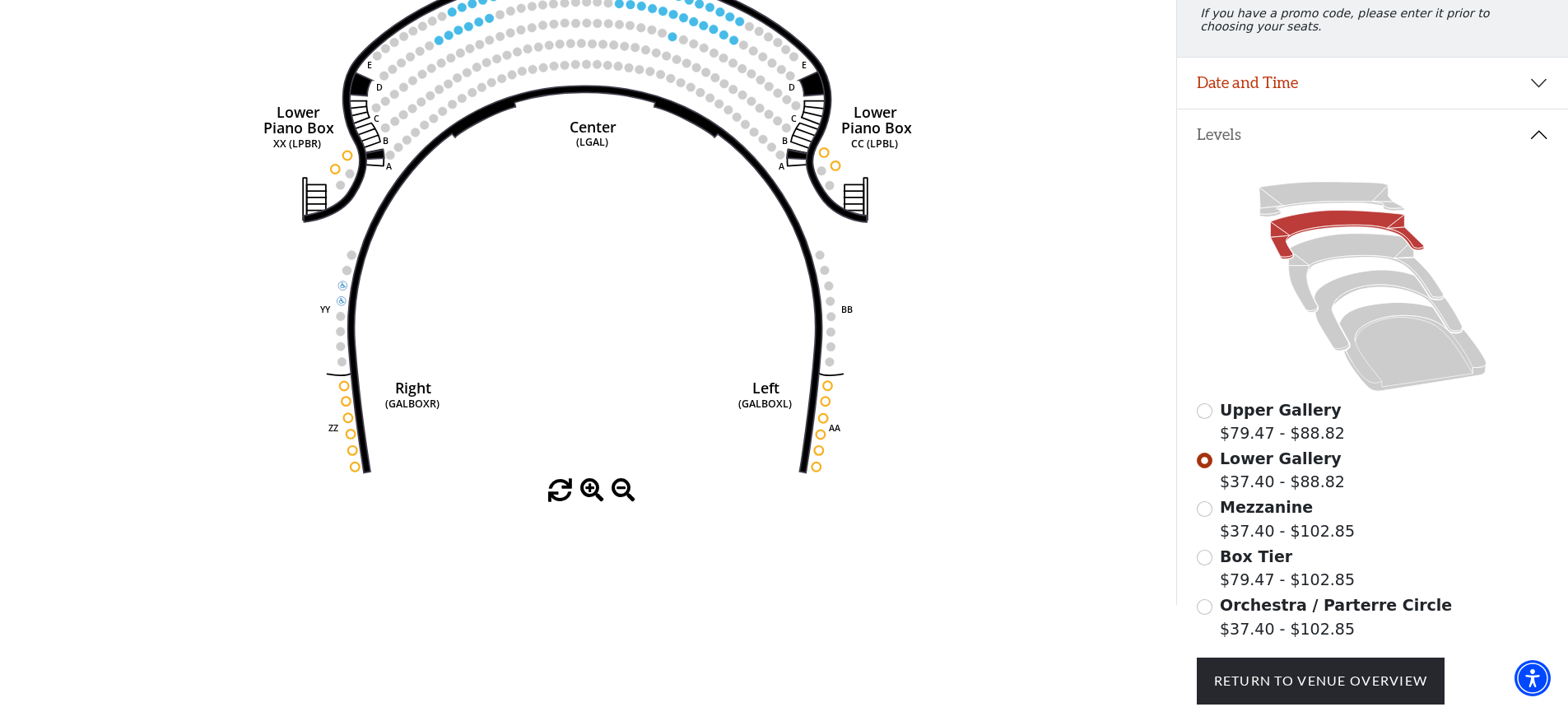
scroll to position [241, 0]
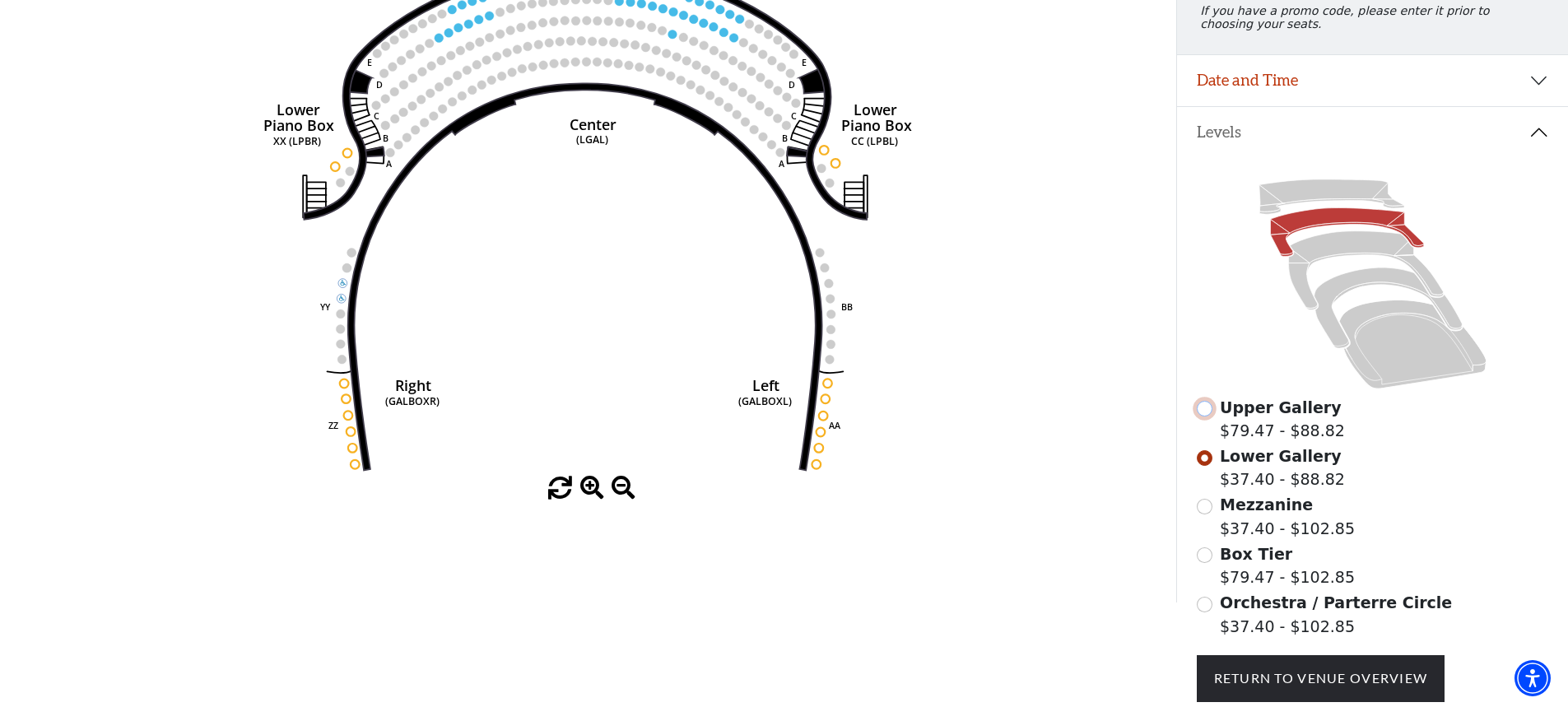
click at [1208, 417] on input "Upper Gallery$79.47 - $88.82\a" at bounding box center [1204, 408] width 15 height 15
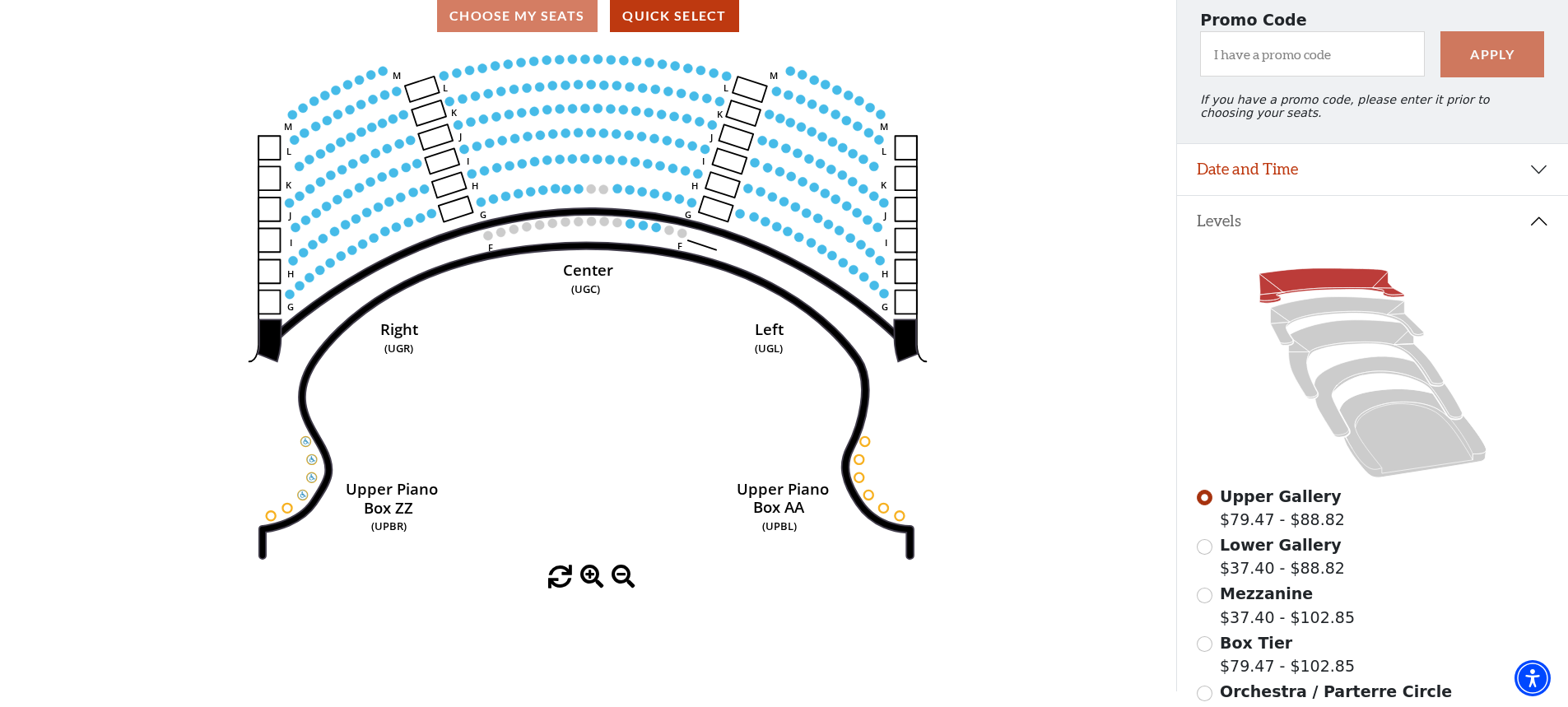
scroll to position [119, 0]
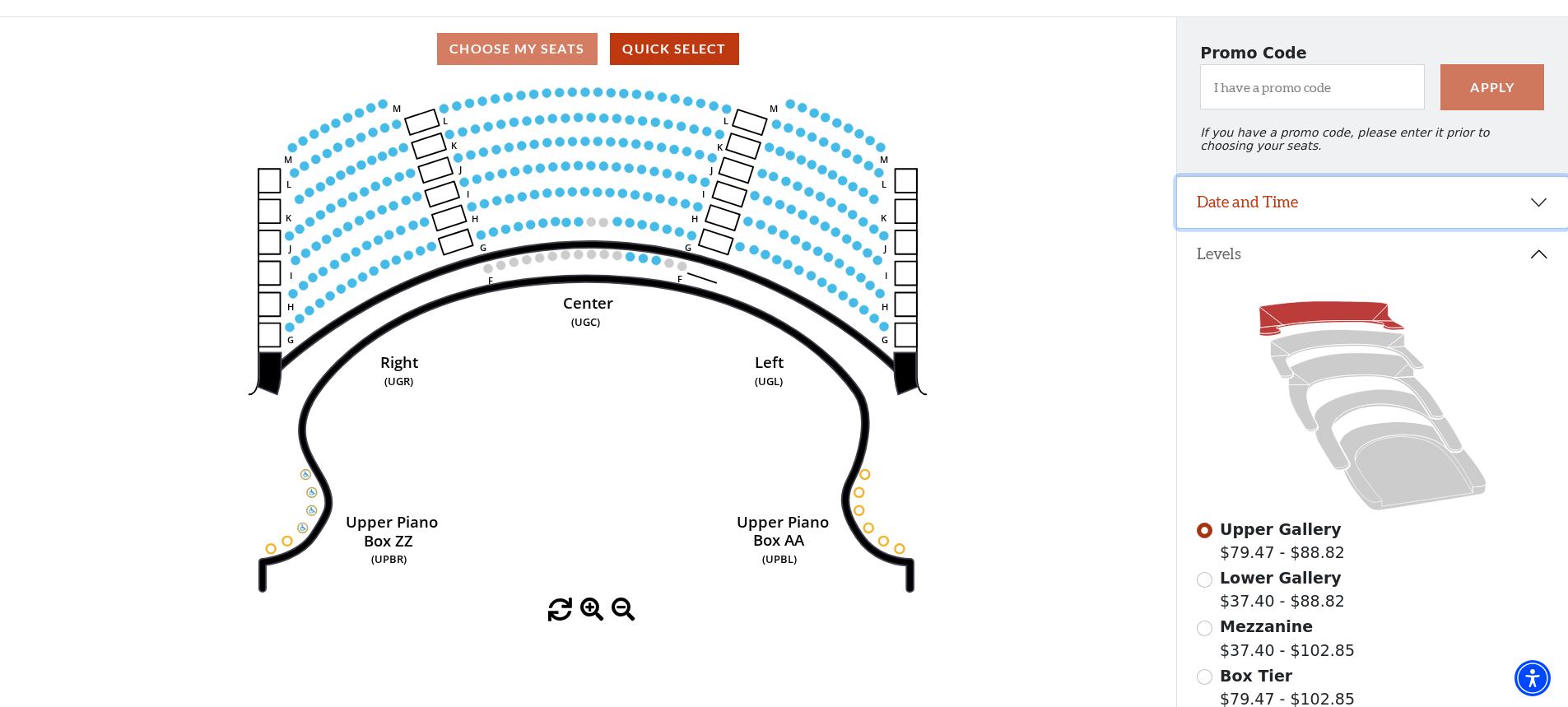
click at [1246, 221] on button "Date and Time" at bounding box center [1372, 202] width 391 height 51
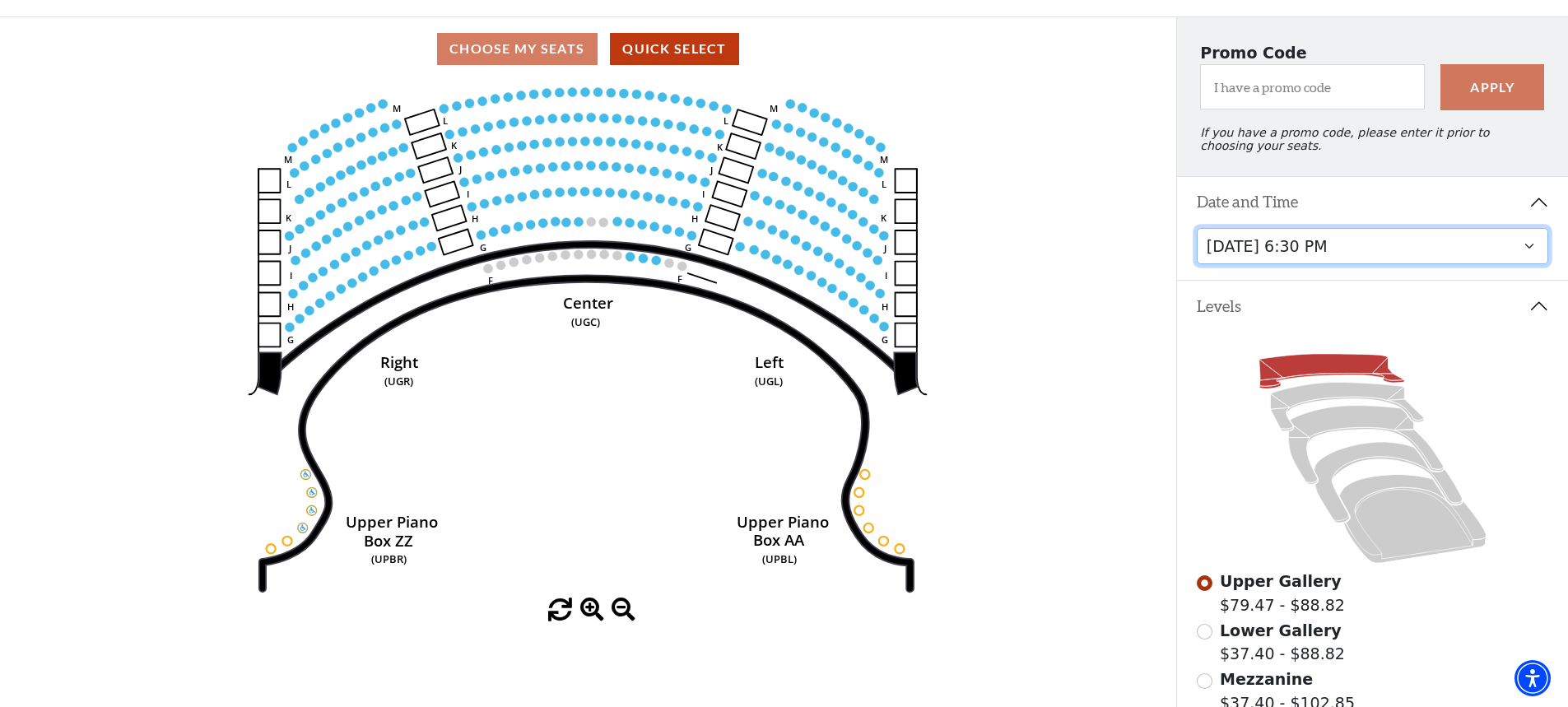
click at [1531, 258] on select "Tuesday, October 28 at 7:30 PM Wednesday, October 29 at 7:30 PM Thursday, Octob…" at bounding box center [1372, 246] width 352 height 37
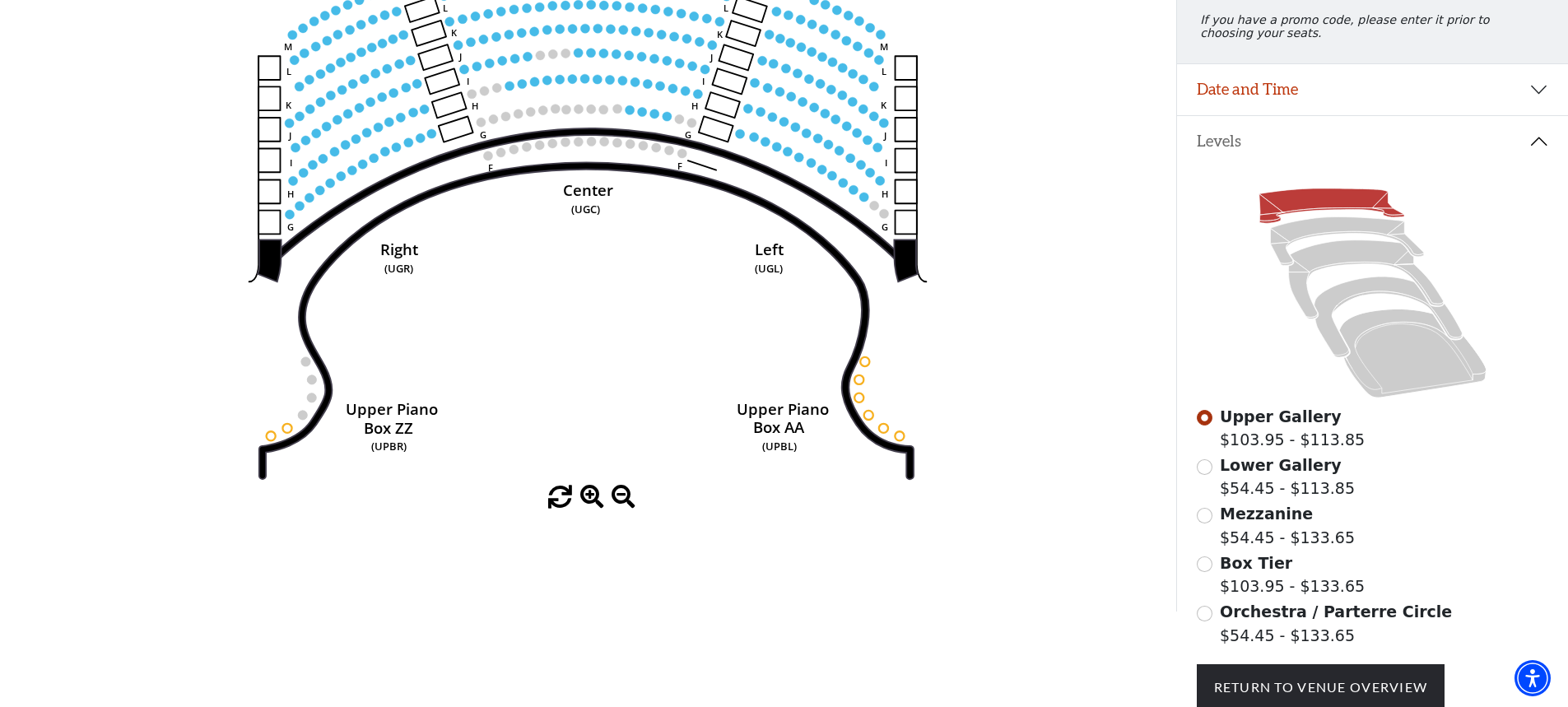
scroll to position [329, 0]
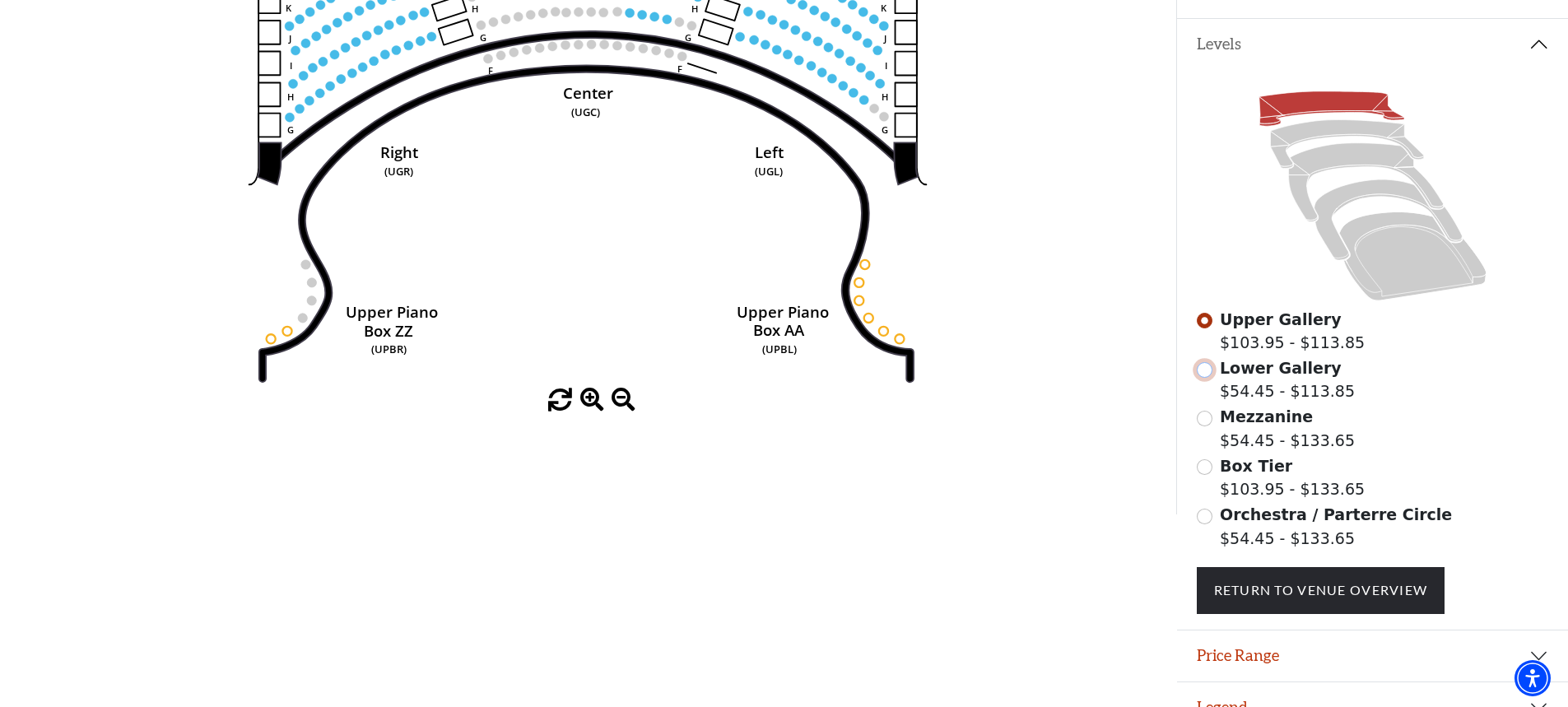
click at [1204, 378] on input "Lower Gallery$54.45 - $113.85\a" at bounding box center [1204, 370] width 15 height 15
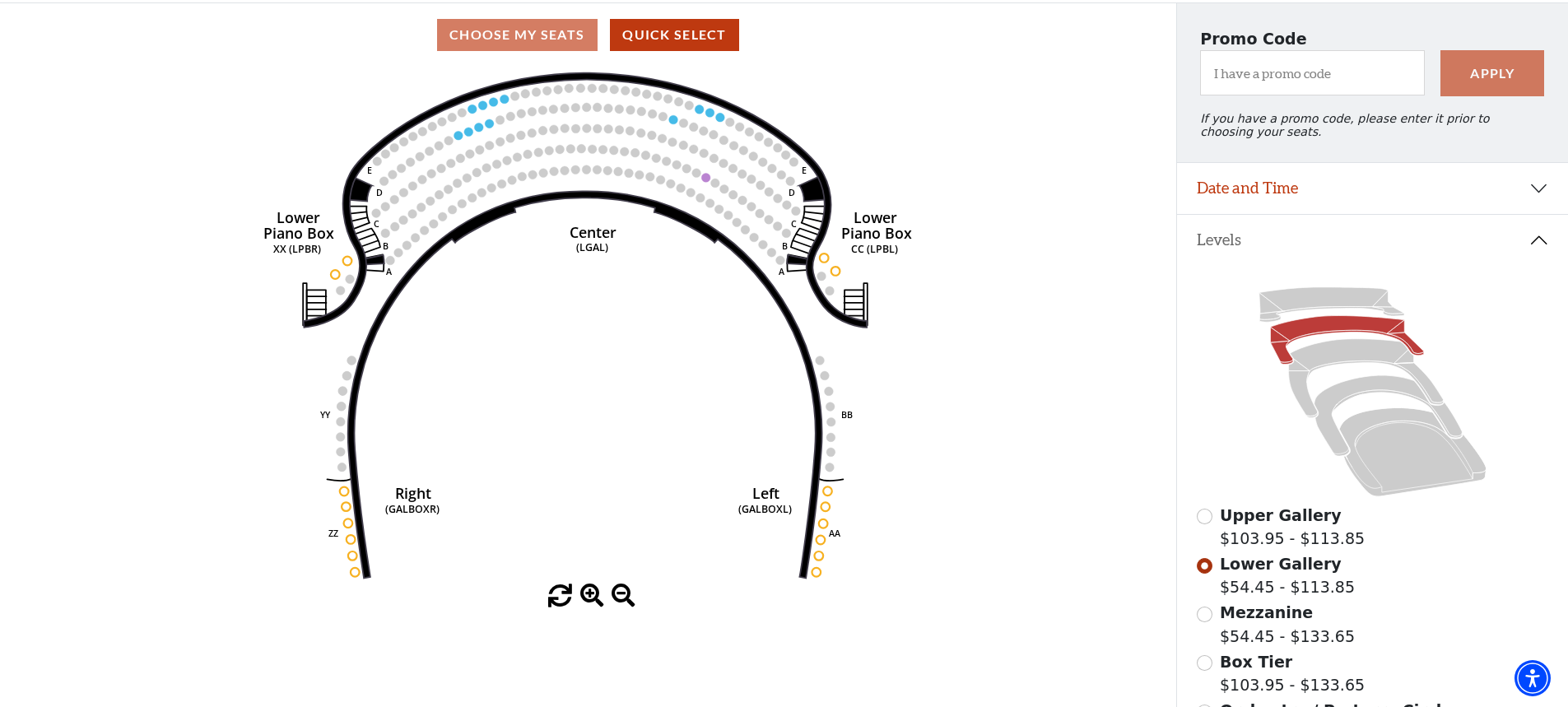
scroll to position [83, 0]
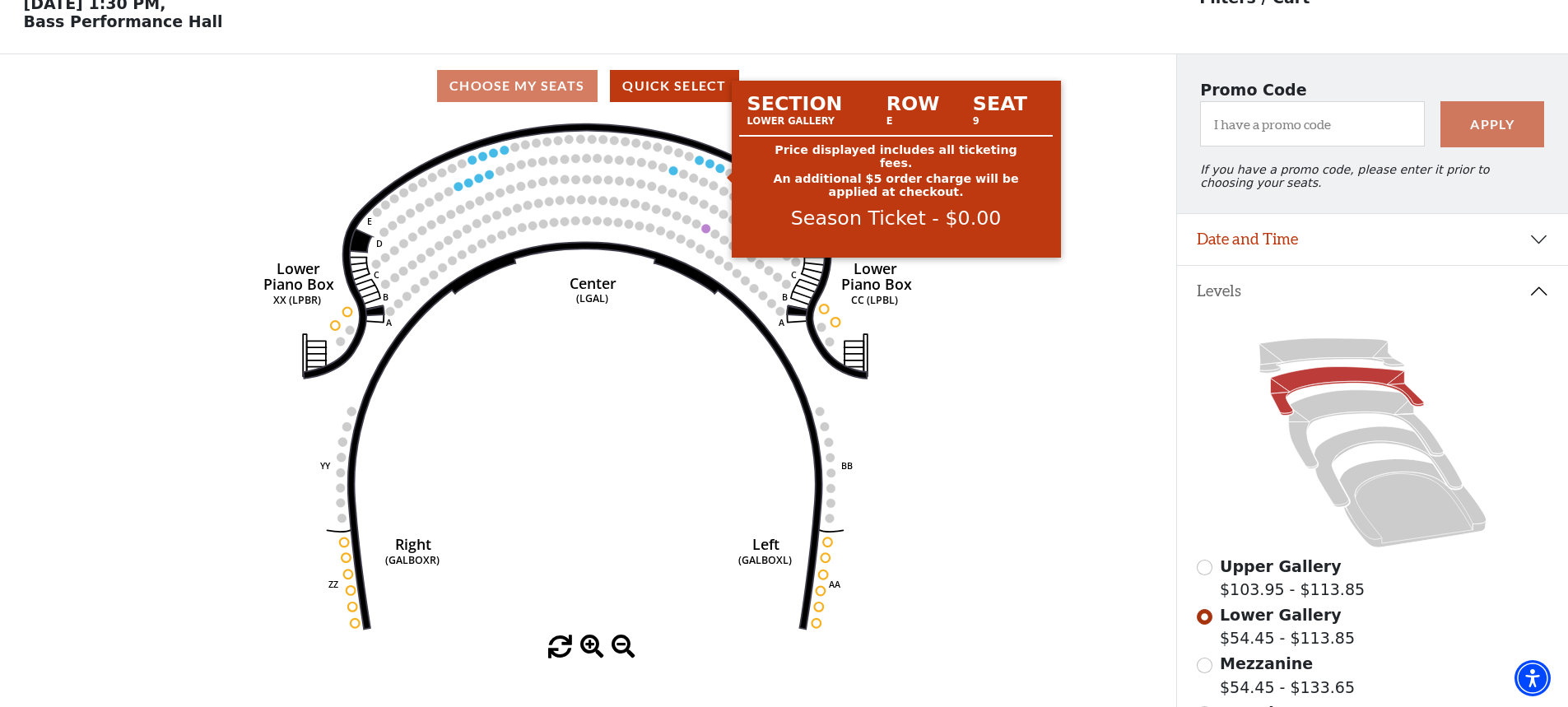
click at [719, 173] on circle at bounding box center [720, 168] width 9 height 9
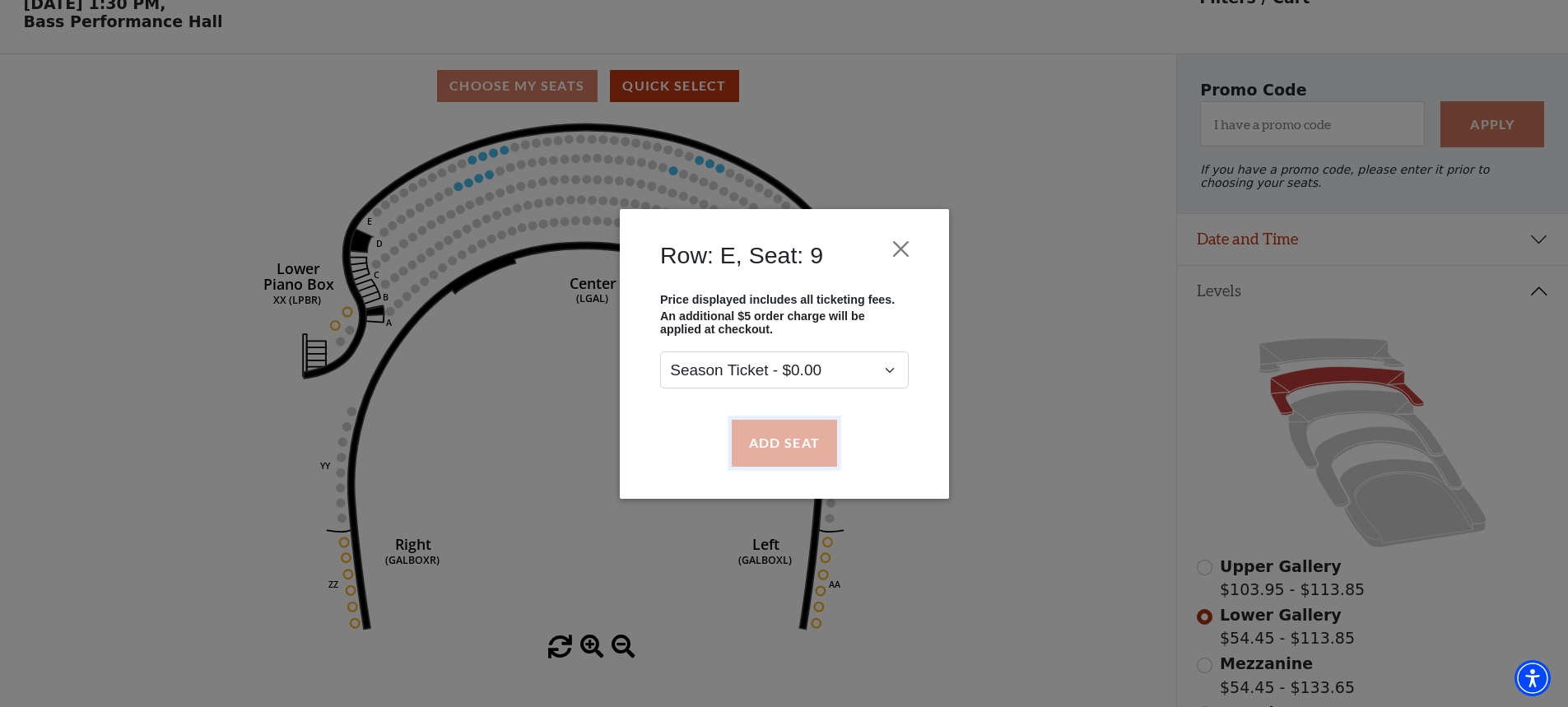
click at [772, 447] on button "Add Seat" at bounding box center [784, 443] width 106 height 46
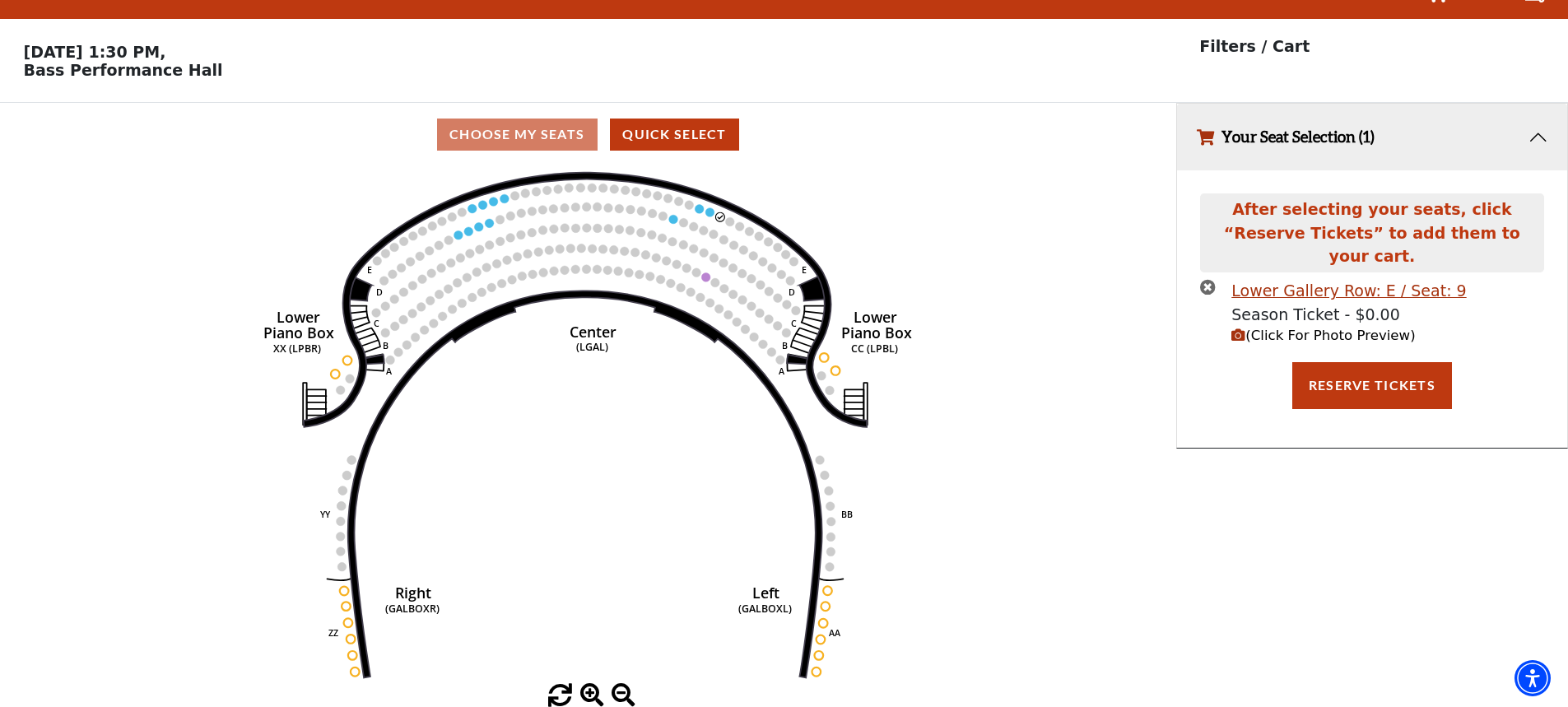
scroll to position [0, 0]
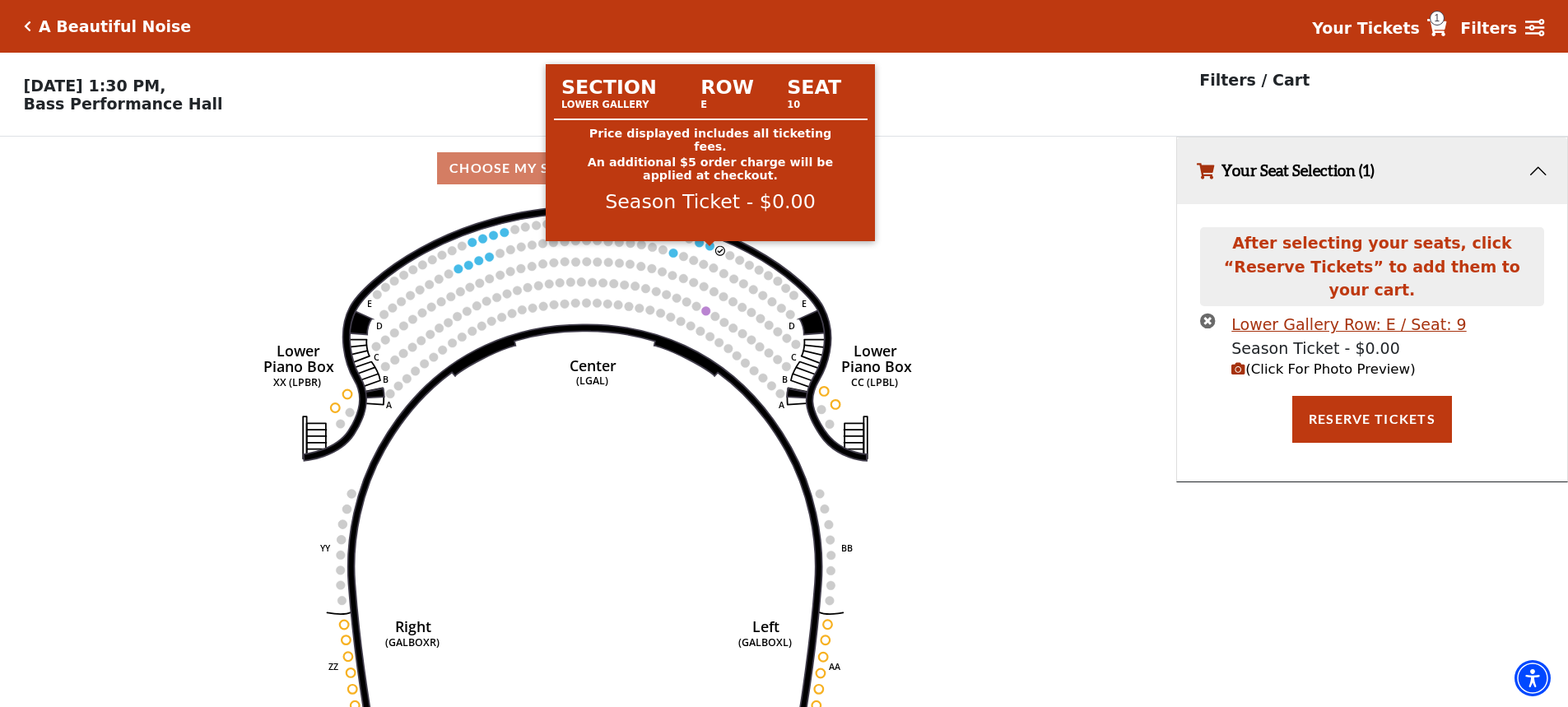
click at [710, 251] on circle at bounding box center [710, 245] width 9 height 9
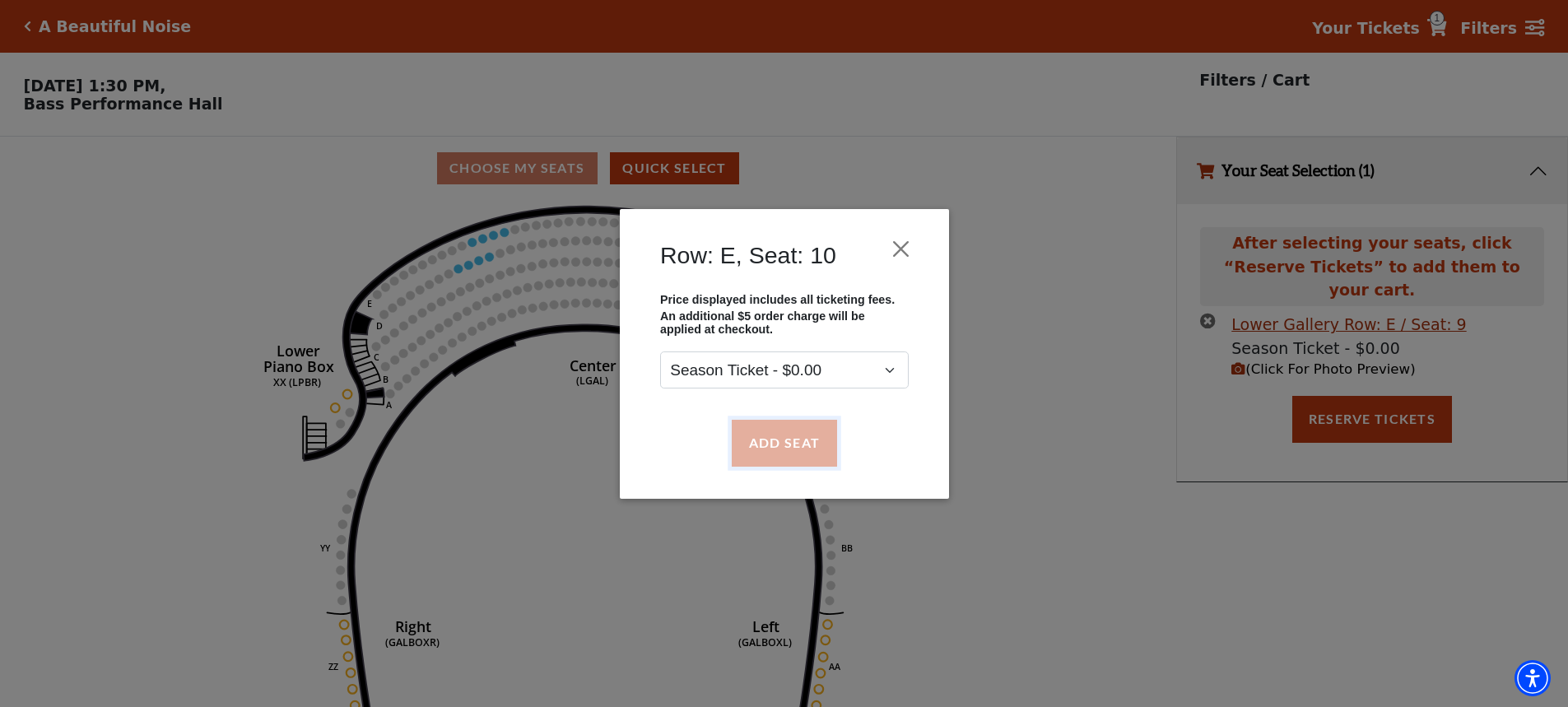
click at [789, 453] on button "Add Seat" at bounding box center [784, 443] width 106 height 46
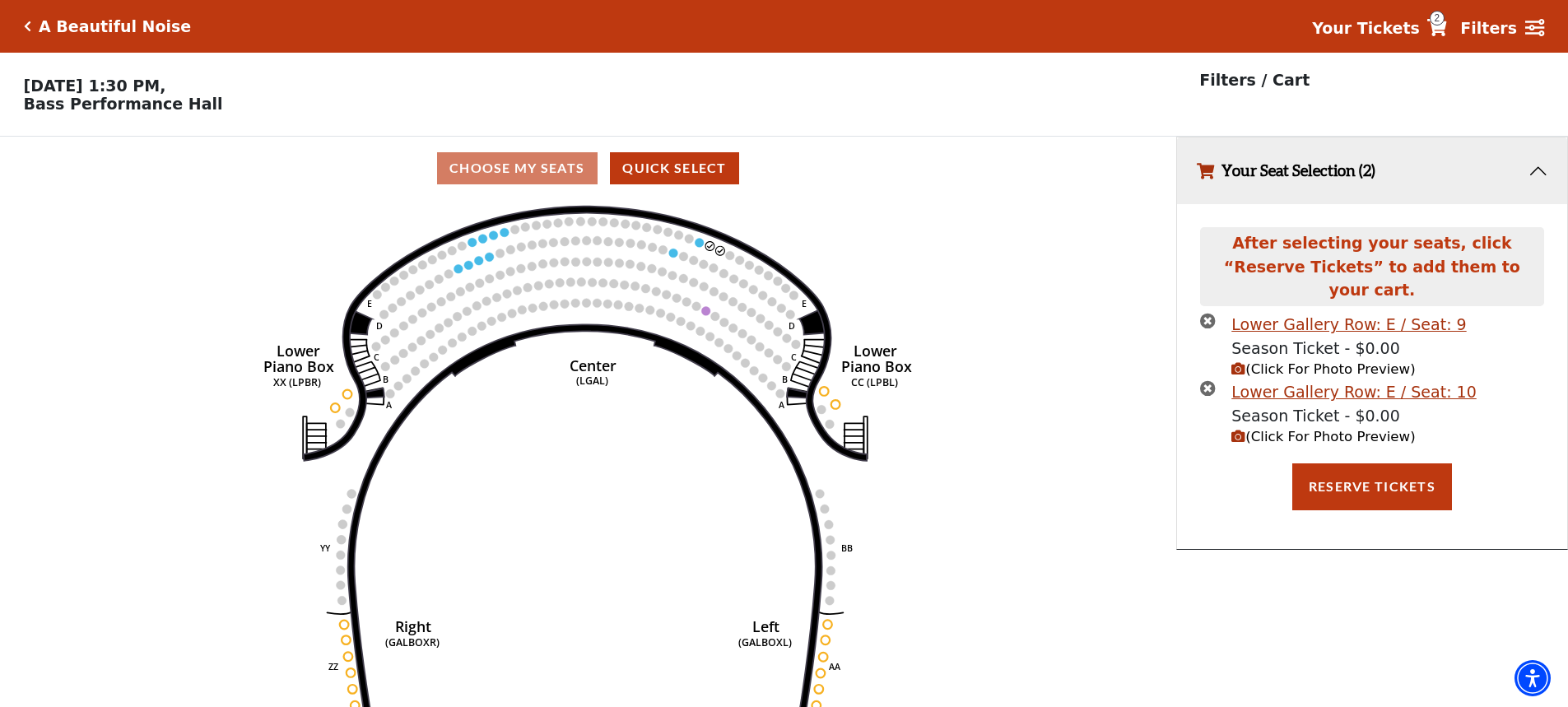
click at [1300, 361] on span "(Click For Photo Preview)" at bounding box center [1322, 369] width 183 height 15
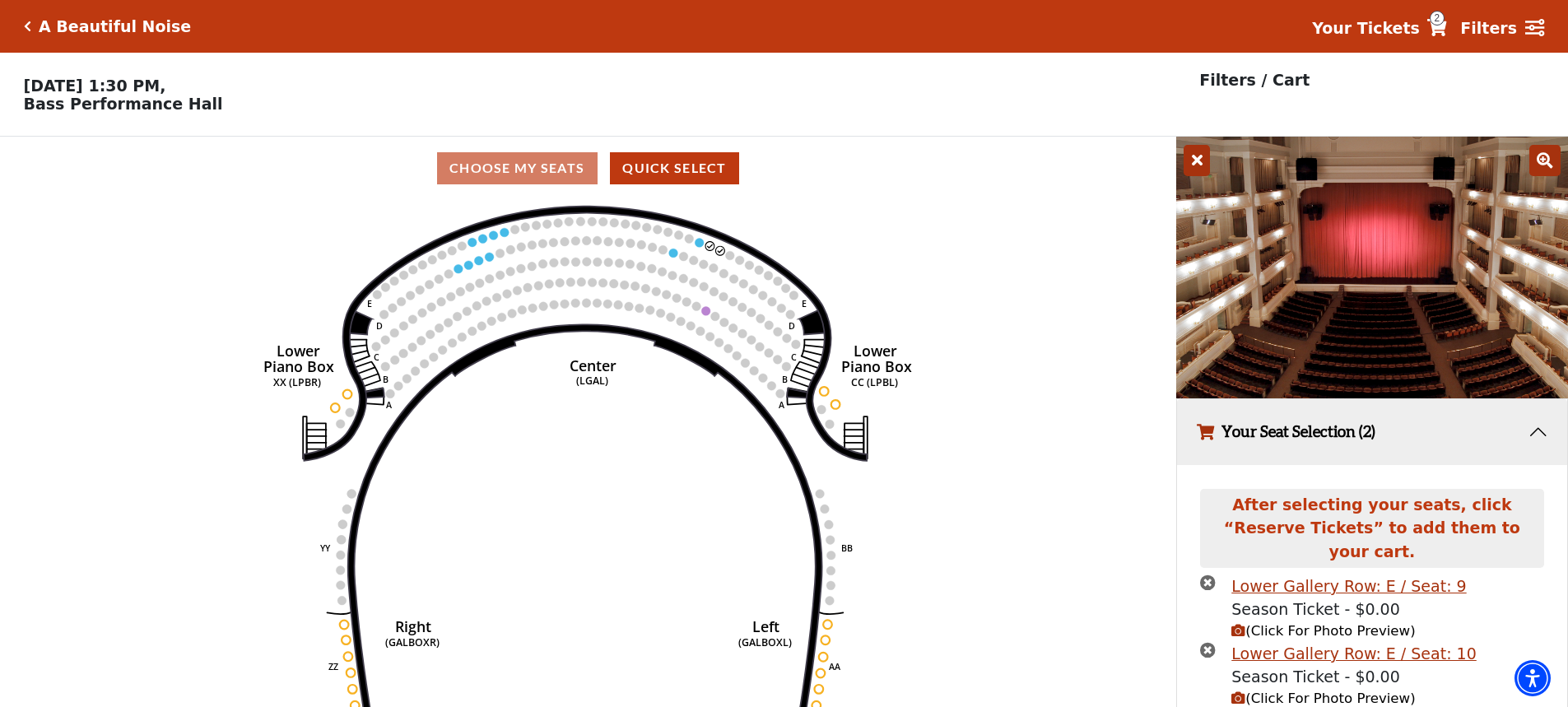
click at [1022, 418] on icon "Right (GALBOXR) E D C B A E D C B A YY ZZ Left (GALBOXL) BB AA Center Lower Pia…" at bounding box center [588, 458] width 1058 height 518
click at [1546, 440] on button "Your Seat Selection (2)" at bounding box center [1372, 432] width 390 height 66
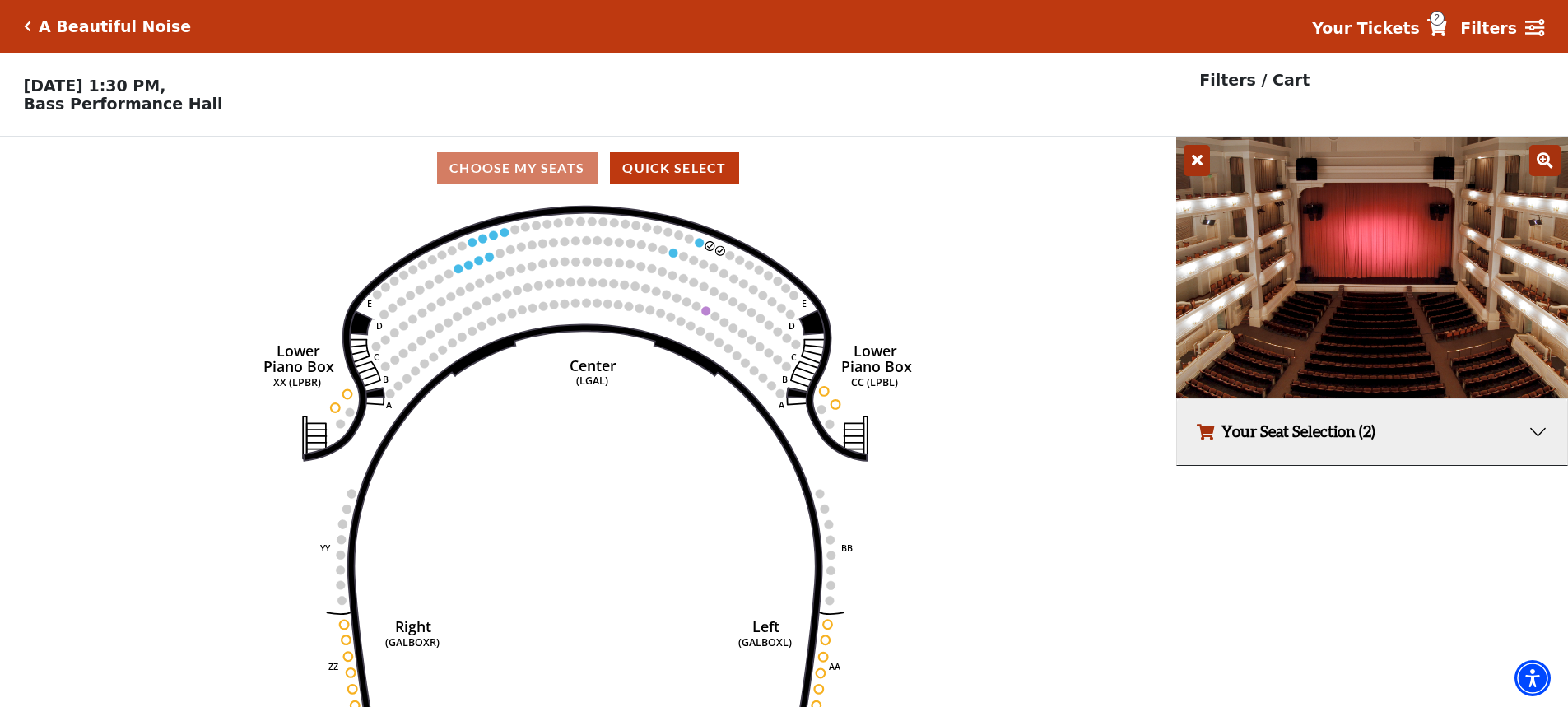
click at [1197, 169] on icon at bounding box center [1195, 160] width 26 height 32
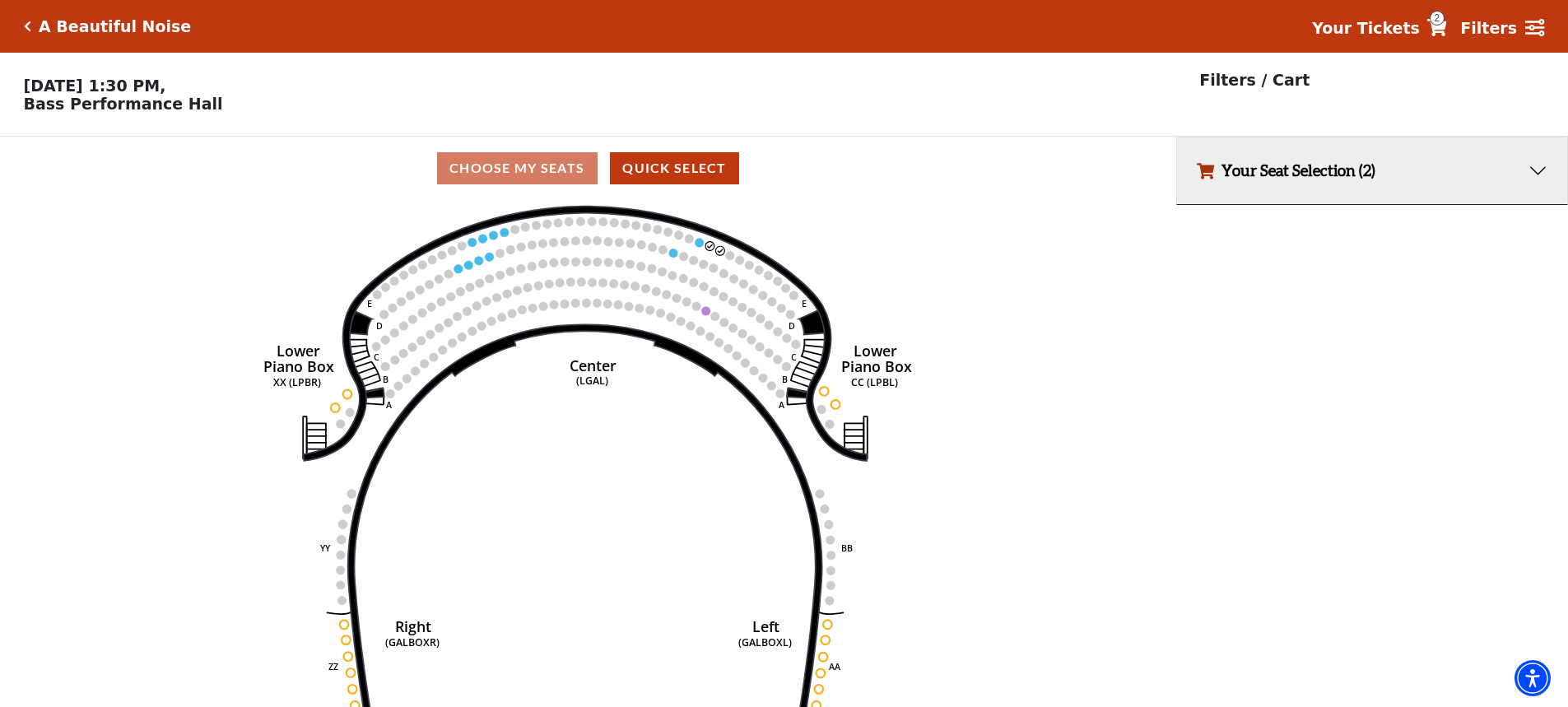
scroll to position [40, 0]
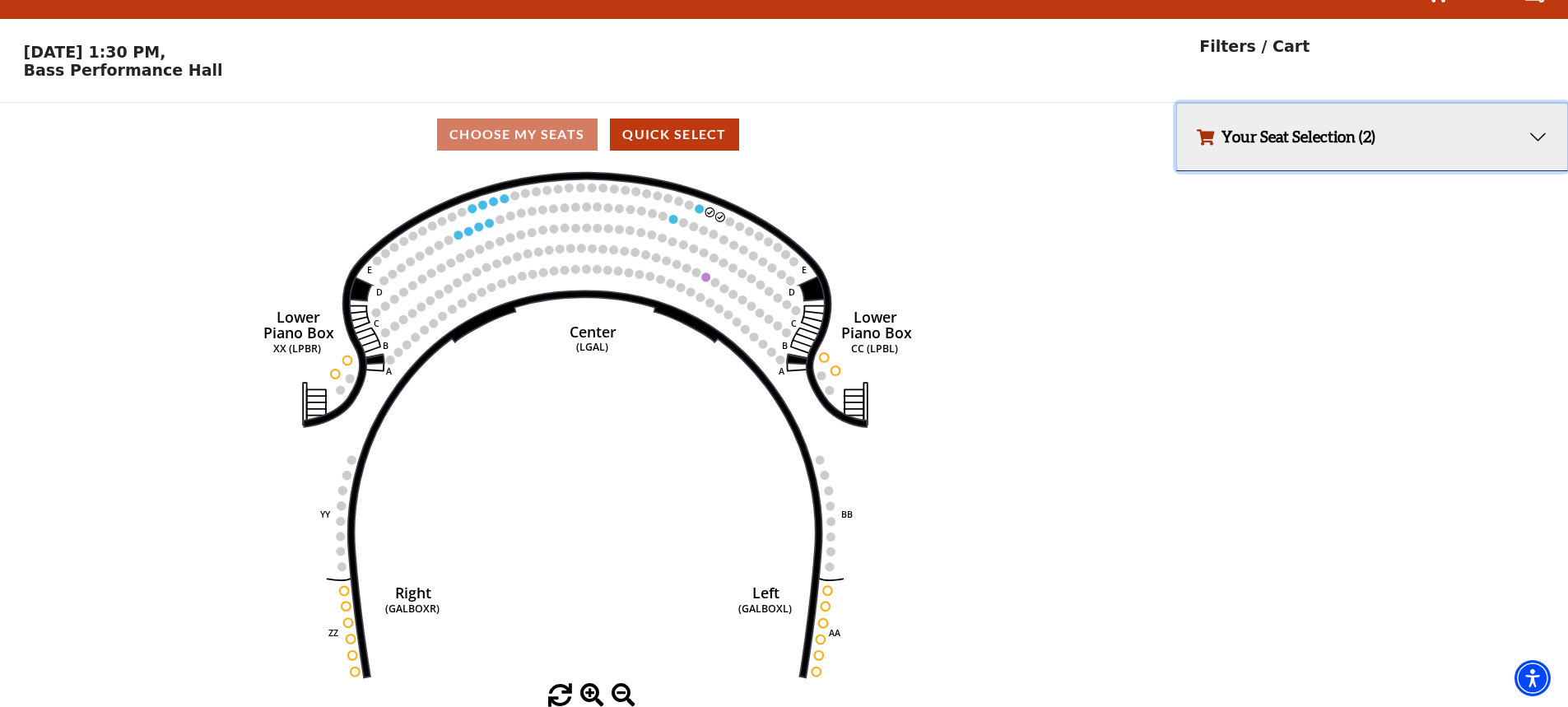
click at [1318, 128] on button "Your Seat Selection (2)" at bounding box center [1372, 136] width 390 height 66
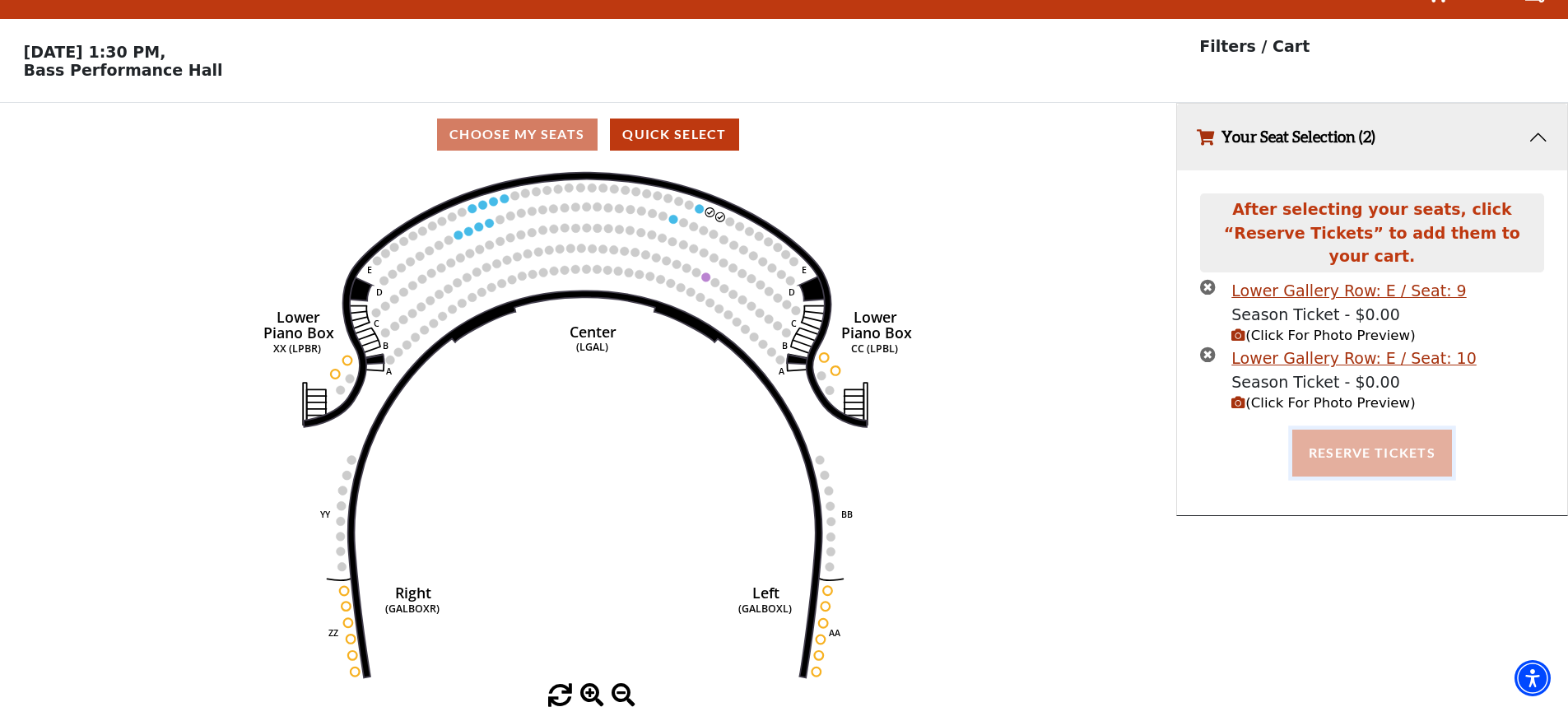
click at [1353, 429] on button "Reserve Tickets" at bounding box center [1372, 452] width 159 height 46
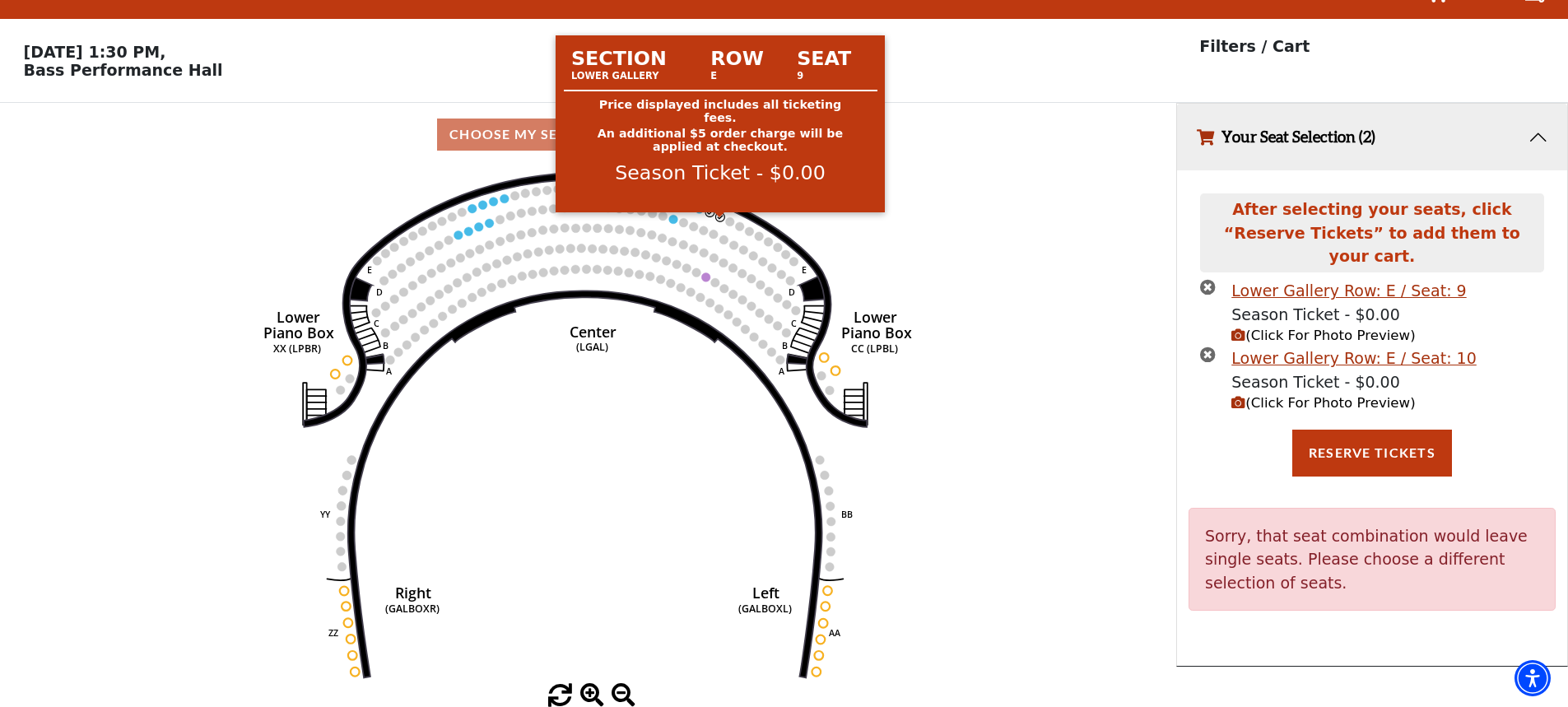
click at [718, 216] on circle at bounding box center [720, 216] width 9 height 9
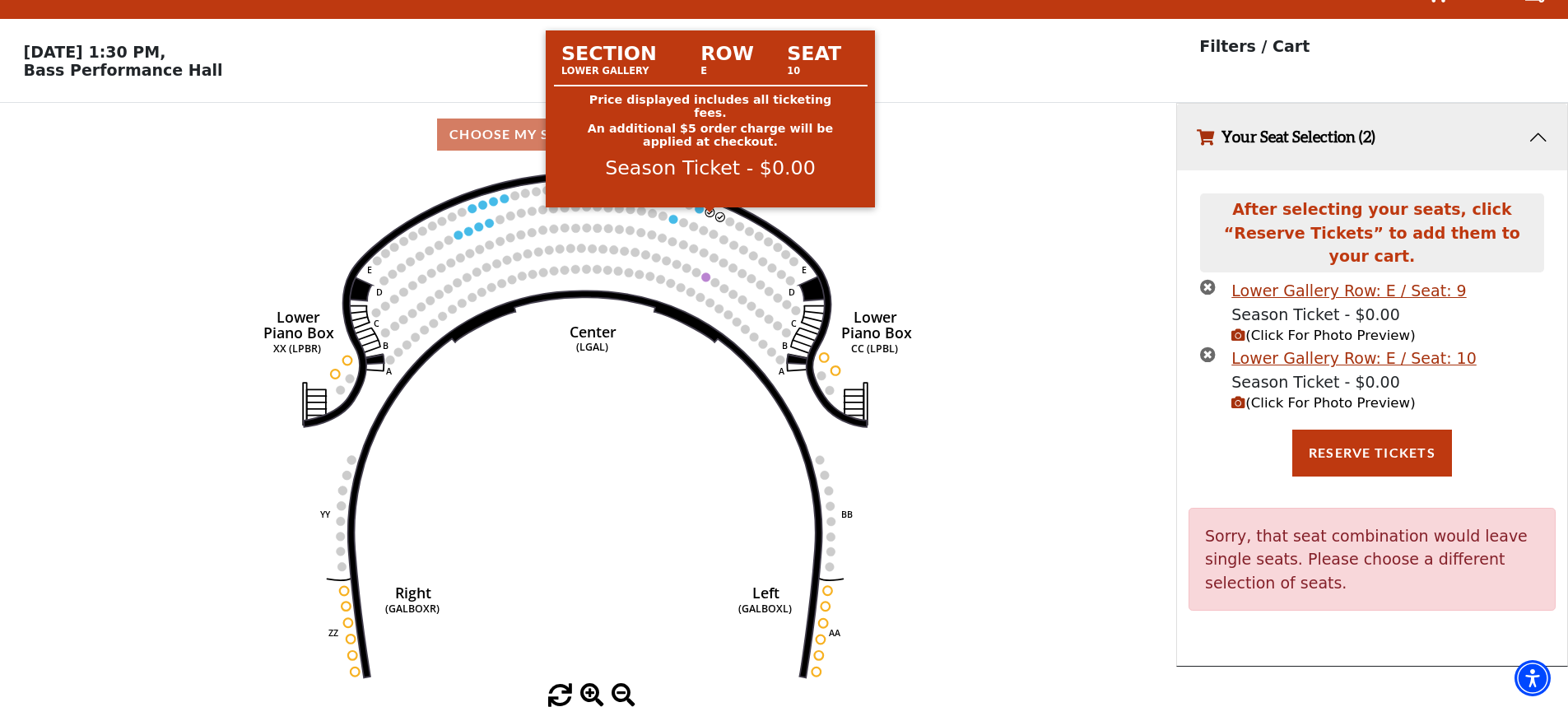
click at [710, 209] on circle at bounding box center [710, 211] width 9 height 9
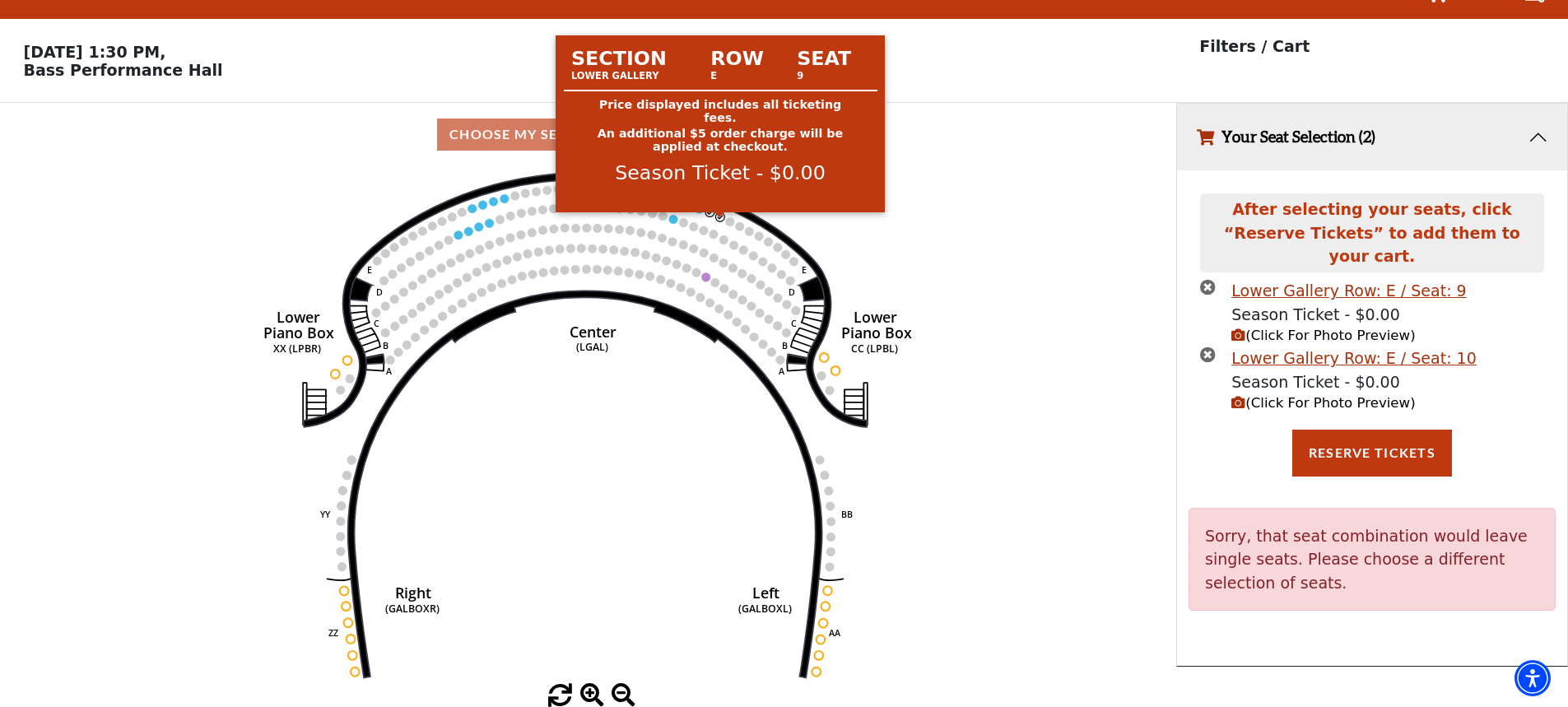
click at [719, 215] on circle at bounding box center [720, 216] width 9 height 9
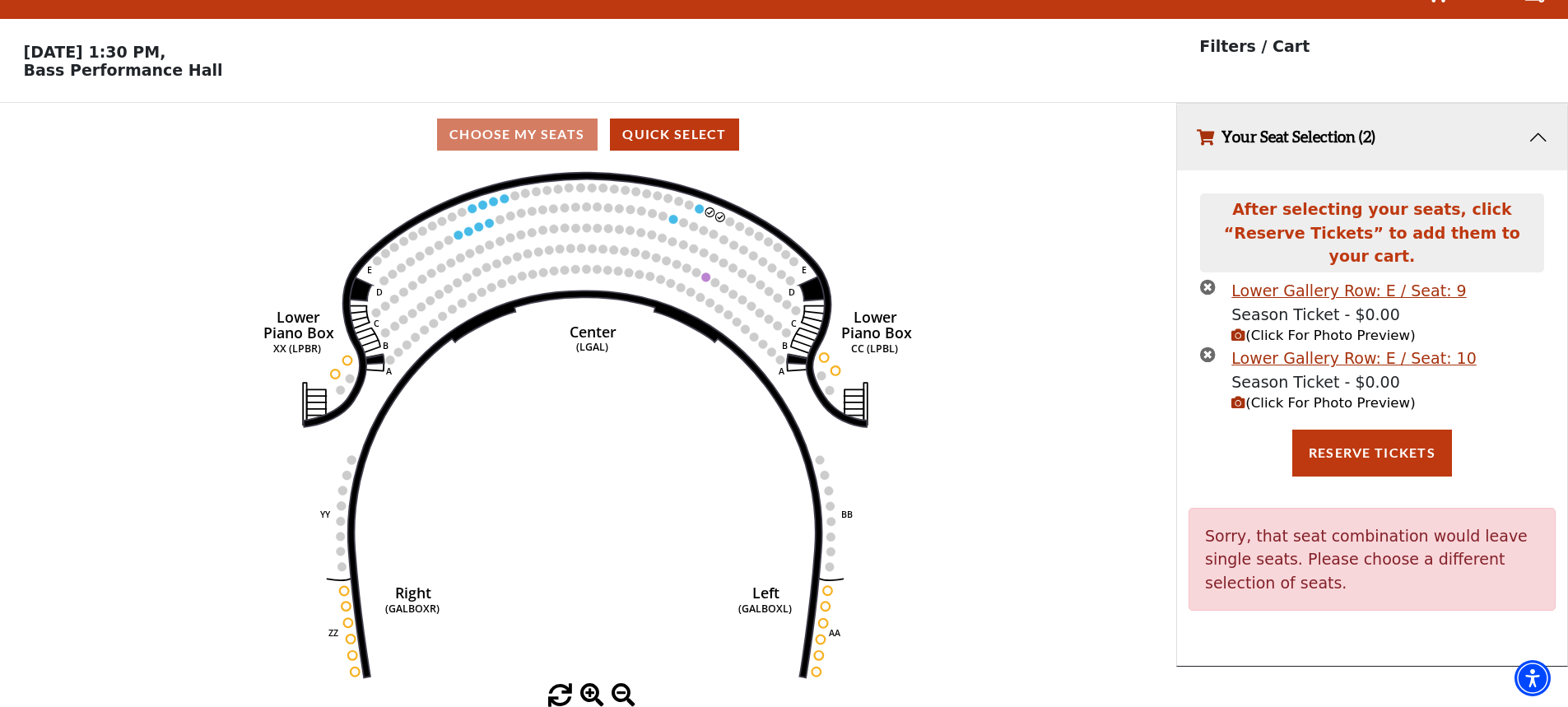
click at [705, 211] on use "Seat Selected" at bounding box center [710, 212] width 10 height 10
click at [1202, 321] on li "Lower Gallery Row: E / Seat: 9 Season Ticket - $0.00 (Click For Photo Preview)" at bounding box center [1371, 313] width 343 height 67
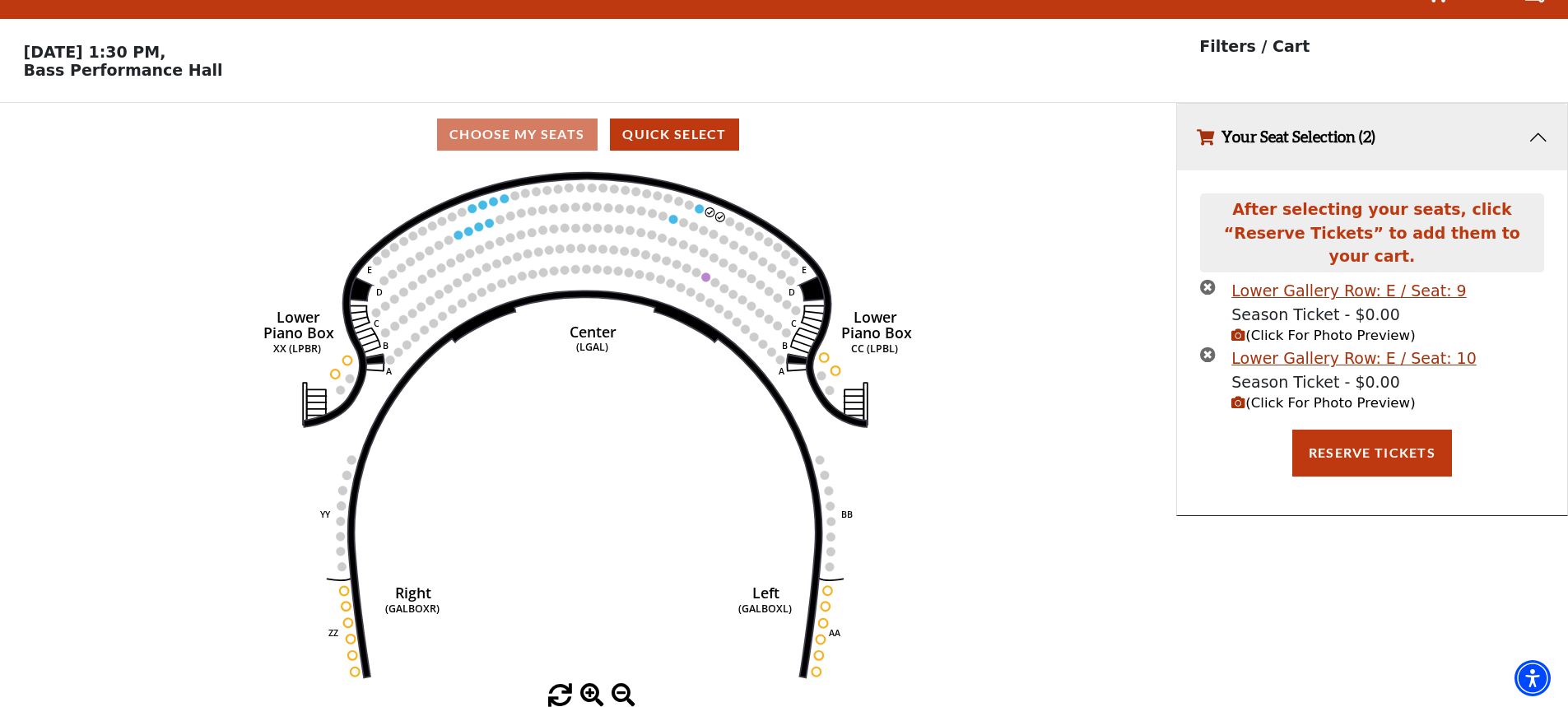
click at [1212, 347] on icon "times-circle" at bounding box center [1208, 354] width 15 height 15
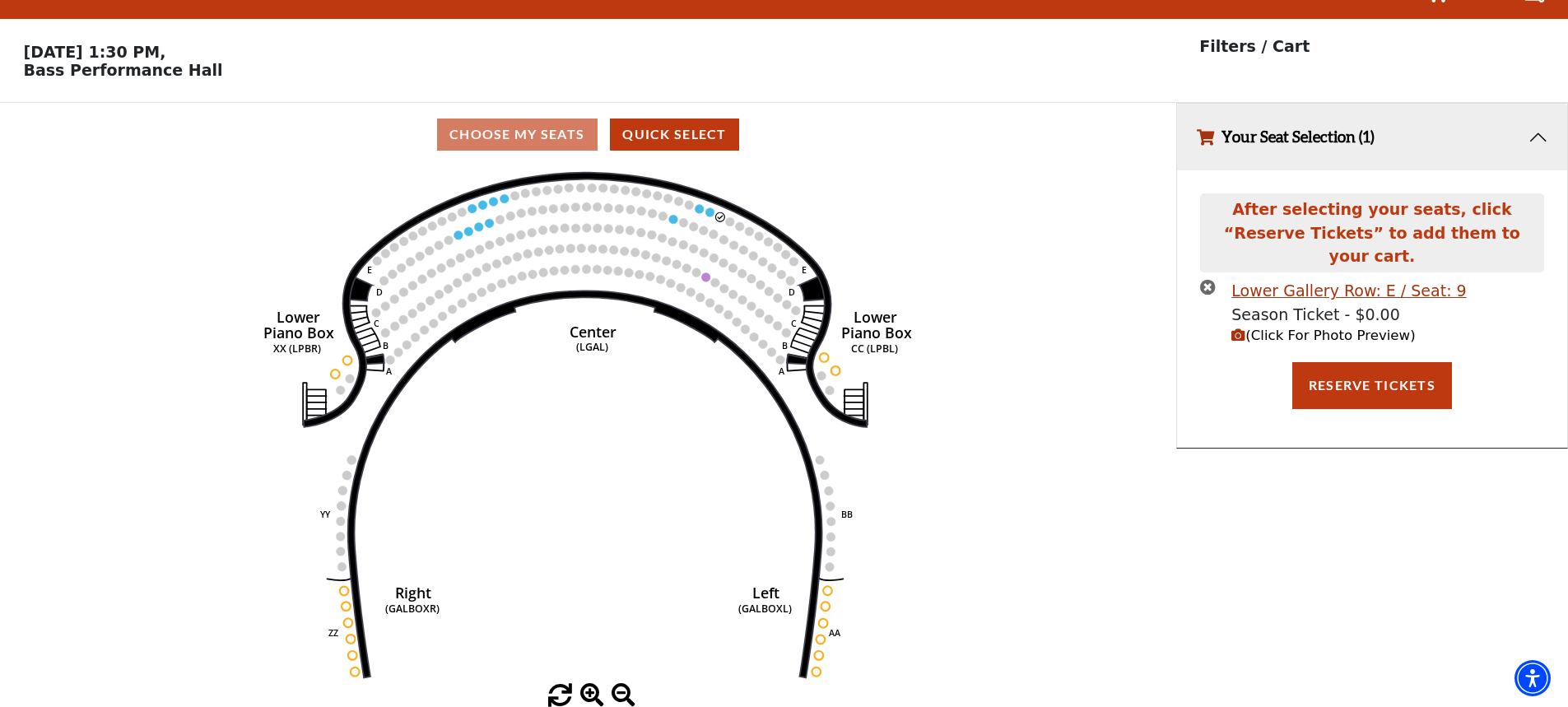
click at [1206, 280] on icon "times-circle" at bounding box center [1208, 287] width 15 height 15
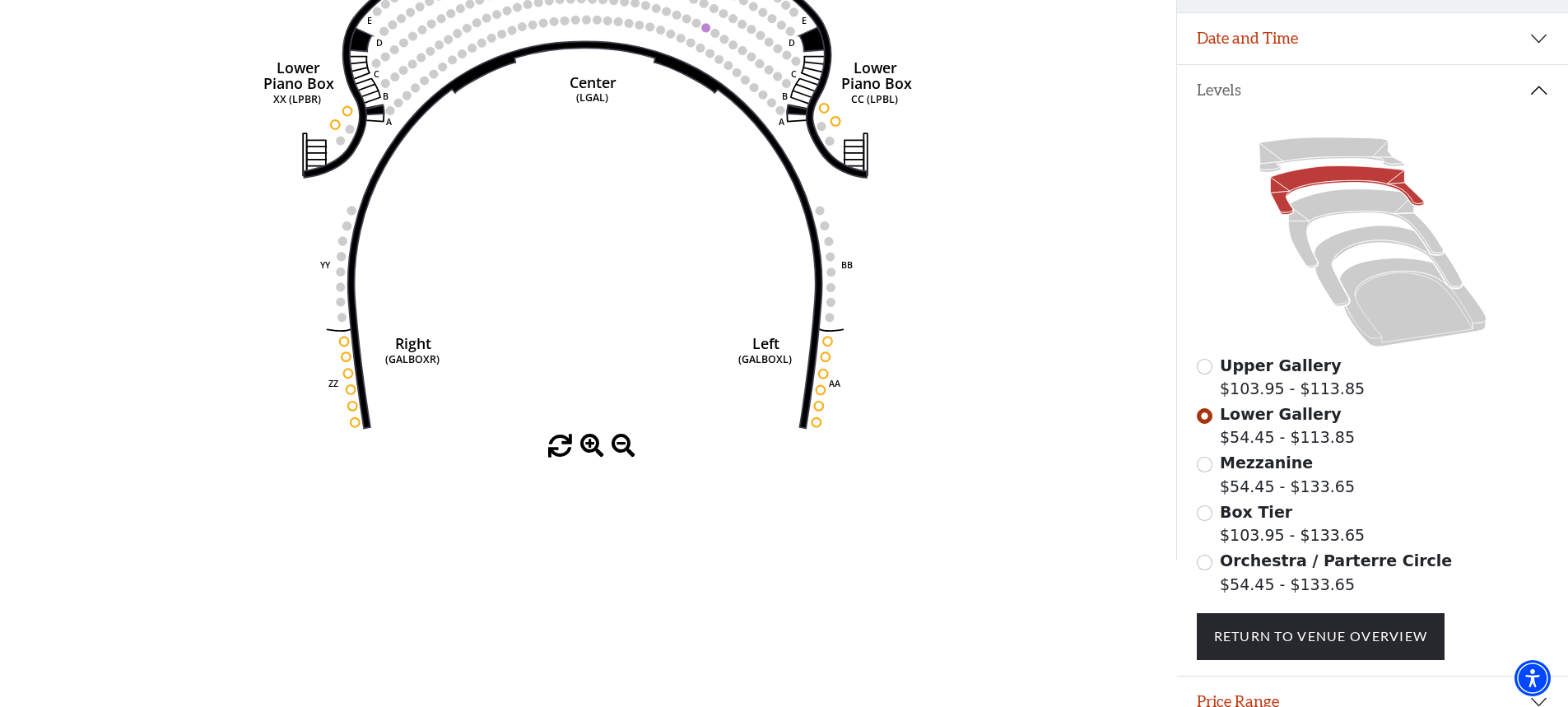
scroll to position [0, 0]
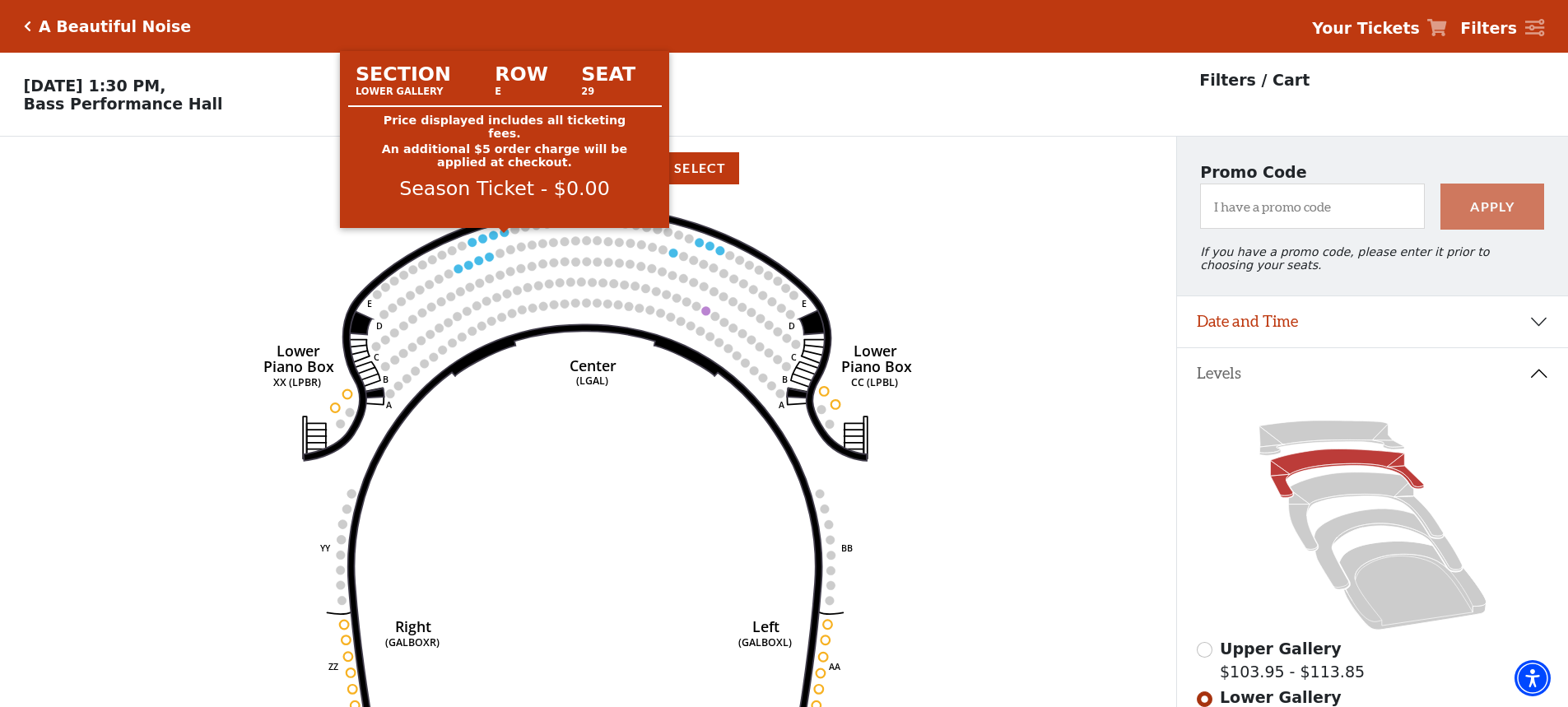
click at [504, 237] on circle at bounding box center [504, 232] width 9 height 9
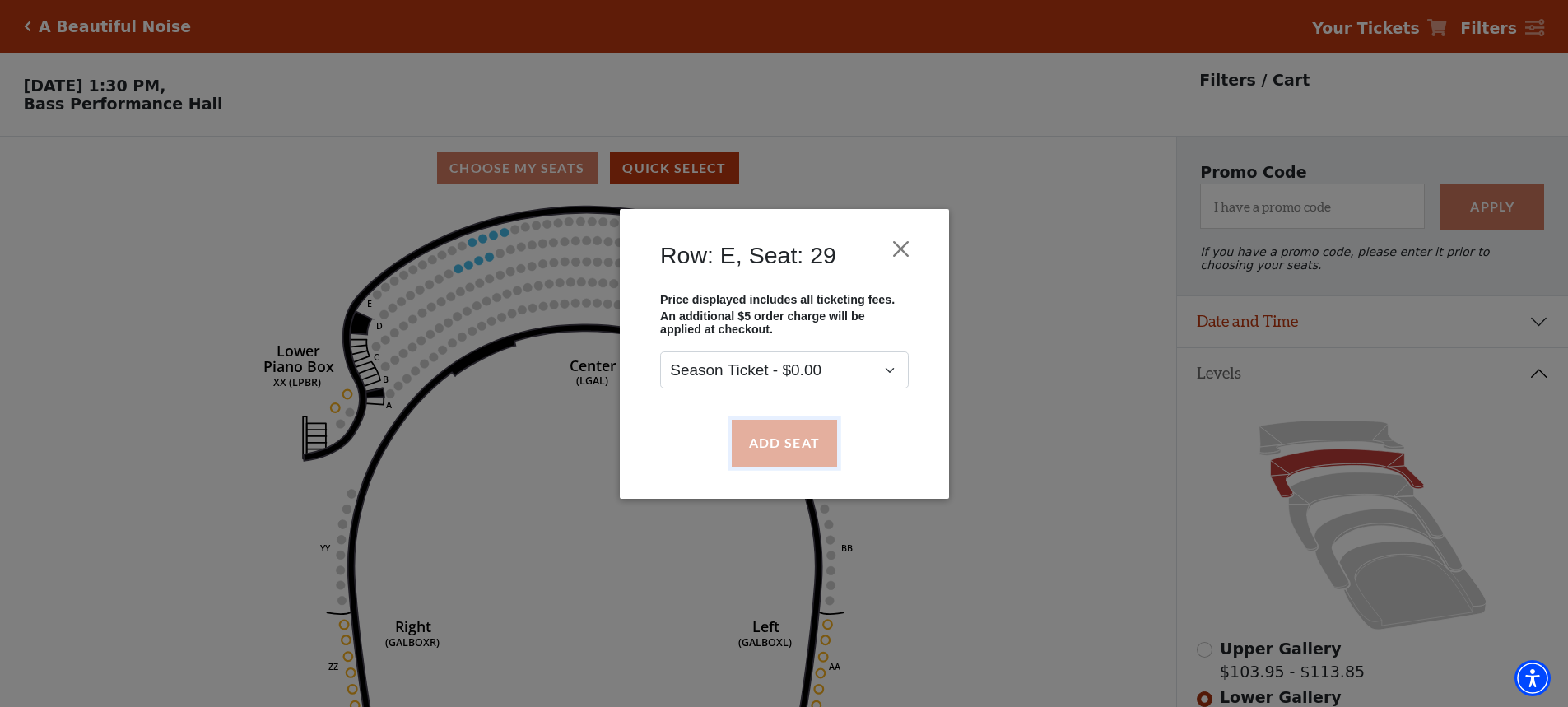
click at [774, 437] on button "Add Seat" at bounding box center [784, 443] width 106 height 46
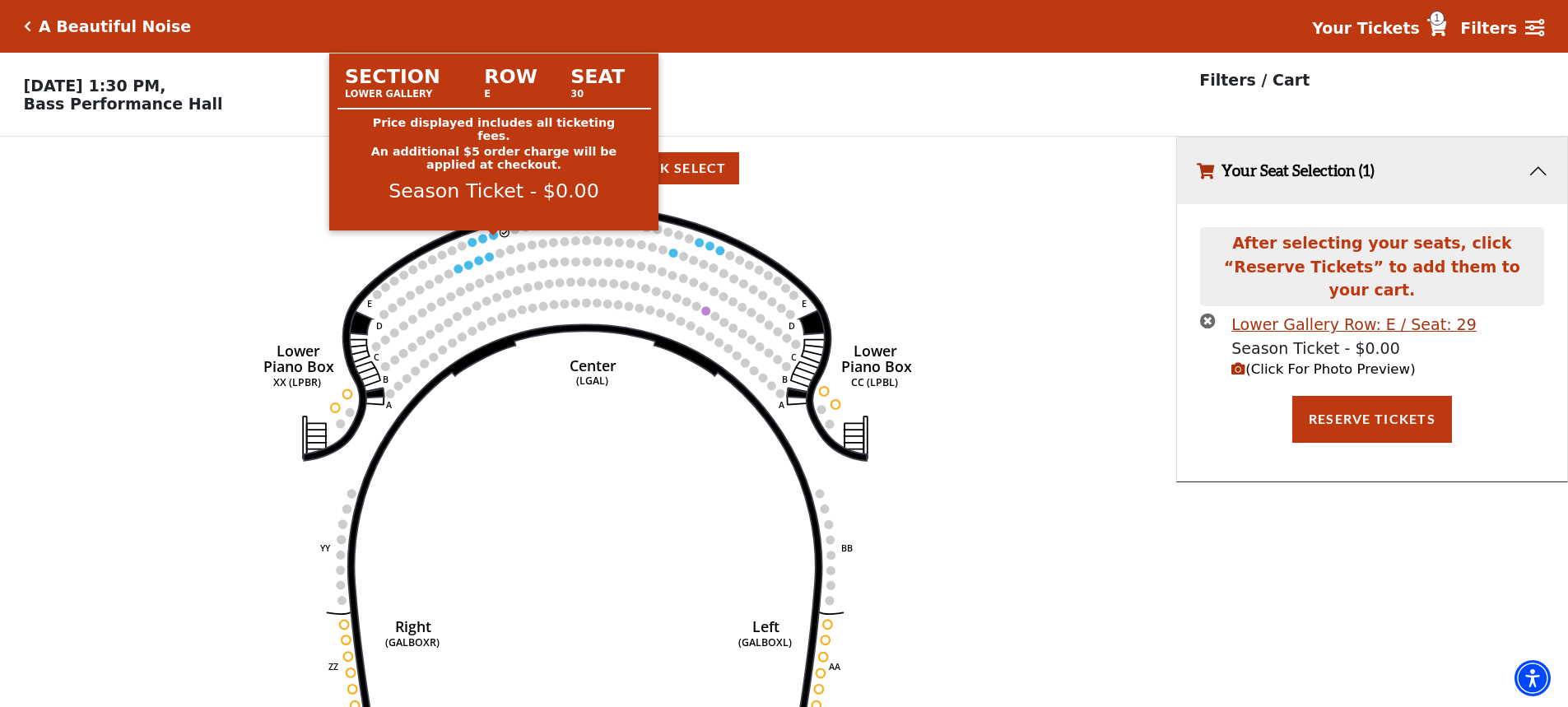
click at [492, 239] on circle at bounding box center [494, 234] width 9 height 9
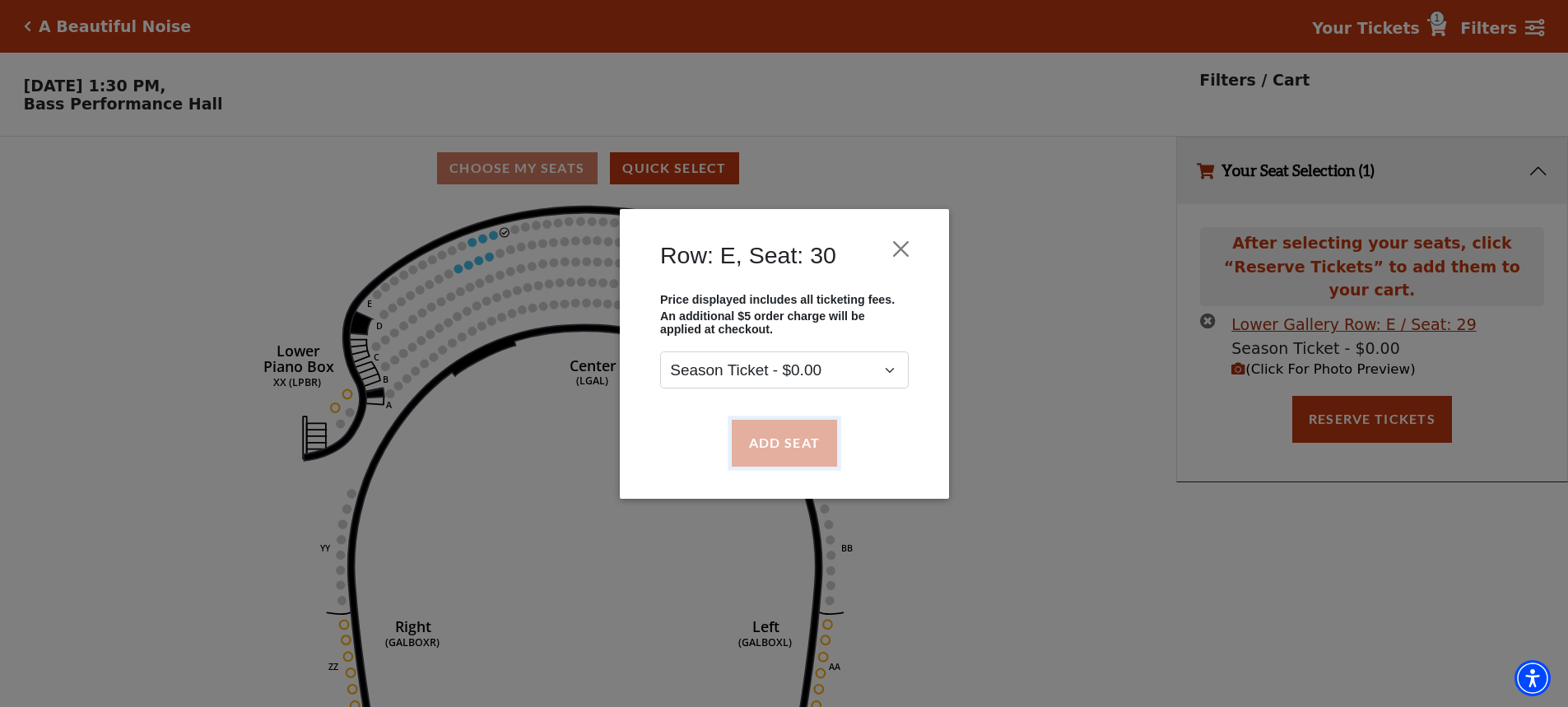
click at [788, 452] on button "Add Seat" at bounding box center [784, 443] width 106 height 46
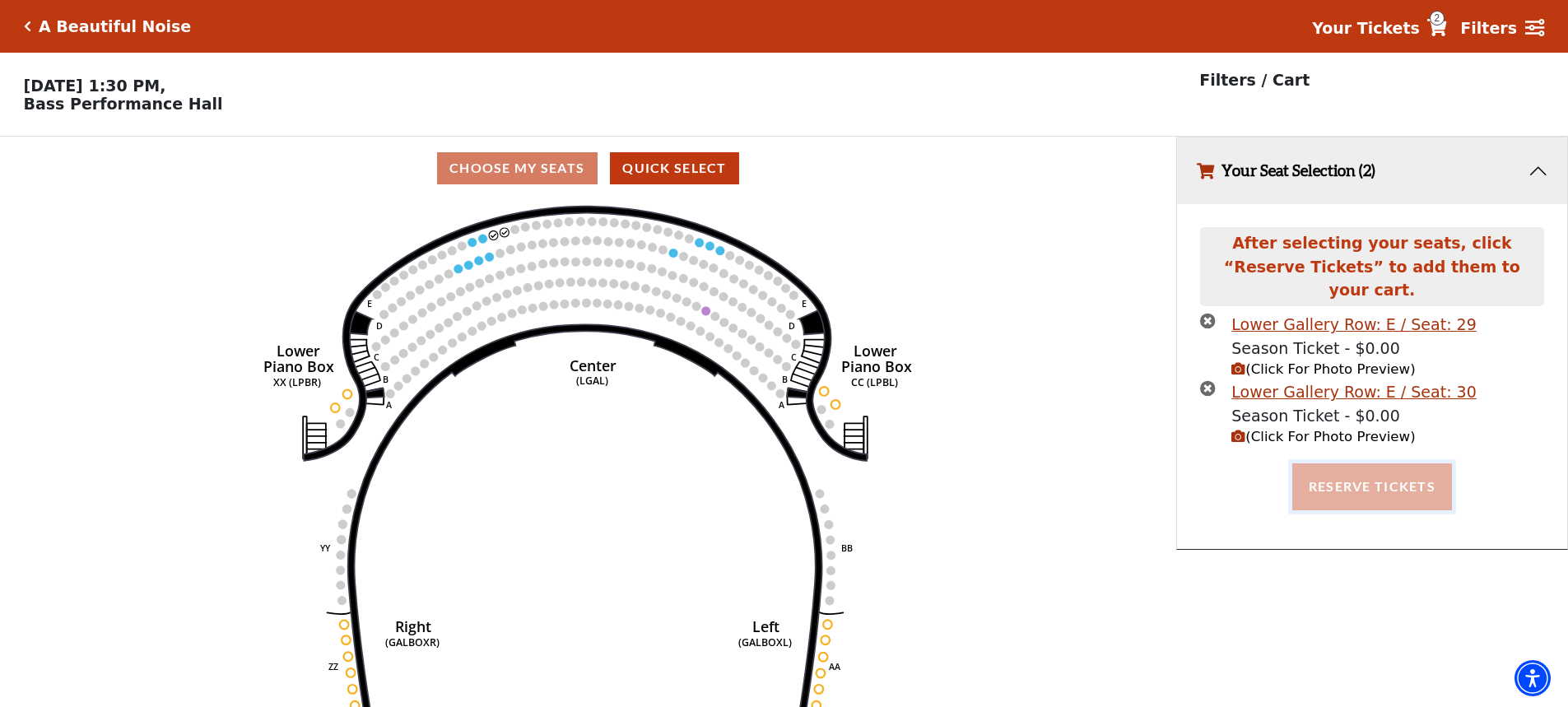
click at [1382, 467] on button "Reserve Tickets" at bounding box center [1372, 487] width 159 height 46
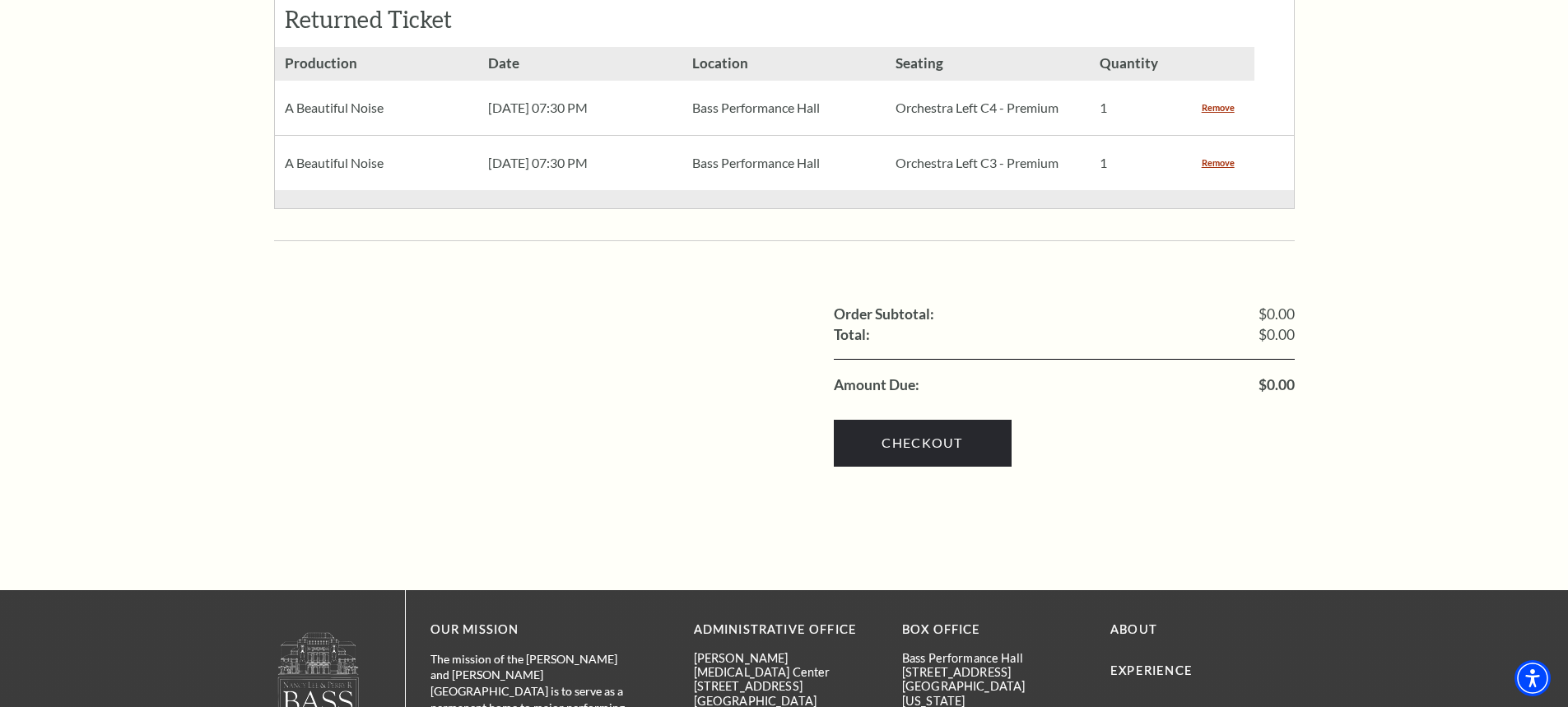
scroll to position [1317, 0]
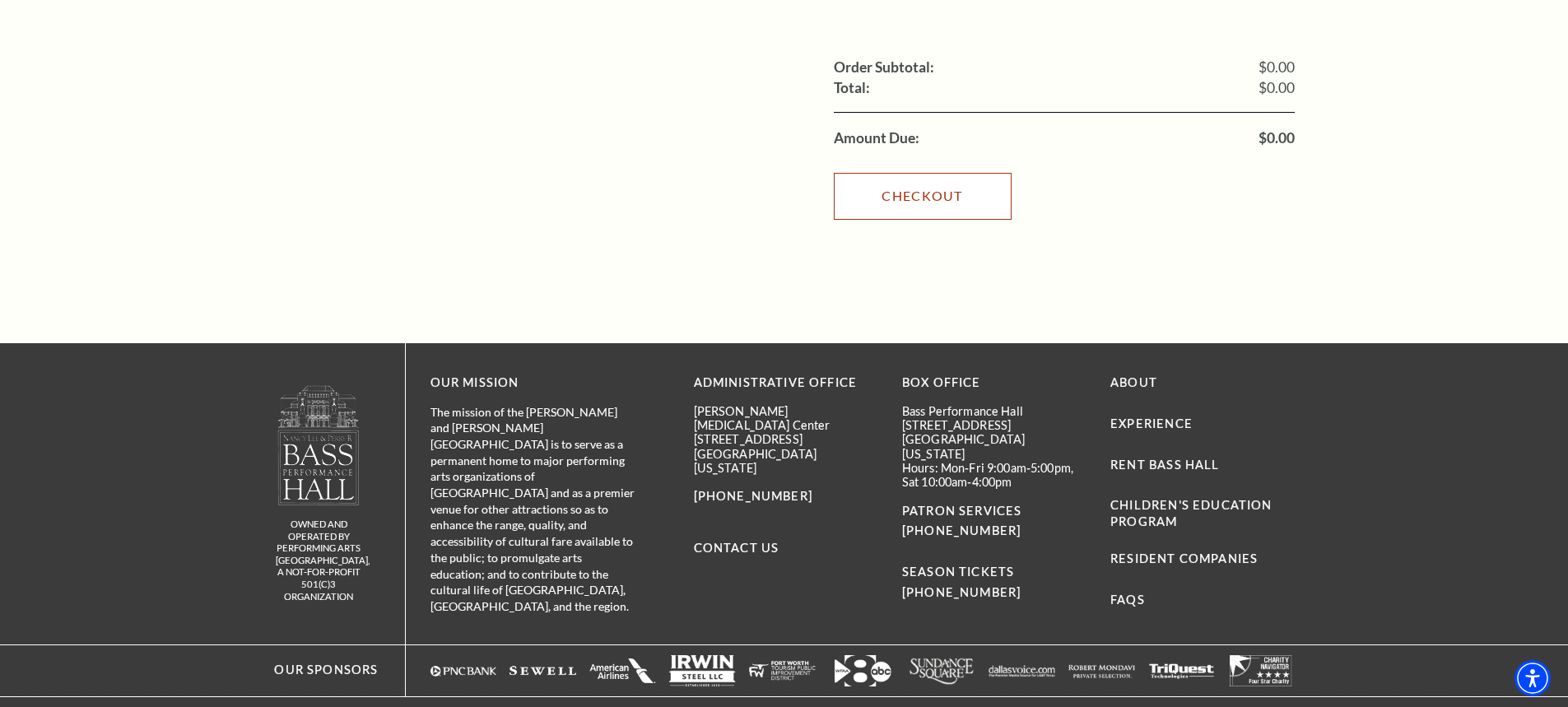
click at [921, 173] on link "Checkout" at bounding box center [922, 196] width 178 height 46
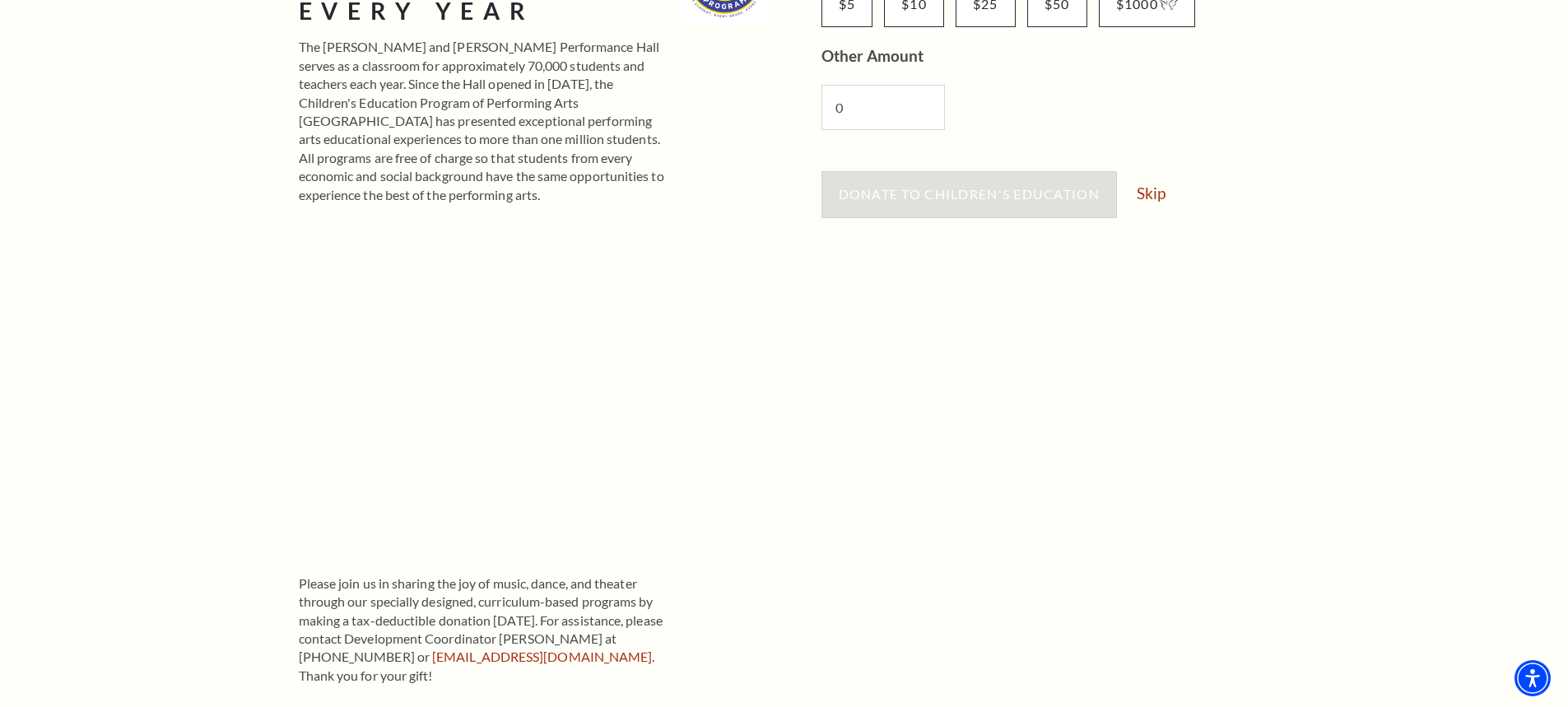
scroll to position [412, 0]
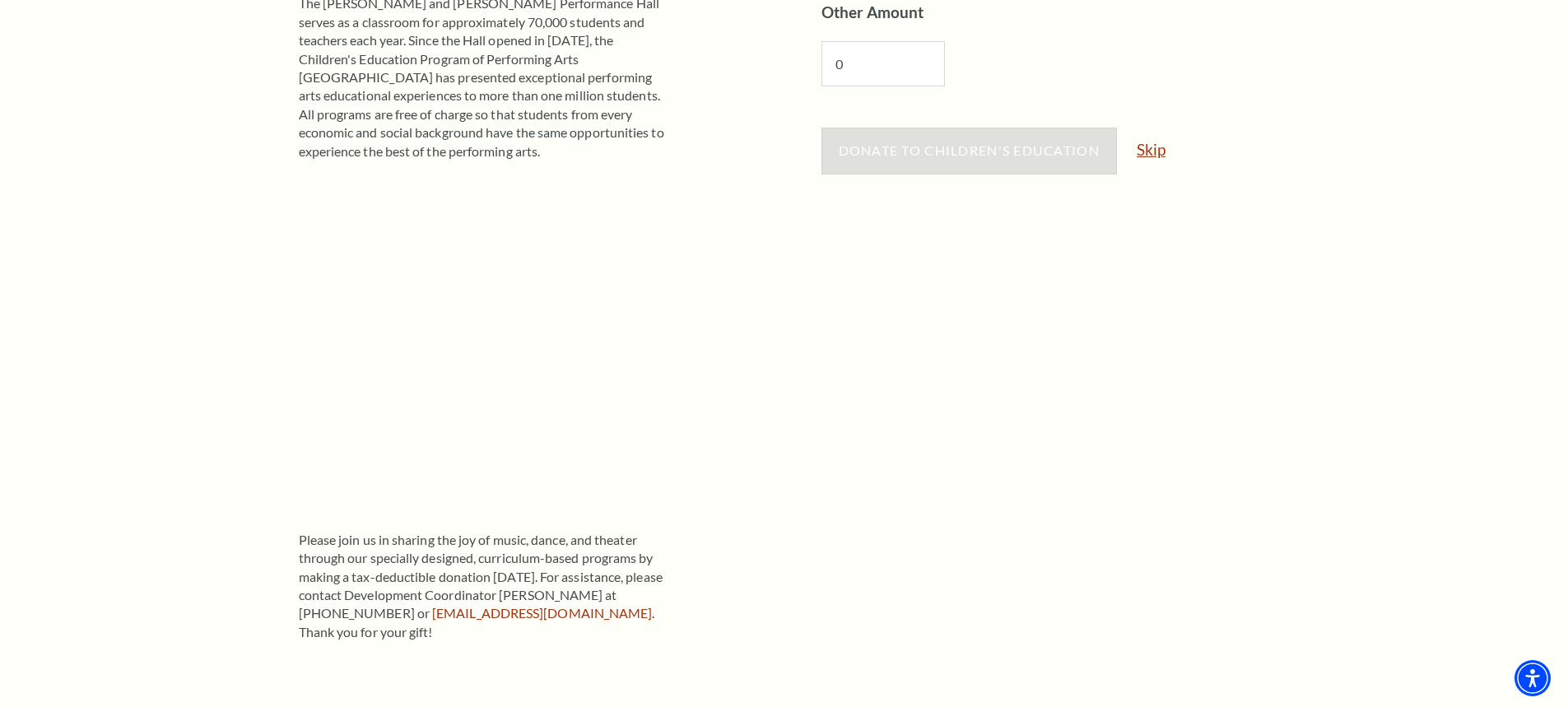
click at [1154, 151] on link "Skip" at bounding box center [1151, 149] width 29 height 15
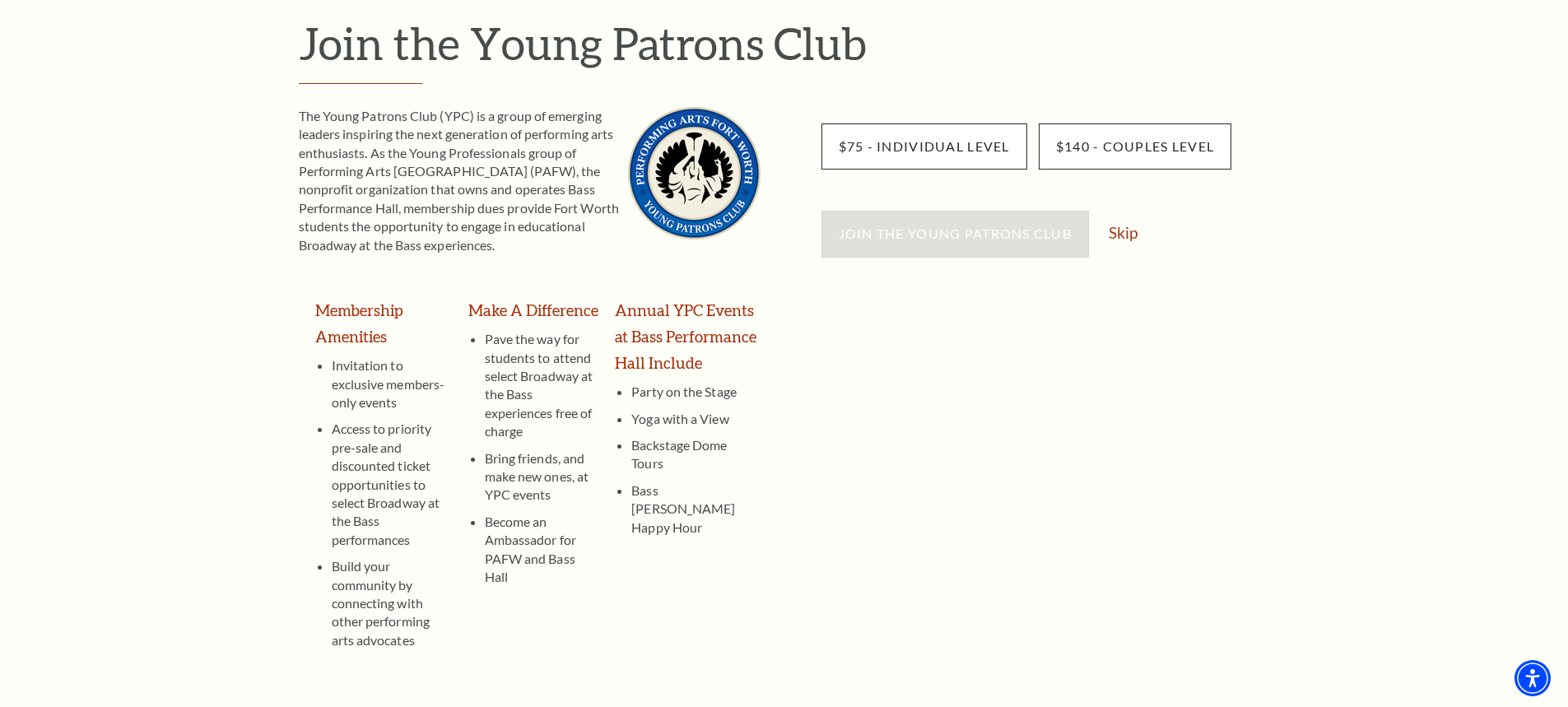
scroll to position [247, 0]
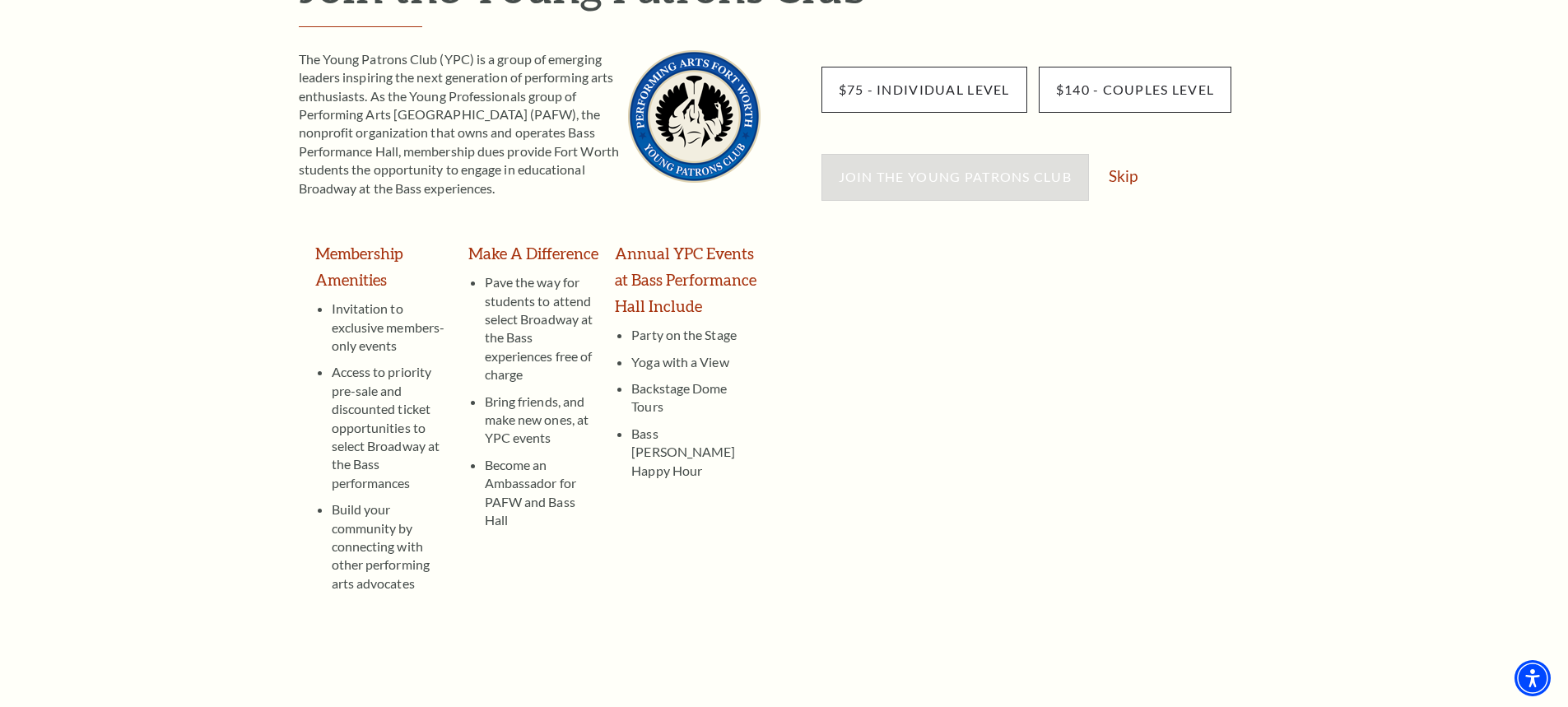
click at [1122, 187] on div "Join the Young Patrons Club Skip" at bounding box center [1057, 184] width 473 height 62
click at [1122, 181] on link "Skip" at bounding box center [1122, 176] width 29 height 15
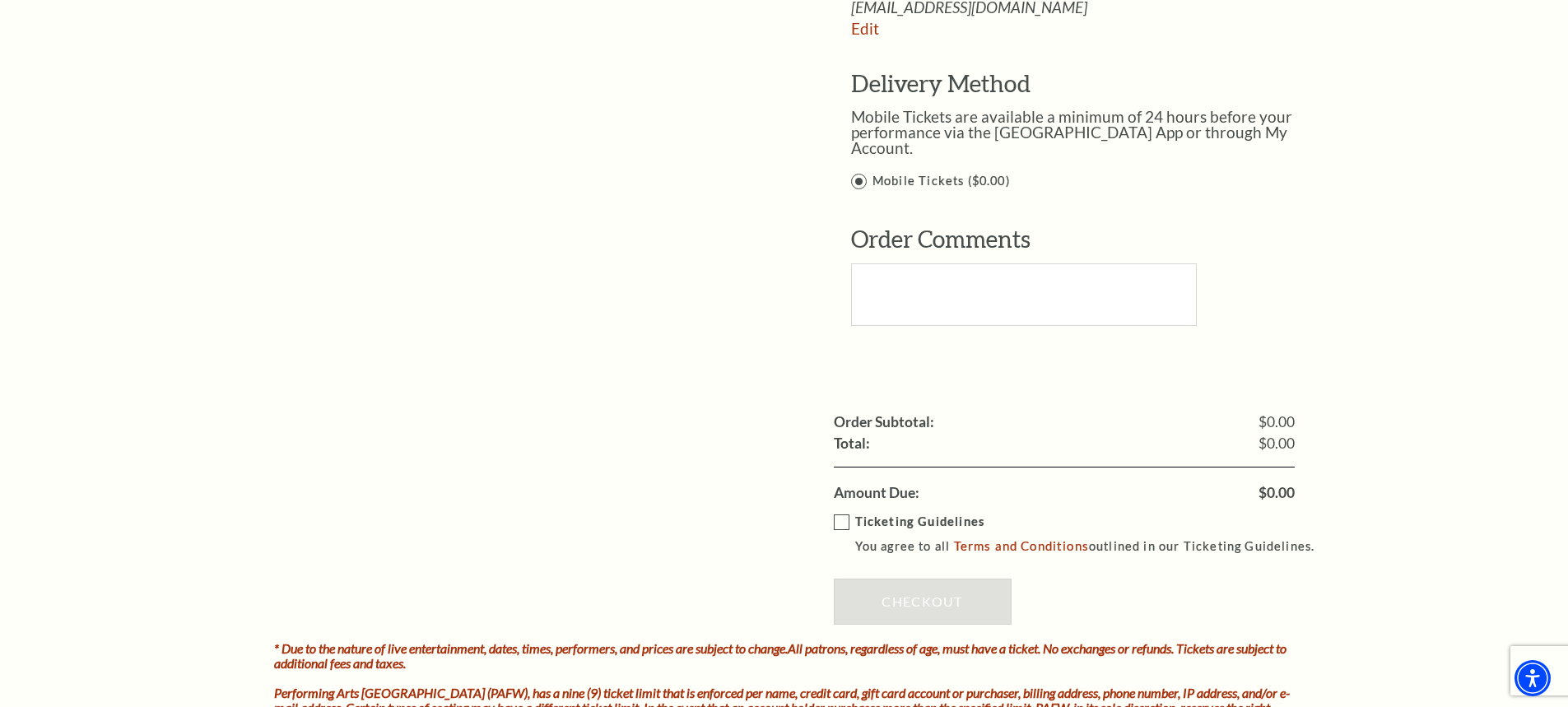
scroll to position [1400, 0]
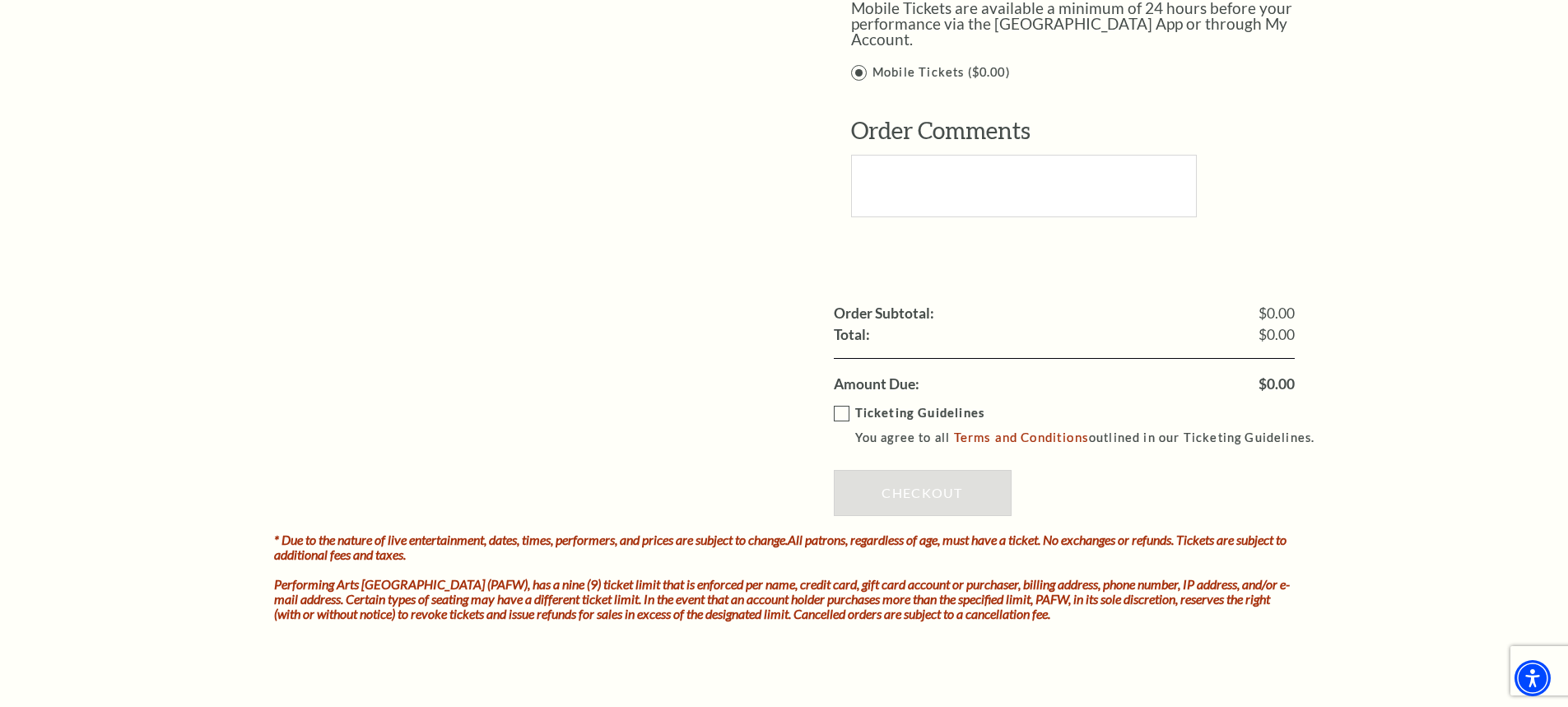
click at [842, 403] on label "Ticketing Guidelines You agree to all Terms and Conditions outlined in our Tick…" at bounding box center [1081, 426] width 496 height 45
click at [0, 0] on input "Ticketing Guidelines You agree to all Terms and Conditions outlined in our Tick…" at bounding box center [0, 0] width 0 height 0
click at [901, 475] on link "Checkout" at bounding box center [922, 493] width 178 height 46
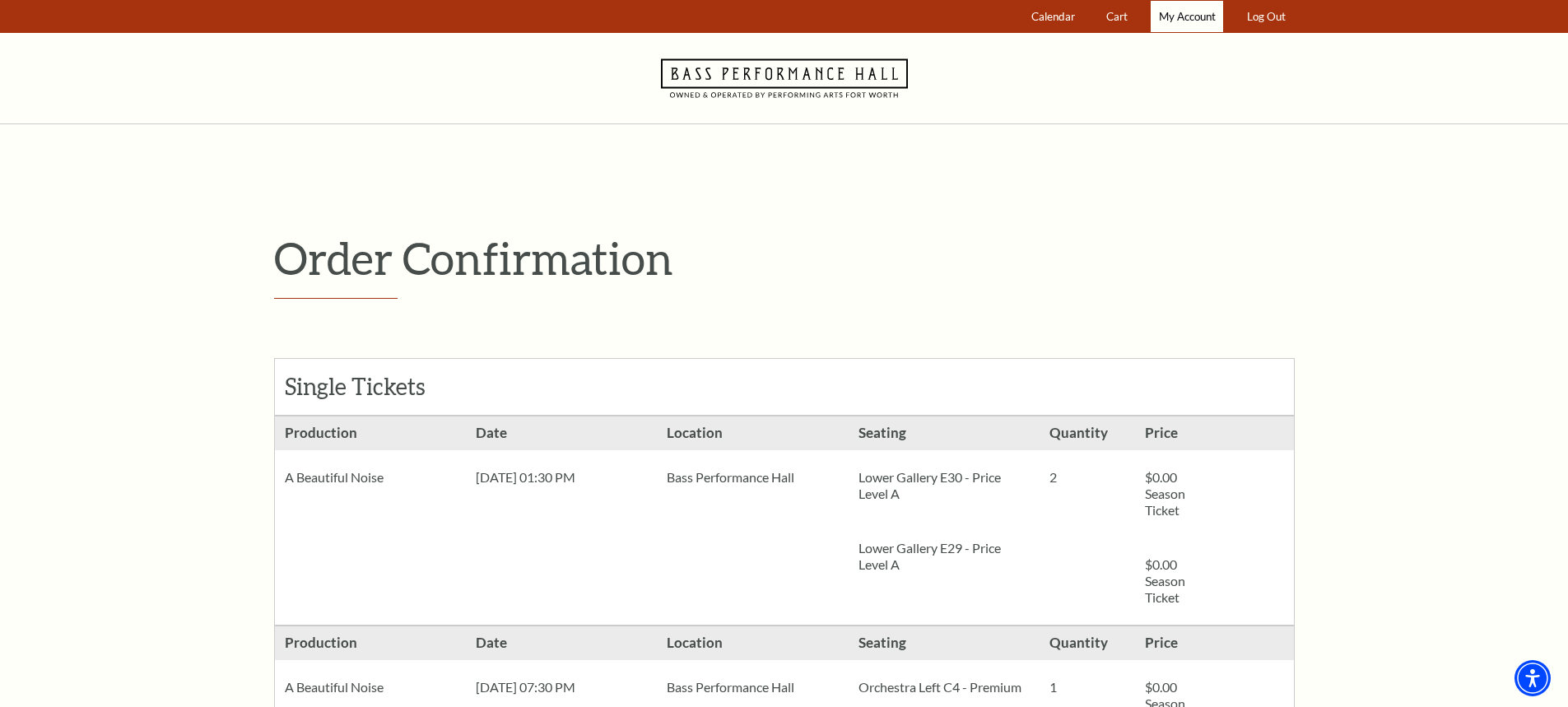
click at [1192, 18] on span "My Account" at bounding box center [1187, 16] width 57 height 13
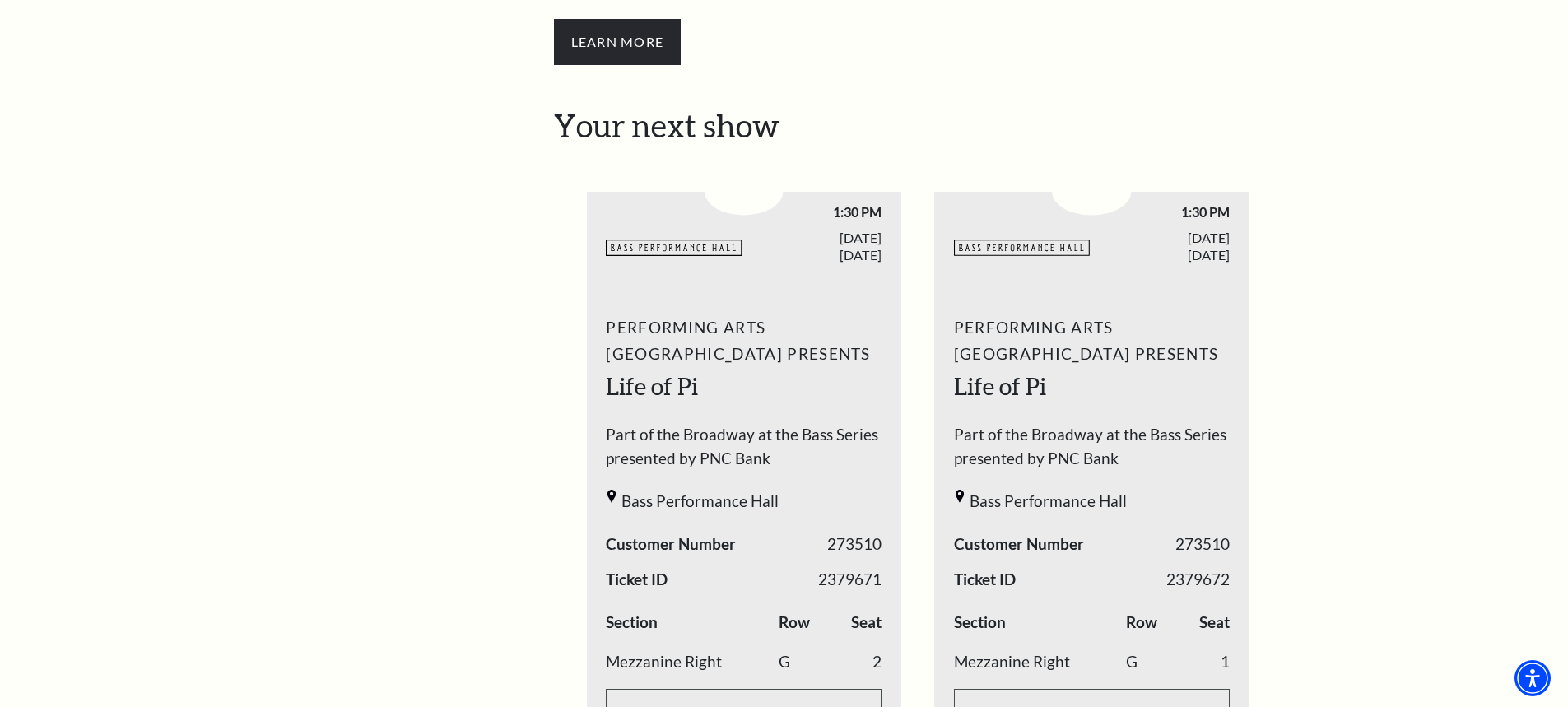
scroll to position [494, 0]
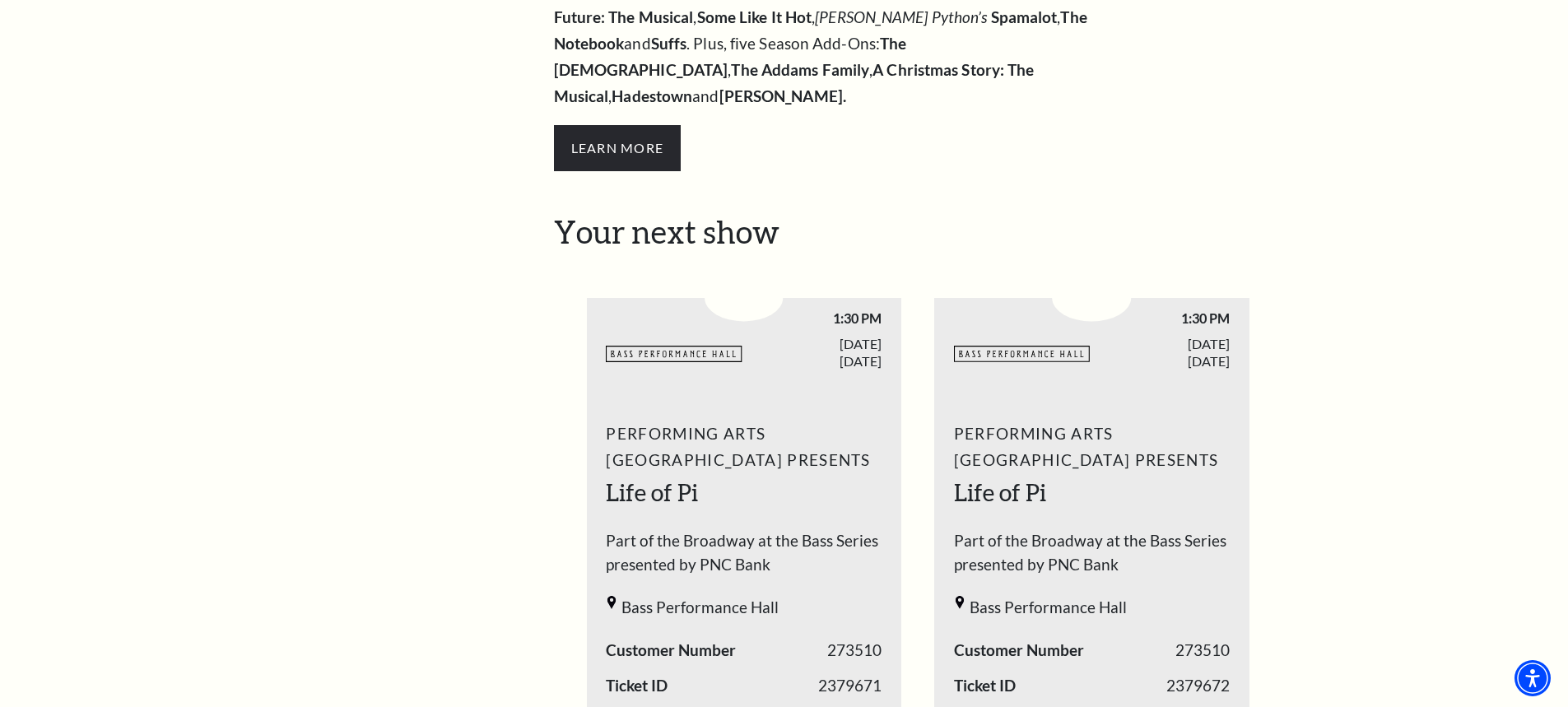
click at [488, 299] on div "My Account Home My Profile Upcoming Performances Past Performances" at bounding box center [382, 710] width 218 height 2101
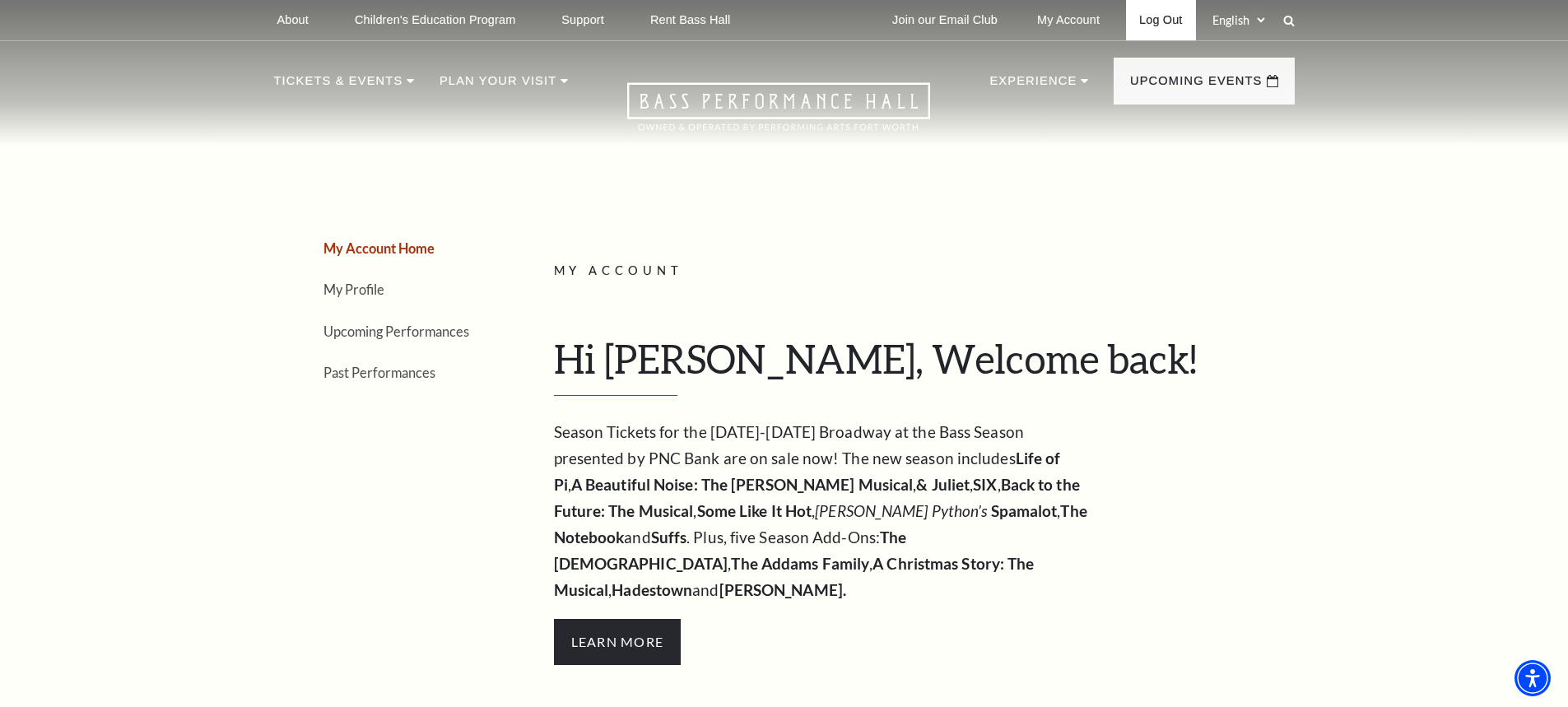
click at [1168, 23] on link "Log Out" at bounding box center [1160, 20] width 69 height 40
